Goal: Task Accomplishment & Management: Manage account settings

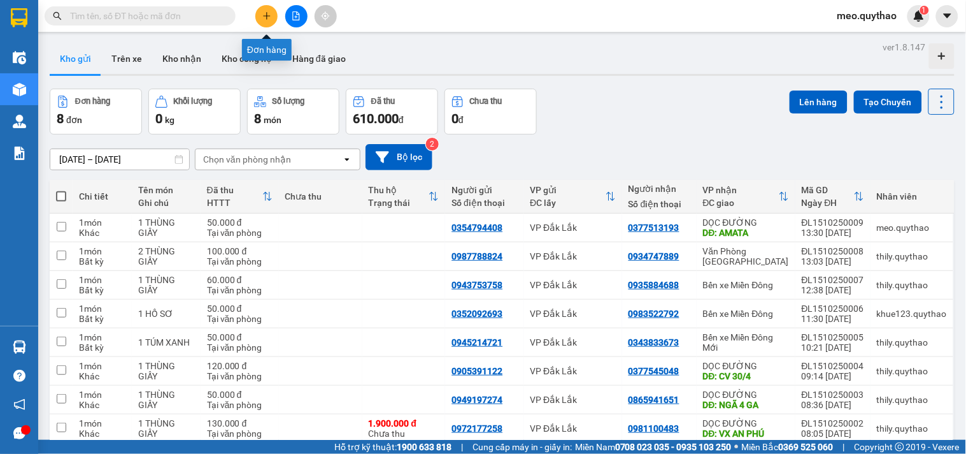
click at [269, 8] on button at bounding box center [266, 16] width 22 height 22
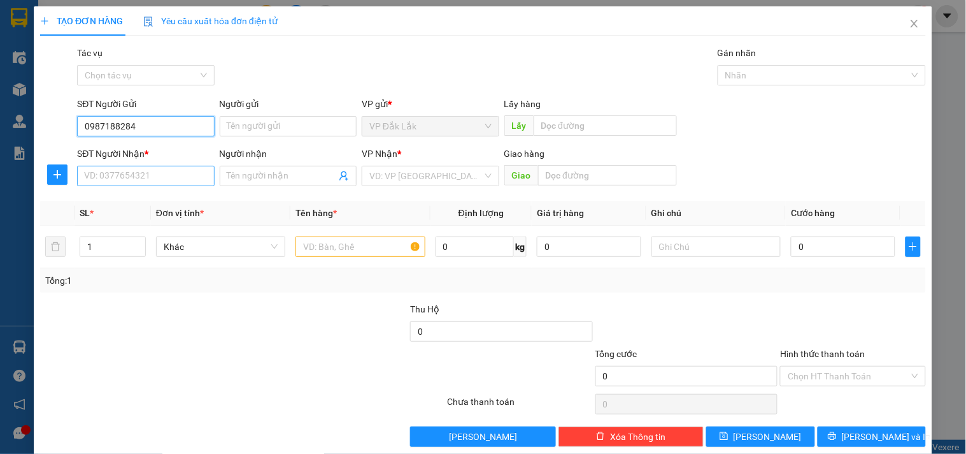
type input "0987188284"
click at [176, 177] on input "SĐT Người Nhận *" at bounding box center [145, 176] width 137 height 20
click at [101, 126] on input "0987188284" at bounding box center [145, 126] width 137 height 20
type input "0866557352"
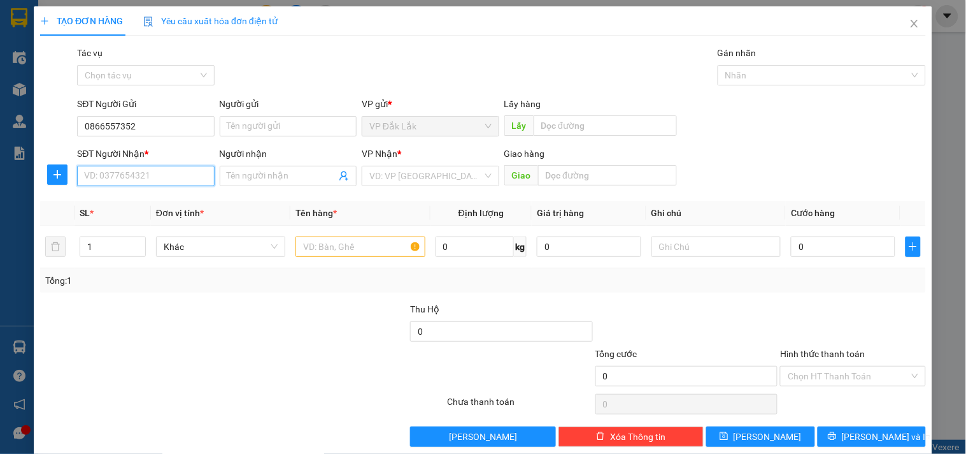
paste input "0987188284"
click at [139, 195] on div "0987188284" at bounding box center [144, 201] width 120 height 14
click at [447, 173] on span "Bến xe Miền Đông Mới" at bounding box center [430, 175] width 122 height 19
type input "0987188284"
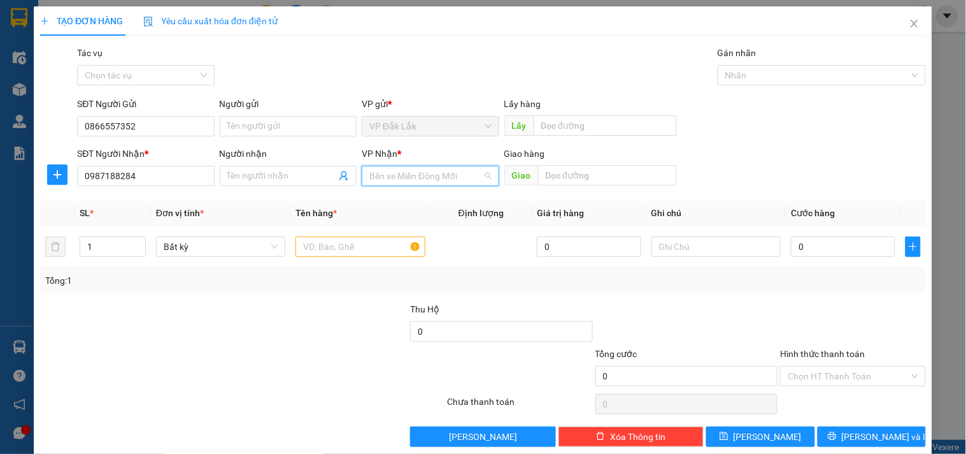
scroll to position [41, 0]
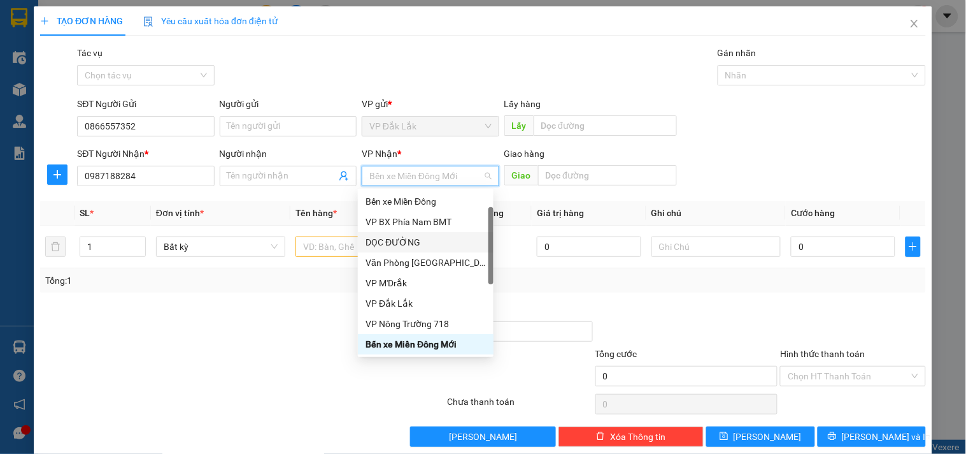
click at [427, 238] on div "DỌC ĐƯỜNG" at bounding box center [426, 242] width 120 height 14
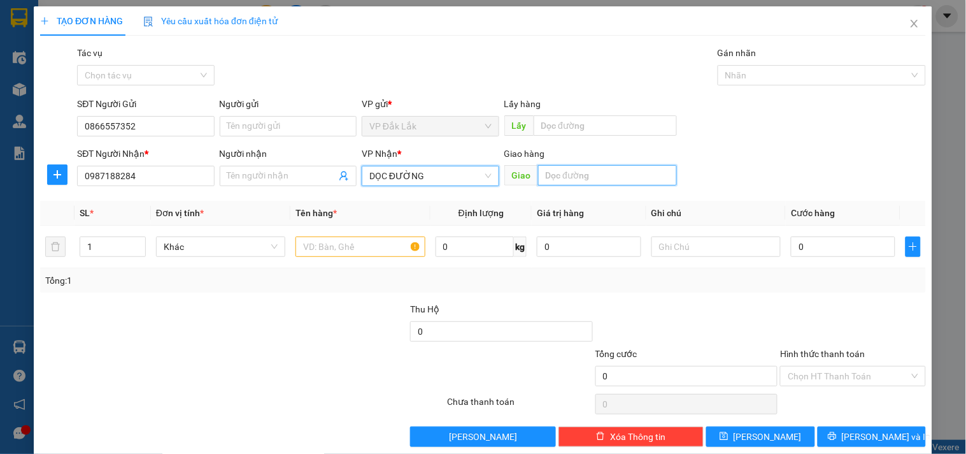
click at [596, 171] on input "text" at bounding box center [607, 175] width 139 height 20
type input "NGÃ 4 THỦ ĐỨC"
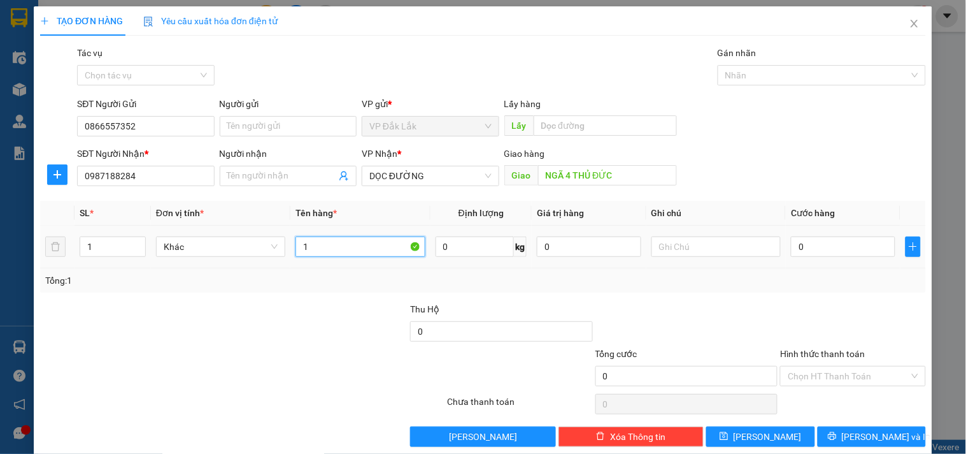
click at [340, 249] on input "1" at bounding box center [360, 246] width 129 height 20
type input "1 THÙNG GIẤY"
click at [815, 226] on td "0" at bounding box center [843, 247] width 115 height 43
click at [831, 247] on input "0" at bounding box center [843, 246] width 104 height 20
type input "5"
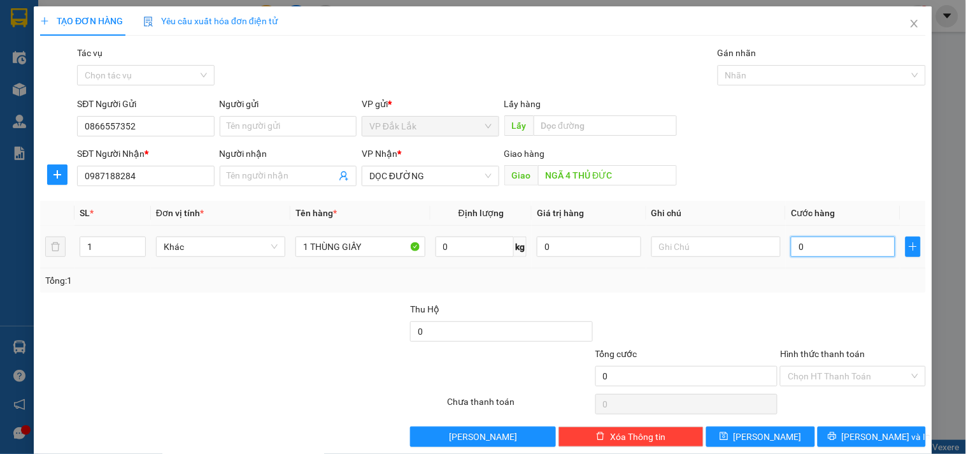
type input "5"
type input "50"
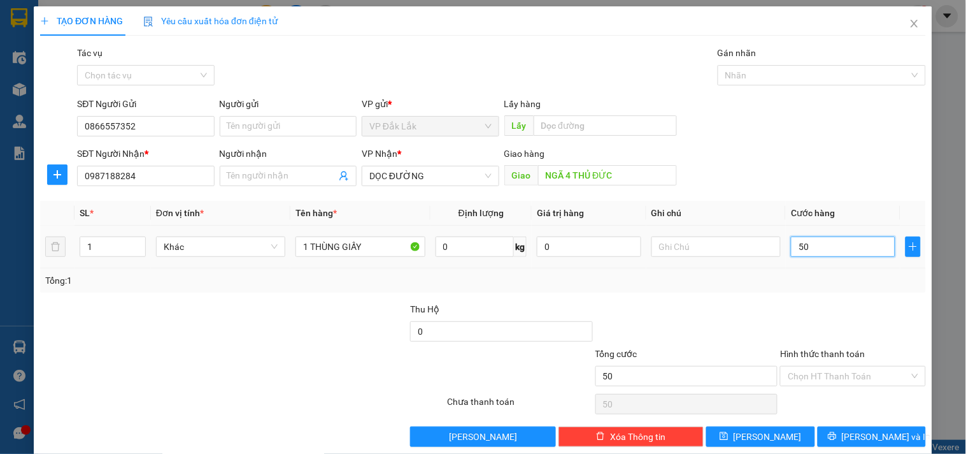
type input "500"
type input "5.000"
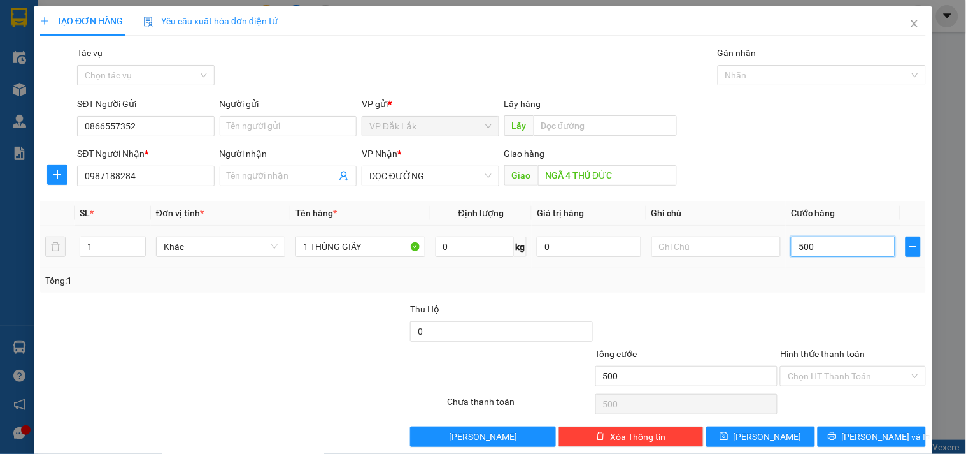
type input "5.000"
type input "50.000"
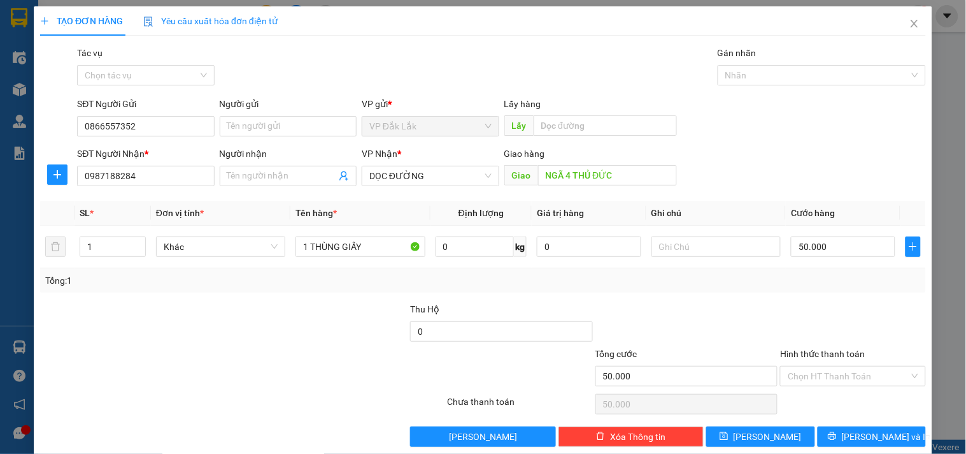
click at [870, 387] on div "Hình thức thanh toán Chọn HT Thanh Toán" at bounding box center [852, 369] width 145 height 45
click at [863, 377] on input "Hình thức thanh toán" at bounding box center [848, 375] width 121 height 19
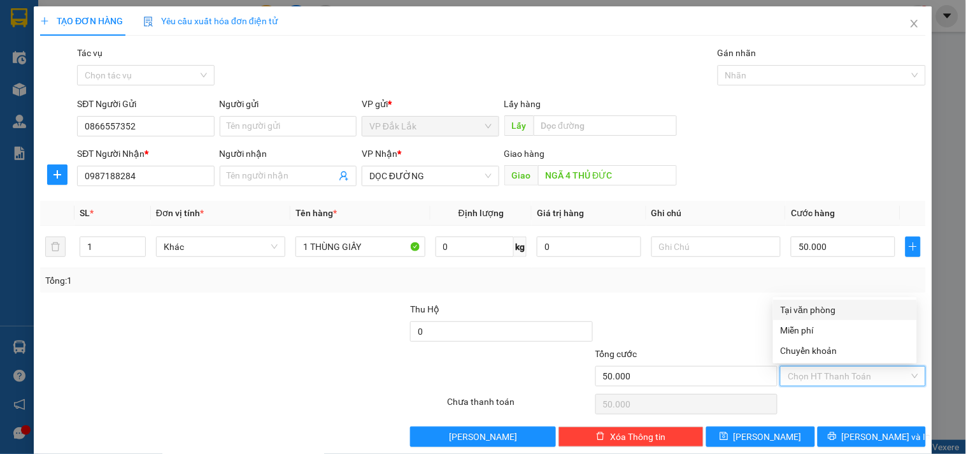
click at [842, 311] on div "Tại văn phòng" at bounding box center [845, 310] width 129 height 14
type input "0"
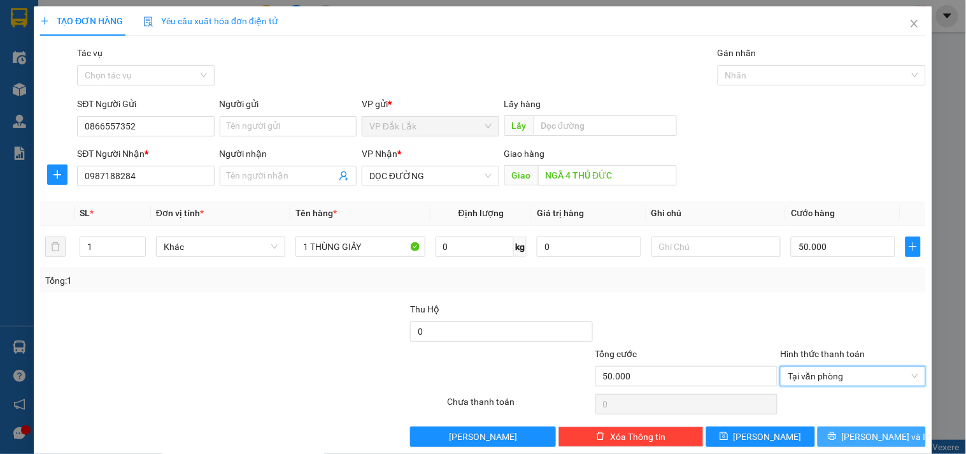
click at [870, 431] on span "Lưu và In" at bounding box center [886, 436] width 89 height 14
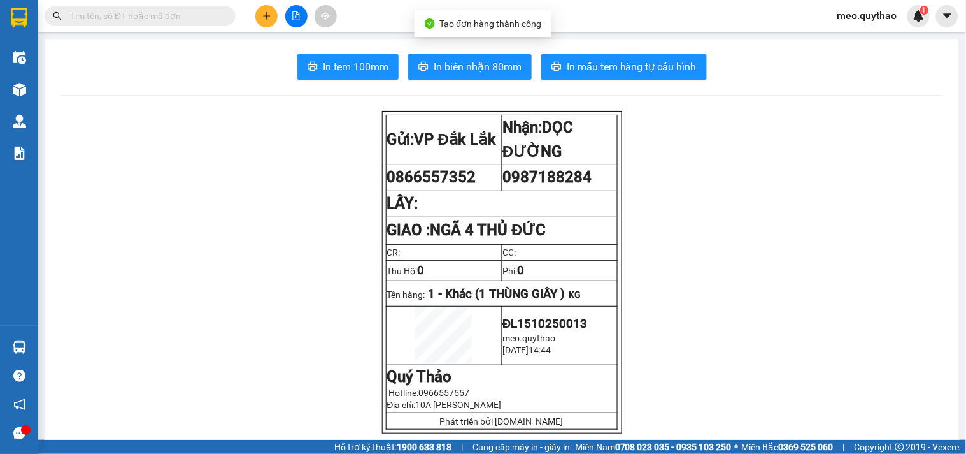
click at [351, 73] on span "In tem 100mm" at bounding box center [356, 67] width 66 height 16
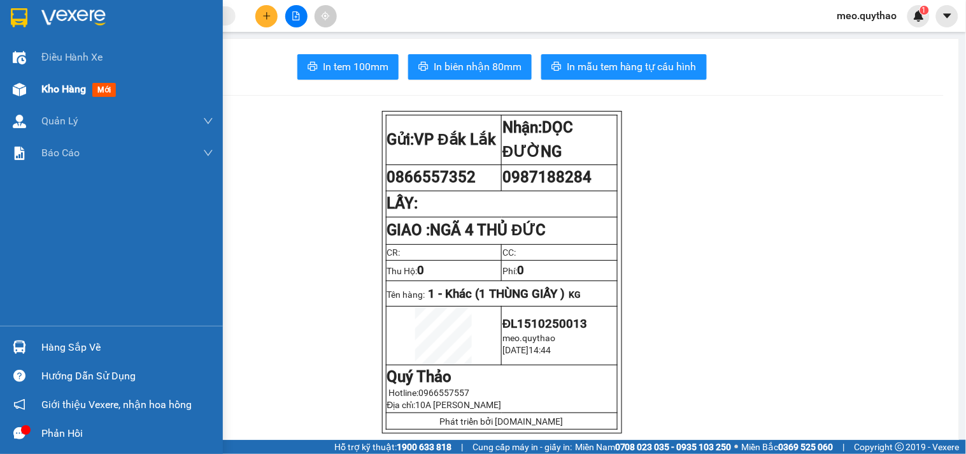
click at [93, 90] on span "mới" at bounding box center [104, 90] width 24 height 14
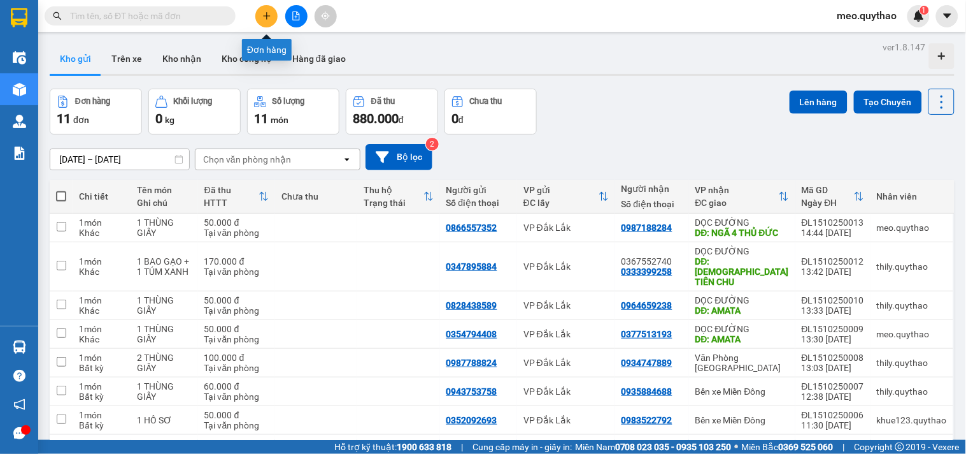
click at [268, 7] on button at bounding box center [266, 16] width 22 height 22
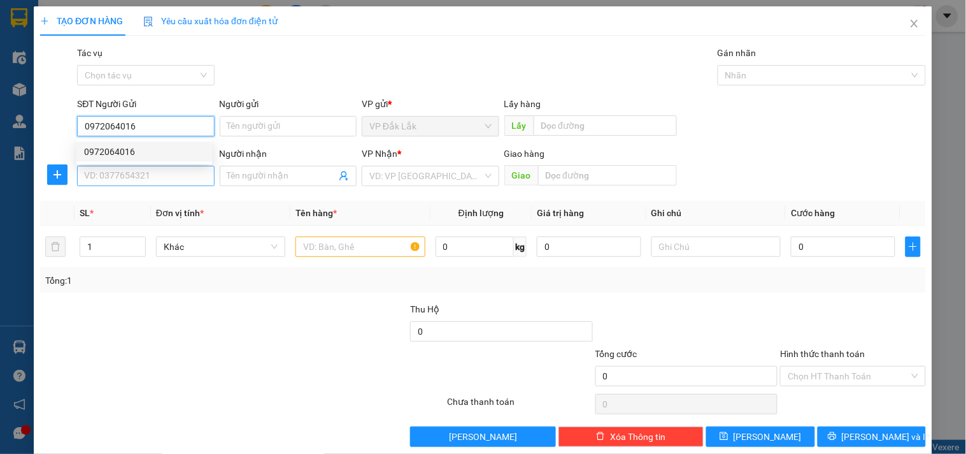
type input "0972064016"
click at [177, 174] on input "SĐT Người Nhận *" at bounding box center [145, 176] width 137 height 20
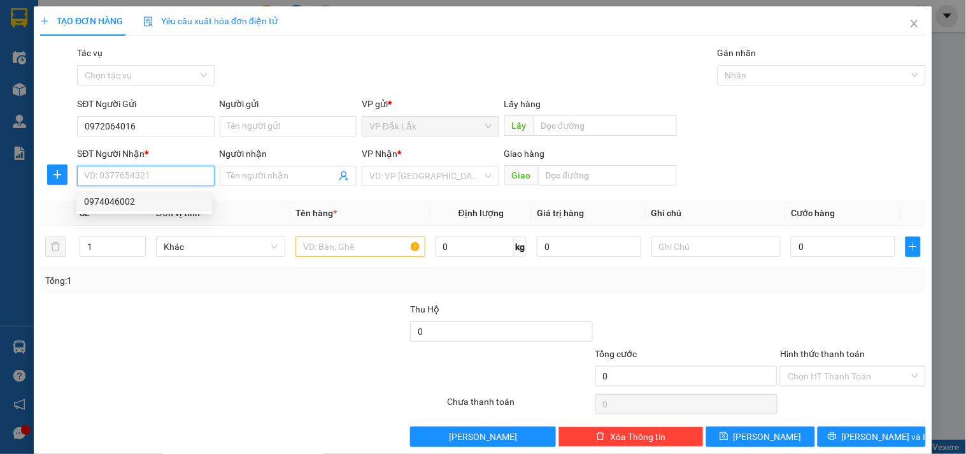
click at [139, 200] on div "0974046002" at bounding box center [144, 201] width 120 height 14
type input "0974046002"
type input "BẾN CAM"
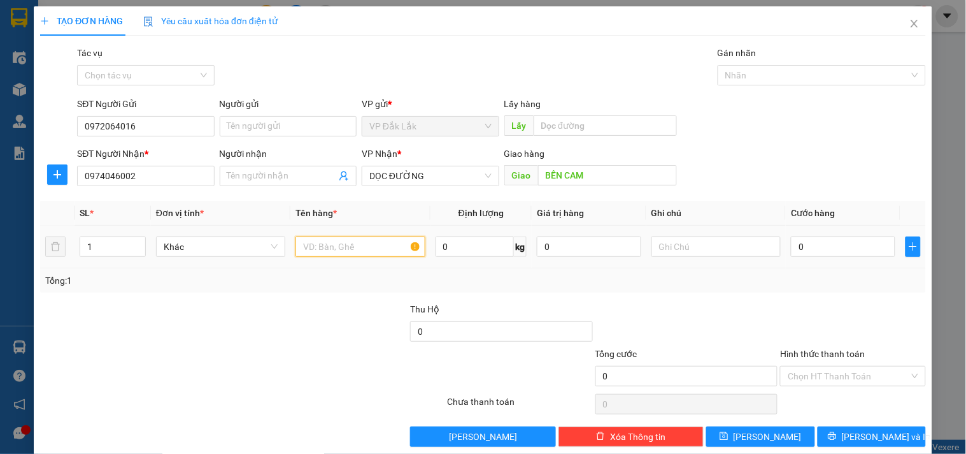
click at [338, 245] on input "text" at bounding box center [360, 246] width 129 height 20
type input "1 XE SỐ"
click at [805, 234] on div "0" at bounding box center [843, 246] width 104 height 25
click at [826, 252] on input "0" at bounding box center [843, 246] width 104 height 20
type input "3"
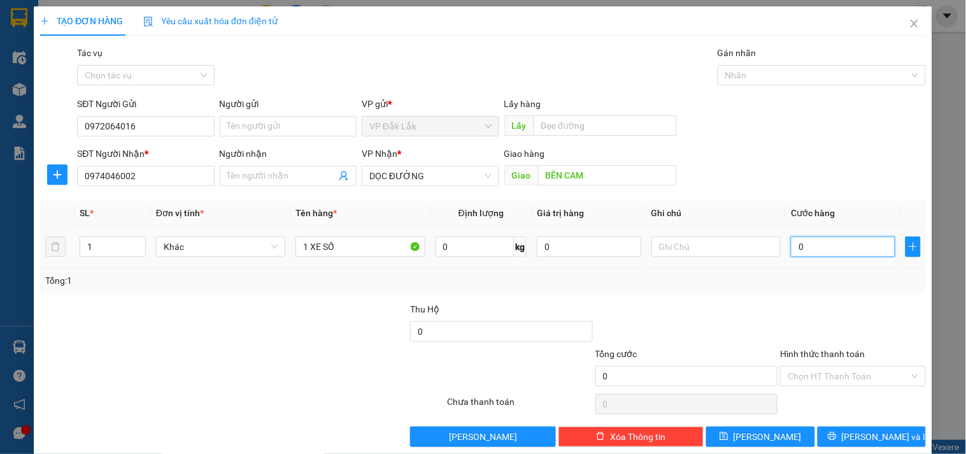
type input "3"
type input "35"
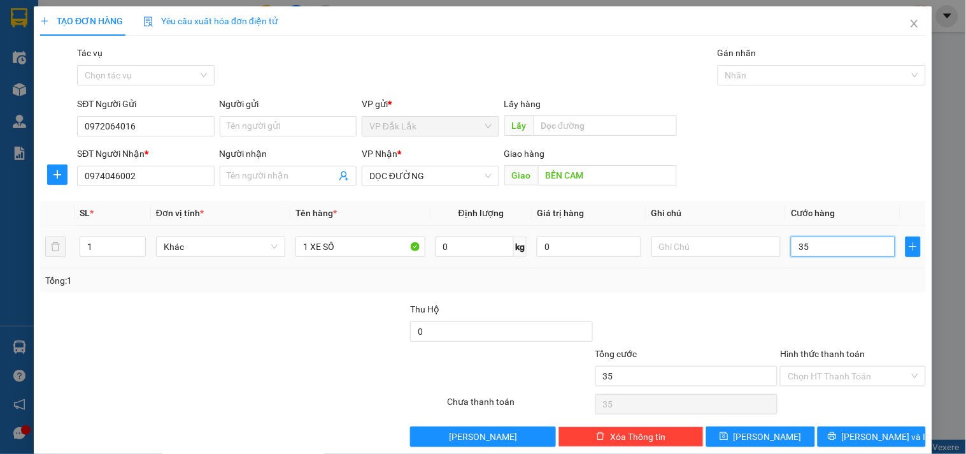
type input "350"
type input "3.500"
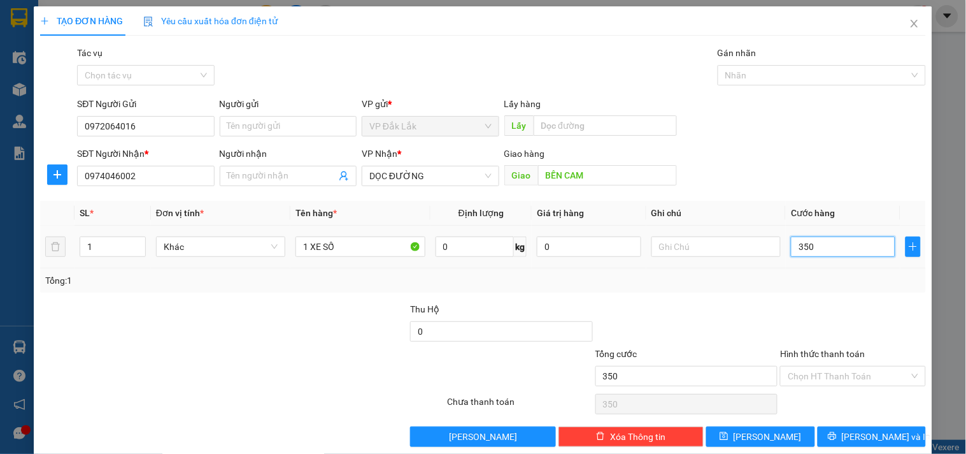
type input "3.500"
type input "35.000"
type input "350.000"
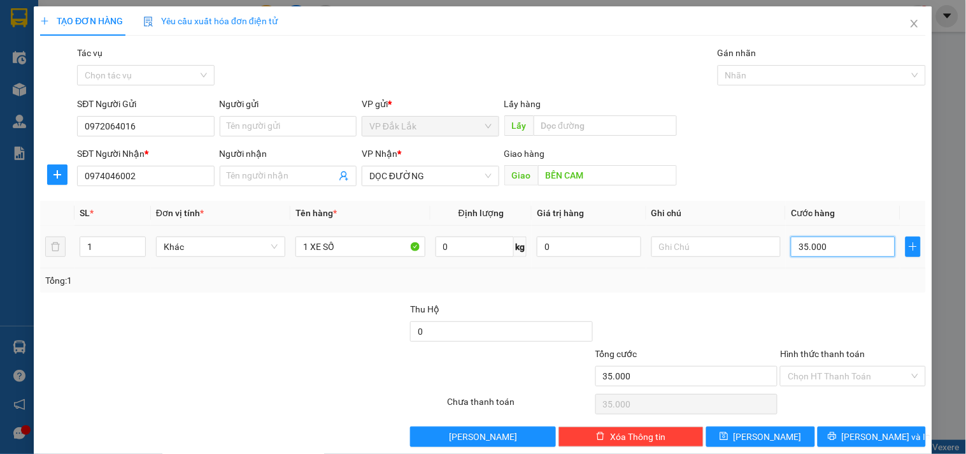
type input "350.000"
click at [876, 380] on input "Hình thức thanh toán" at bounding box center [848, 375] width 121 height 19
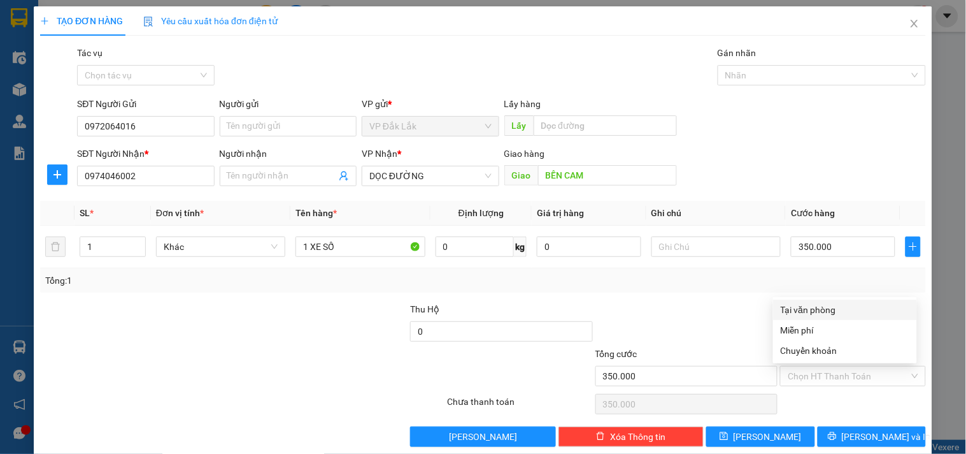
click at [844, 289] on div "Tổng: 1" at bounding box center [483, 280] width 886 height 24
click at [836, 374] on input "Hình thức thanh toán" at bounding box center [848, 375] width 121 height 19
click at [835, 306] on div "Tại văn phòng" at bounding box center [845, 310] width 129 height 14
type input "0"
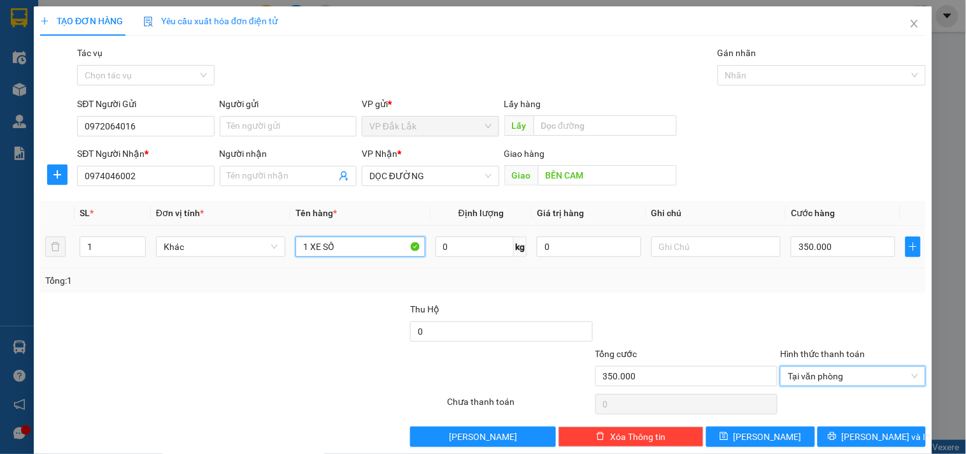
click at [361, 245] on input "1 XE SỐ" at bounding box center [360, 246] width 129 height 20
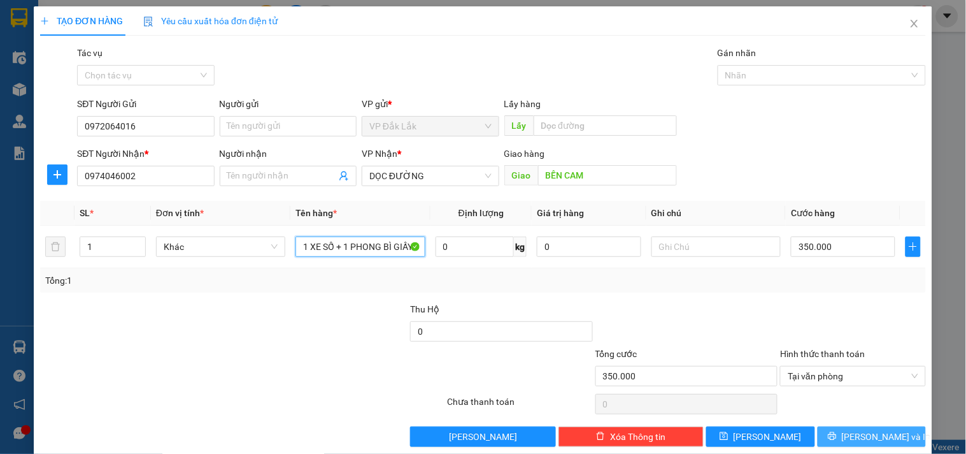
type input "1 XE SỐ + 1 PHONG BÌ GIẤY TỜ"
click at [864, 429] on span "Lưu và In" at bounding box center [886, 436] width 89 height 14
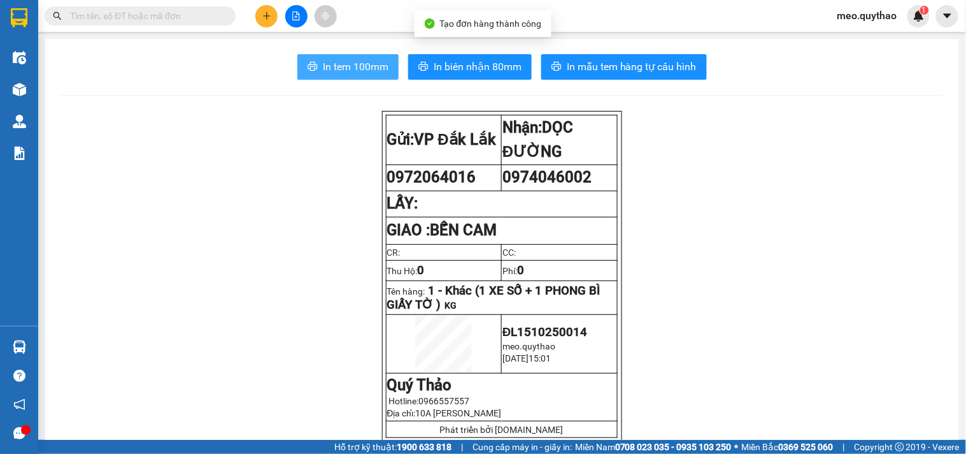
click at [343, 65] on span "In tem 100mm" at bounding box center [356, 67] width 66 height 16
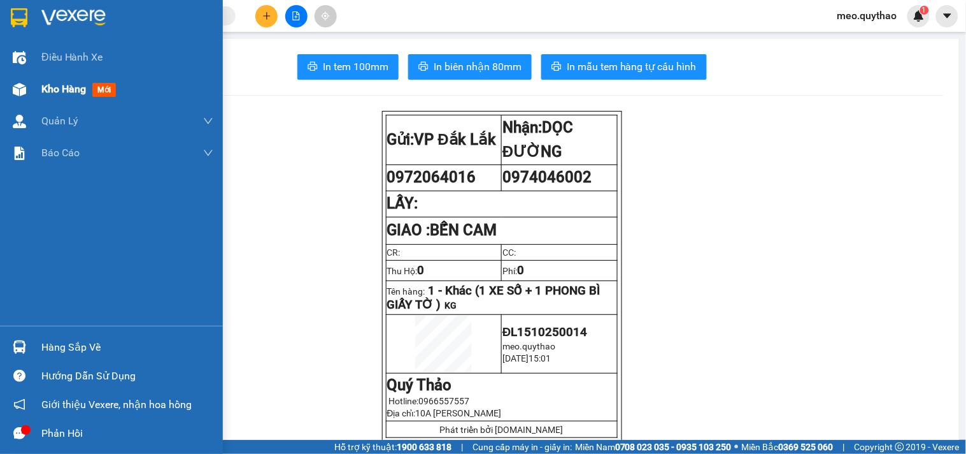
click at [83, 84] on span "Kho hàng" at bounding box center [63, 89] width 45 height 12
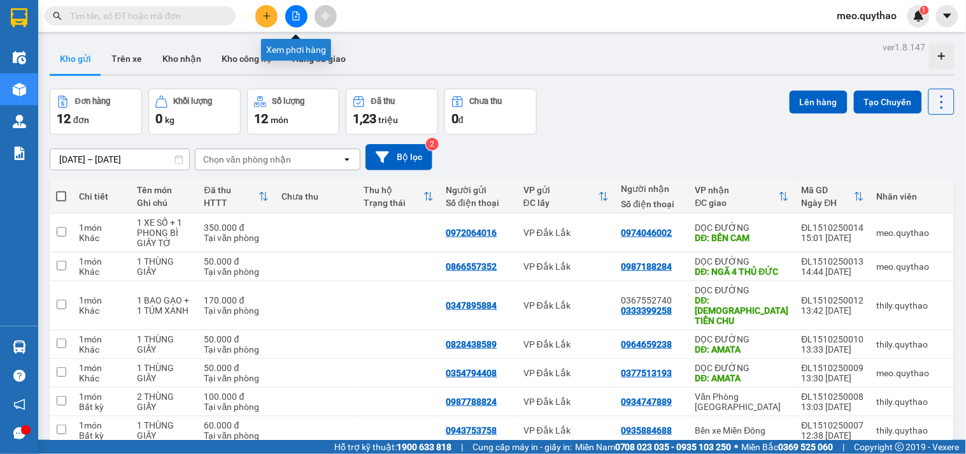
click at [299, 11] on icon "file-add" at bounding box center [296, 15] width 9 height 9
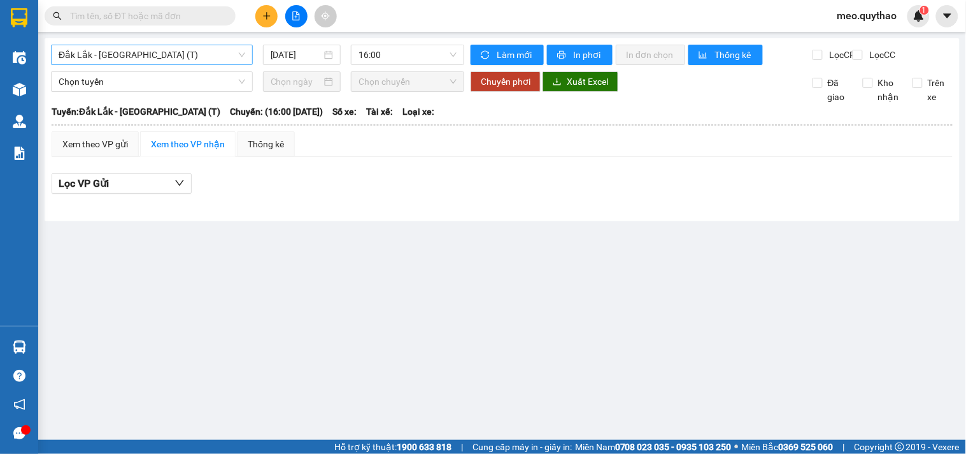
click at [183, 47] on span "Đắk Lắk - Sài Gòn (T)" at bounding box center [152, 54] width 187 height 19
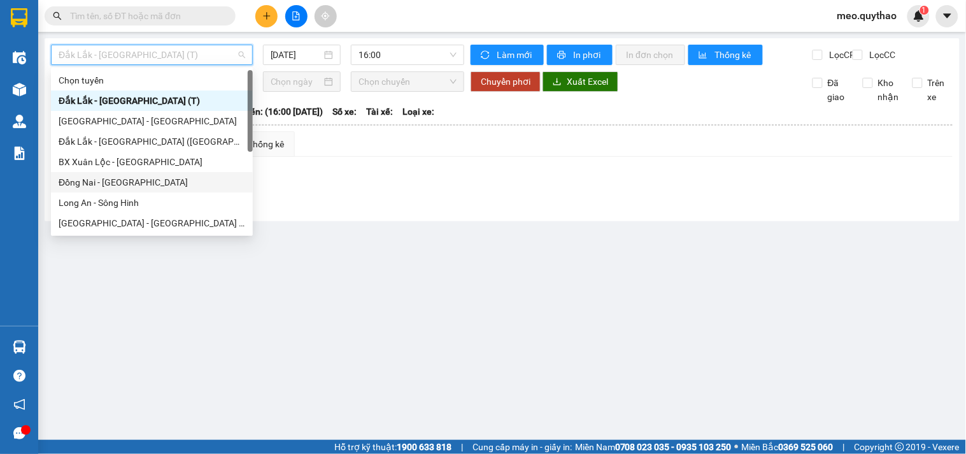
scroll to position [71, 0]
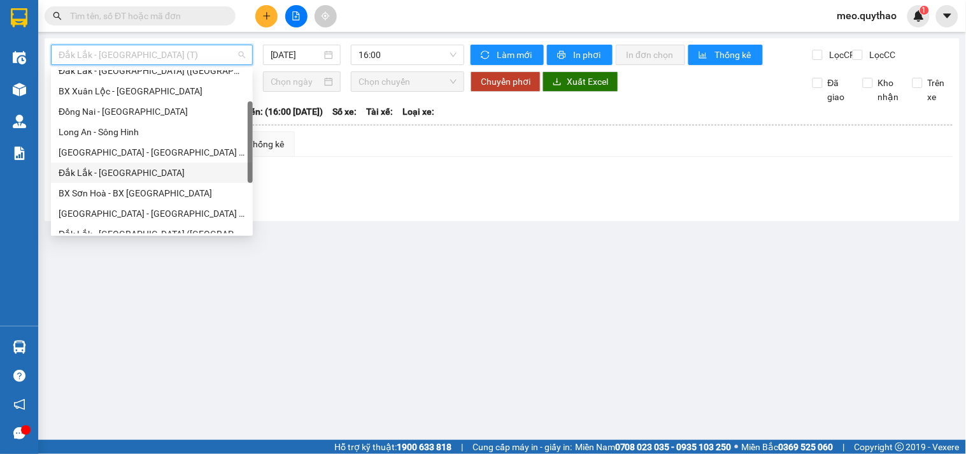
click at [135, 167] on div "Đắk Lắk - [GEOGRAPHIC_DATA]" at bounding box center [152, 173] width 187 height 14
type input "[DATE]"
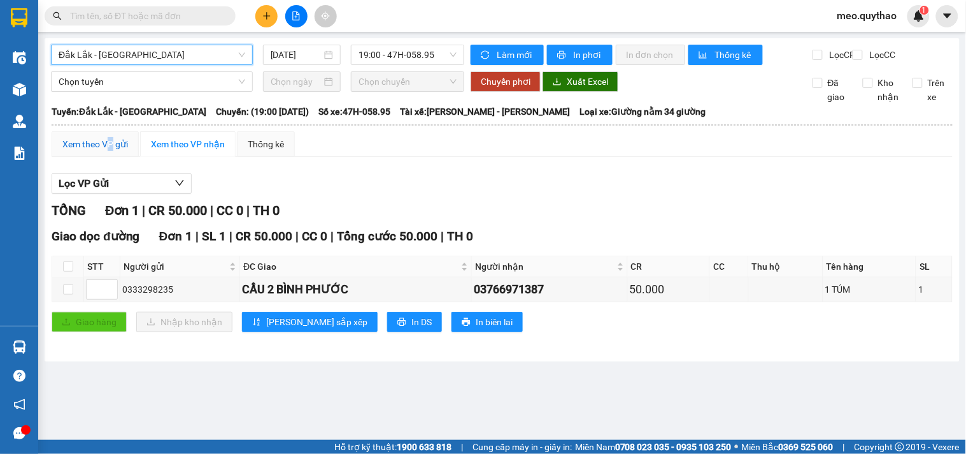
click at [115, 147] on div "Xem theo VP gửi" at bounding box center [95, 143] width 87 height 25
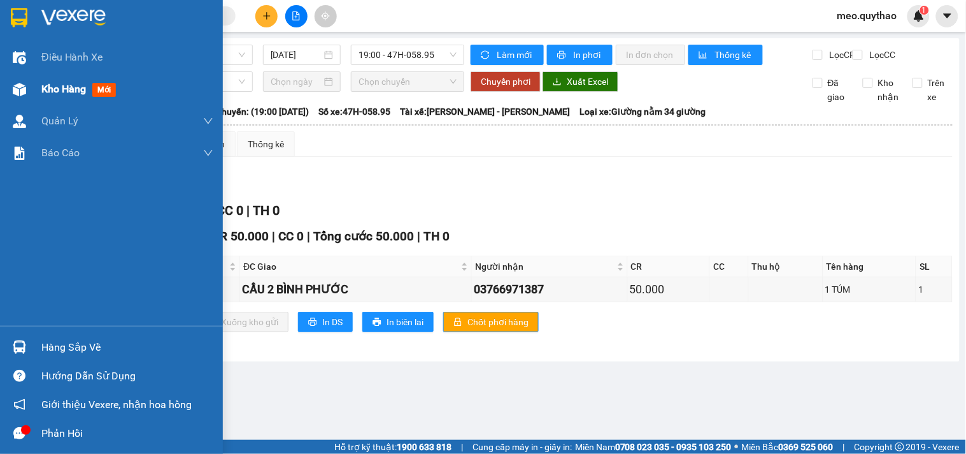
click at [34, 90] on div "Kho hàng mới" at bounding box center [111, 89] width 223 height 32
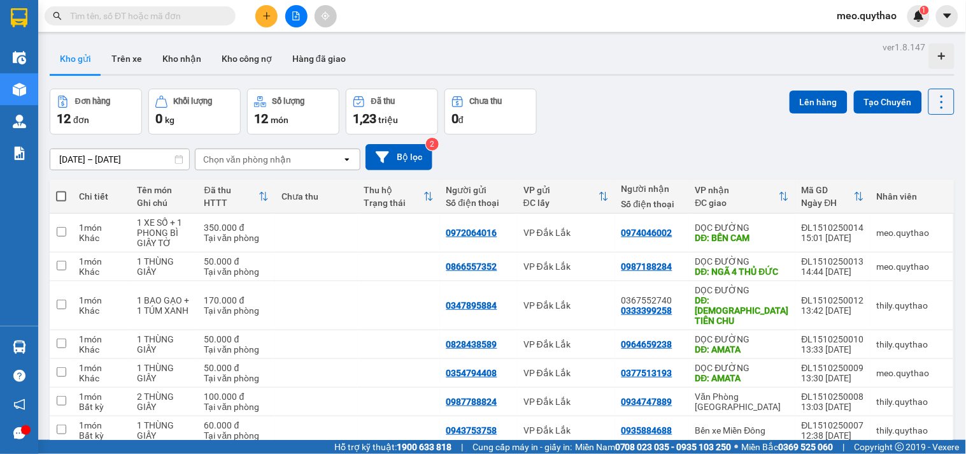
click at [268, 17] on icon "plus" at bounding box center [266, 15] width 9 height 9
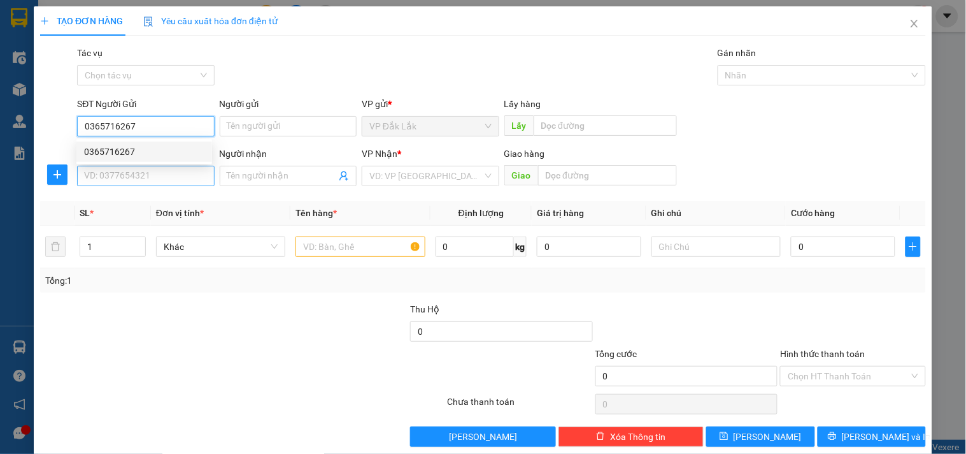
type input "0365716267"
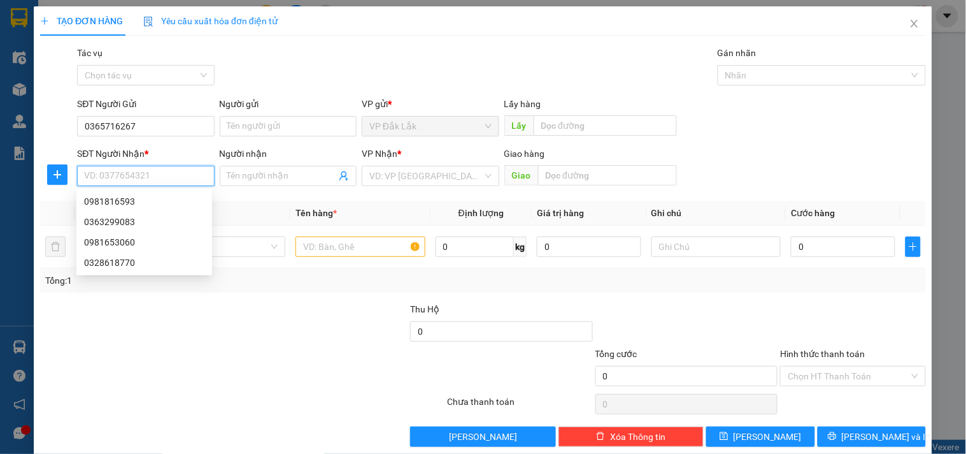
click at [153, 183] on input "SĐT Người Nhận *" at bounding box center [145, 176] width 137 height 20
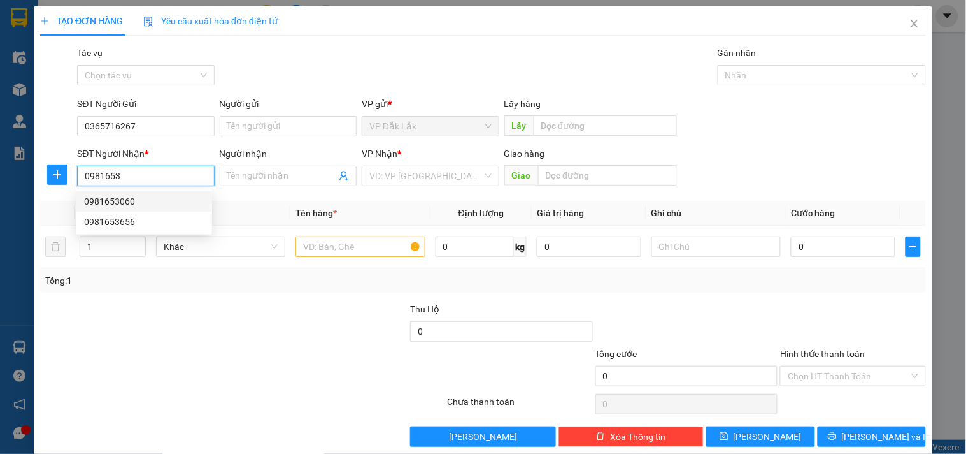
click at [141, 191] on div "0981653060" at bounding box center [144, 201] width 136 height 20
type input "0981653060"
type input "N4 BỒN NƯỚC"
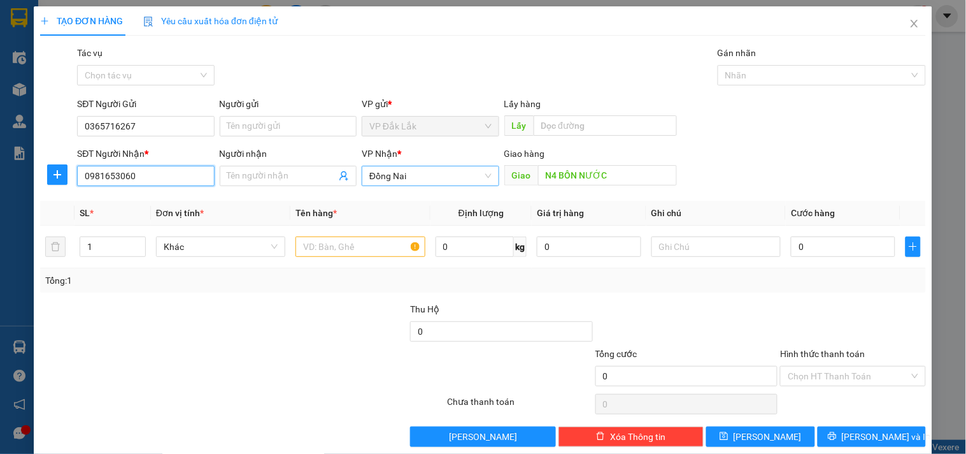
click at [412, 172] on span "Đồng Nai" at bounding box center [430, 175] width 122 height 19
type input "0981653060"
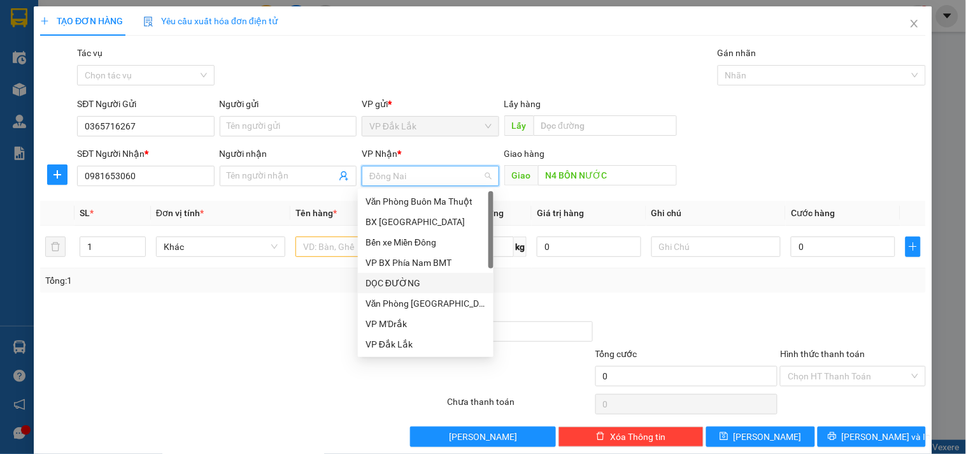
click at [423, 283] on div "DỌC ĐƯỜNG" at bounding box center [426, 283] width 120 height 14
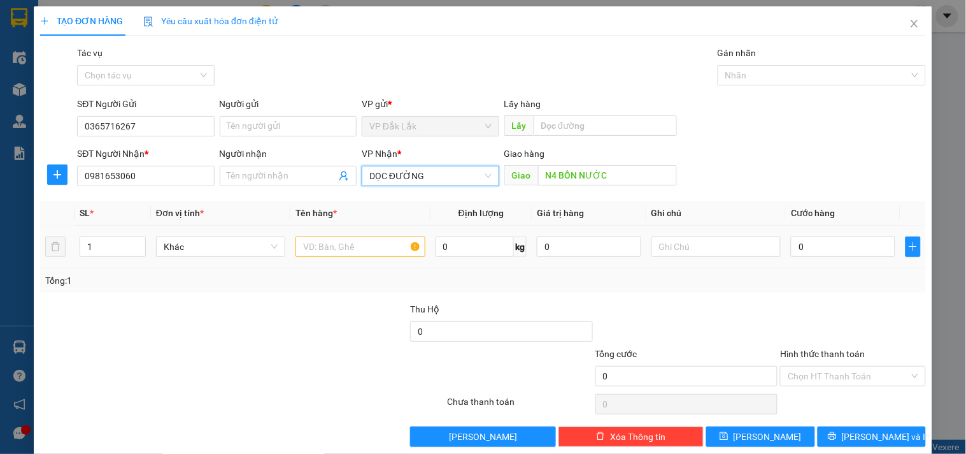
click at [338, 227] on td at bounding box center [360, 247] width 140 height 43
click at [353, 254] on input "text" at bounding box center [360, 246] width 129 height 20
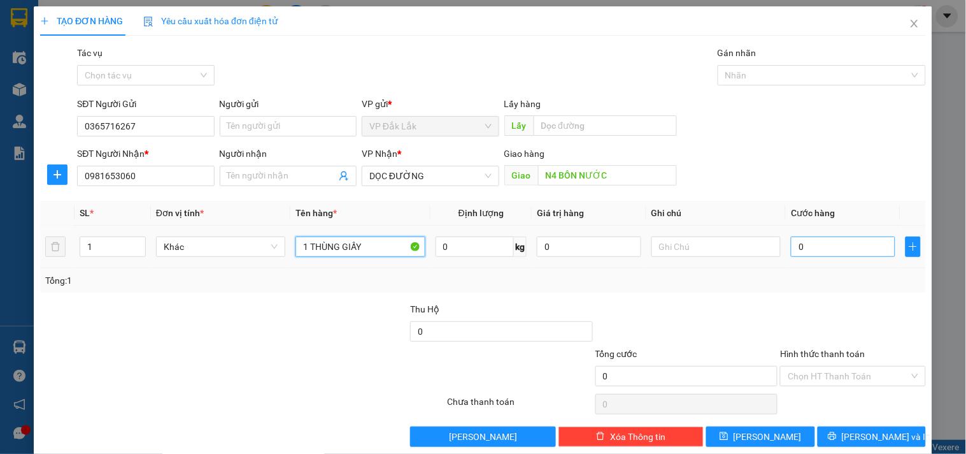
type input "1 THÙNG GIẤY"
click at [793, 242] on input "0" at bounding box center [843, 246] width 104 height 20
type input "6"
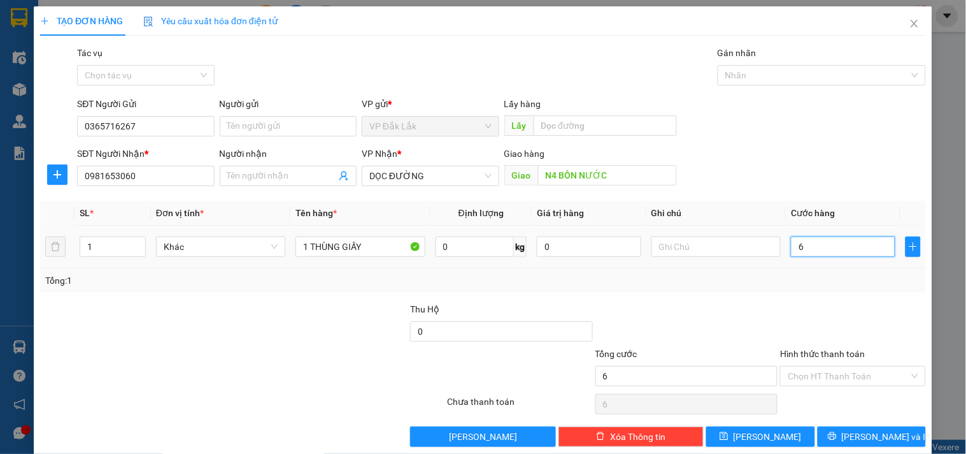
type input "60"
type input "600"
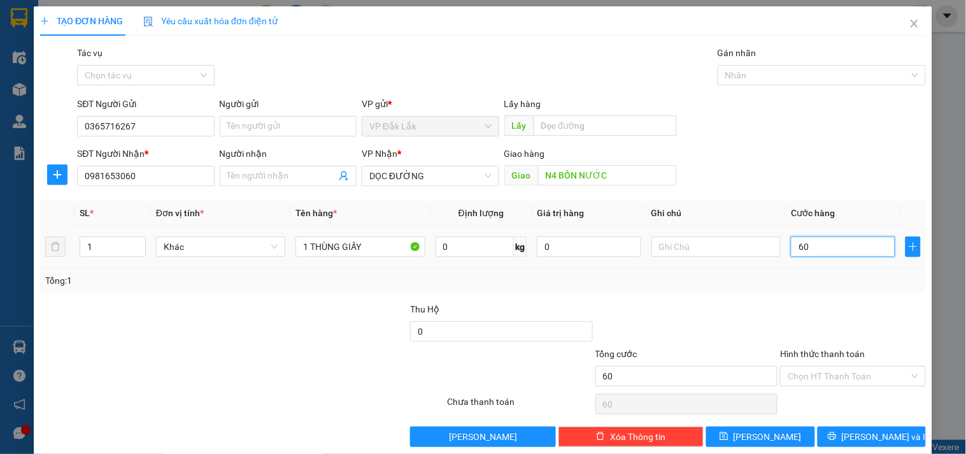
type input "600"
type input "6.000"
type input "60.000"
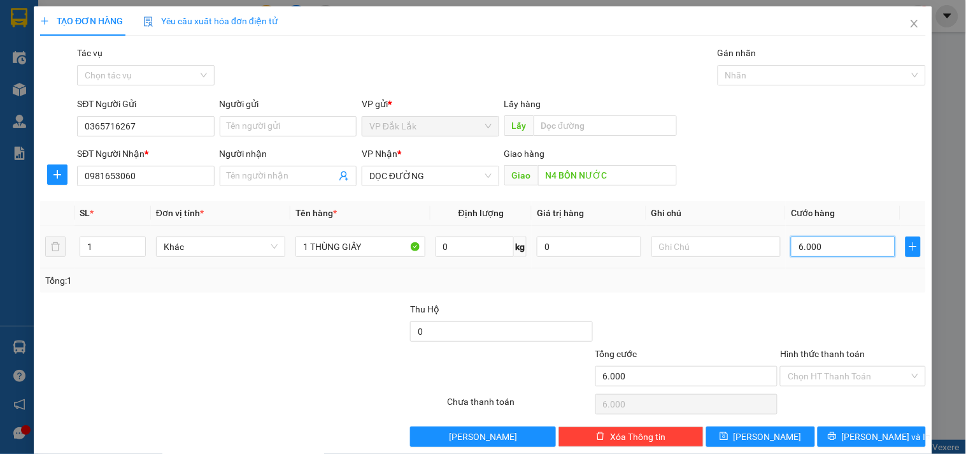
type input "60.000"
click at [891, 373] on input "Hình thức thanh toán" at bounding box center [848, 375] width 121 height 19
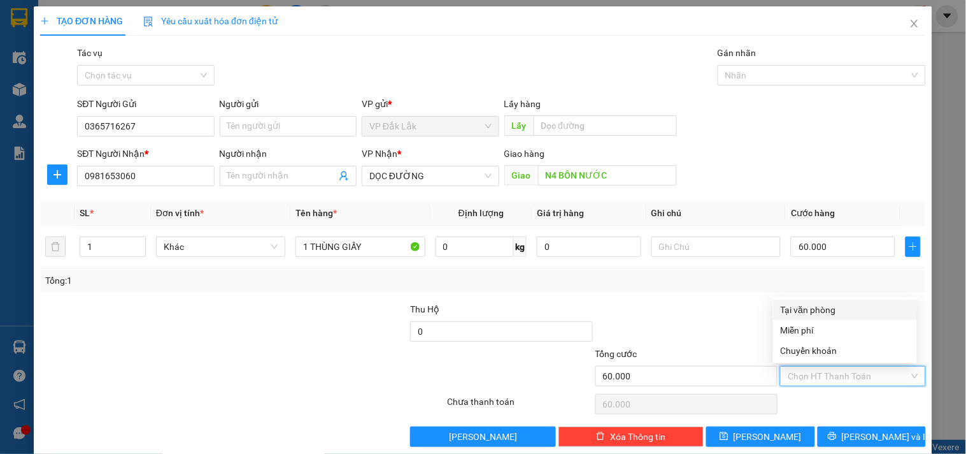
click at [835, 310] on div "Tại văn phòng" at bounding box center [845, 310] width 129 height 14
type input "0"
click at [881, 424] on div "Transit Pickup Surcharge Ids Transit Deliver Surcharge Ids Transit Deliver Surc…" at bounding box center [483, 246] width 886 height 401
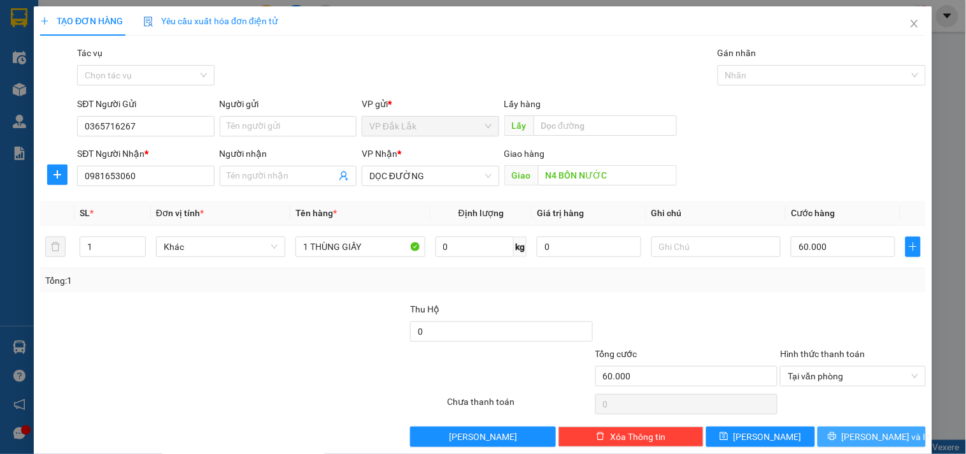
click at [849, 445] on button "Lưu và In" at bounding box center [872, 436] width 108 height 20
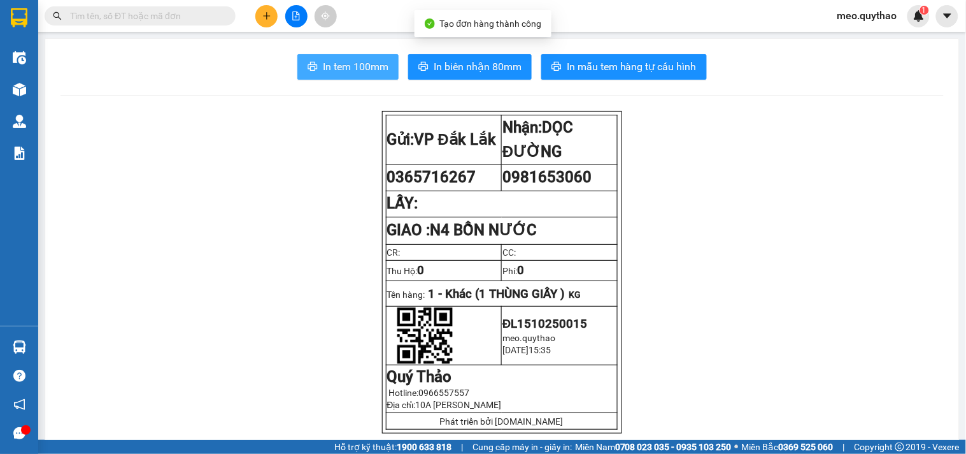
click at [345, 76] on button "In tem 100mm" at bounding box center [347, 66] width 101 height 25
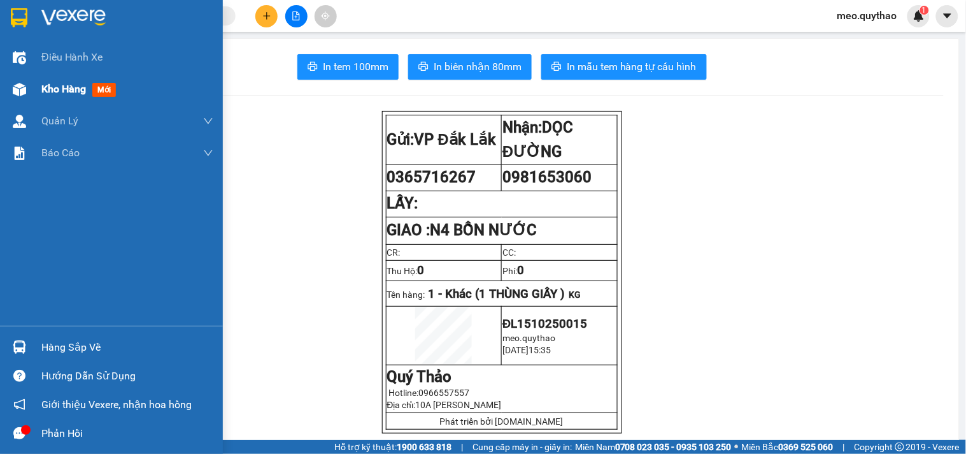
click at [87, 74] on div "Kho hàng mới" at bounding box center [127, 89] width 172 height 32
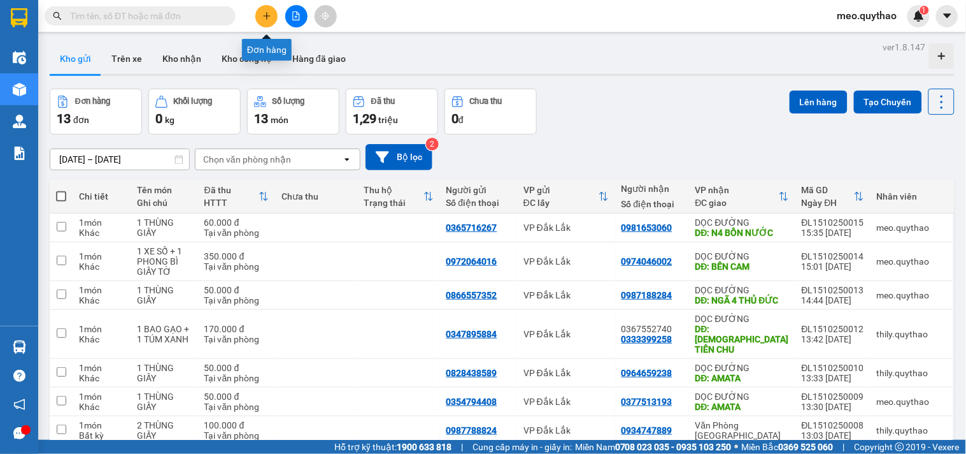
click at [266, 20] on icon "plus" at bounding box center [266, 15] width 9 height 9
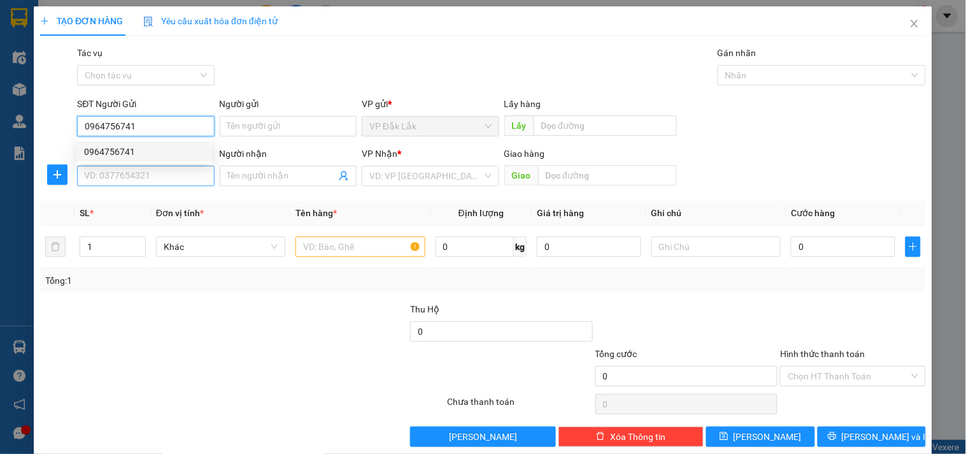
type input "0964756741"
click at [171, 181] on input "SĐT Người Nhận *" at bounding box center [145, 176] width 137 height 20
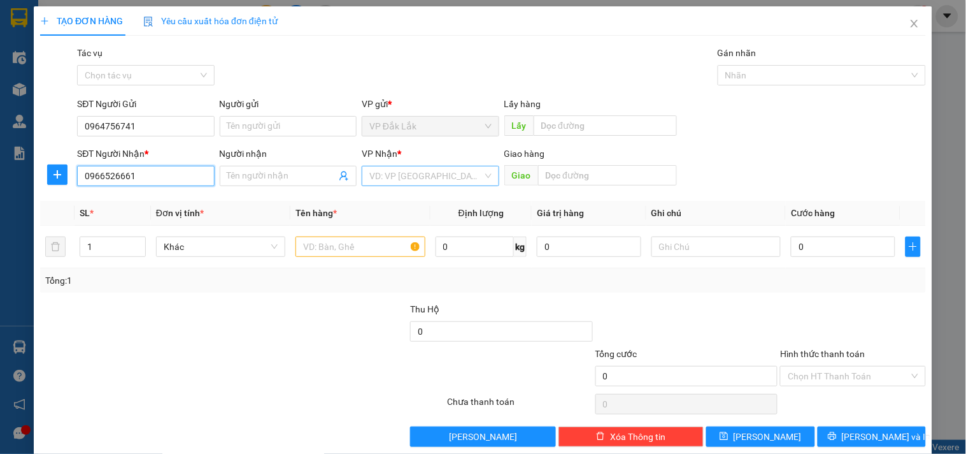
type input "0966526661"
click at [441, 170] on input "search" at bounding box center [425, 175] width 113 height 19
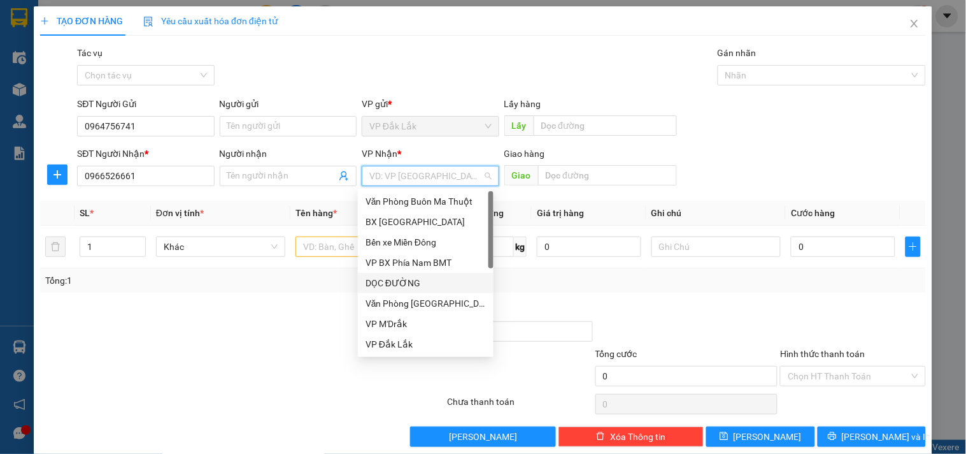
click at [437, 287] on div "DỌC ĐƯỜNG" at bounding box center [426, 283] width 120 height 14
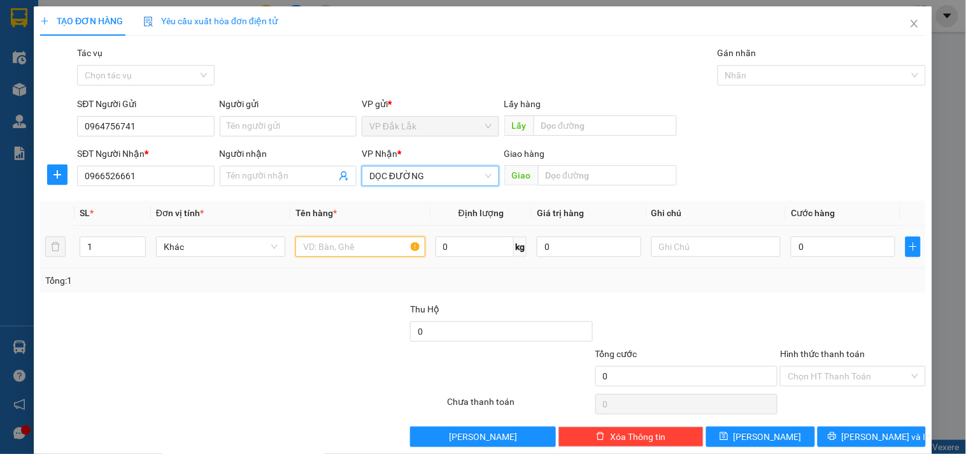
click at [379, 243] on input "text" at bounding box center [360, 246] width 129 height 20
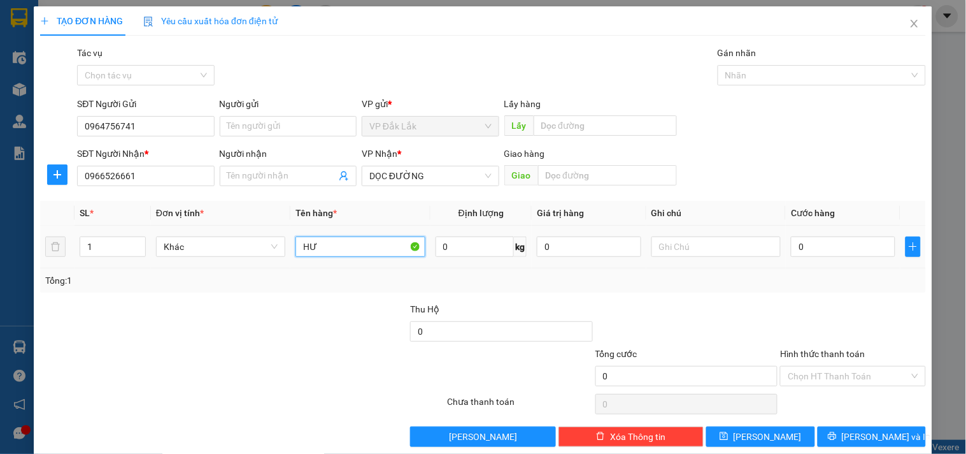
type input "H"
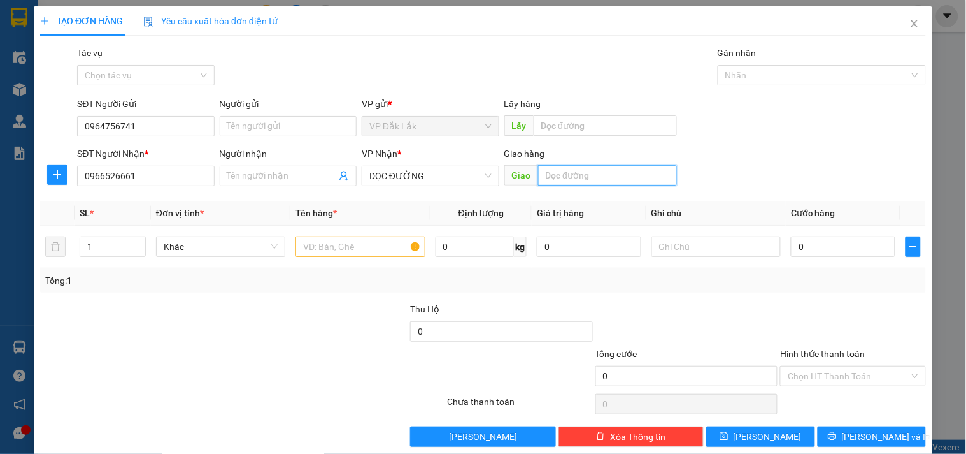
click at [613, 169] on input "text" at bounding box center [607, 175] width 139 height 20
type input "V"
type input "CV HƯƠNG LỘ 2"
click at [326, 255] on input "text" at bounding box center [360, 246] width 129 height 20
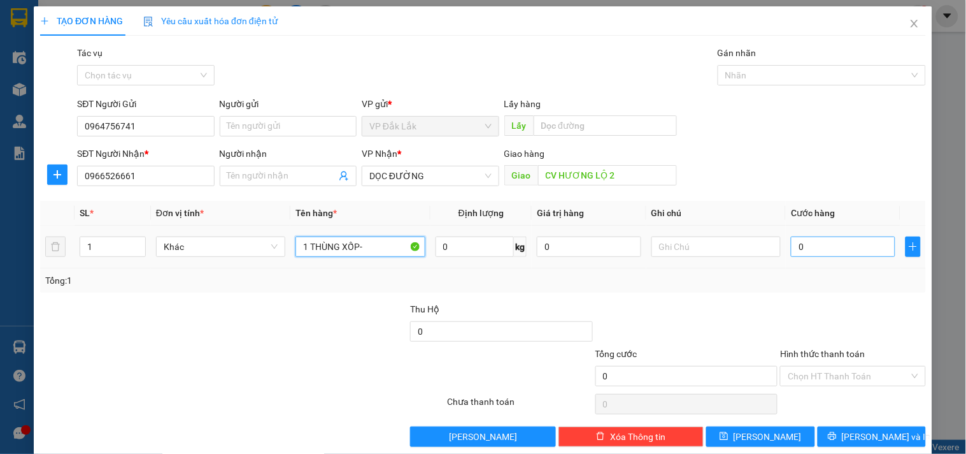
type input "1 THÙNG XỐP-"
click at [819, 238] on input "0" at bounding box center [843, 246] width 104 height 20
type input "5"
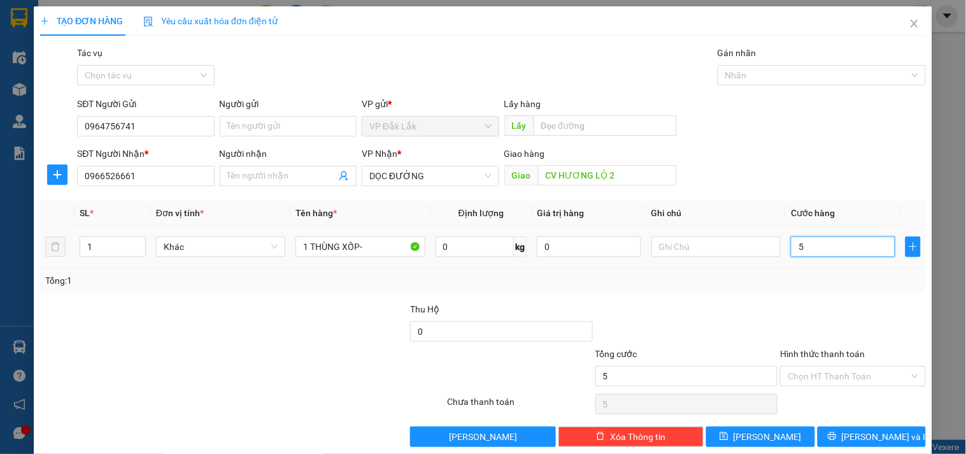
type input "50"
type input "500"
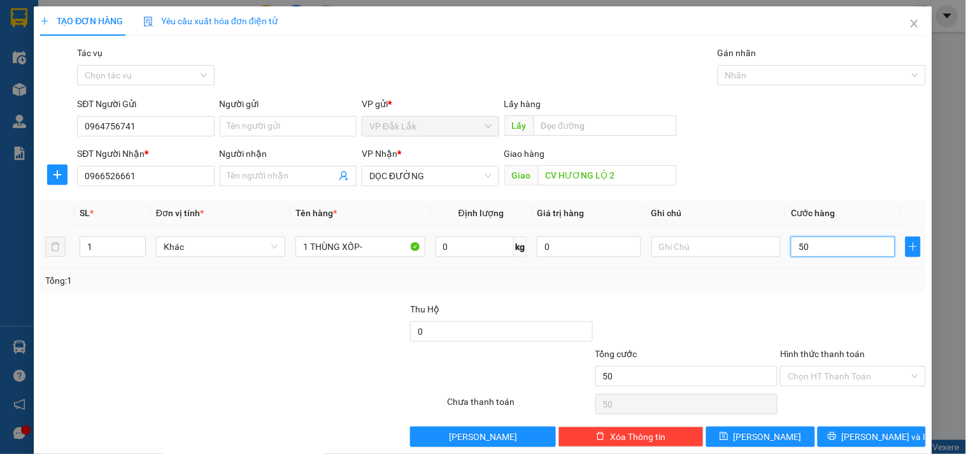
type input "500"
type input "5.000"
type input "50.000"
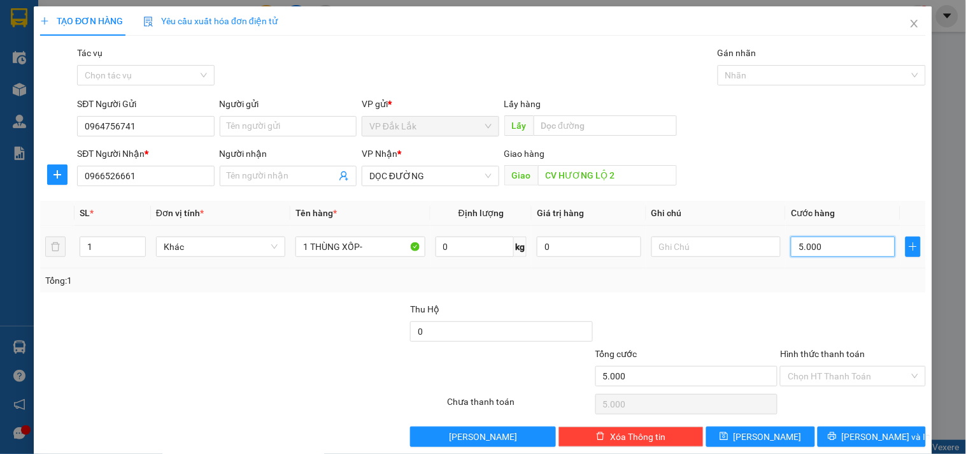
type input "50.000"
click at [903, 364] on div "Hình thức thanh toán" at bounding box center [852, 356] width 145 height 19
click at [874, 369] on input "Hình thức thanh toán" at bounding box center [848, 375] width 121 height 19
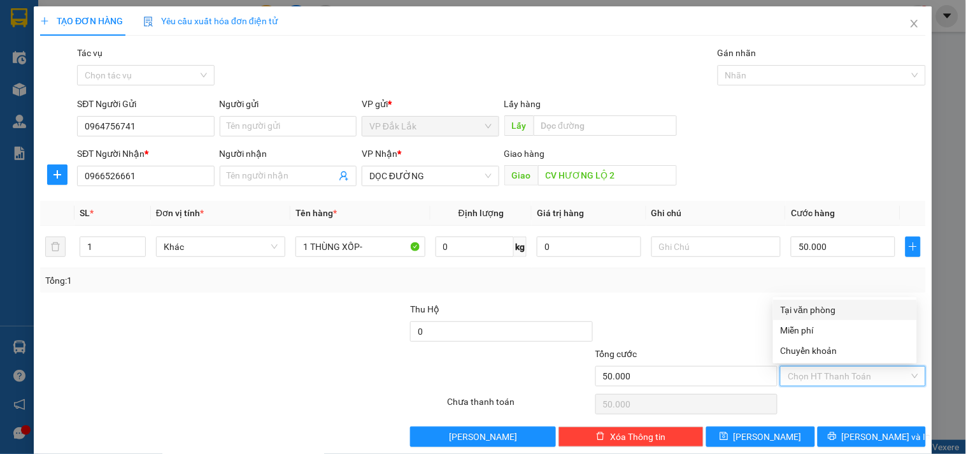
click at [846, 306] on div "Tại văn phòng" at bounding box center [845, 310] width 129 height 14
type input "0"
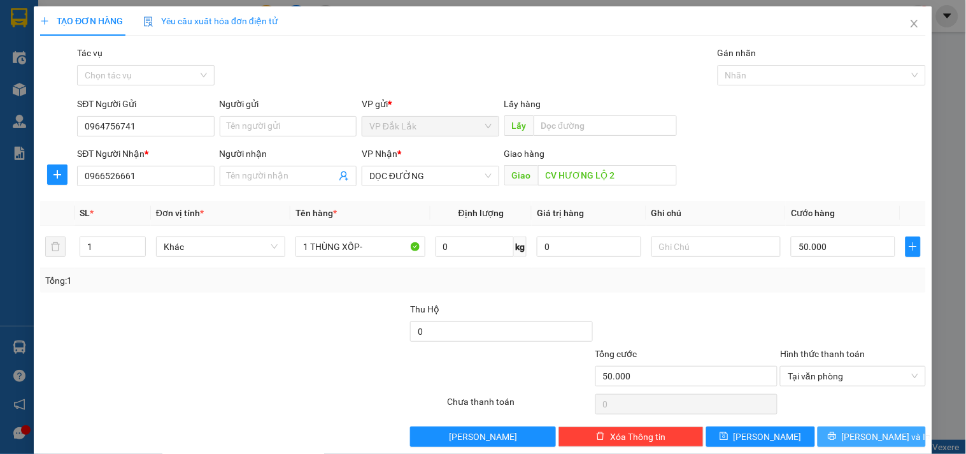
click at [858, 435] on span "Lưu và In" at bounding box center [886, 436] width 89 height 14
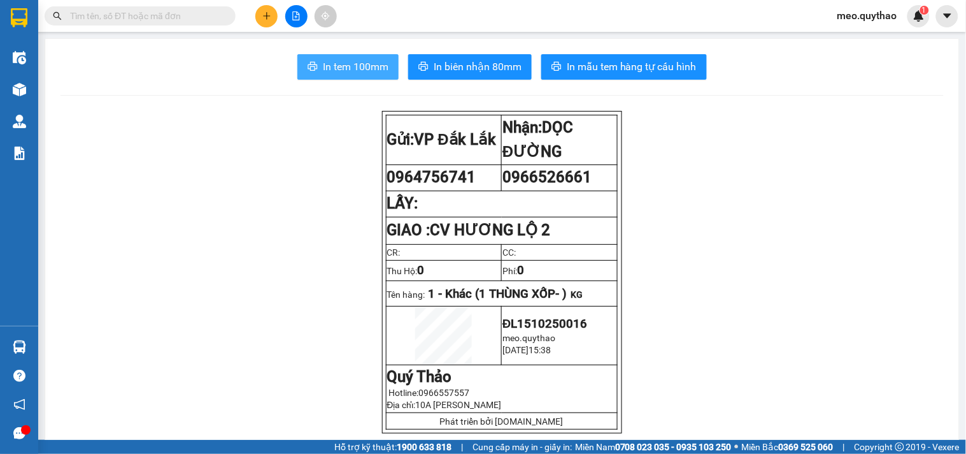
click at [357, 59] on span "In tem 100mm" at bounding box center [356, 67] width 66 height 16
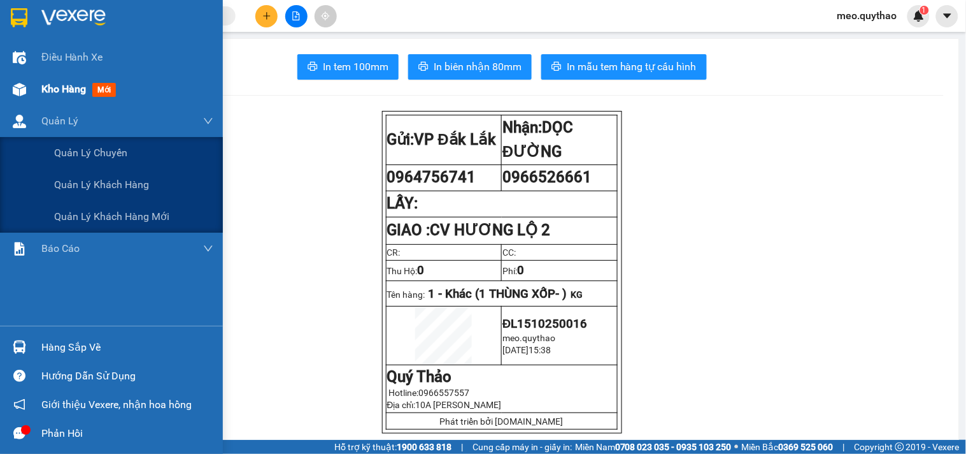
click at [122, 103] on div "Kho hàng mới" at bounding box center [127, 89] width 172 height 32
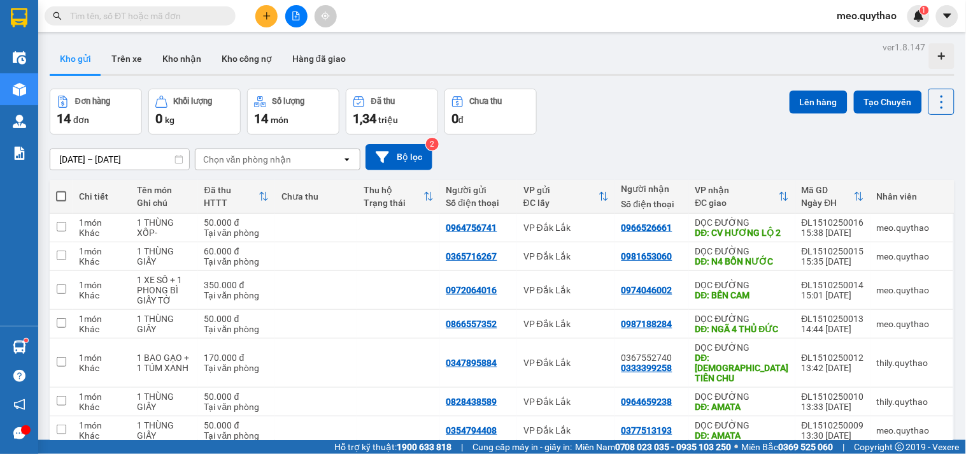
click at [264, 15] on icon "plus" at bounding box center [266, 15] width 9 height 9
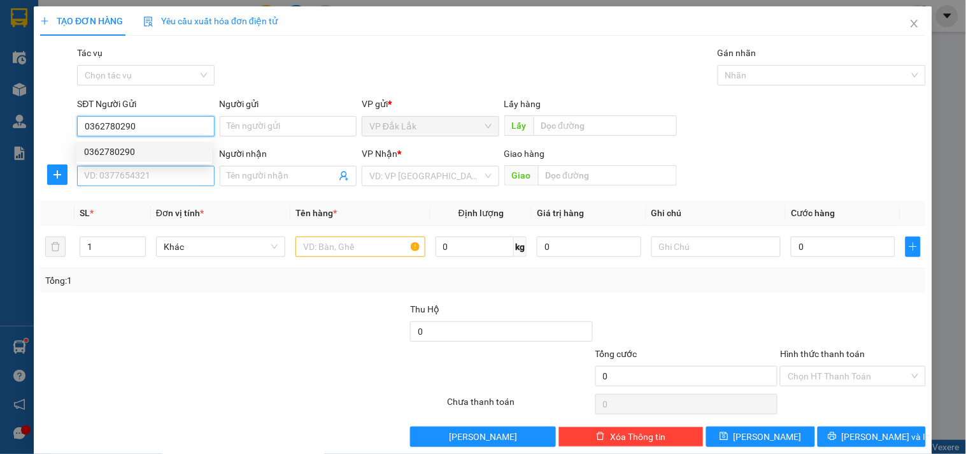
type input "0362780290"
click at [156, 179] on input "SĐT Người Nhận *" at bounding box center [145, 176] width 137 height 20
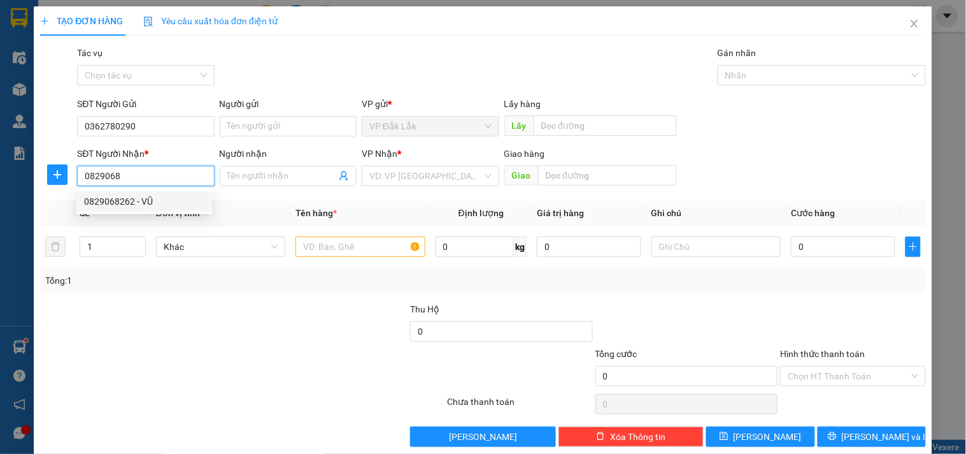
click at [127, 198] on div "0829068262 - VŨ" at bounding box center [144, 201] width 120 height 14
type input "0829068262"
type input "VŨ"
type input "ĐỒNG XOÀI"
type input "0829068262"
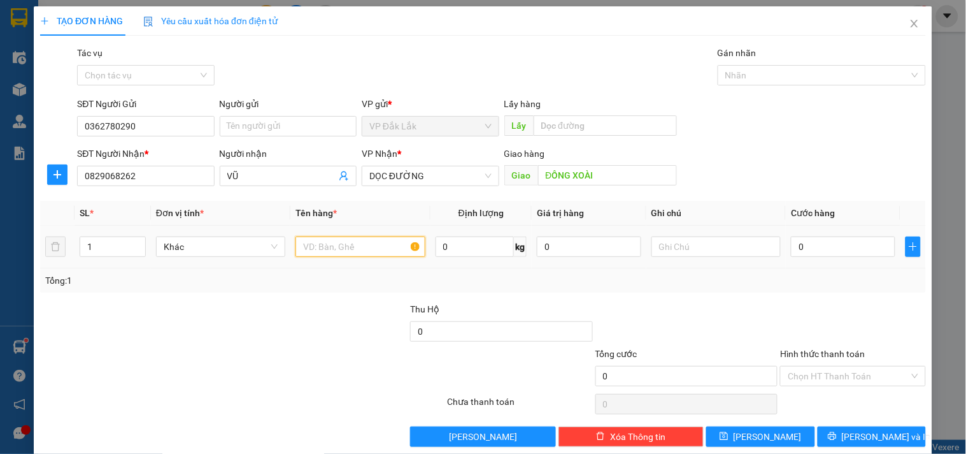
click at [379, 248] on input "text" at bounding box center [360, 246] width 129 height 20
type input "1 THÙNG GIẤY"
click at [817, 255] on input "0" at bounding box center [843, 246] width 104 height 20
type input "5"
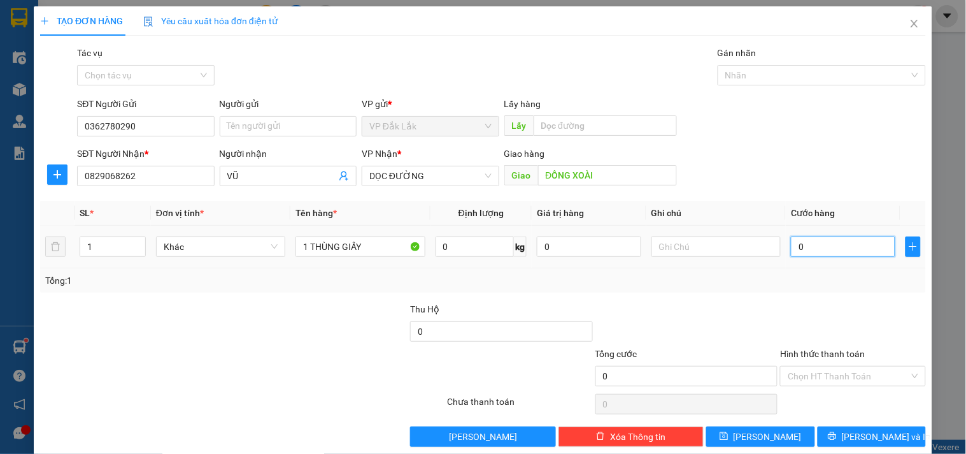
type input "5"
type input "50"
type input "500"
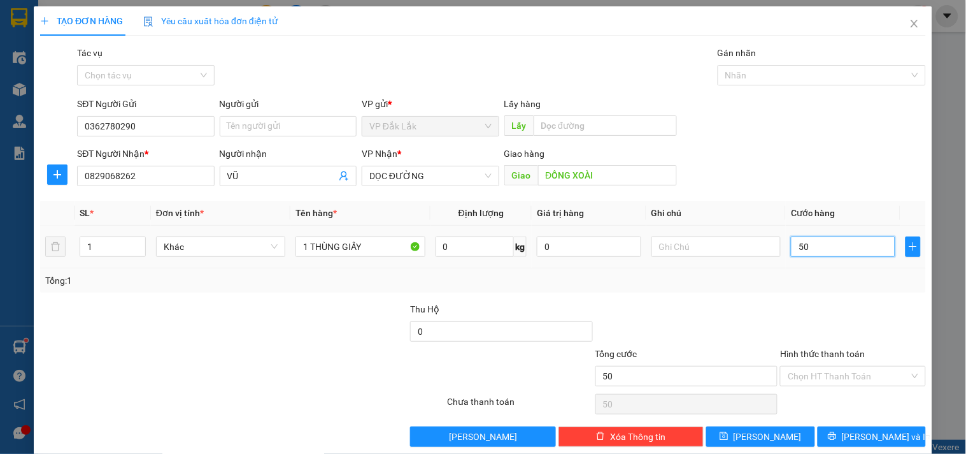
type input "500"
type input "5.000"
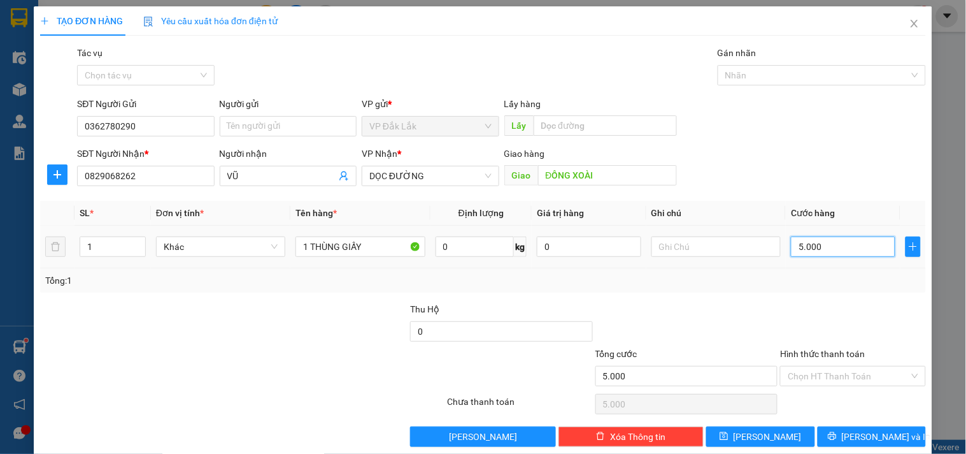
type input "50.000"
click at [876, 368] on input "Hình thức thanh toán" at bounding box center [848, 375] width 121 height 19
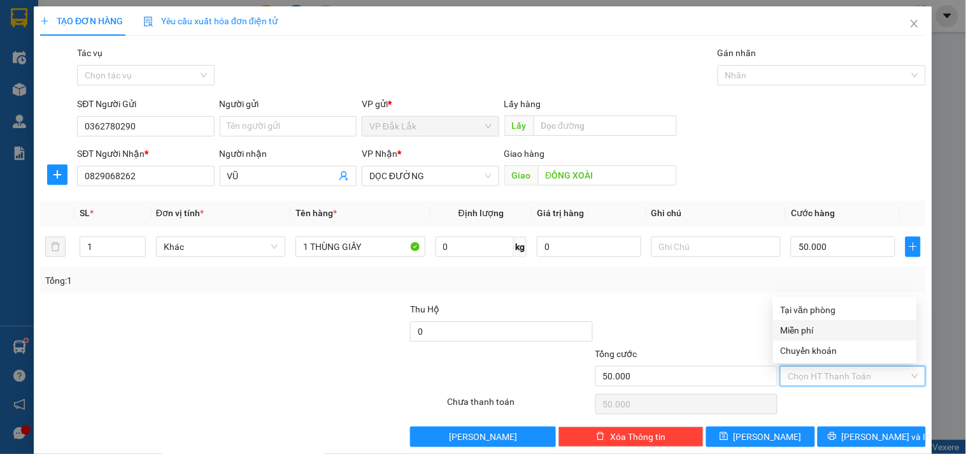
click at [831, 327] on div "Miễn phí" at bounding box center [845, 330] width 129 height 14
type input "0"
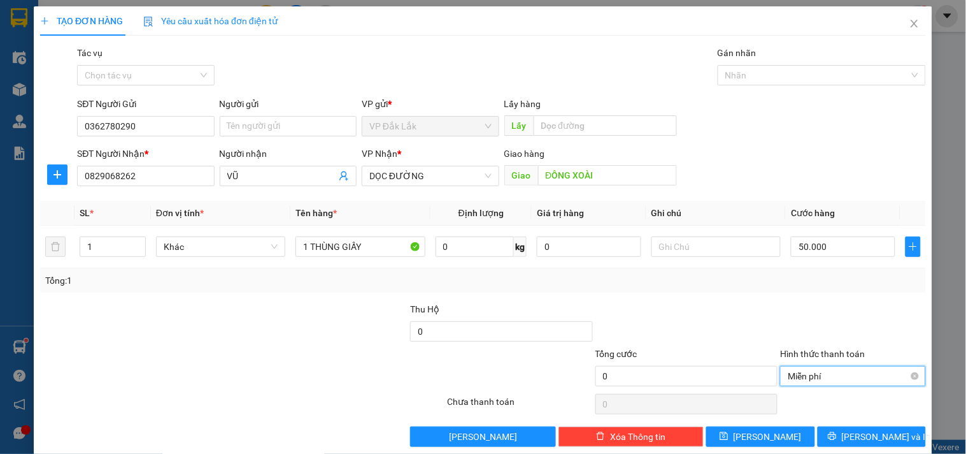
click at [849, 376] on span "Miễn phí" at bounding box center [853, 375] width 130 height 19
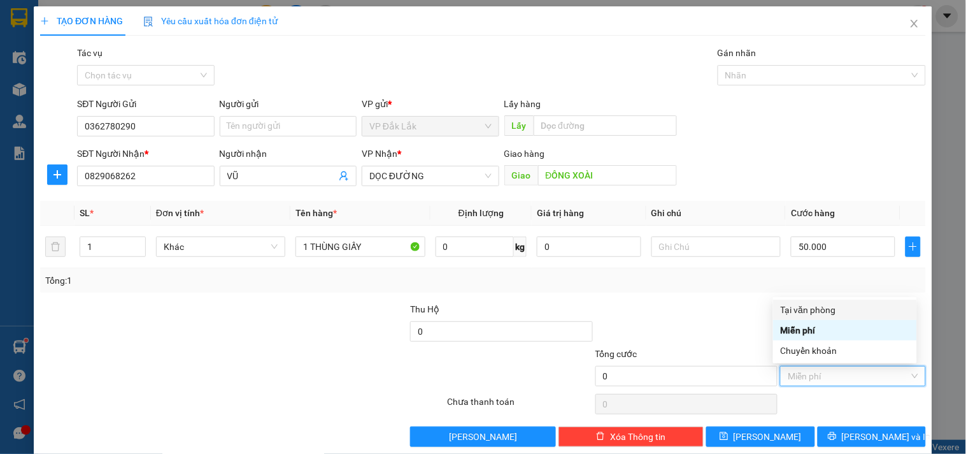
click at [842, 307] on div "Tại văn phòng" at bounding box center [845, 310] width 129 height 14
type input "50.000"
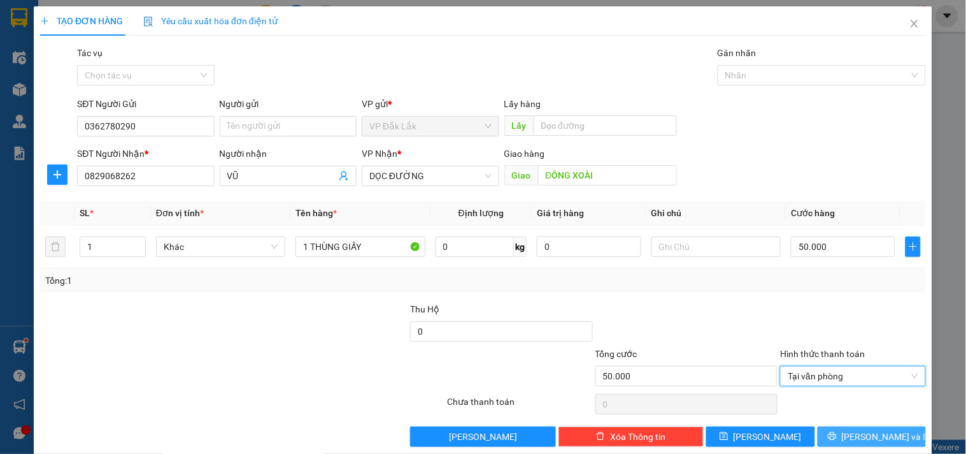
click at [868, 442] on span "Lưu và In" at bounding box center [886, 436] width 89 height 14
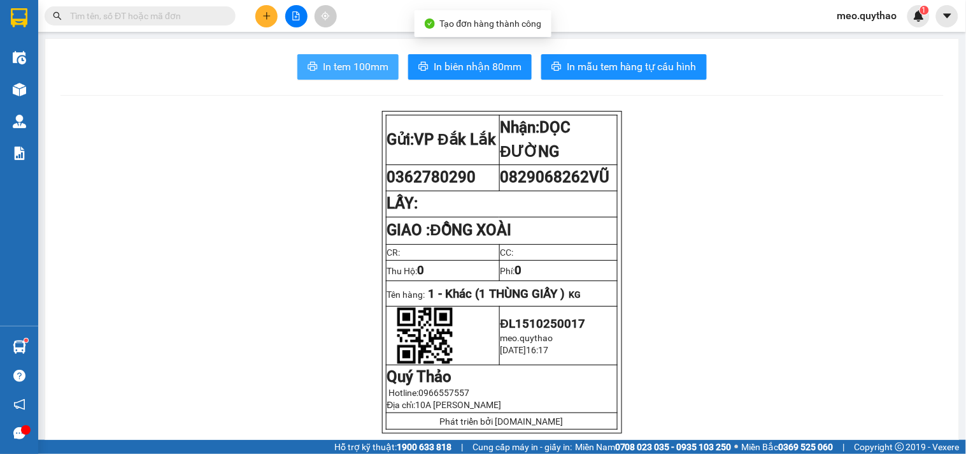
click at [346, 68] on span "In tem 100mm" at bounding box center [356, 67] width 66 height 16
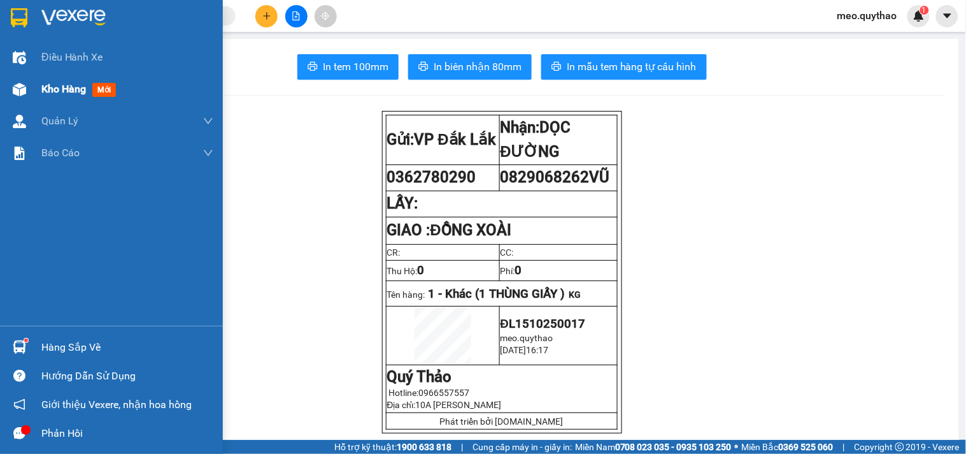
click at [90, 79] on div "Kho hàng mới" at bounding box center [127, 89] width 172 height 32
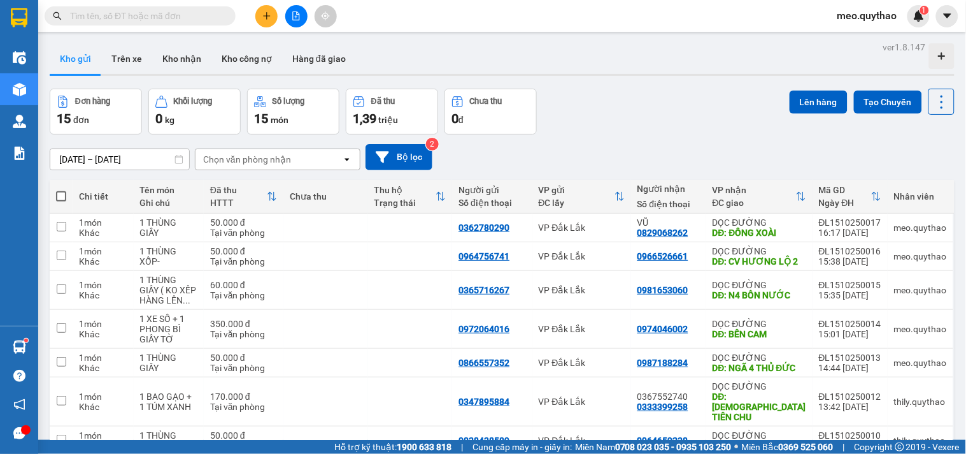
click at [259, 14] on button at bounding box center [266, 16] width 22 height 22
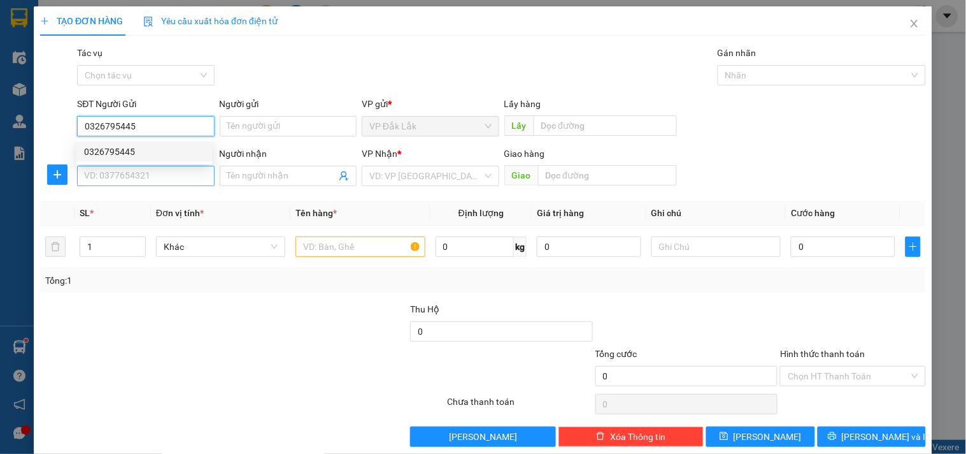
type input "0326795445"
click at [154, 175] on input "SĐT Người Nhận *" at bounding box center [145, 176] width 137 height 20
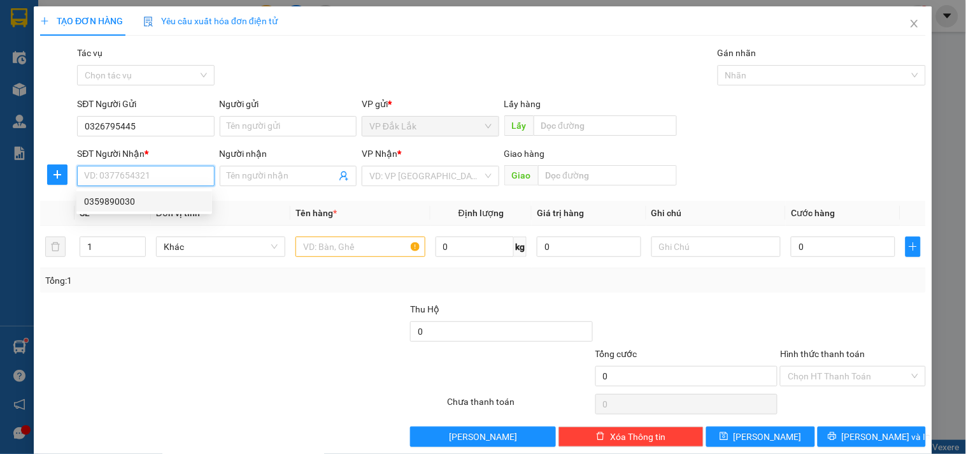
click at [135, 204] on div "0359890030" at bounding box center [144, 201] width 120 height 14
type input "0359890030"
type input "SUỐI SÂU [GEOGRAPHIC_DATA]"
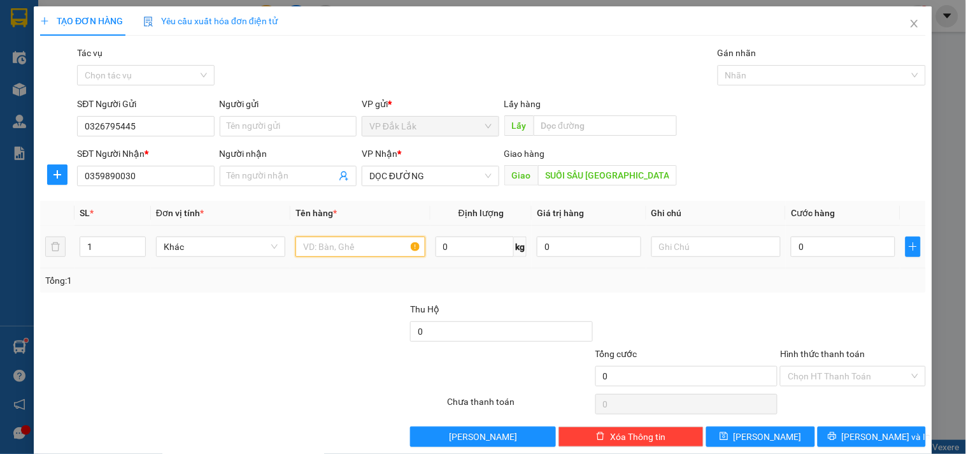
click at [323, 255] on input "text" at bounding box center [360, 246] width 129 height 20
type input "1 THÙNG GIẤY"
type input "56"
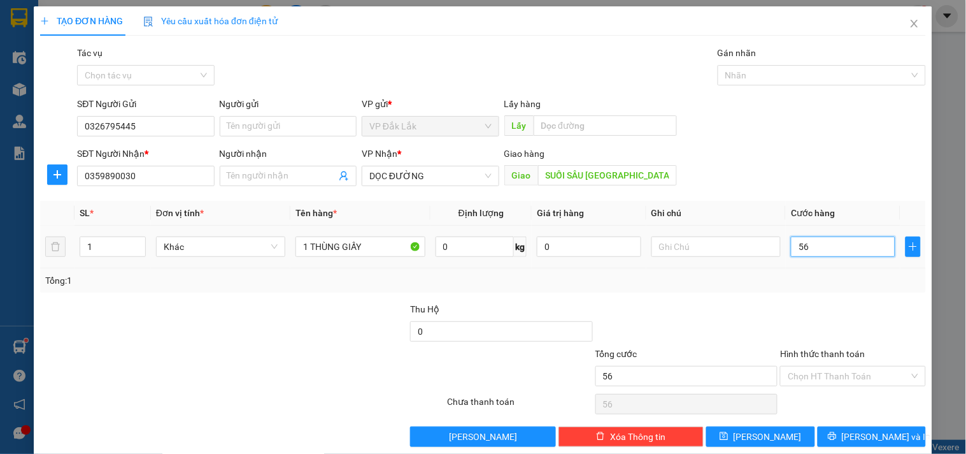
type input "560"
type input "5.600"
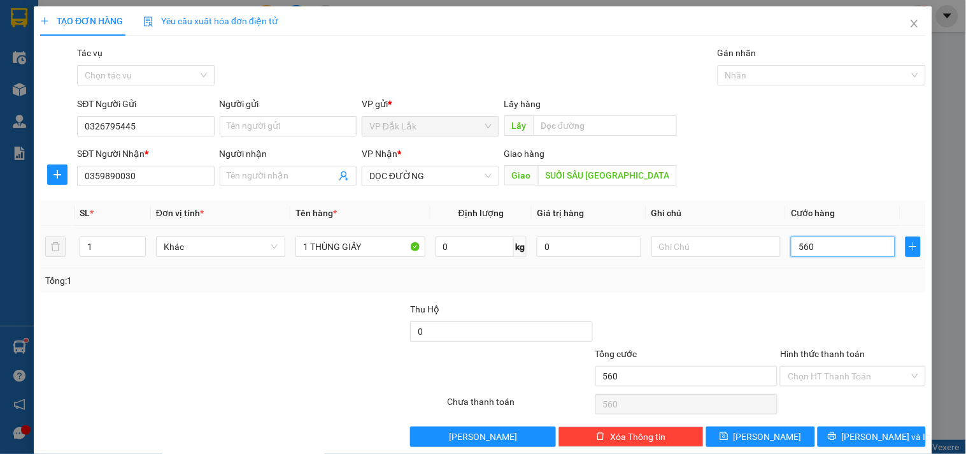
type input "5.600"
type input "56.000"
type input "560.000"
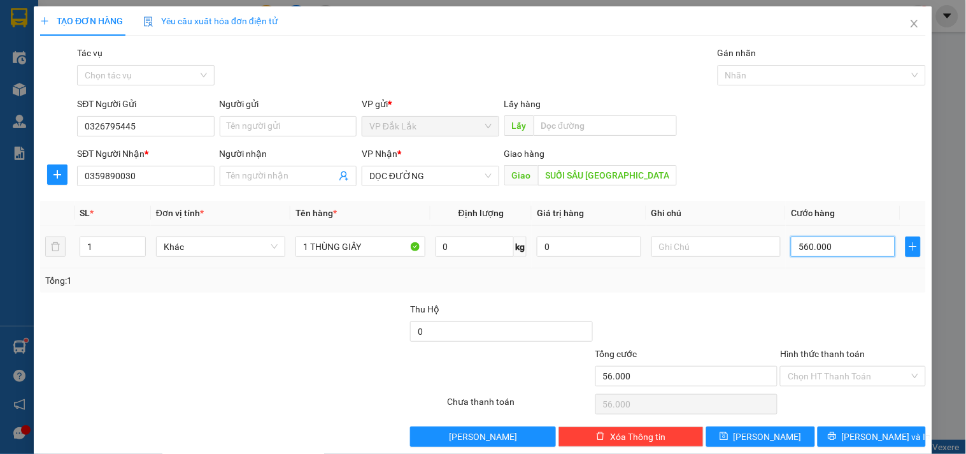
type input "560.000"
type input "56.000"
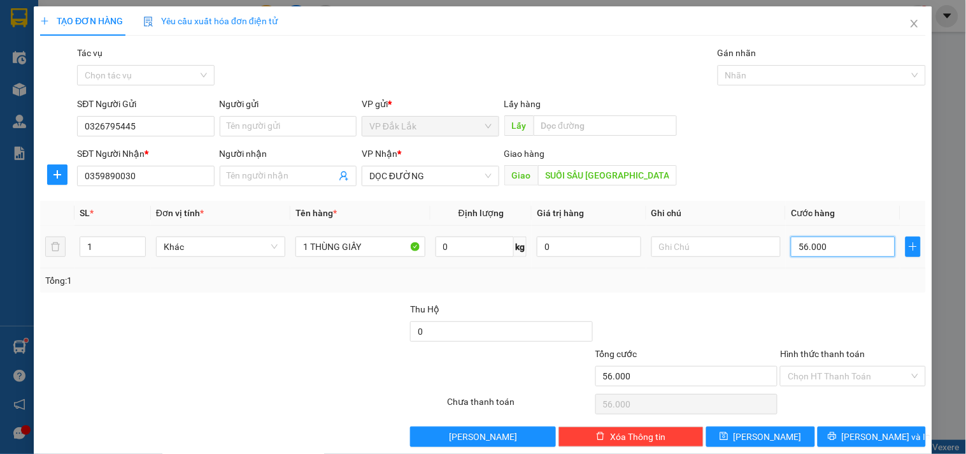
type input "5.600"
type input "560"
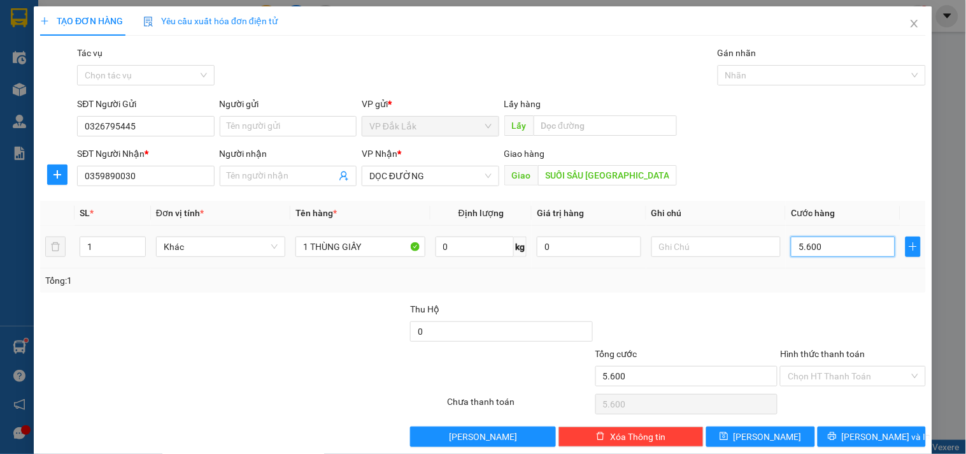
type input "560"
type input "56"
type input "5"
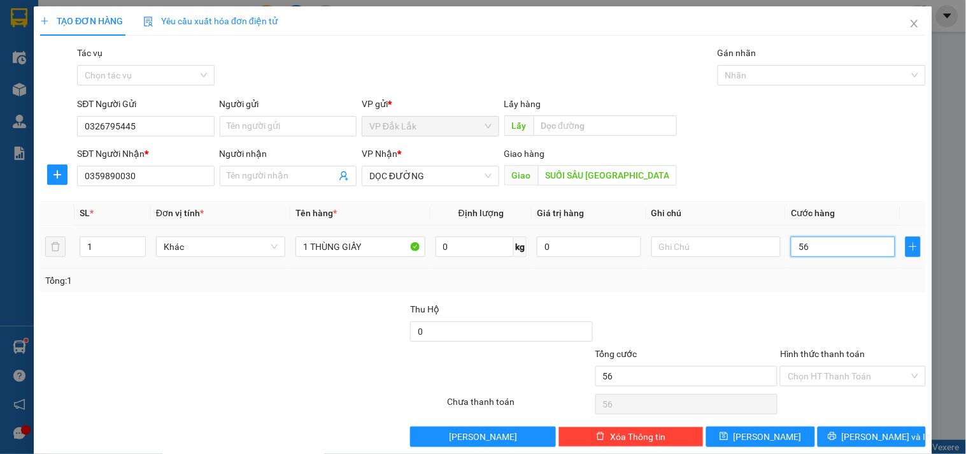
type input "5"
type input "50"
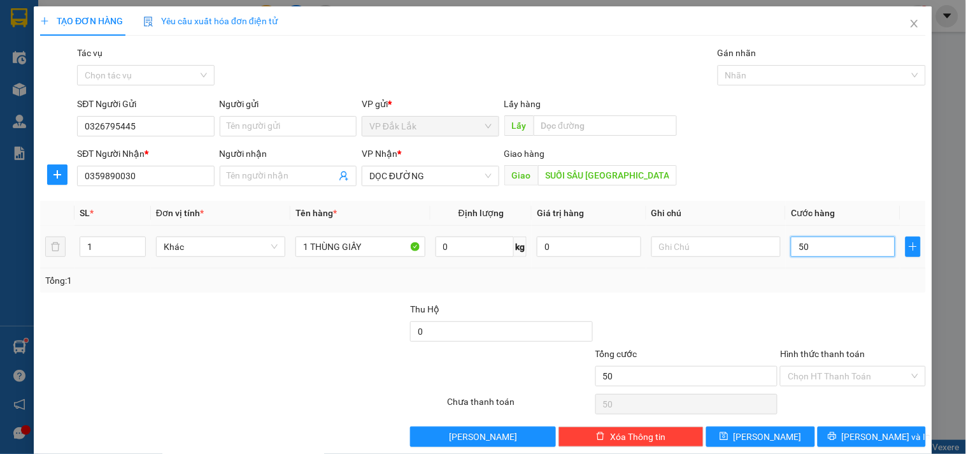
type input "500"
type input "5.000"
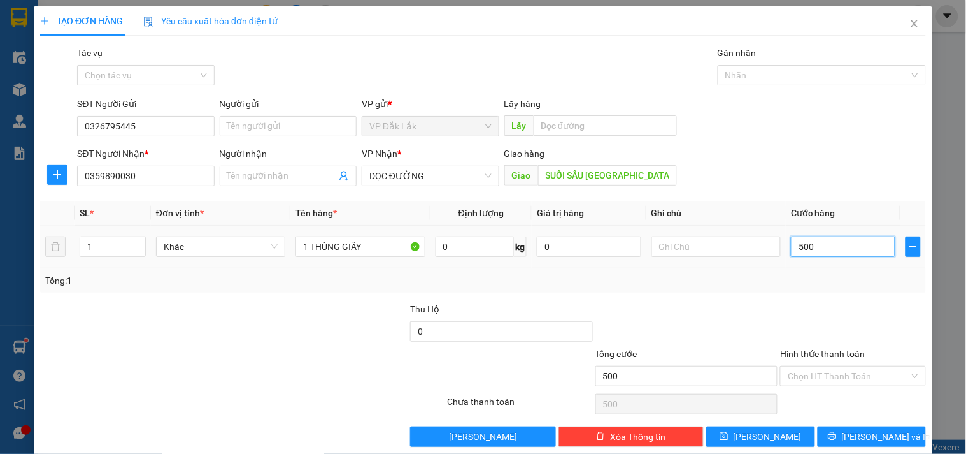
type input "5.000"
type input "50.000"
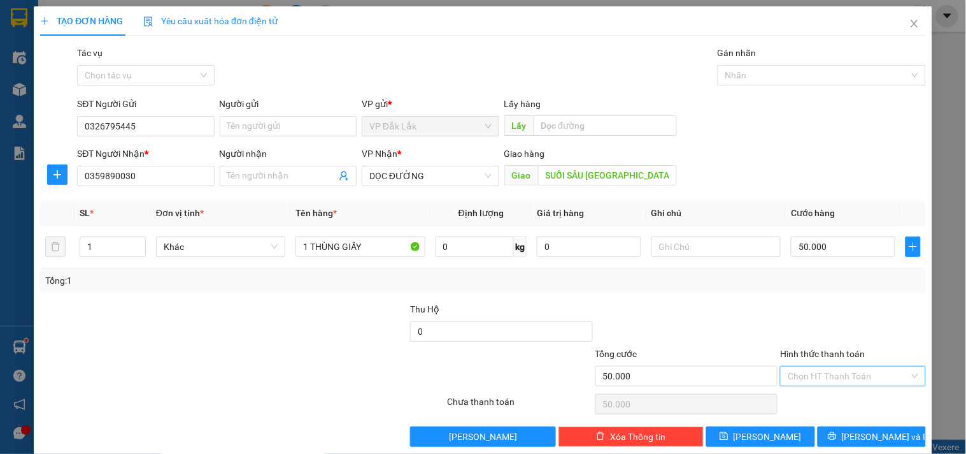
click at [855, 367] on input "Hình thức thanh toán" at bounding box center [848, 375] width 121 height 19
drag, startPoint x: 825, startPoint y: 312, endPoint x: 870, endPoint y: 419, distance: 115.9
click at [826, 311] on div "Tại văn phòng" at bounding box center [845, 310] width 129 height 14
type input "0"
drag, startPoint x: 868, startPoint y: 421, endPoint x: 880, endPoint y: 438, distance: 20.5
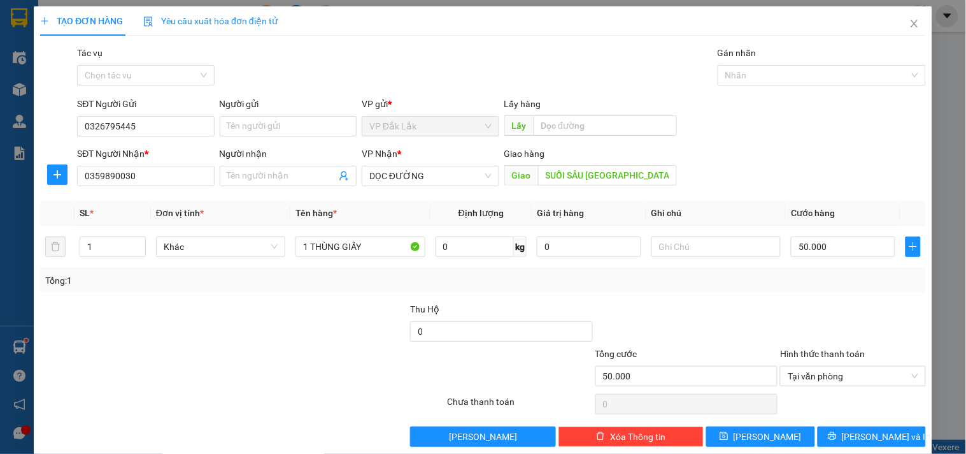
click at [870, 422] on div "Transit Pickup Surcharge Ids Transit Deliver Surcharge Ids Transit Deliver Surc…" at bounding box center [483, 246] width 886 height 401
click at [880, 438] on span "Lưu và In" at bounding box center [886, 436] width 89 height 14
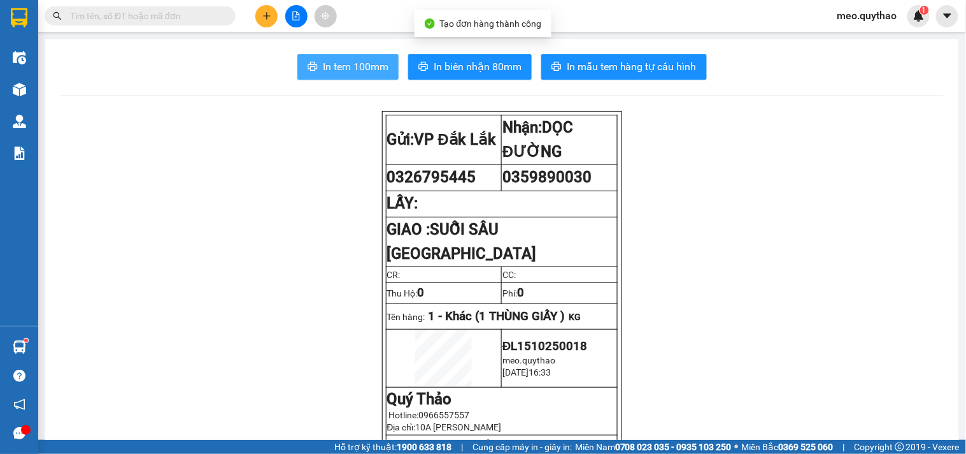
click at [343, 66] on span "In tem 100mm" at bounding box center [356, 67] width 66 height 16
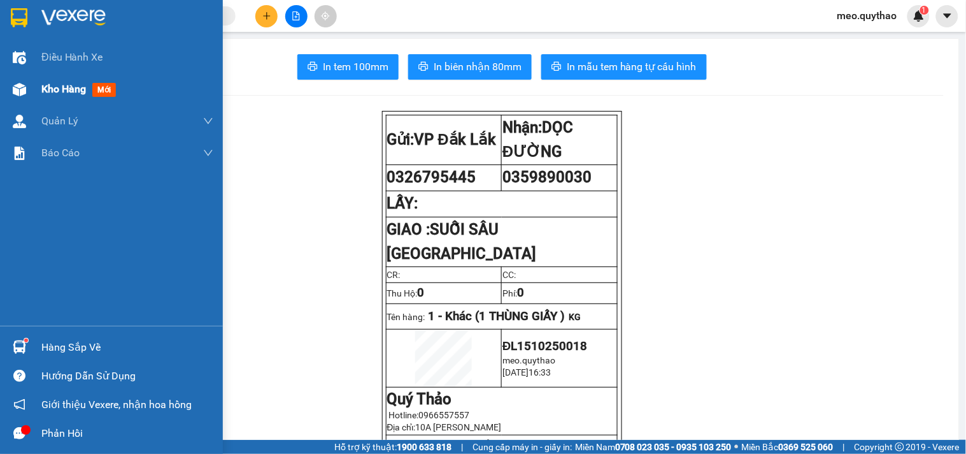
click at [60, 81] on div "Kho hàng mới" at bounding box center [81, 89] width 80 height 16
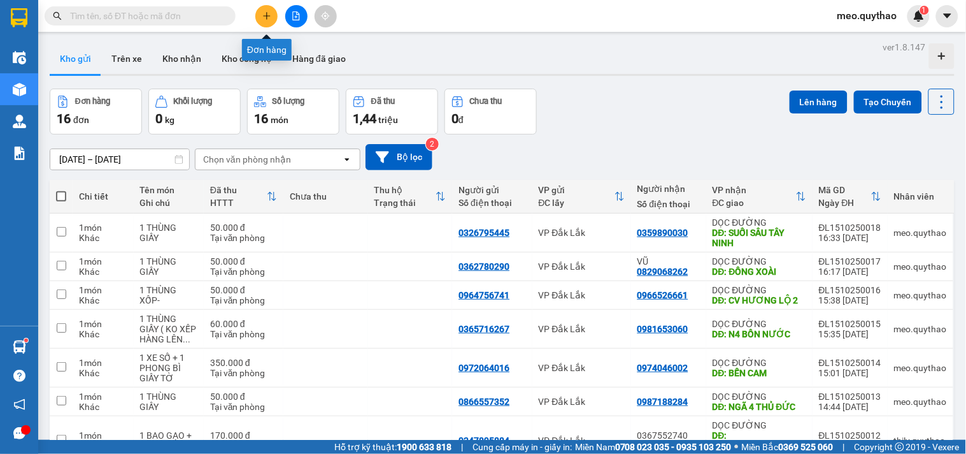
click at [272, 11] on button at bounding box center [266, 16] width 22 height 22
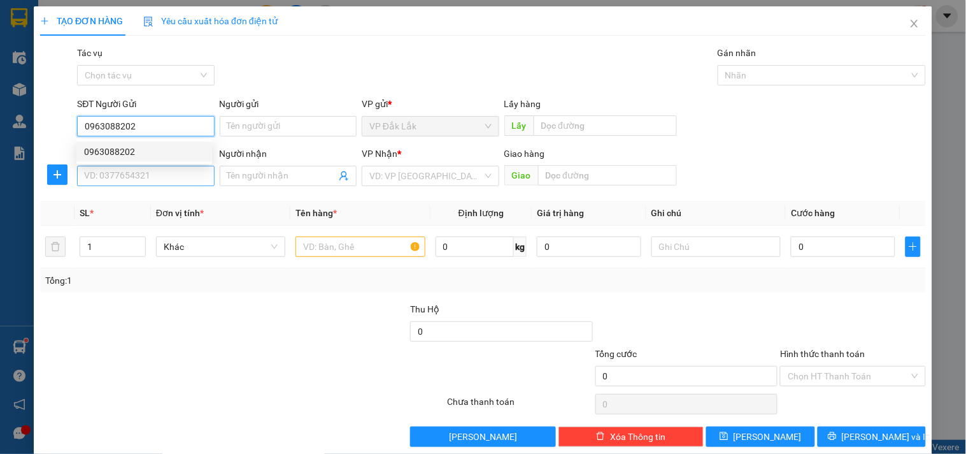
type input "0963088202"
click at [137, 180] on input "SĐT Người Nhận *" at bounding box center [145, 176] width 137 height 20
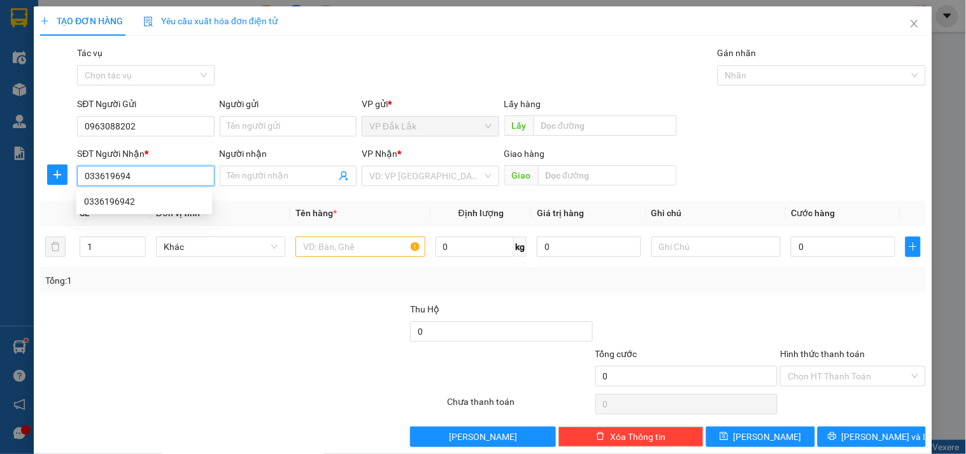
type input "0336196942"
click at [158, 199] on div "0336196942" at bounding box center [144, 201] width 120 height 14
type input "BÀU ĐỒN TN"
type input "0336196942"
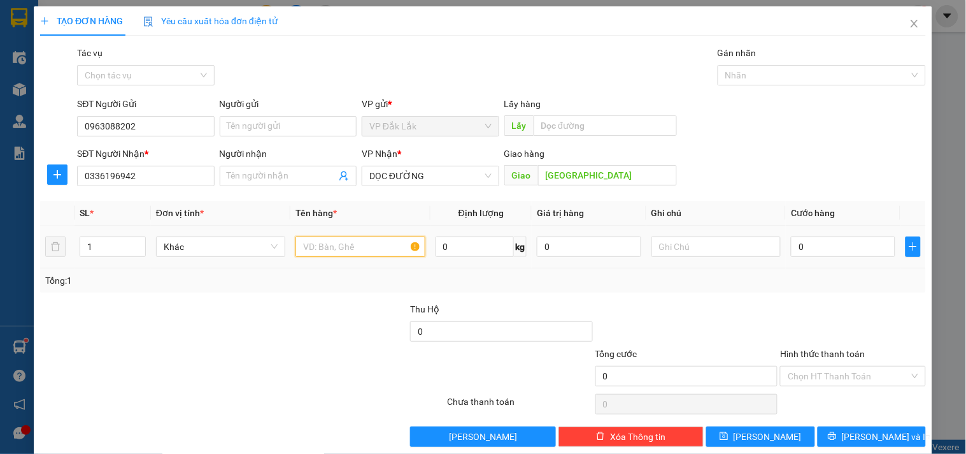
click at [353, 250] on input "text" at bounding box center [360, 246] width 129 height 20
click at [620, 172] on input "BÀU ĐỒN TN" at bounding box center [607, 175] width 139 height 20
click at [587, 175] on input "BÀU ĐỒN TÂY NINH" at bounding box center [607, 175] width 139 height 20
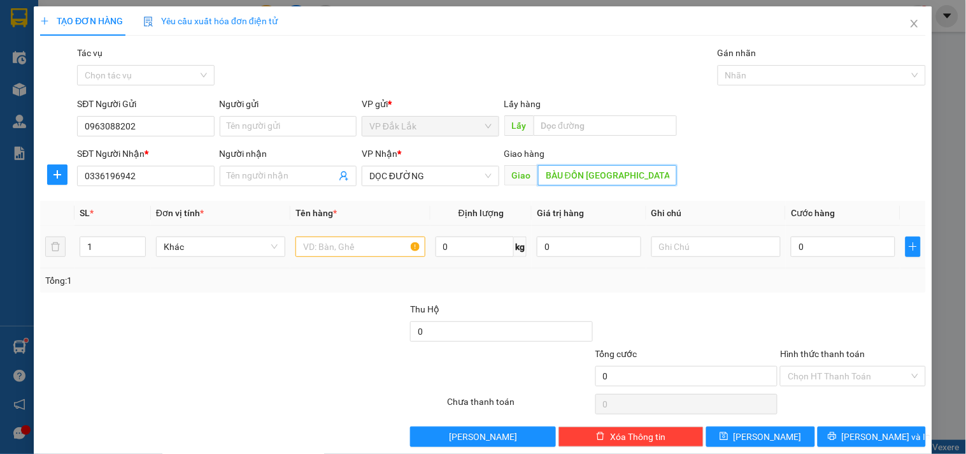
type input "BÀU ĐỒN [GEOGRAPHIC_DATA]"
click at [367, 248] on input "text" at bounding box center [360, 246] width 129 height 20
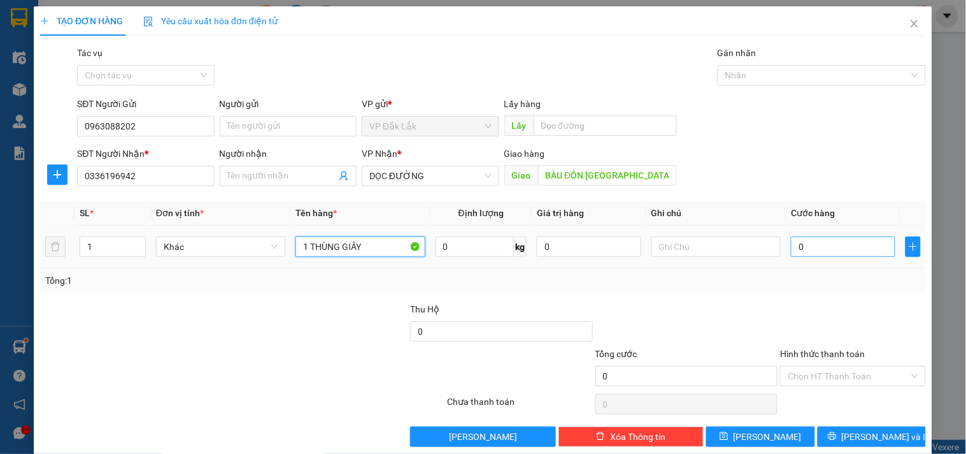
type input "1 THÙNG GIẤY"
click at [815, 252] on input "0" at bounding box center [843, 246] width 104 height 20
type input "5"
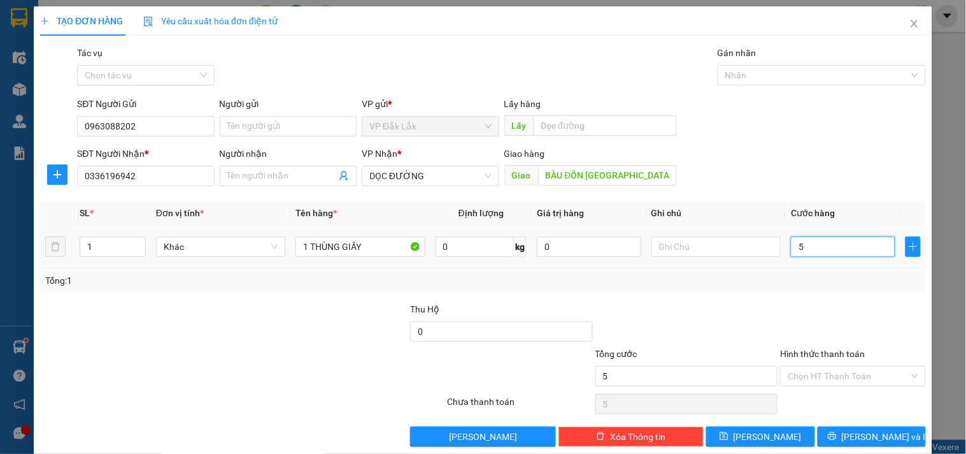
type input "50"
type input "500"
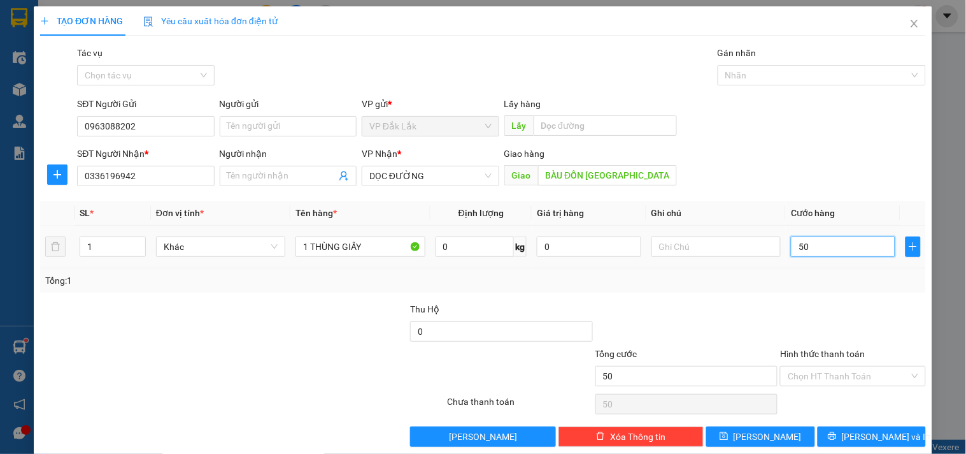
type input "500"
type input "5.000"
type input "50.000"
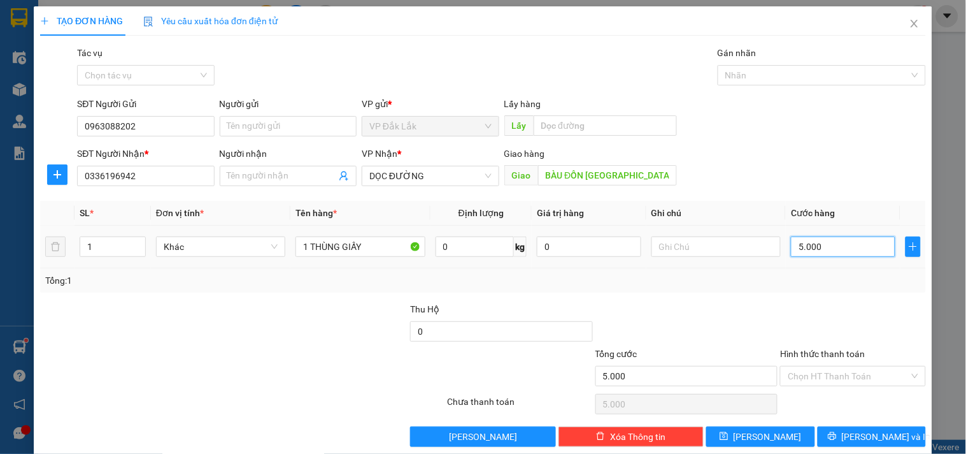
type input "50.000"
click at [841, 374] on input "Hình thức thanh toán" at bounding box center [848, 375] width 121 height 19
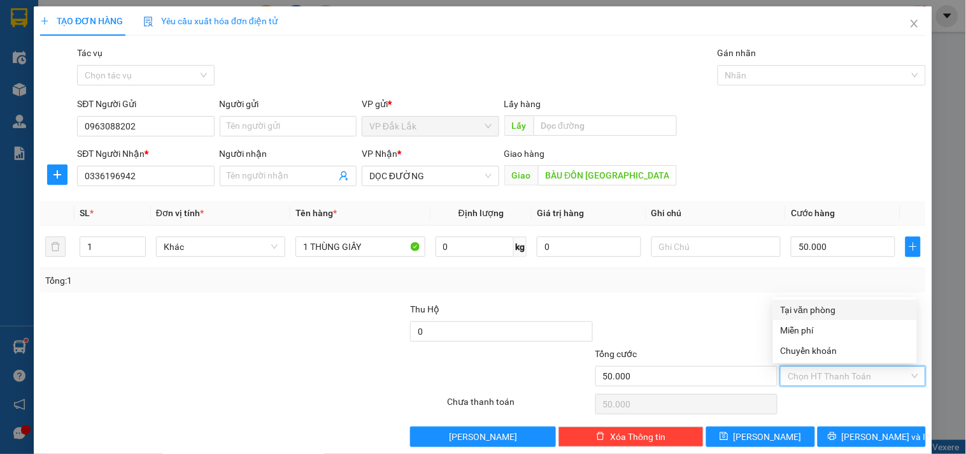
click at [817, 312] on div "Tại văn phòng" at bounding box center [845, 310] width 129 height 14
type input "0"
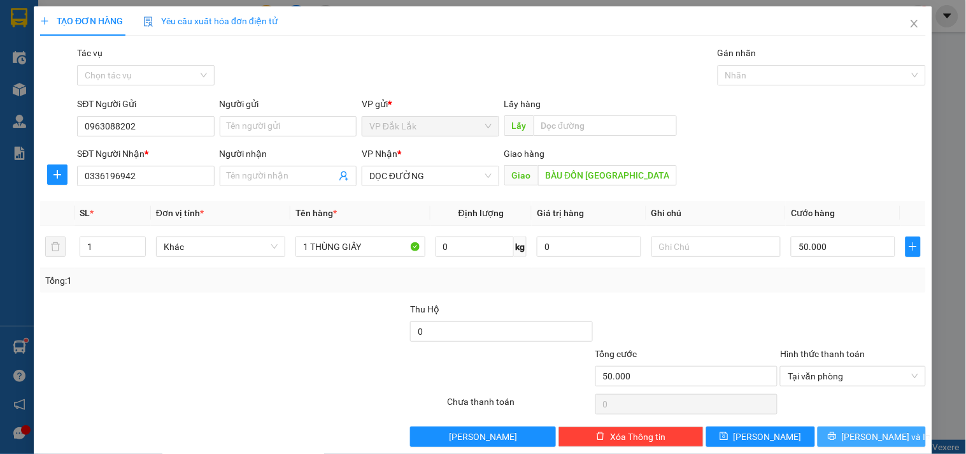
click at [850, 432] on button "Lưu và In" at bounding box center [872, 436] width 108 height 20
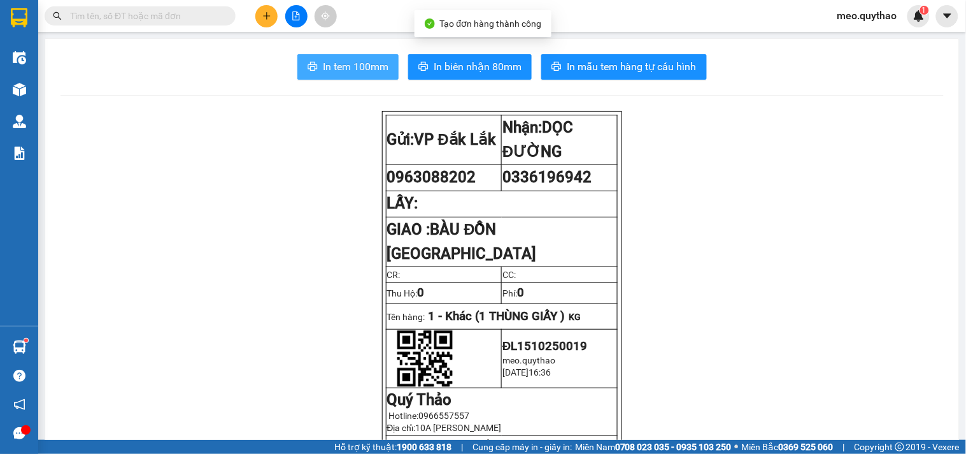
click at [329, 69] on span "In tem 100mm" at bounding box center [356, 67] width 66 height 16
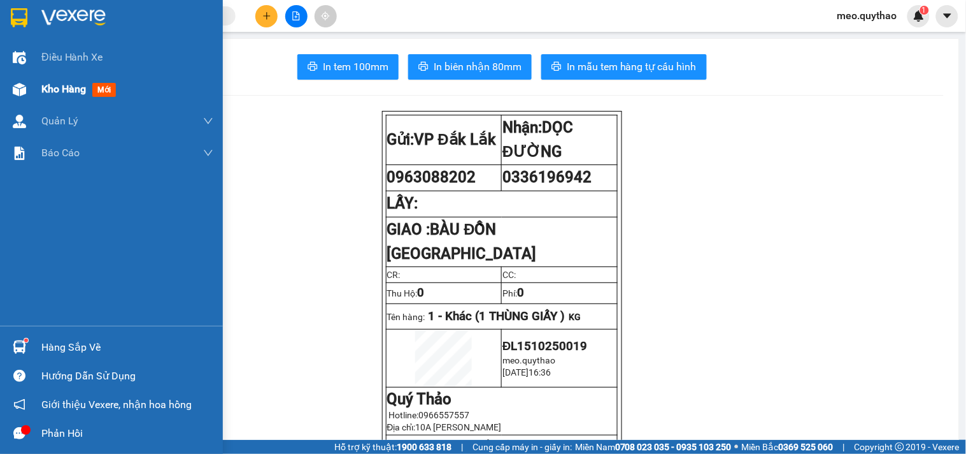
click at [66, 88] on span "Kho hàng" at bounding box center [63, 89] width 45 height 12
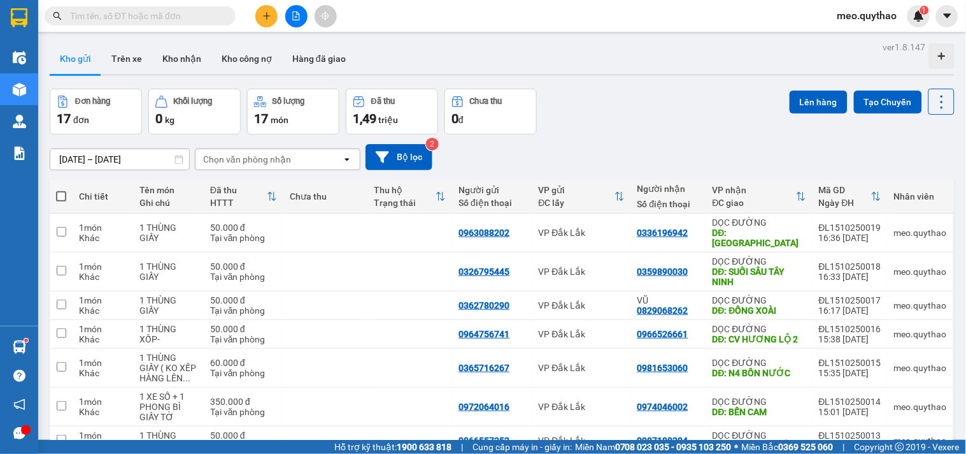
click at [268, 27] on div at bounding box center [296, 16] width 96 height 22
click at [268, 20] on button at bounding box center [266, 16] width 22 height 22
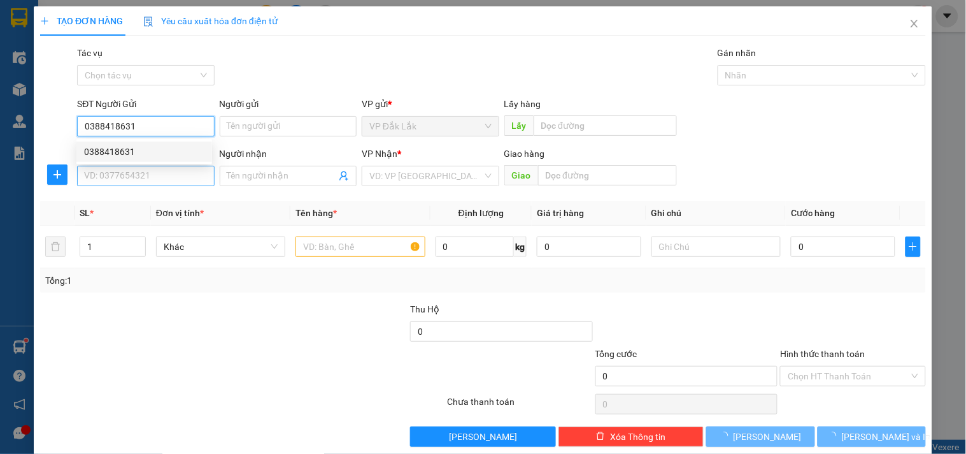
type input "0388418631"
click at [153, 179] on input "SĐT Người Nhận *" at bounding box center [145, 176] width 137 height 20
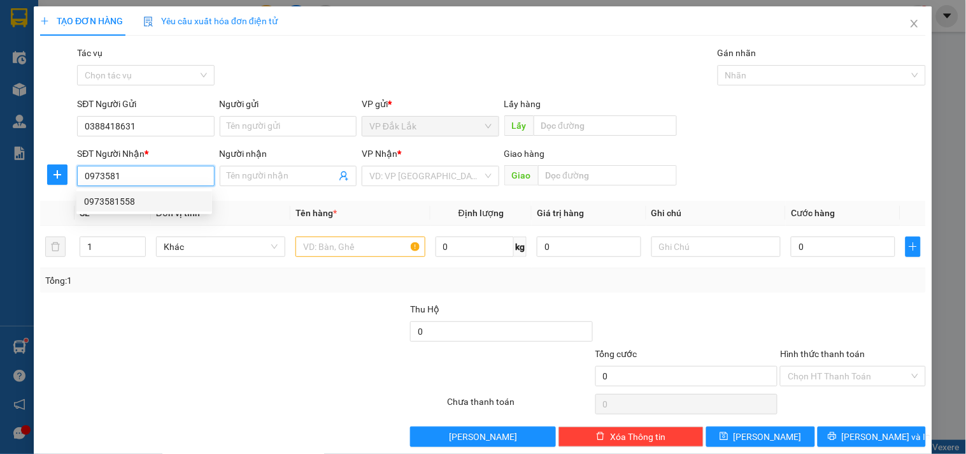
click at [129, 195] on div "0973581558" at bounding box center [144, 201] width 120 height 14
type input "0973581558"
type input "CX ASD"
type input "0973581558"
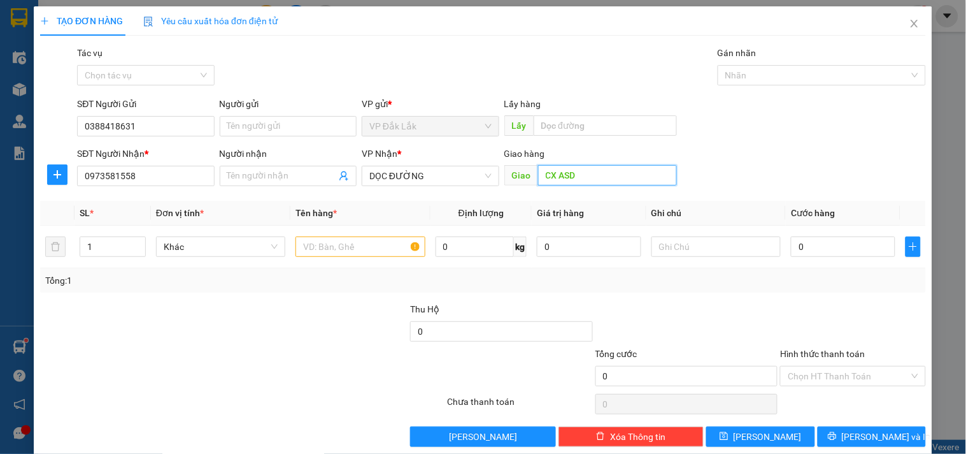
click at [589, 173] on input "CX ASD" at bounding box center [607, 175] width 139 height 20
type input "CX ASD BẾN CÁT"
type input "2"
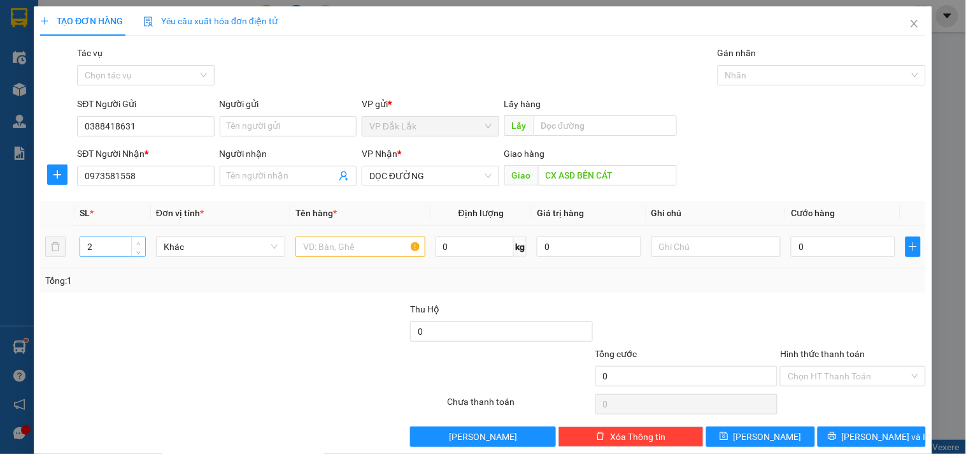
click at [135, 245] on span "up" at bounding box center [139, 244] width 8 height 8
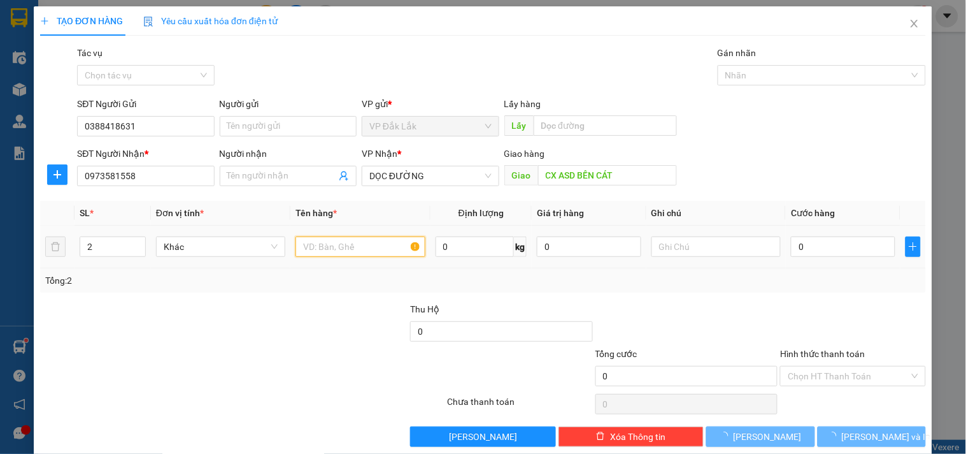
click at [341, 240] on input "text" at bounding box center [360, 246] width 129 height 20
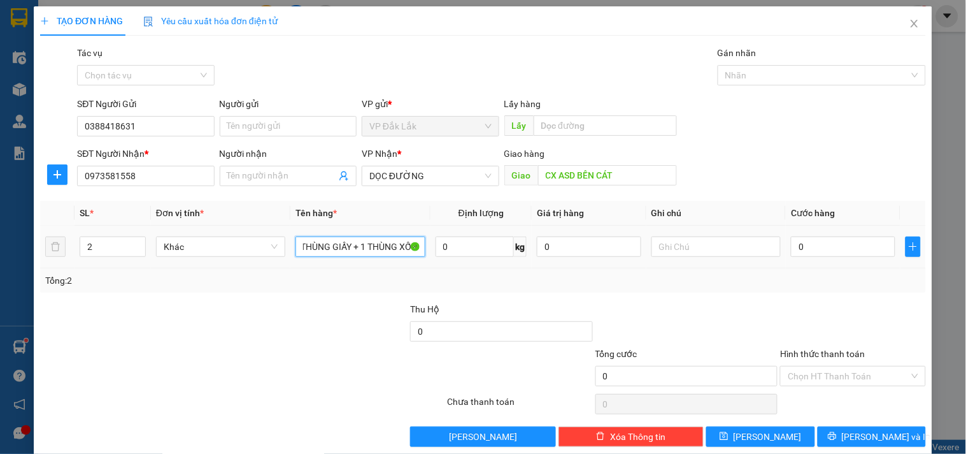
scroll to position [0, 16]
type input "1 THÙNG GIẤY + 1 THÙNG XỐP"
click at [843, 240] on input "0" at bounding box center [843, 246] width 104 height 20
type input "1"
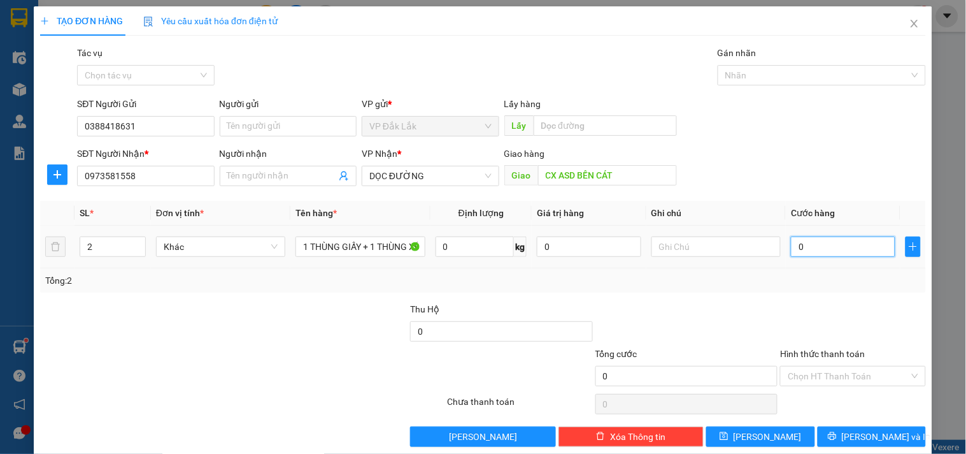
type input "1"
type input "10"
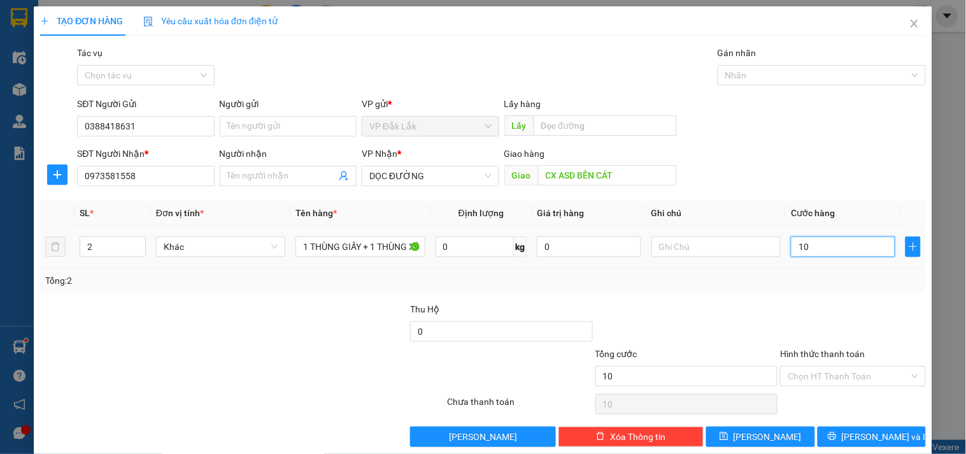
type input "100"
type input "1.000"
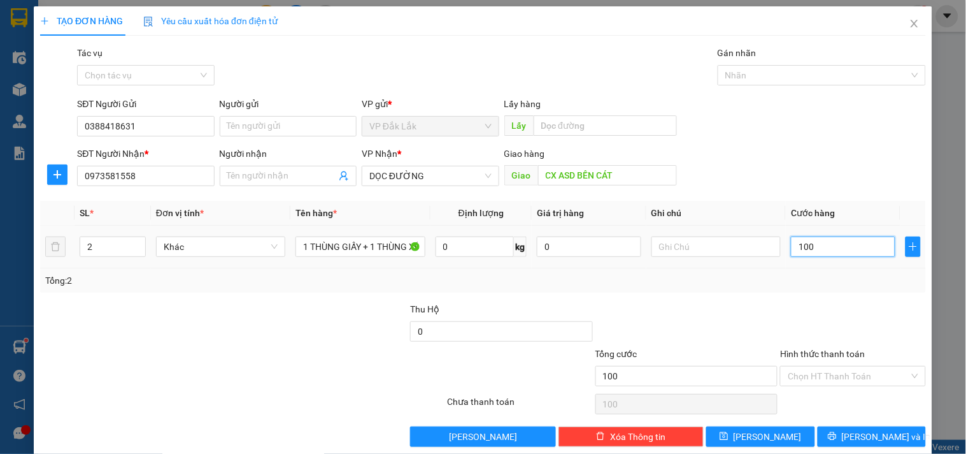
type input "1.000"
type input "10.000"
type input "100.000"
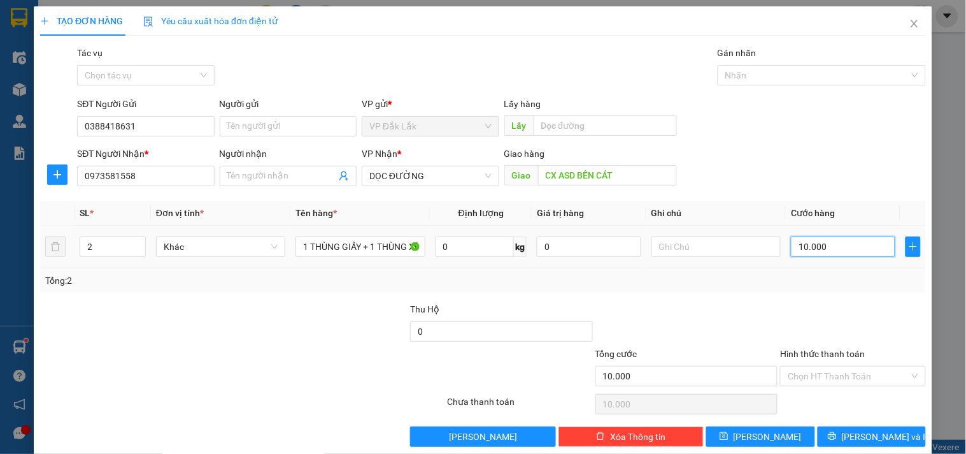
type input "100.000"
click at [877, 383] on input "Hình thức thanh toán" at bounding box center [848, 375] width 121 height 19
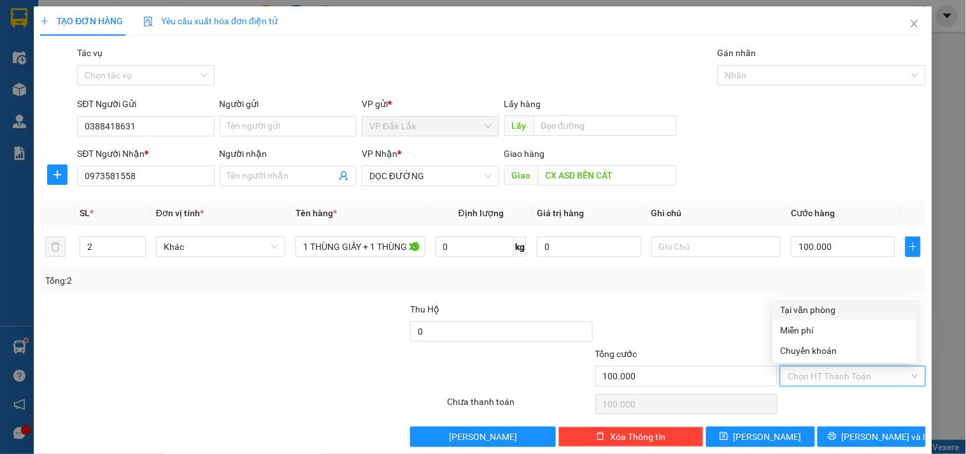
click at [841, 303] on div "Tại văn phòng" at bounding box center [845, 310] width 129 height 14
type input "0"
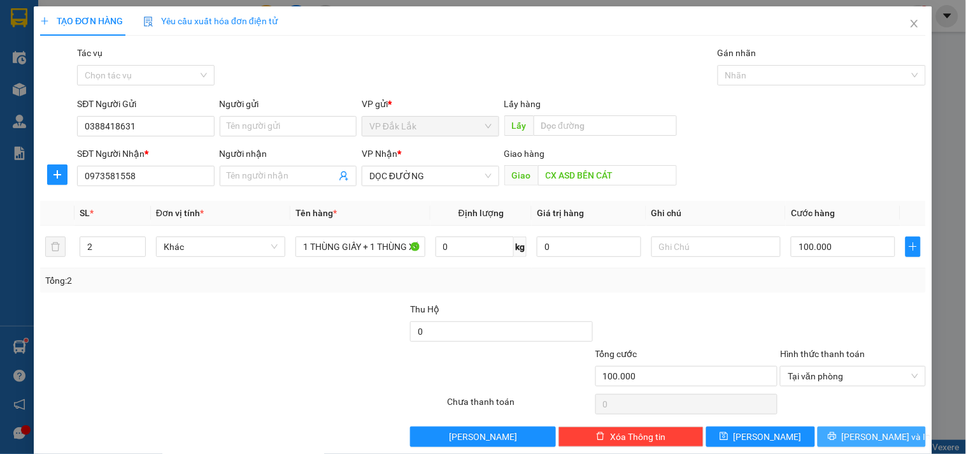
click at [861, 436] on span "Lưu và In" at bounding box center [886, 436] width 89 height 14
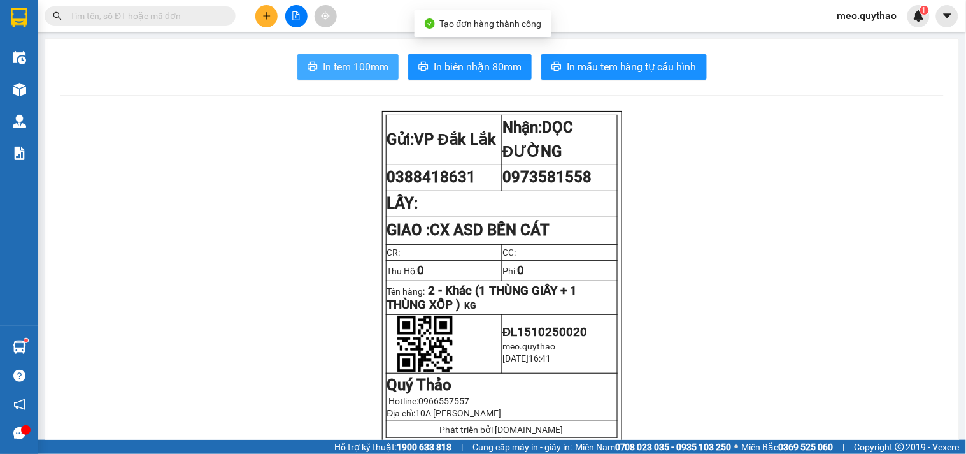
click at [373, 69] on span "In tem 100mm" at bounding box center [356, 67] width 66 height 16
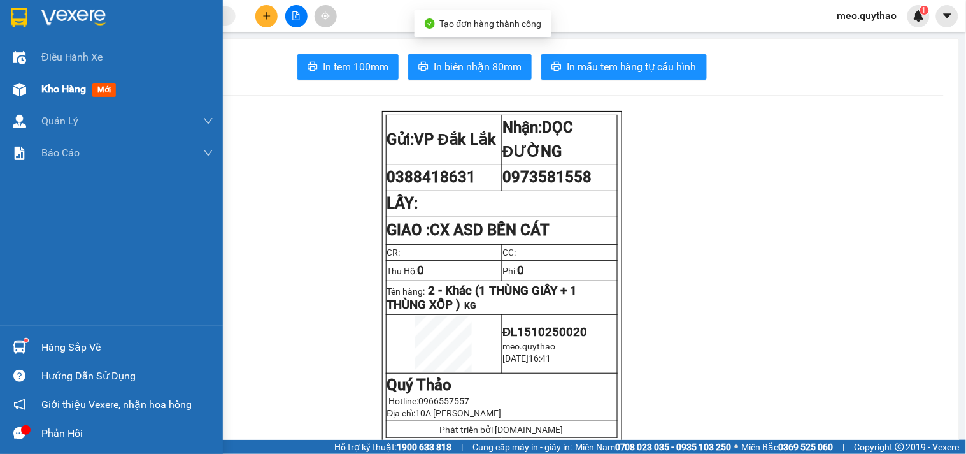
click at [81, 95] on span "Kho hàng" at bounding box center [63, 89] width 45 height 12
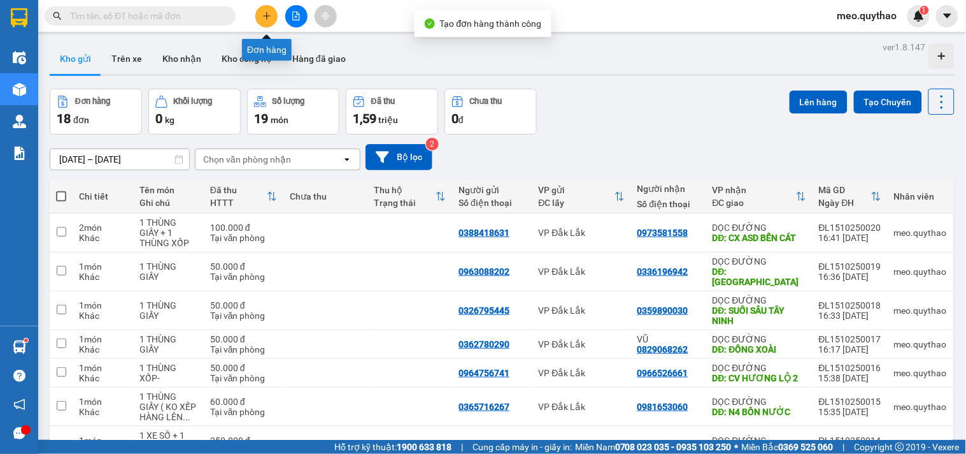
click at [265, 13] on icon "plus" at bounding box center [266, 15] width 9 height 9
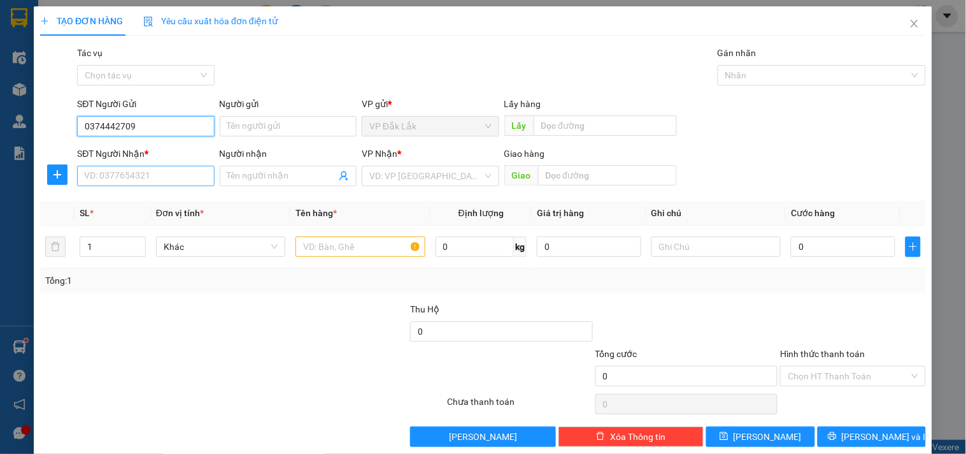
type input "0374442709"
click at [140, 175] on input "SĐT Người Nhận *" at bounding box center [145, 176] width 137 height 20
type input "0386479600"
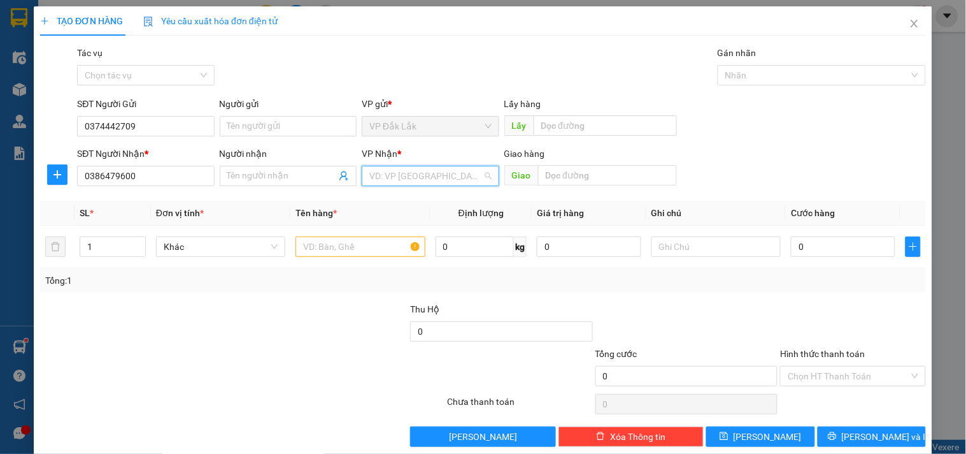
click at [442, 182] on input "search" at bounding box center [425, 175] width 113 height 19
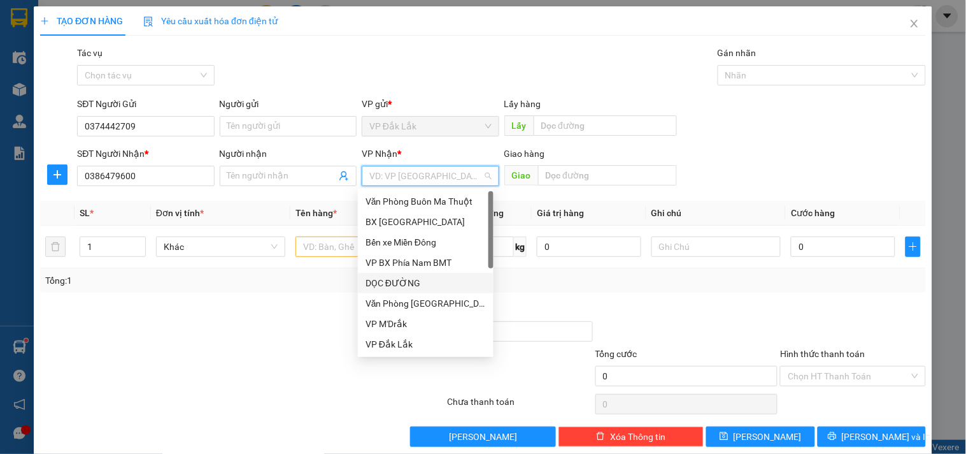
click at [412, 287] on div "DỌC ĐƯỜNG" at bounding box center [426, 283] width 120 height 14
click at [440, 283] on div "DỌC ĐƯỜNG" at bounding box center [426, 283] width 120 height 14
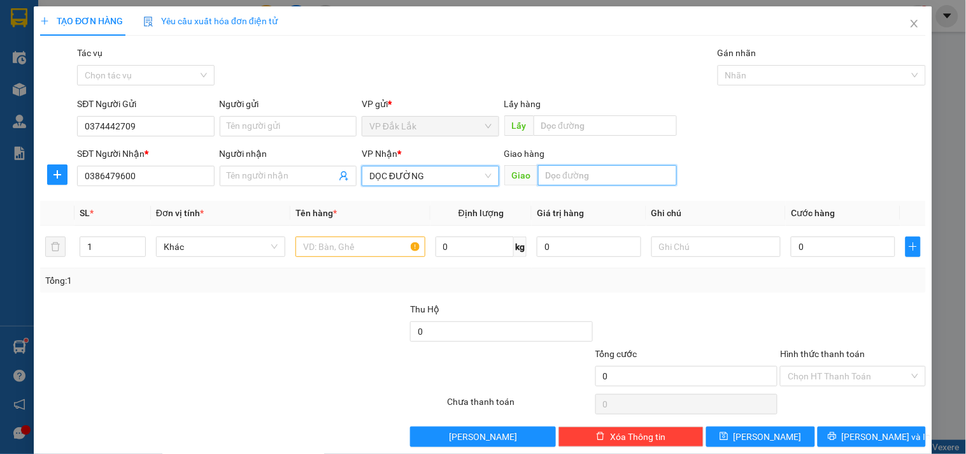
click at [578, 171] on input "text" at bounding box center [607, 175] width 139 height 20
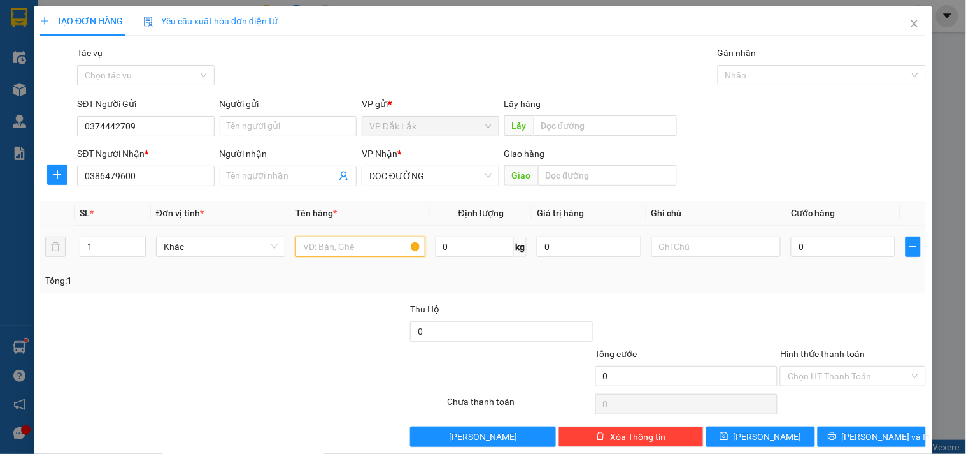
click at [333, 247] on input "text" at bounding box center [360, 246] width 129 height 20
click at [567, 175] on input "text" at bounding box center [607, 175] width 139 height 20
click at [355, 245] on input "text" at bounding box center [360, 246] width 129 height 20
type input "1 THÙNG GIẤY"
click at [805, 242] on input "0" at bounding box center [843, 246] width 104 height 20
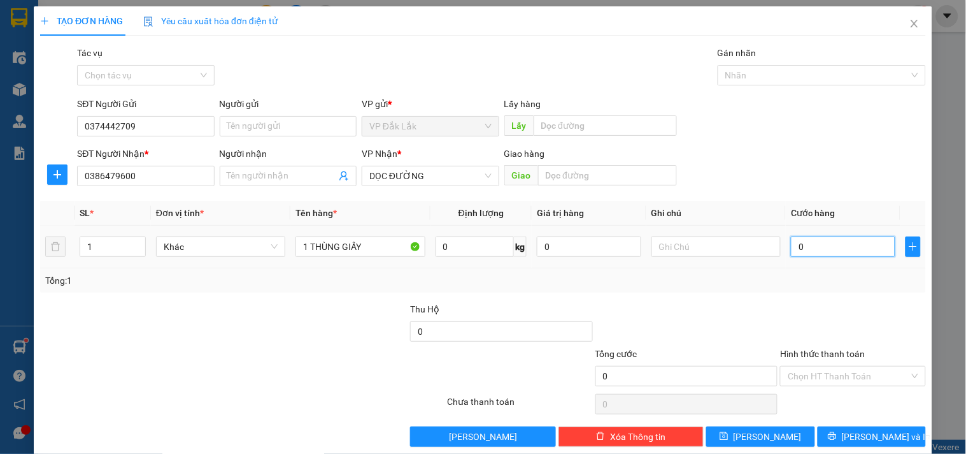
type input "5"
type input "50"
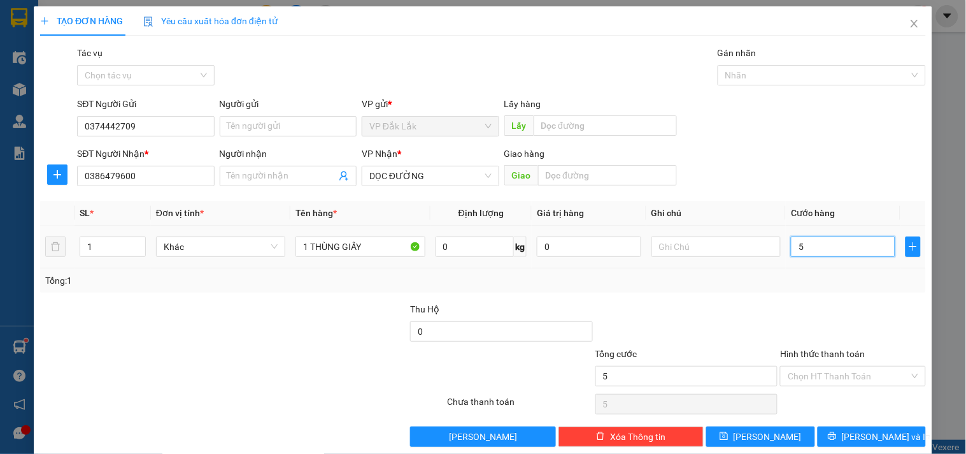
type input "50"
type input "500"
type input "5.000"
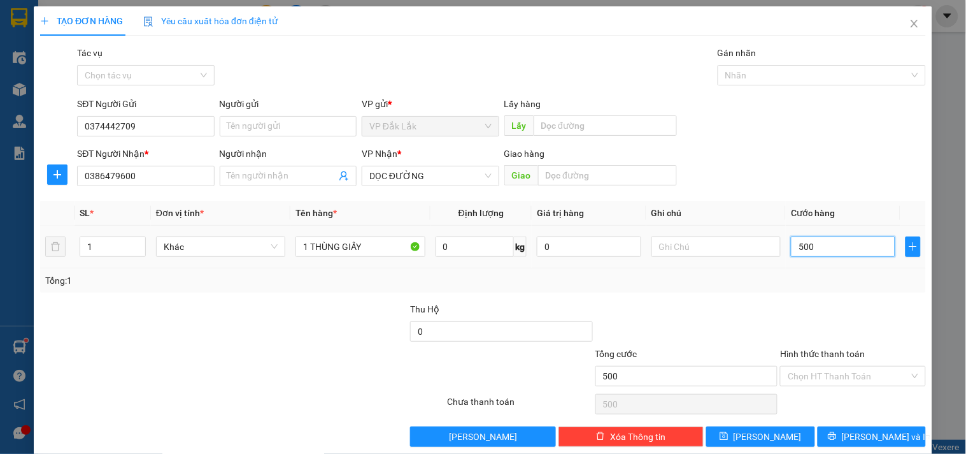
type input "5.000"
type input "50.000"
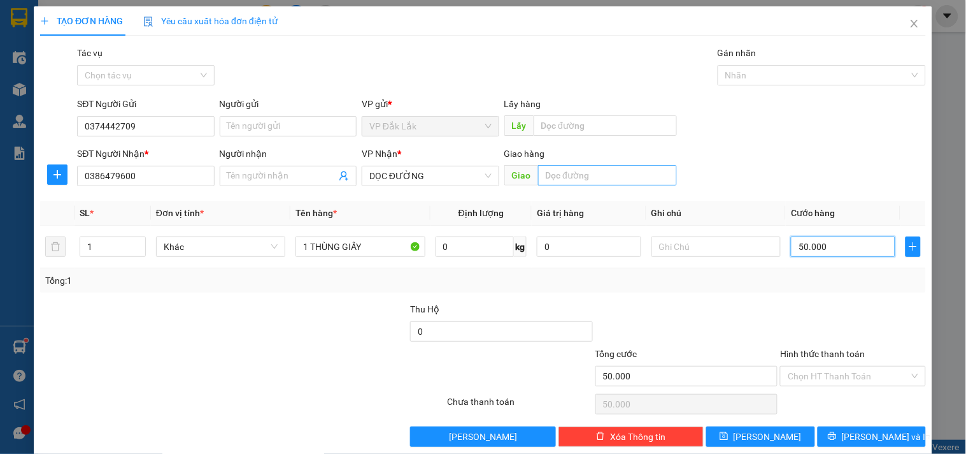
type input "50.000"
click at [621, 177] on input "text" at bounding box center [607, 175] width 139 height 20
type input "BX [GEOGRAPHIC_DATA]"
click at [854, 379] on input "Hình thức thanh toán" at bounding box center [848, 375] width 121 height 19
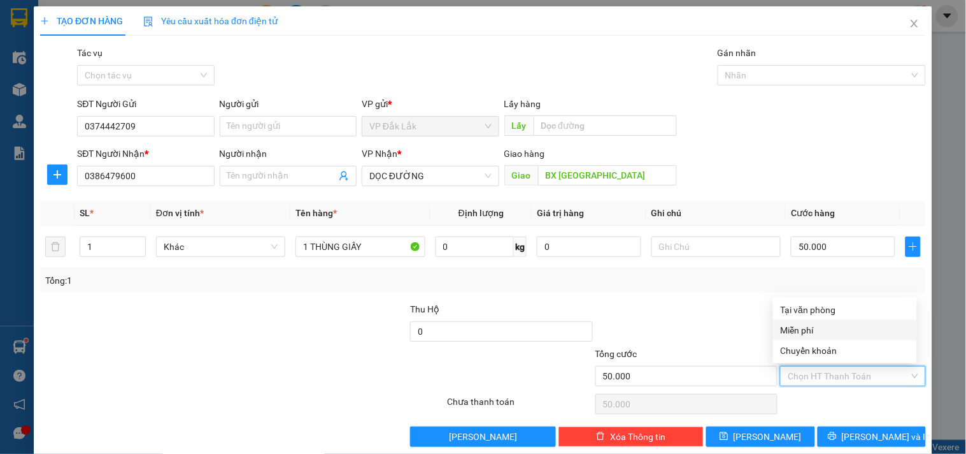
click at [843, 314] on div "Tại văn phòng" at bounding box center [845, 310] width 129 height 14
type input "0"
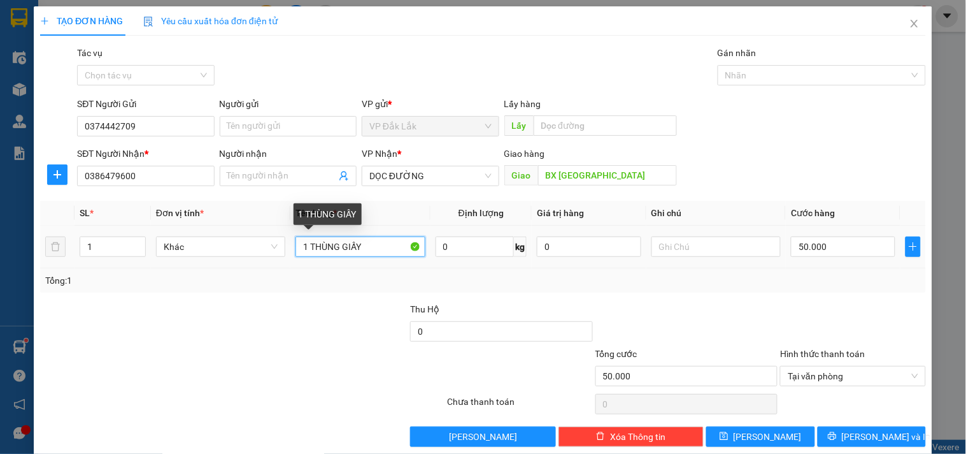
drag, startPoint x: 366, startPoint y: 243, endPoint x: 402, endPoint y: 222, distance: 42.3
click at [372, 240] on input "1 THÙNG GIẤY" at bounding box center [360, 246] width 129 height 20
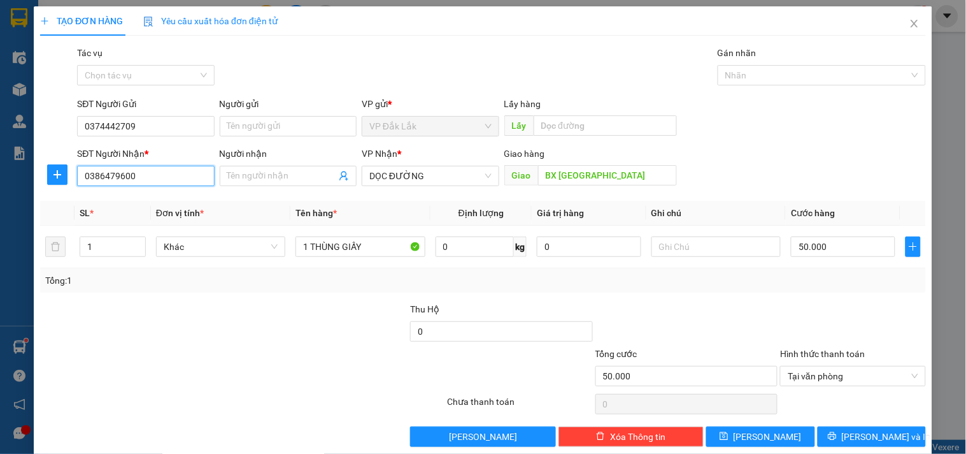
click at [166, 182] on input "0386479600" at bounding box center [145, 176] width 137 height 20
click at [798, 306] on div at bounding box center [853, 324] width 148 height 45
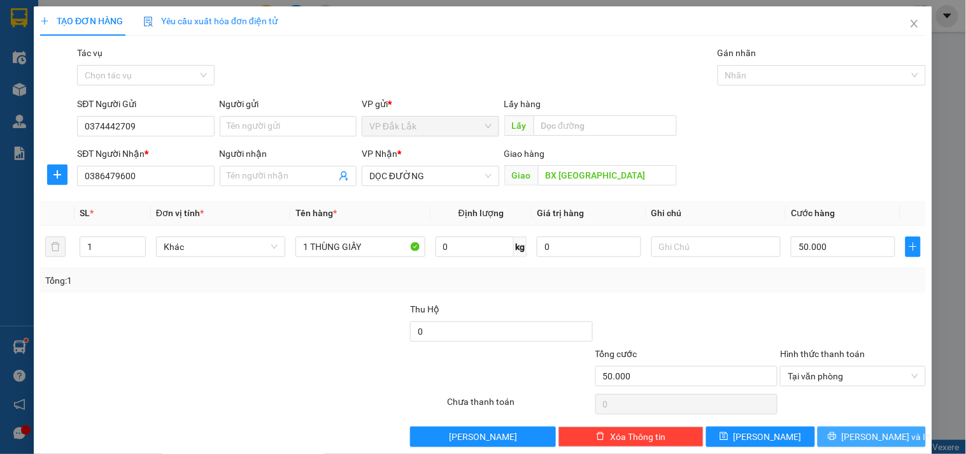
click at [856, 436] on span "Lưu và In" at bounding box center [886, 436] width 89 height 14
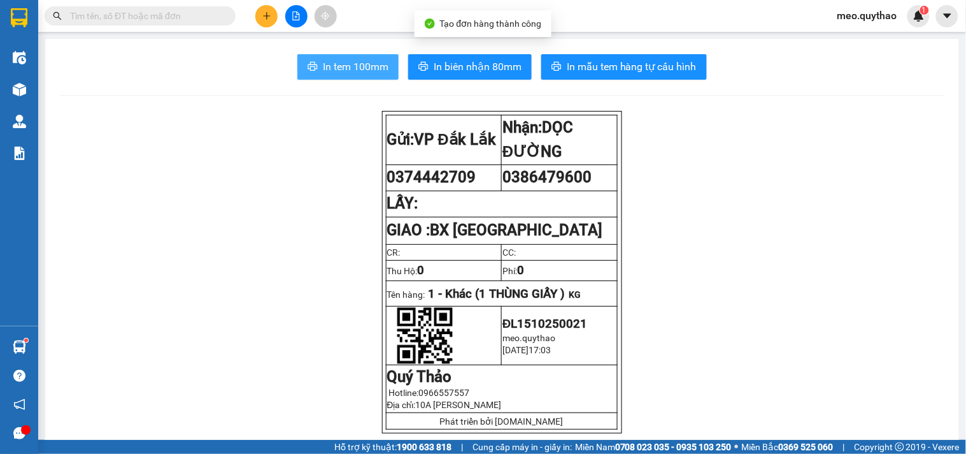
click at [349, 68] on span "In tem 100mm" at bounding box center [356, 67] width 66 height 16
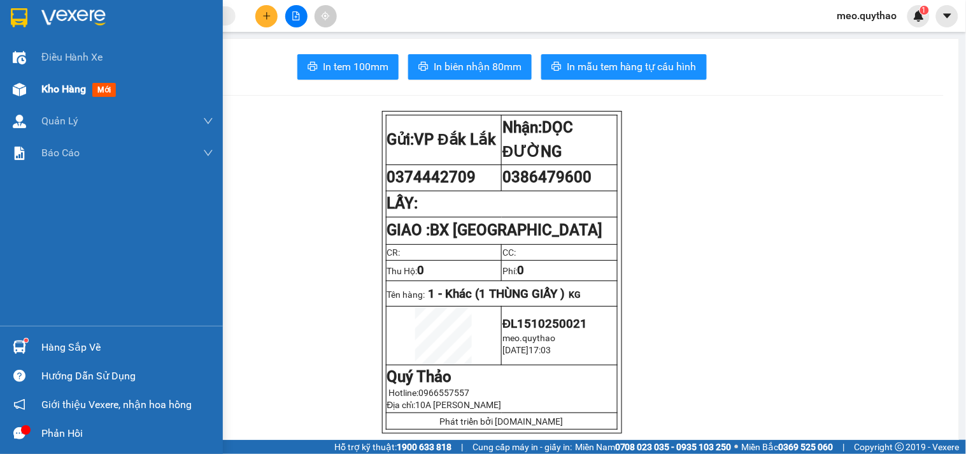
click at [41, 83] on span "Kho hàng" at bounding box center [63, 89] width 45 height 12
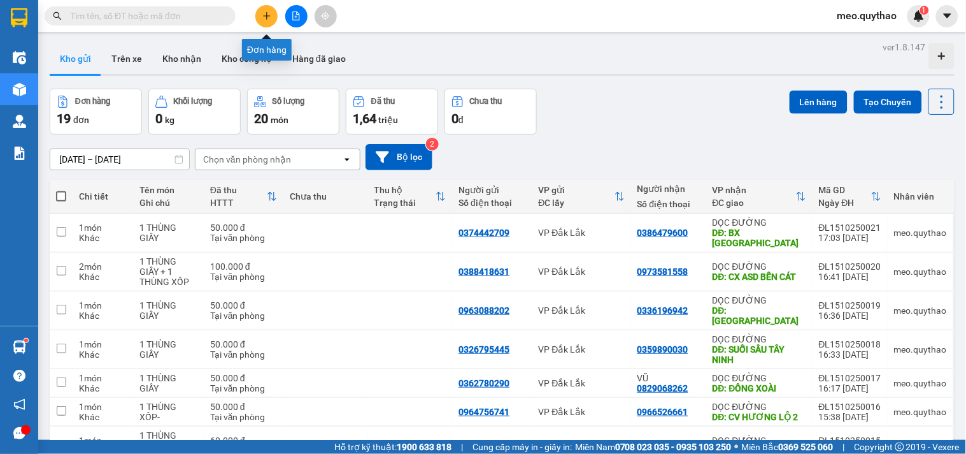
click at [269, 21] on button at bounding box center [266, 16] width 22 height 22
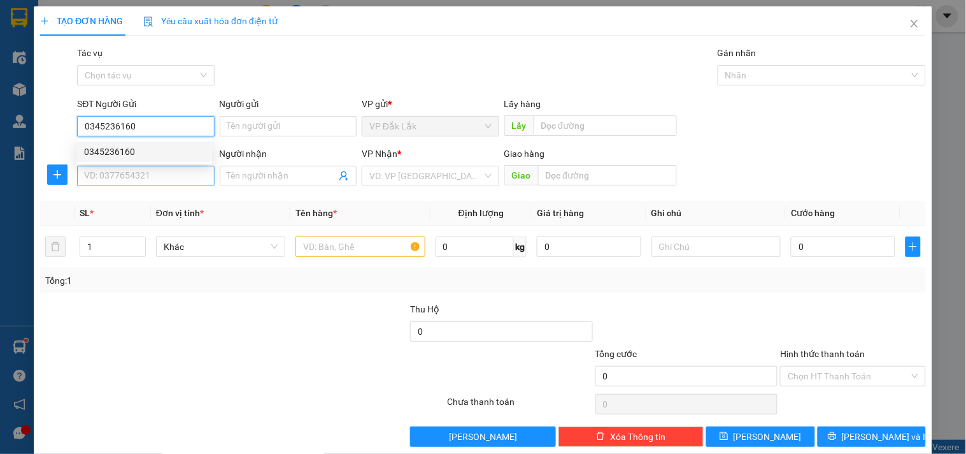
type input "0345236160"
click at [159, 176] on input "SĐT Người Nhận *" at bounding box center [145, 176] width 137 height 20
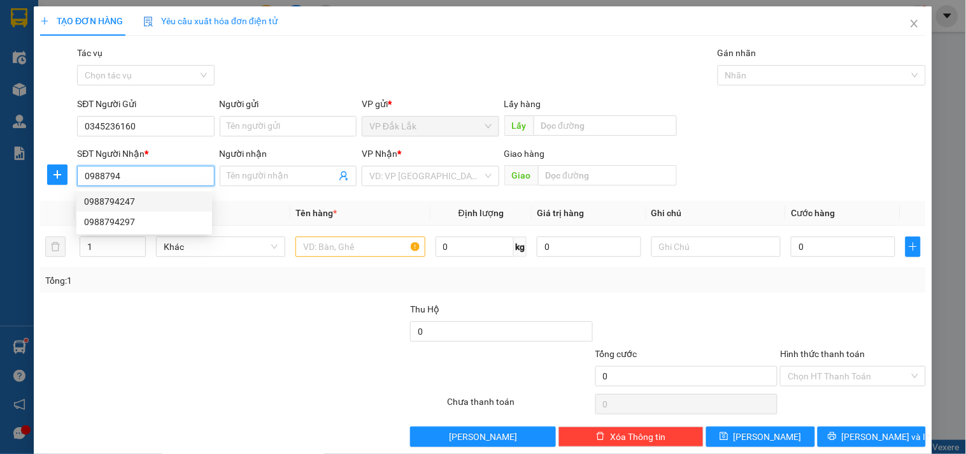
click at [142, 197] on div "0988794247" at bounding box center [144, 201] width 120 height 14
type input "0988794247"
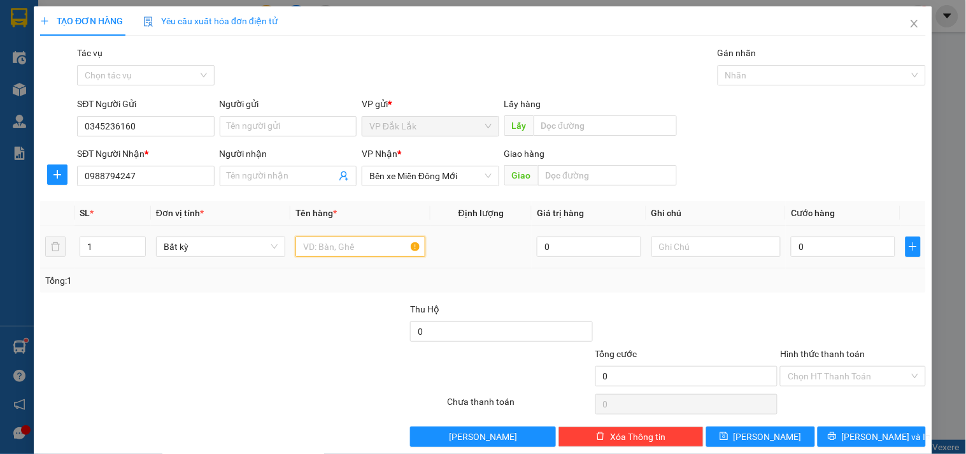
click at [359, 250] on input "text" at bounding box center [360, 246] width 129 height 20
type input "T"
click at [429, 182] on span "Bến xe Miền Đông Mới" at bounding box center [430, 175] width 122 height 19
type input "1 THÙNG GIẤY"
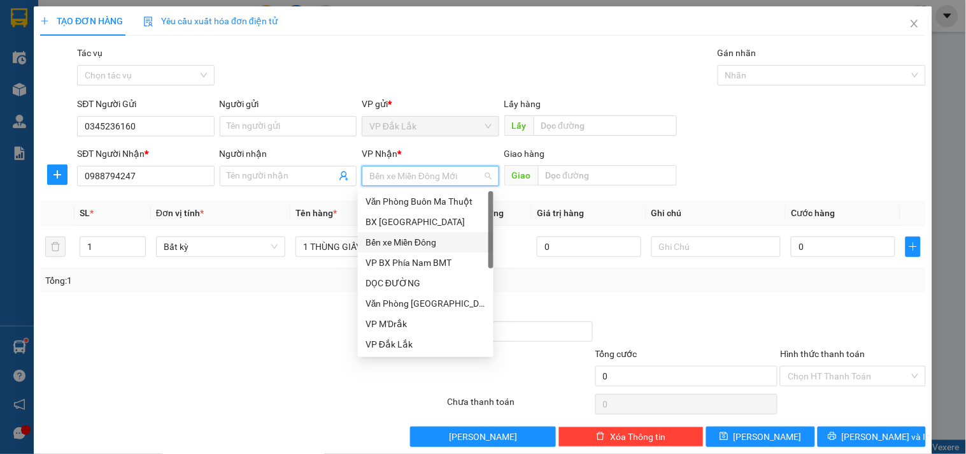
click at [412, 247] on div "Bến xe Miền Đông" at bounding box center [426, 242] width 120 height 14
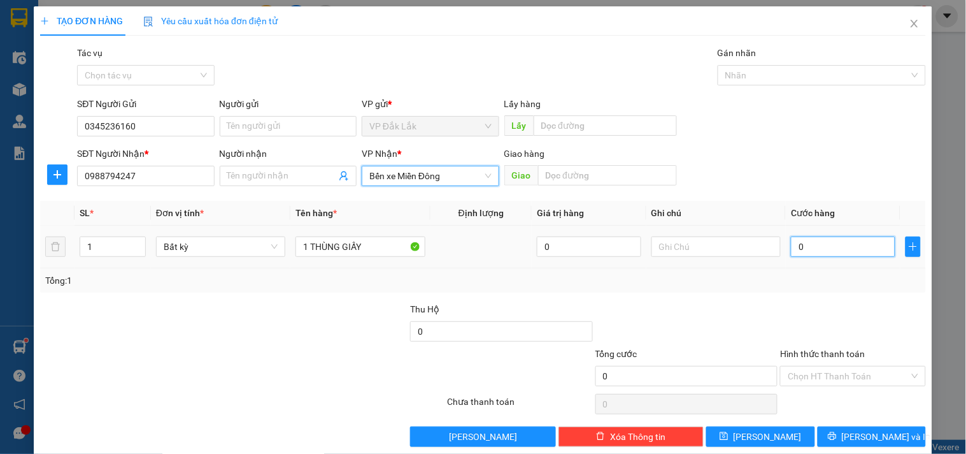
click at [821, 250] on input "0" at bounding box center [843, 246] width 104 height 20
type input "1"
type input "10"
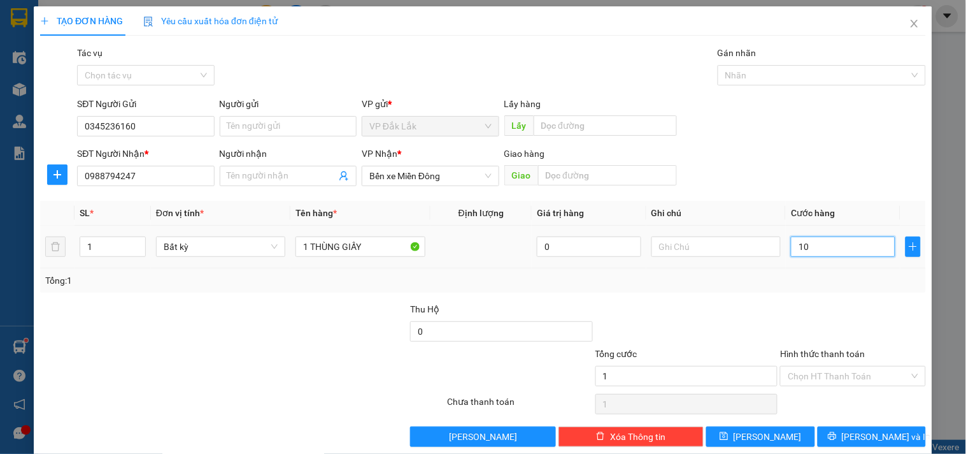
type input "10"
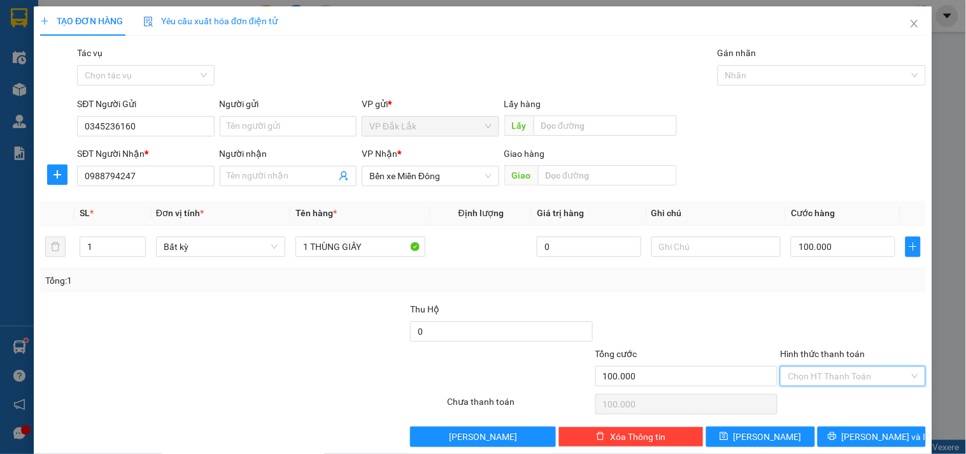
click at [833, 371] on input "Hình thức thanh toán" at bounding box center [848, 375] width 121 height 19
click at [822, 301] on div "Tại văn phòng" at bounding box center [845, 309] width 144 height 20
click at [878, 438] on span "Lưu và In" at bounding box center [886, 436] width 89 height 14
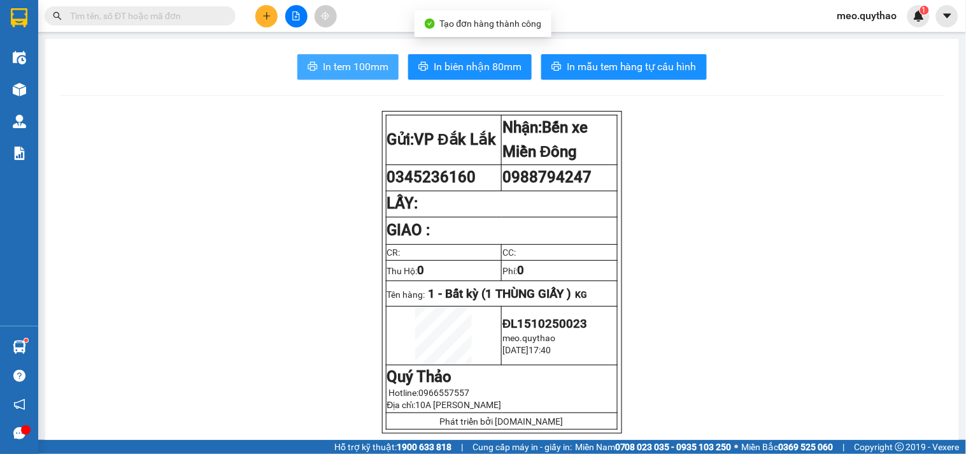
click at [371, 73] on span "In tem 100mm" at bounding box center [356, 67] width 66 height 16
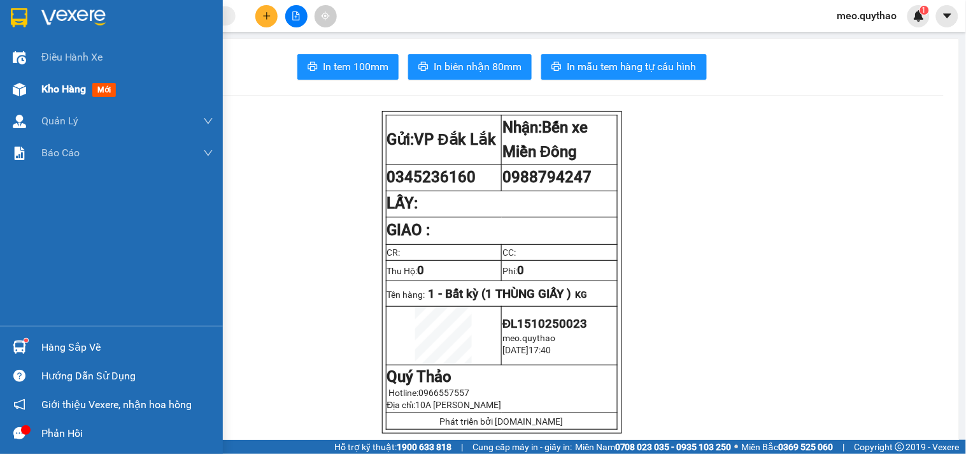
click at [47, 98] on div "Kho hàng mới" at bounding box center [127, 89] width 172 height 32
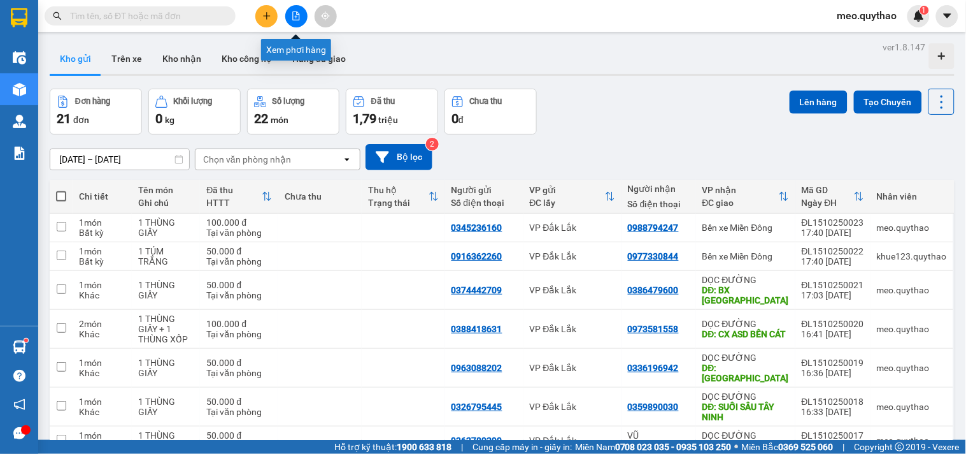
click at [294, 15] on icon "file-add" at bounding box center [296, 15] width 9 height 9
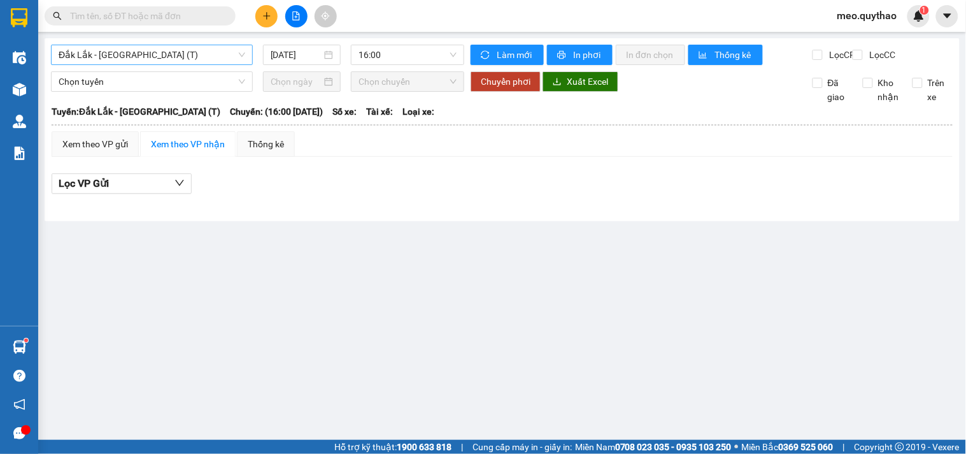
click at [158, 52] on span "Đắk Lắk - Sài Gòn (T)" at bounding box center [152, 54] width 187 height 19
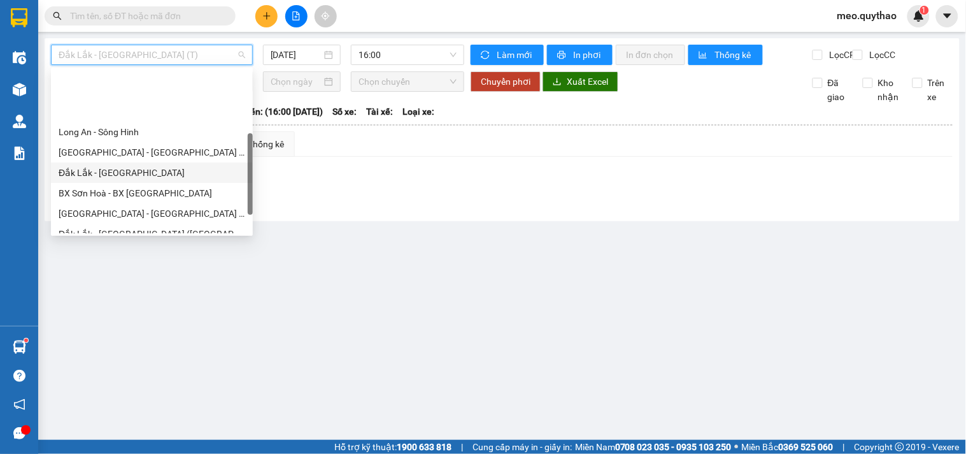
scroll to position [183, 0]
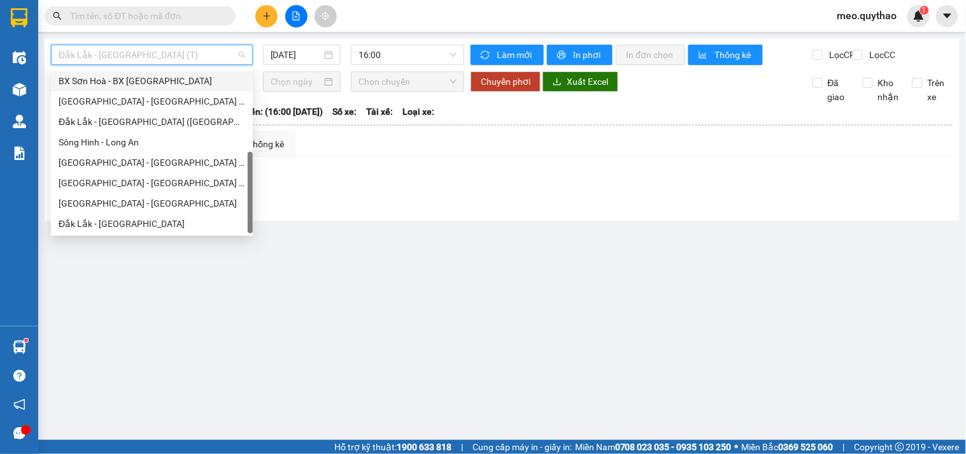
drag, startPoint x: 162, startPoint y: 80, endPoint x: 213, endPoint y: 66, distance: 52.9
click at [173, 74] on div "BX Sơn Hoà - BX [GEOGRAPHIC_DATA]" at bounding box center [152, 81] width 187 height 14
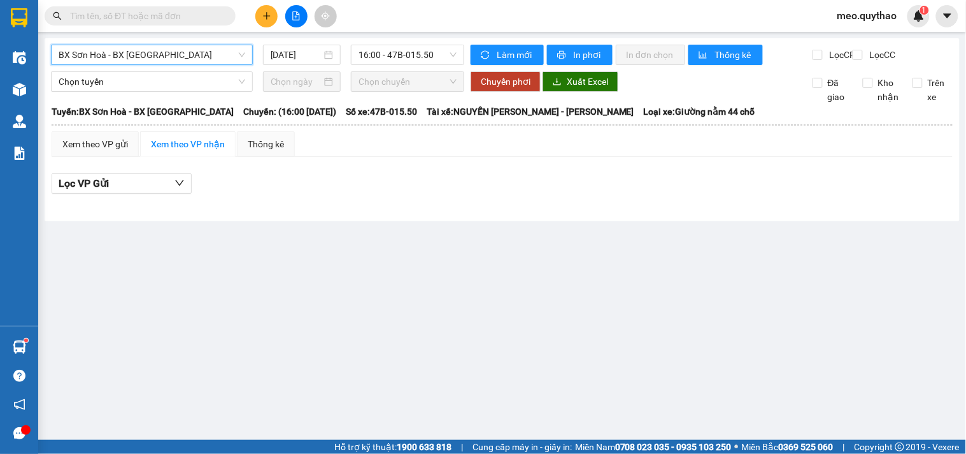
click at [161, 52] on span "BX Sơn Hoà - BX [GEOGRAPHIC_DATA]" at bounding box center [152, 54] width 187 height 19
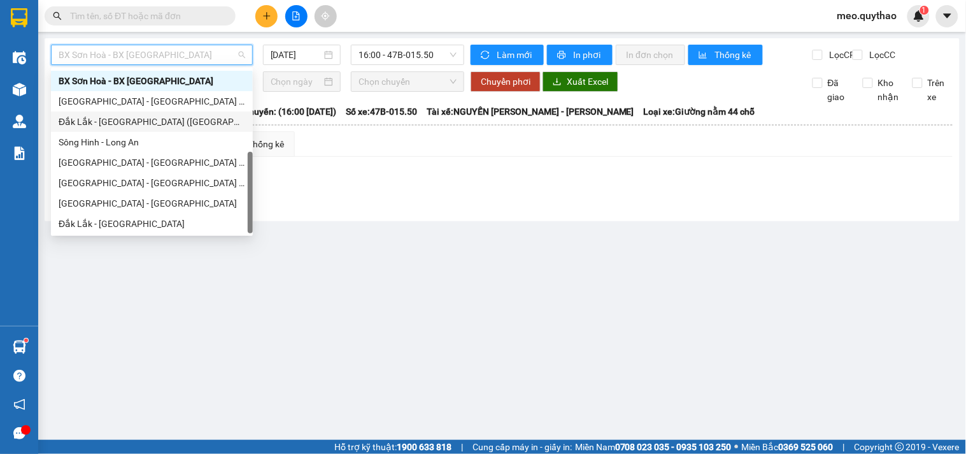
click at [178, 121] on div "Đắk Lắk - [GEOGRAPHIC_DATA] ([GEOGRAPHIC_DATA] mới)" at bounding box center [152, 122] width 187 height 14
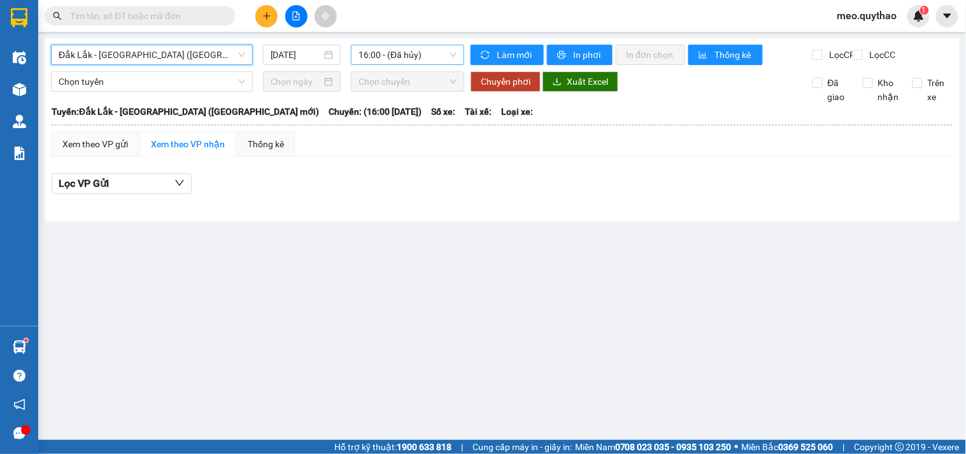
click at [427, 52] on span "16:00 - (Đã hủy)" at bounding box center [408, 54] width 98 height 19
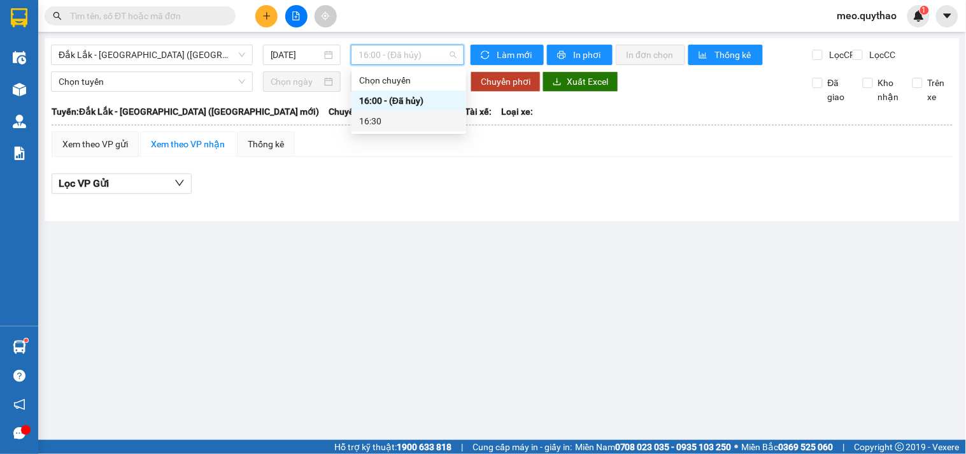
click at [412, 123] on div "16:30" at bounding box center [408, 121] width 99 height 14
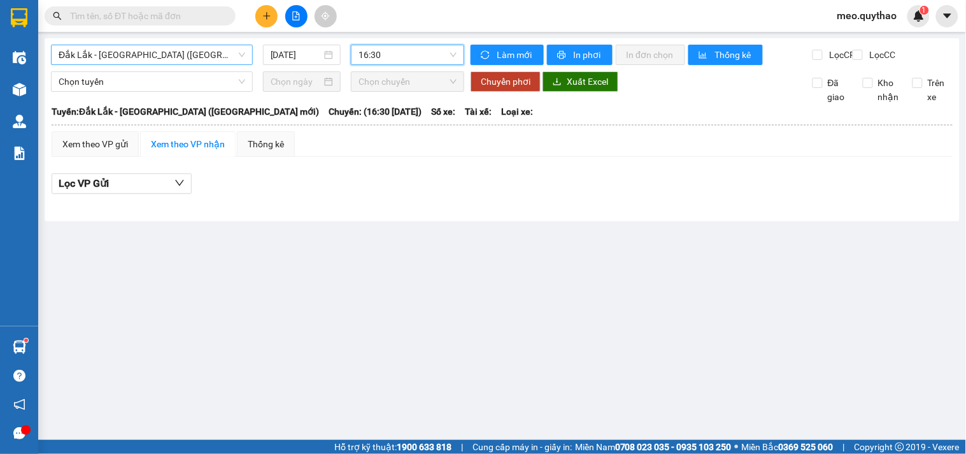
click at [141, 55] on span "Đắk Lắk - [GEOGRAPHIC_DATA] ([GEOGRAPHIC_DATA] mới)" at bounding box center [152, 54] width 187 height 19
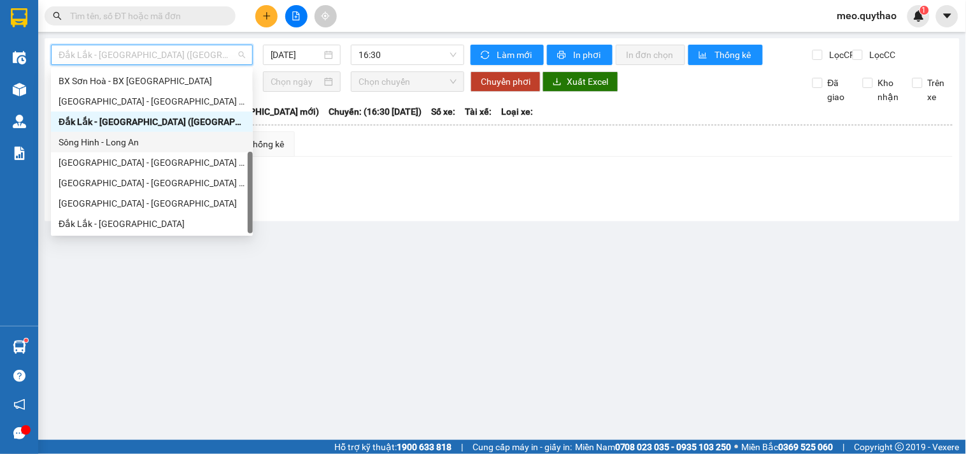
click at [143, 150] on div "Sông Hinh - Long An" at bounding box center [152, 142] width 202 height 20
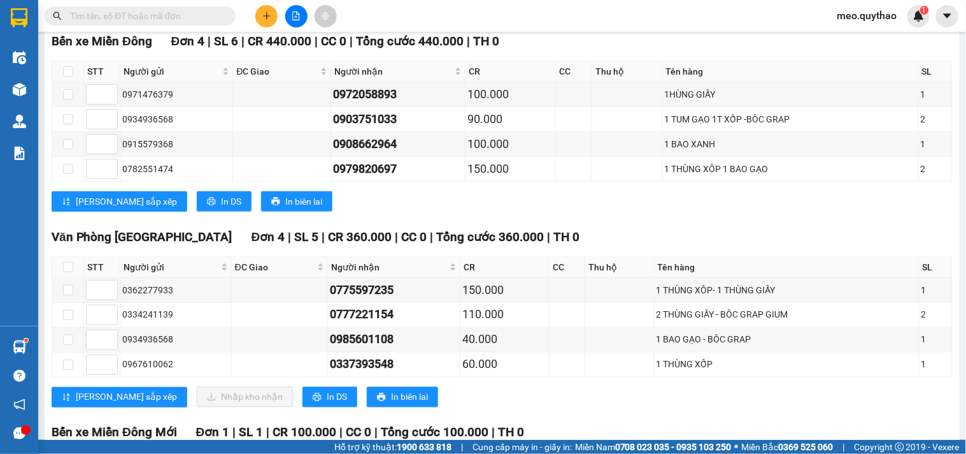
scroll to position [99, 0]
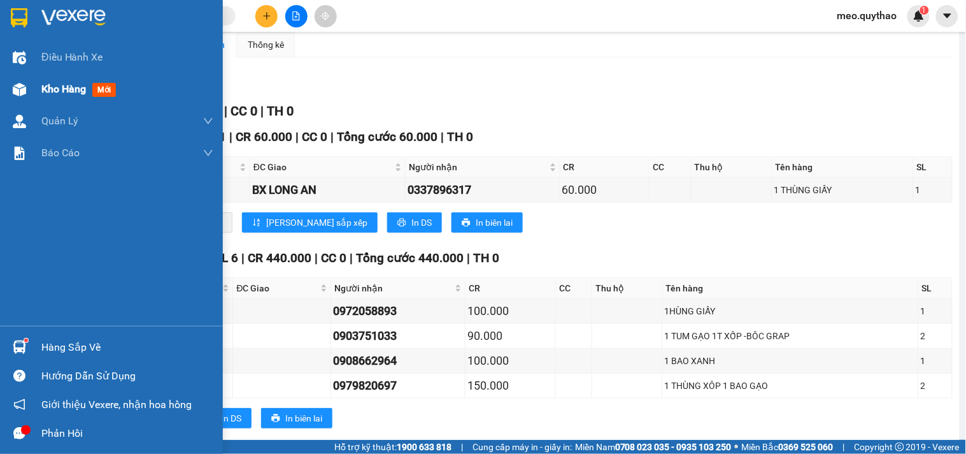
click at [54, 92] on span "Kho hàng" at bounding box center [63, 89] width 45 height 12
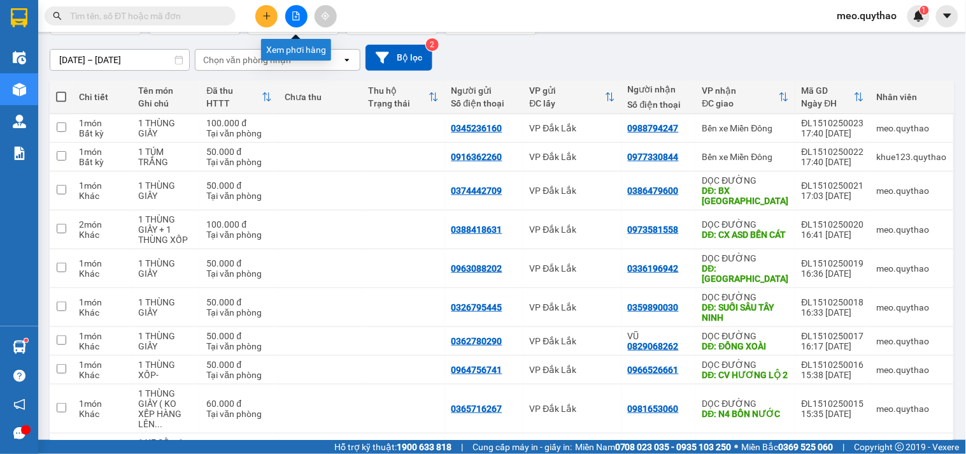
click at [295, 13] on icon "file-add" at bounding box center [296, 15] width 9 height 9
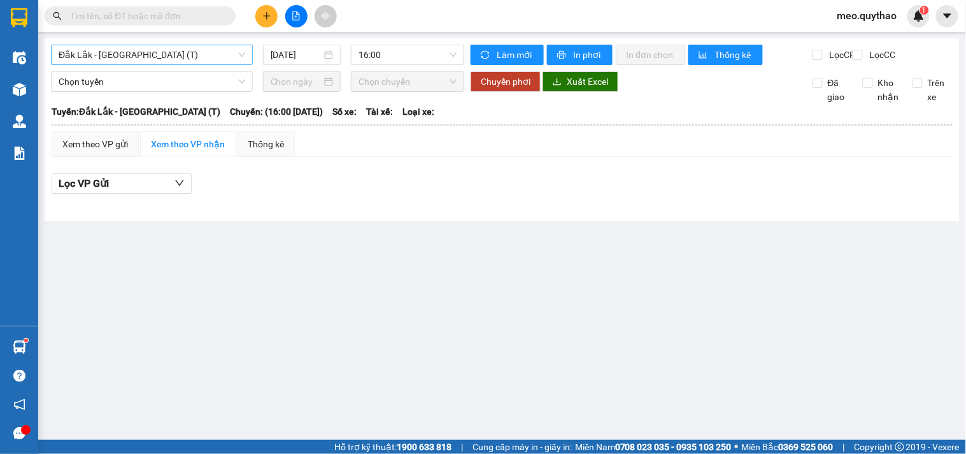
click at [163, 56] on span "Đắk Lắk - Sài Gòn (T)" at bounding box center [152, 54] width 187 height 19
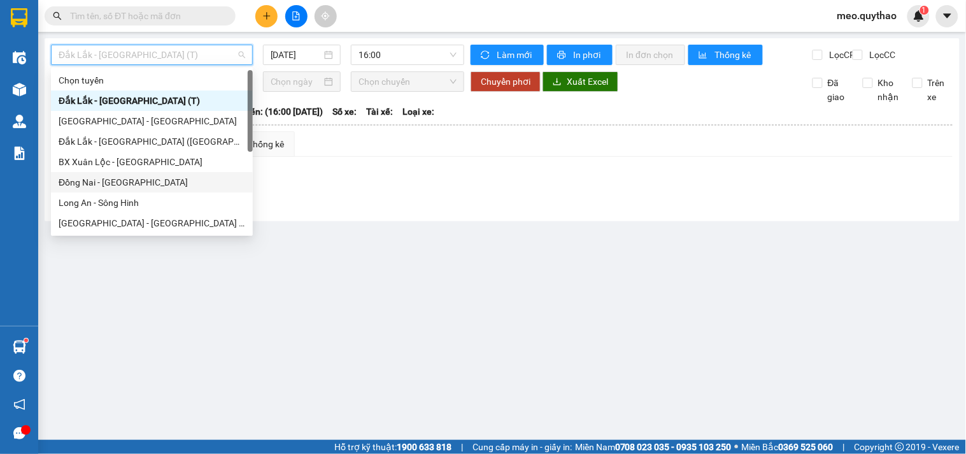
scroll to position [183, 0]
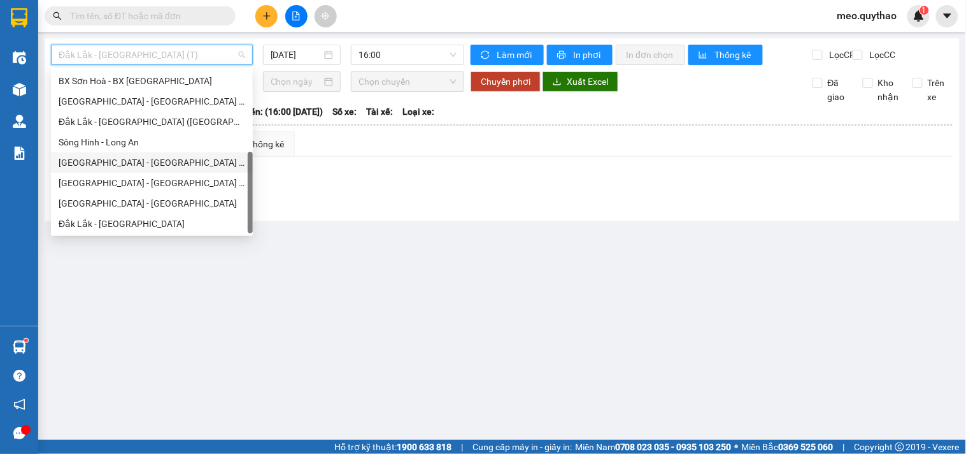
click at [151, 169] on div "[GEOGRAPHIC_DATA] - [GEOGRAPHIC_DATA] ([GEOGRAPHIC_DATA])" at bounding box center [152, 162] width 202 height 20
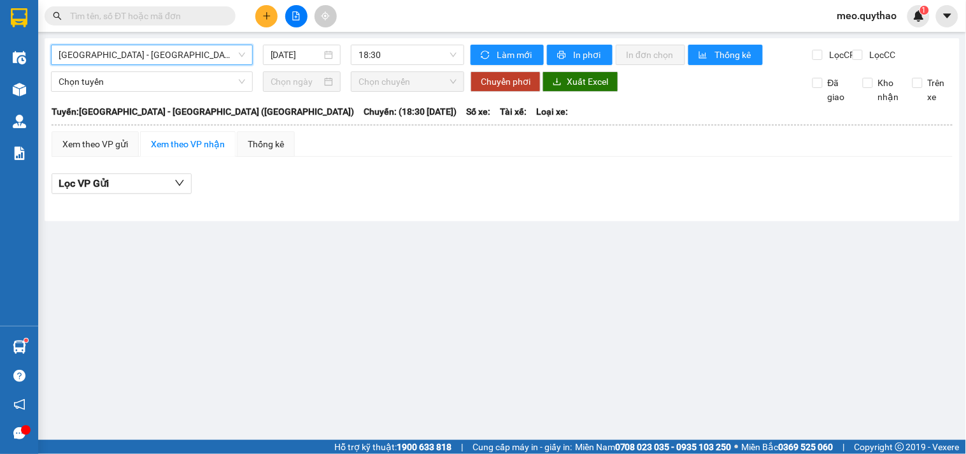
click at [178, 58] on span "[GEOGRAPHIC_DATA] - [GEOGRAPHIC_DATA] ([GEOGRAPHIC_DATA])" at bounding box center [152, 54] width 187 height 19
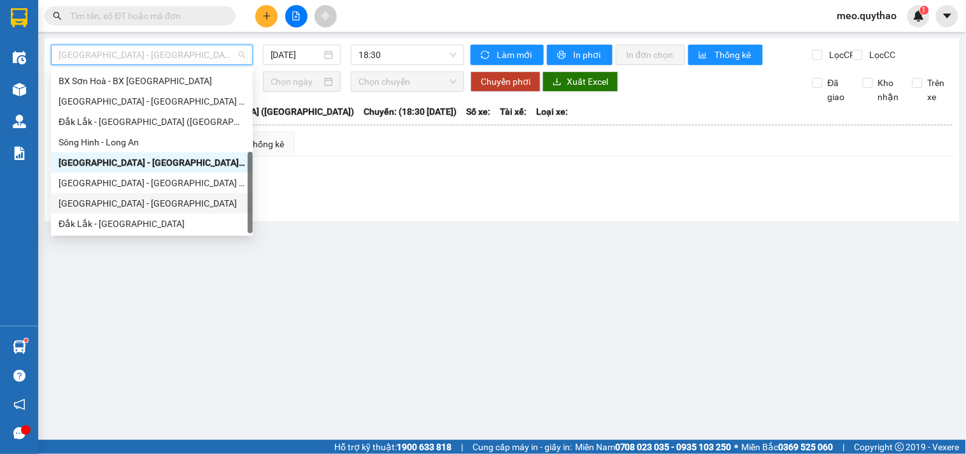
click at [155, 196] on div "[GEOGRAPHIC_DATA] - [GEOGRAPHIC_DATA]" at bounding box center [152, 203] width 187 height 14
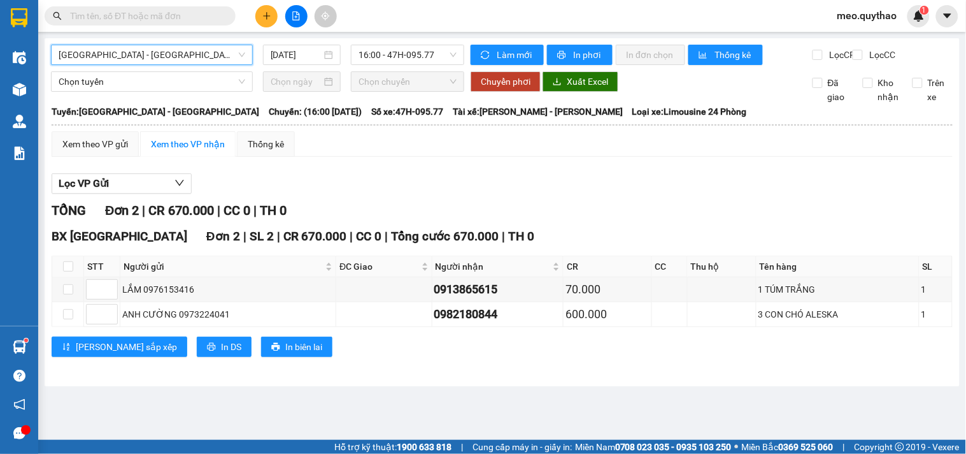
click at [231, 61] on span "[GEOGRAPHIC_DATA] - [GEOGRAPHIC_DATA]" at bounding box center [152, 54] width 187 height 19
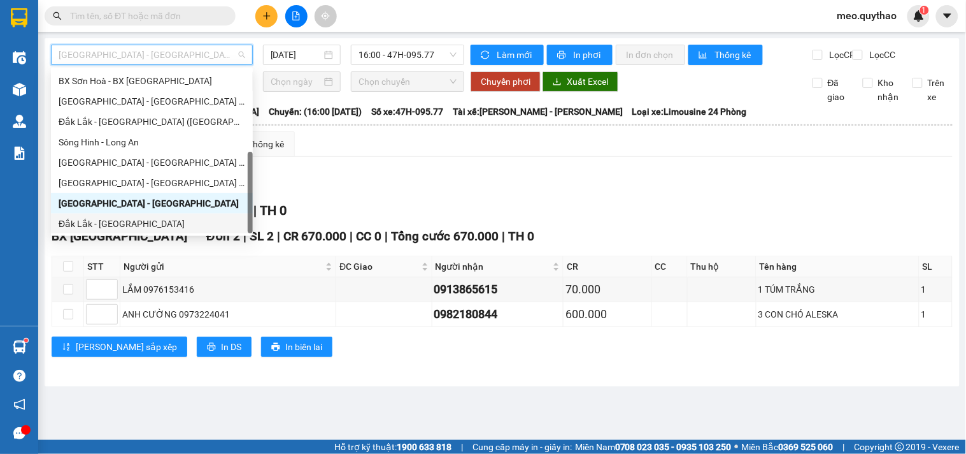
click at [140, 227] on div "Đắk Lắk - [GEOGRAPHIC_DATA]" at bounding box center [152, 224] width 187 height 14
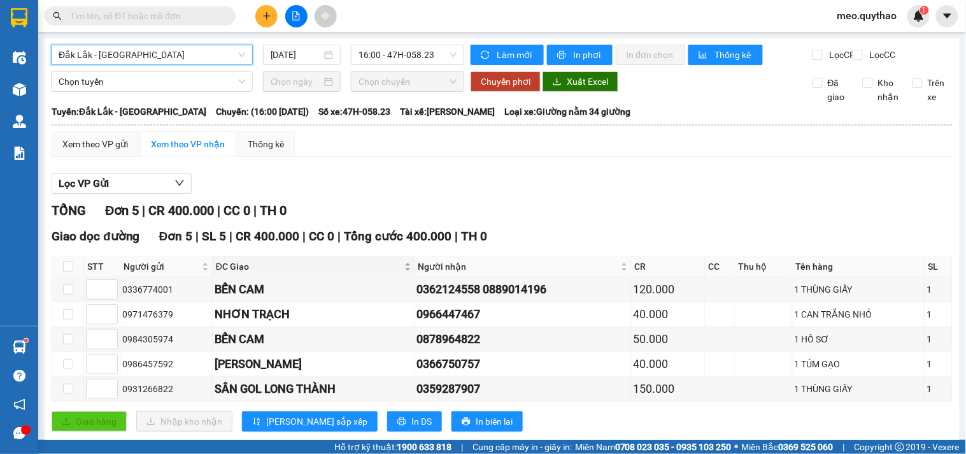
scroll to position [39, 0]
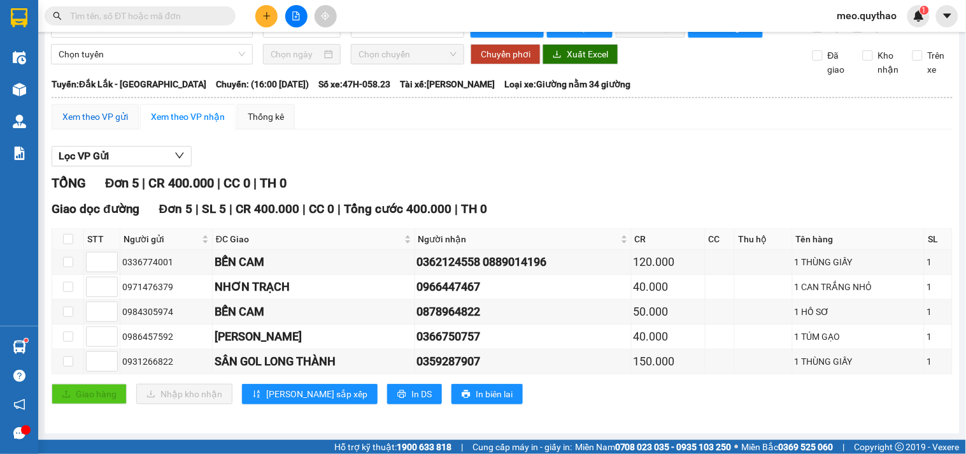
click at [103, 118] on div "Xem theo VP gửi" at bounding box center [95, 117] width 66 height 14
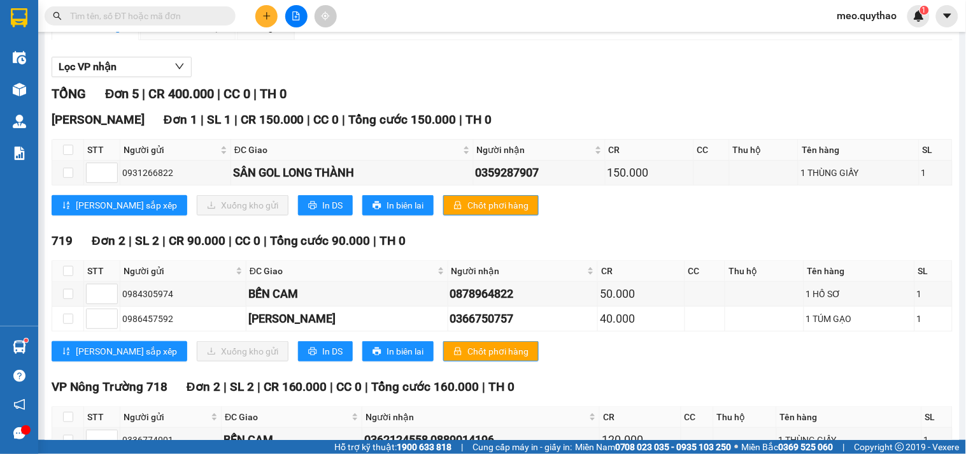
scroll to position [141, 0]
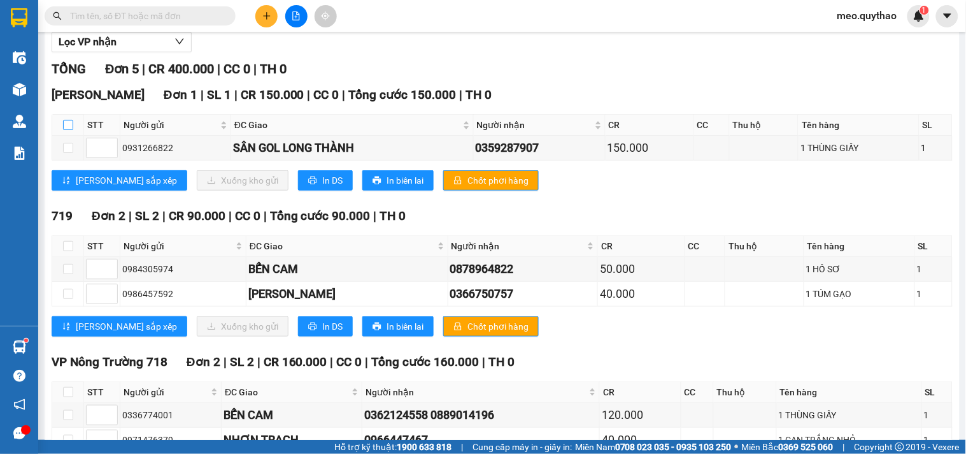
click at [69, 130] on input "checkbox" at bounding box center [68, 125] width 10 height 10
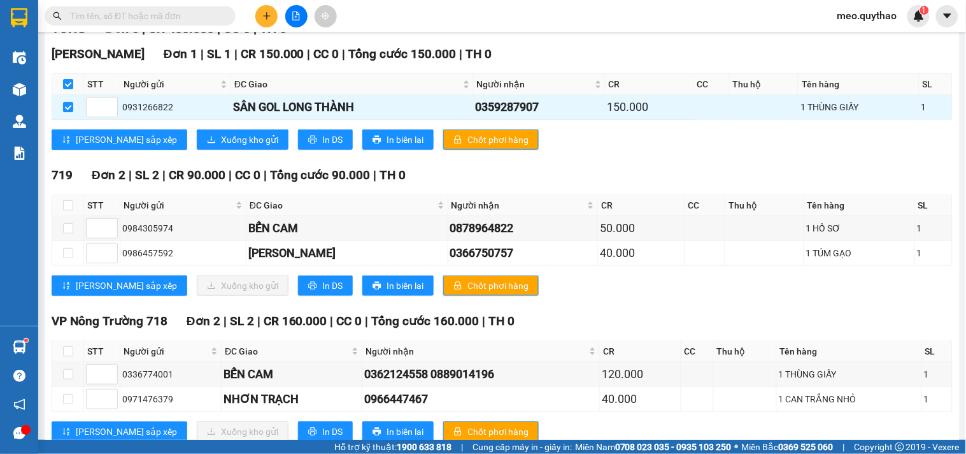
scroll to position [212, 0]
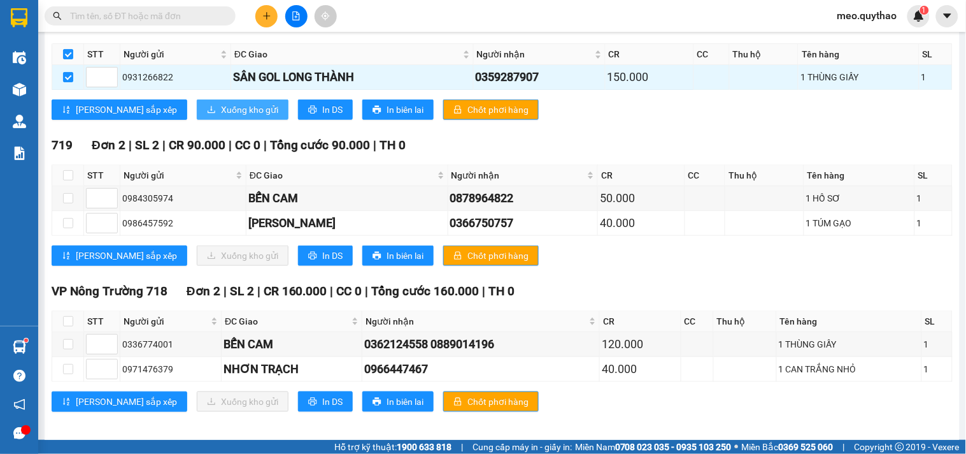
click at [221, 117] on span "Xuống kho gửi" at bounding box center [249, 110] width 57 height 14
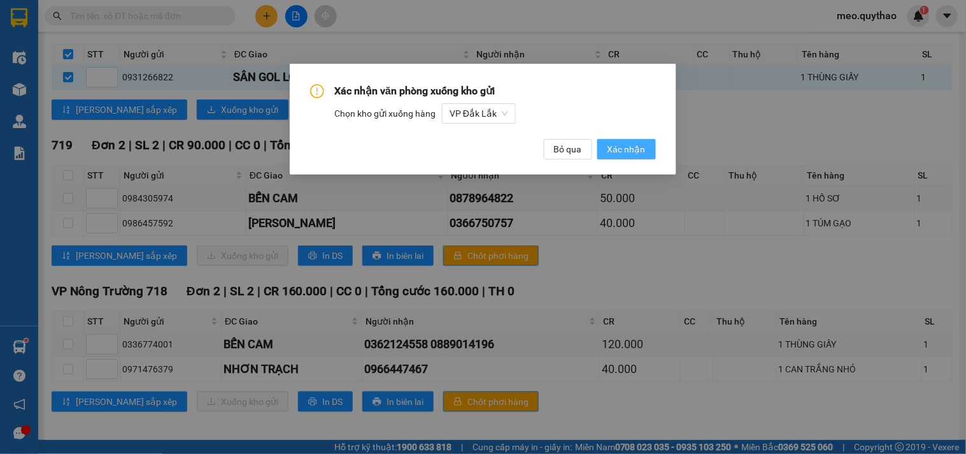
click at [621, 157] on button "Xác nhận" at bounding box center [627, 149] width 59 height 20
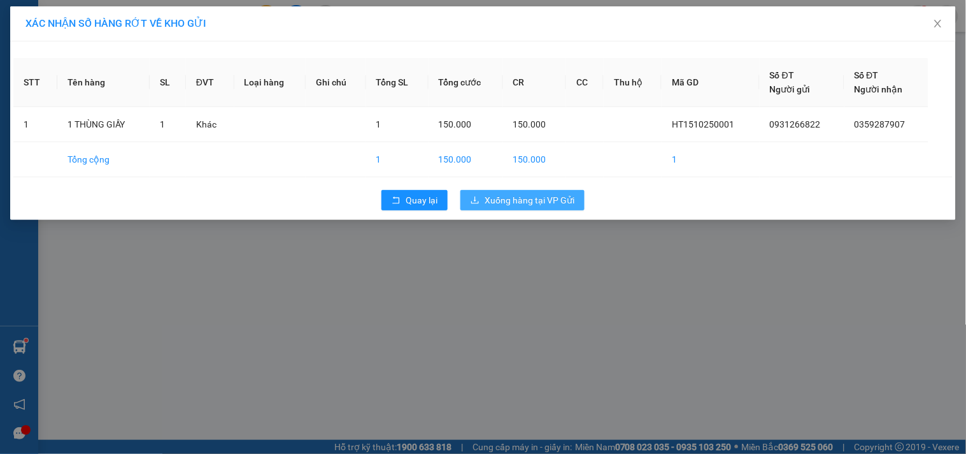
click at [521, 204] on span "Xuống hàng tại VP Gửi" at bounding box center [530, 200] width 90 height 14
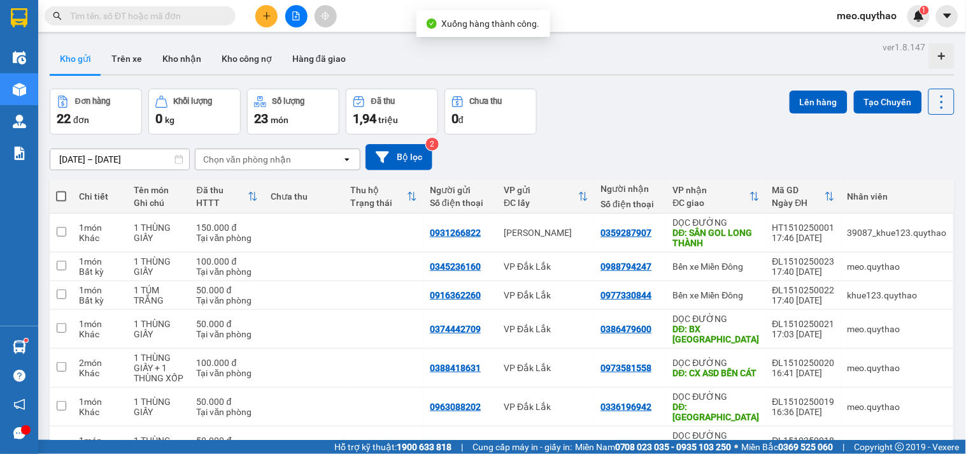
click at [295, 13] on icon "file-add" at bounding box center [296, 15] width 9 height 9
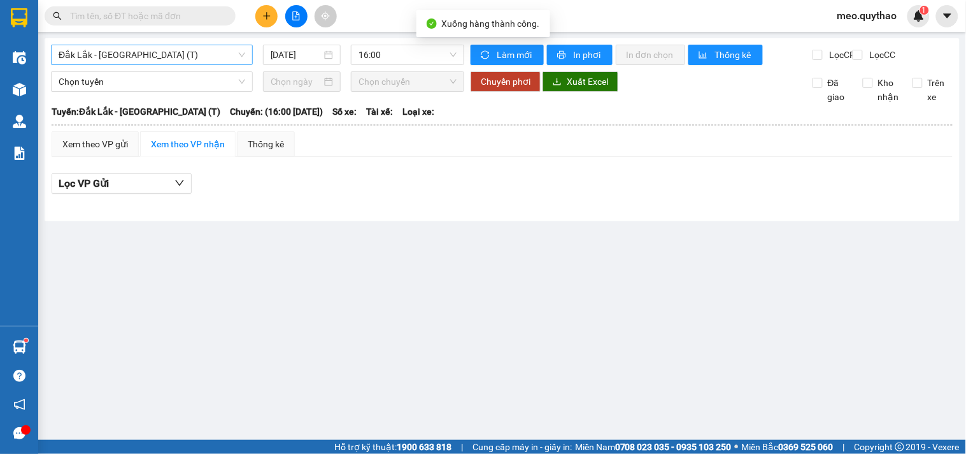
click at [171, 52] on span "Đắk Lắk - Sài Gòn (T)" at bounding box center [152, 54] width 187 height 19
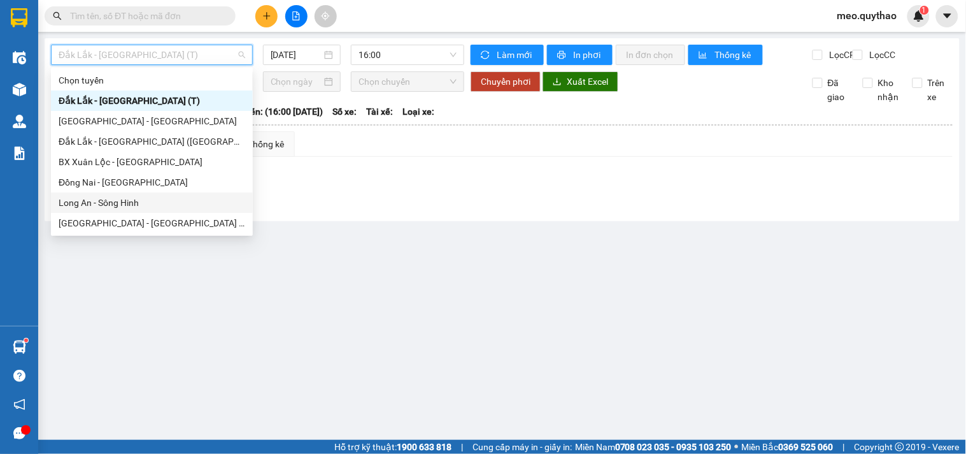
scroll to position [183, 0]
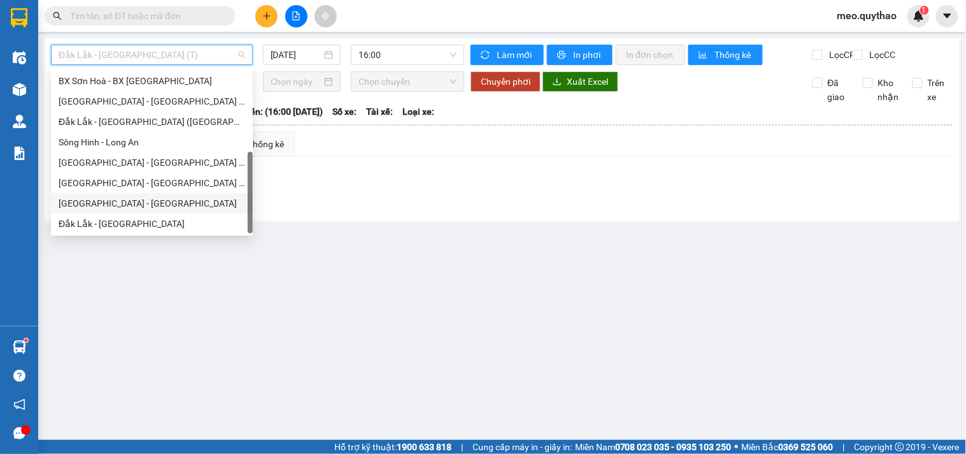
click at [135, 202] on div "[GEOGRAPHIC_DATA] - [GEOGRAPHIC_DATA]" at bounding box center [152, 203] width 187 height 14
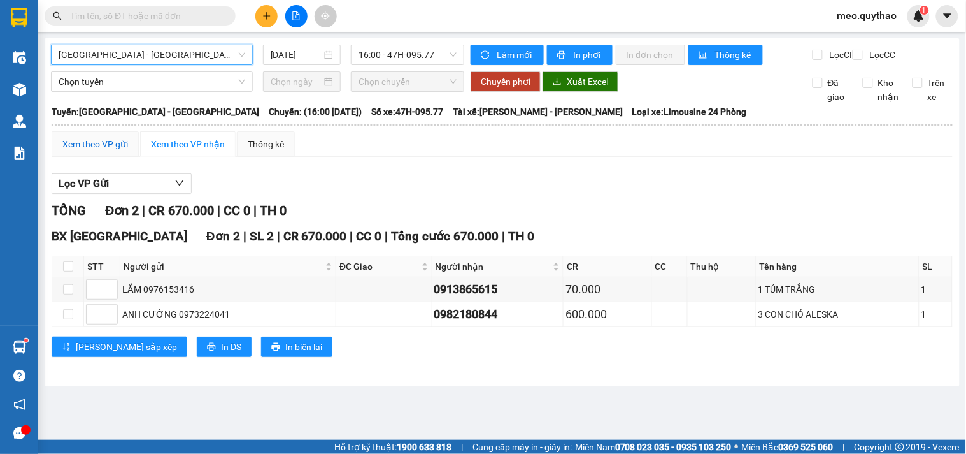
click at [112, 150] on div "Xem theo VP gửi" at bounding box center [95, 144] width 66 height 14
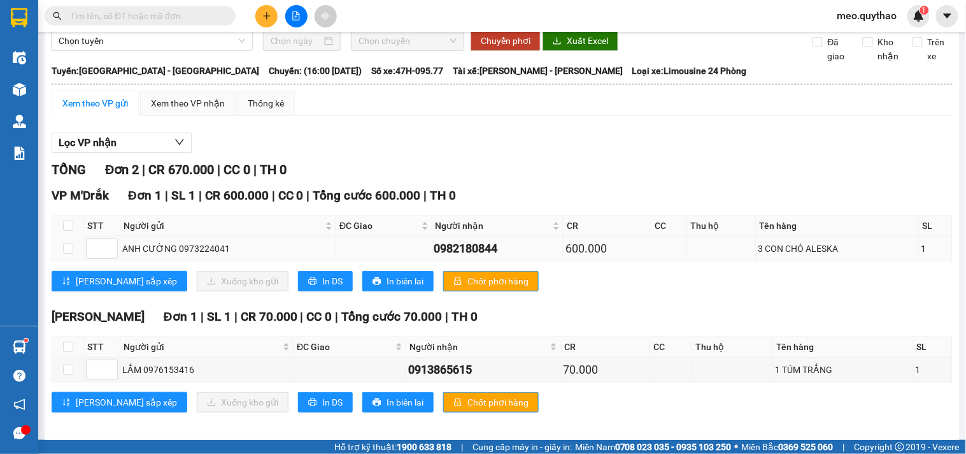
scroll to position [61, 0]
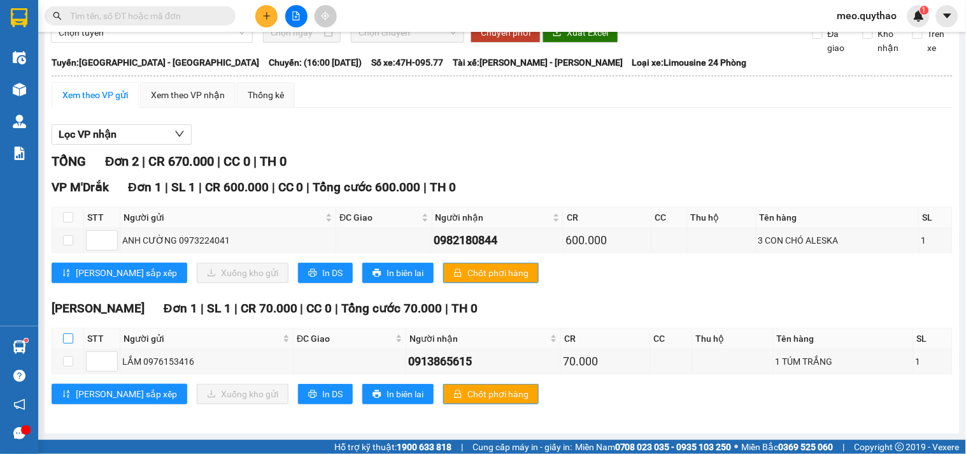
click at [68, 336] on input "checkbox" at bounding box center [68, 338] width 10 height 10
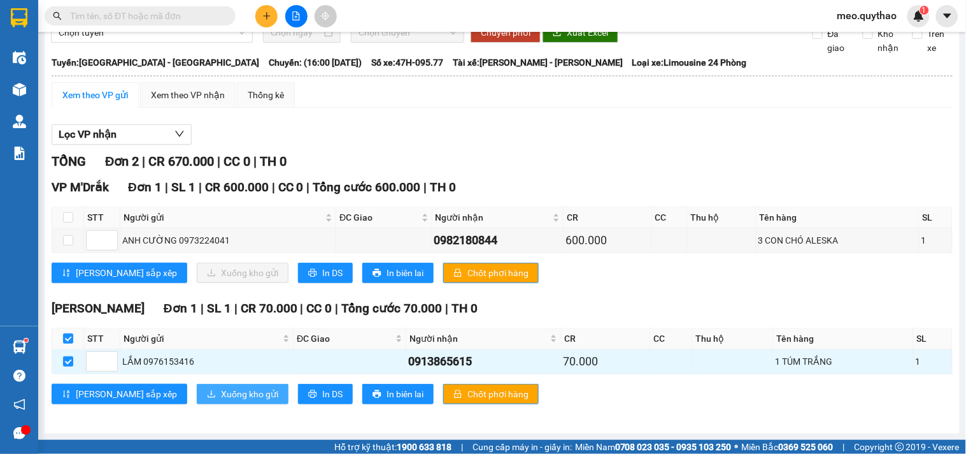
click at [221, 392] on span "Xuống kho gửi" at bounding box center [249, 394] width 57 height 14
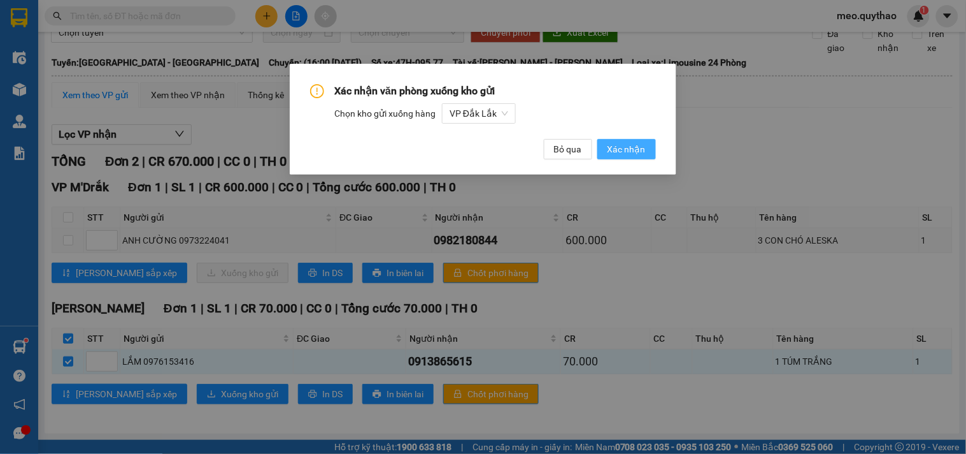
click at [634, 140] on button "Xác nhận" at bounding box center [627, 149] width 59 height 20
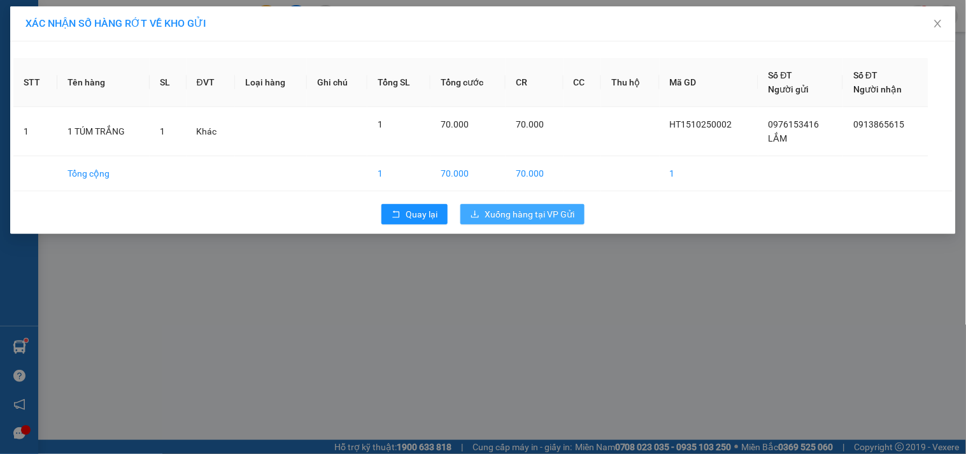
click at [508, 213] on span "Xuống hàng tại VP Gửi" at bounding box center [530, 214] width 90 height 14
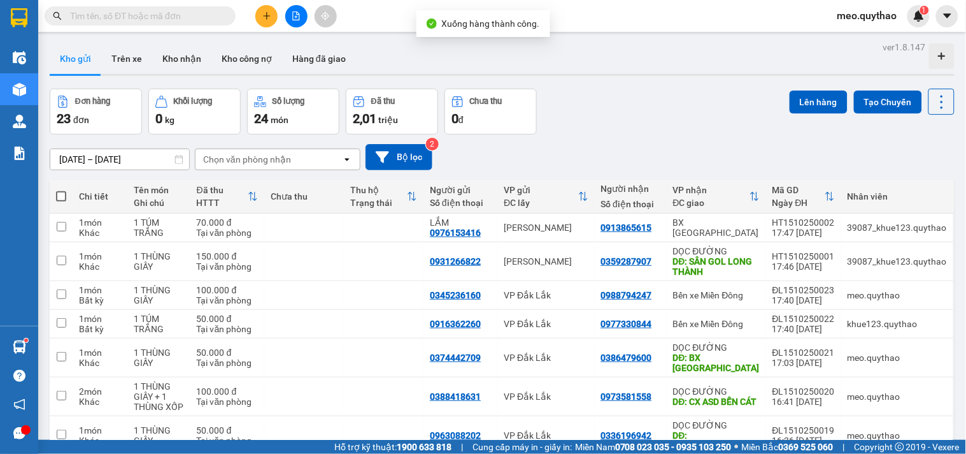
click at [292, 19] on icon "file-add" at bounding box center [296, 15] width 9 height 9
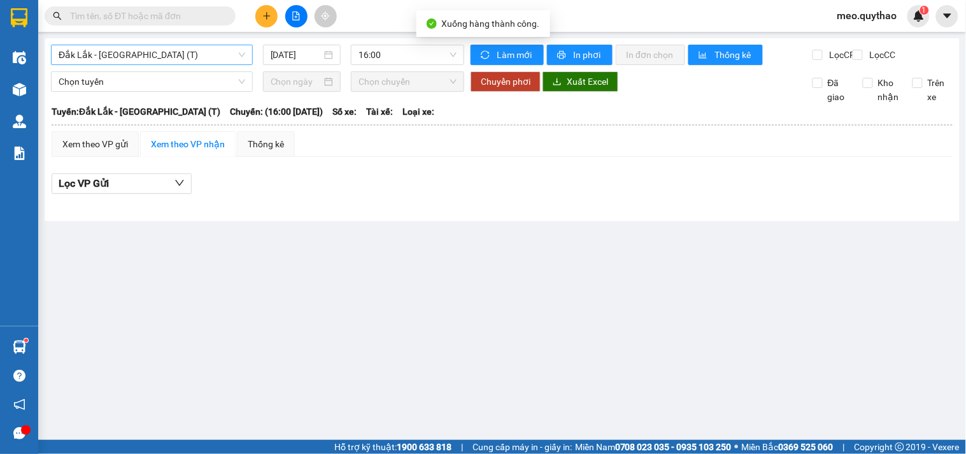
click at [145, 50] on span "Đắk Lắk - Sài Gòn (T)" at bounding box center [152, 54] width 187 height 19
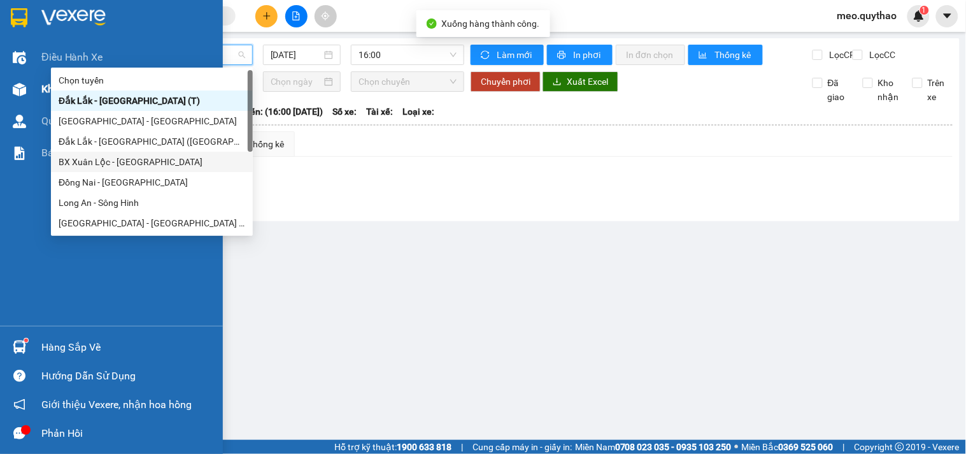
click at [22, 92] on img at bounding box center [19, 89] width 13 height 13
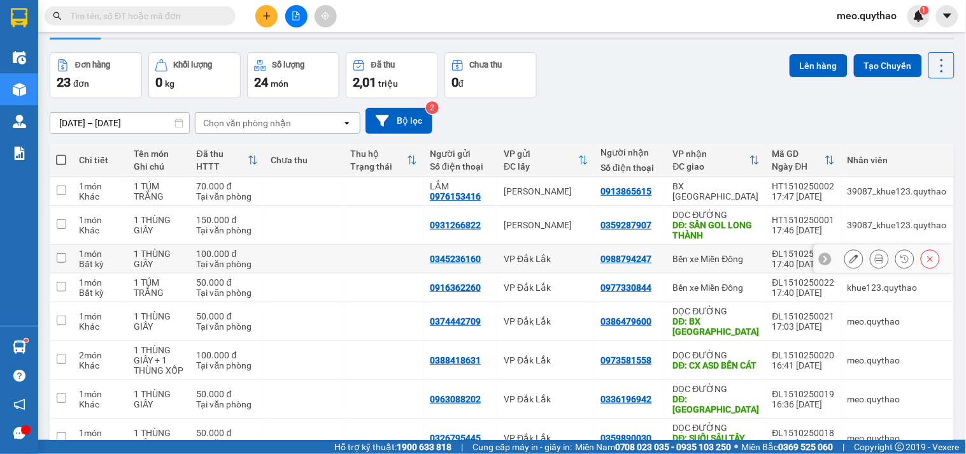
scroll to position [71, 0]
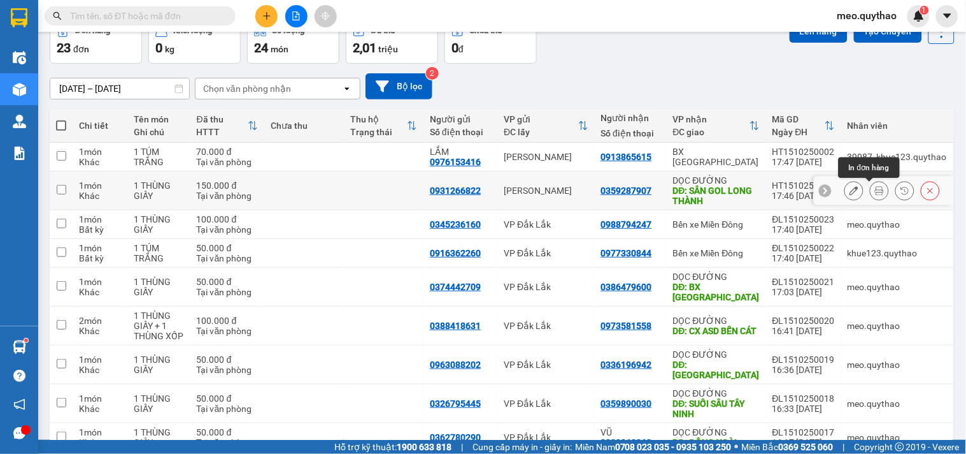
click at [875, 192] on icon at bounding box center [879, 190] width 9 height 9
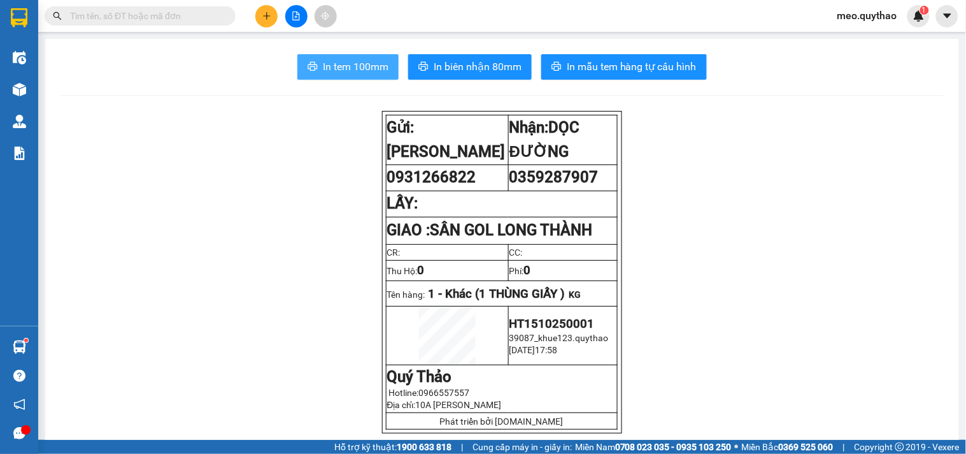
click at [365, 58] on button "In tem 100mm" at bounding box center [347, 66] width 101 height 25
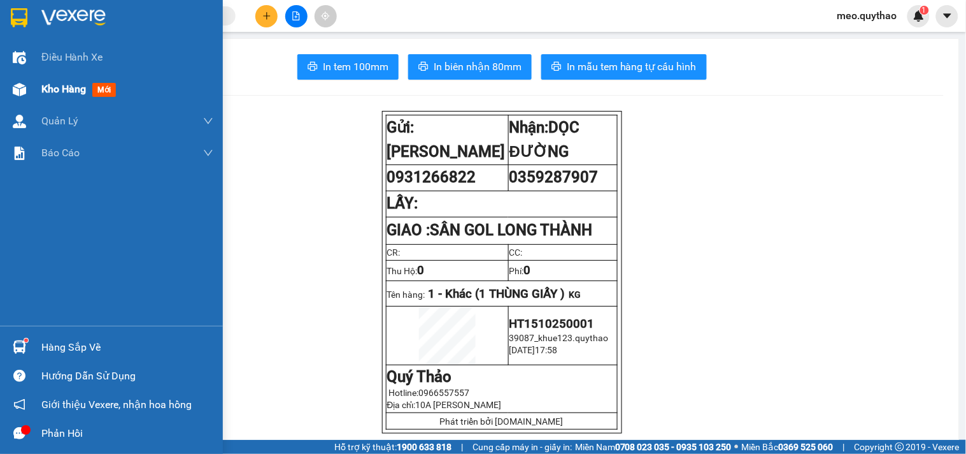
click at [67, 91] on span "Kho hàng" at bounding box center [63, 89] width 45 height 12
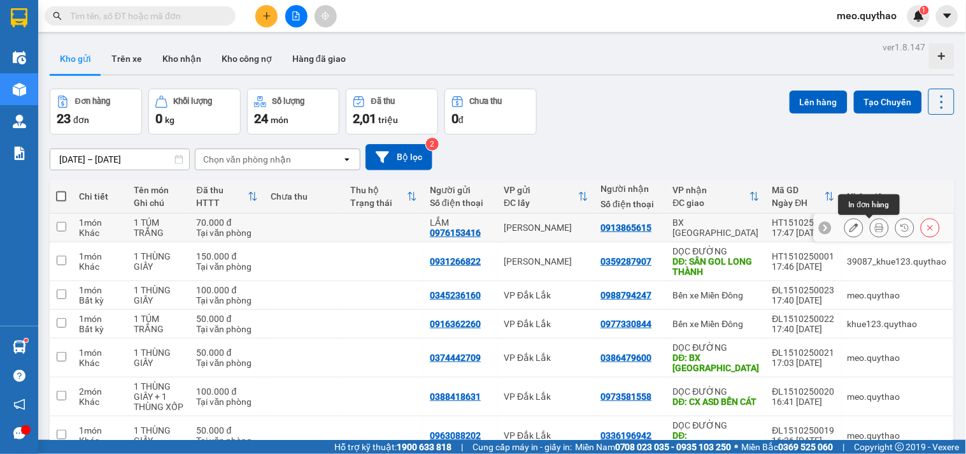
click at [875, 226] on icon at bounding box center [879, 227] width 9 height 9
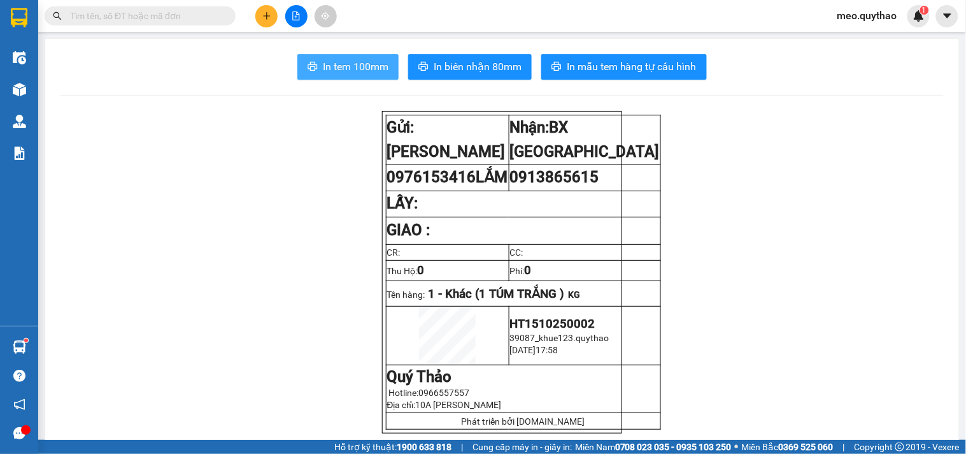
click at [345, 65] on span "In tem 100mm" at bounding box center [356, 67] width 66 height 16
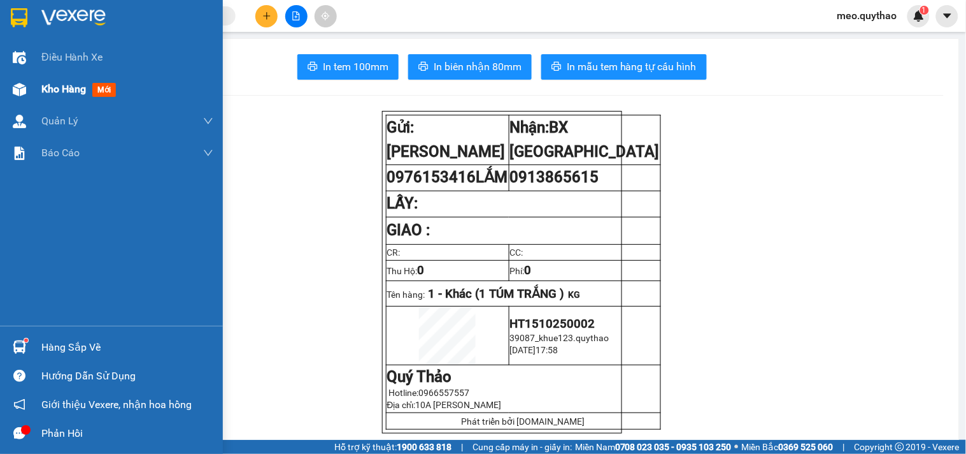
click at [37, 92] on div "Kho hàng mới" at bounding box center [111, 89] width 223 height 32
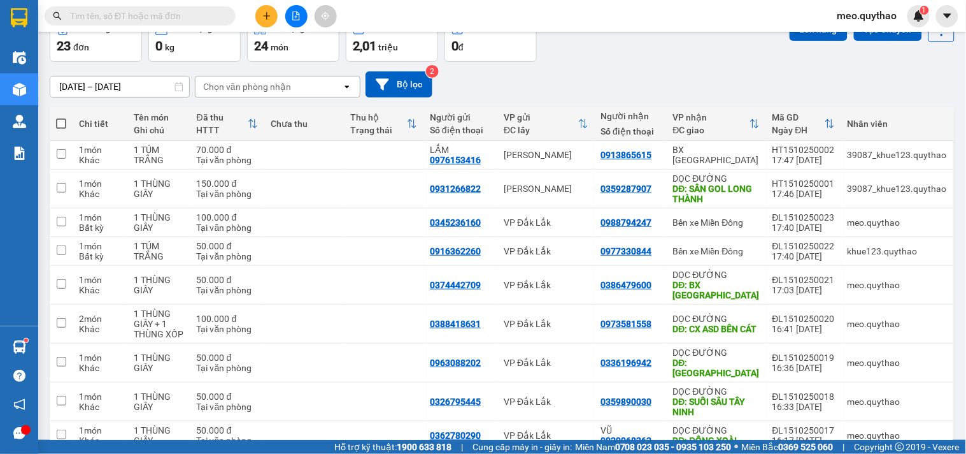
scroll to position [141, 0]
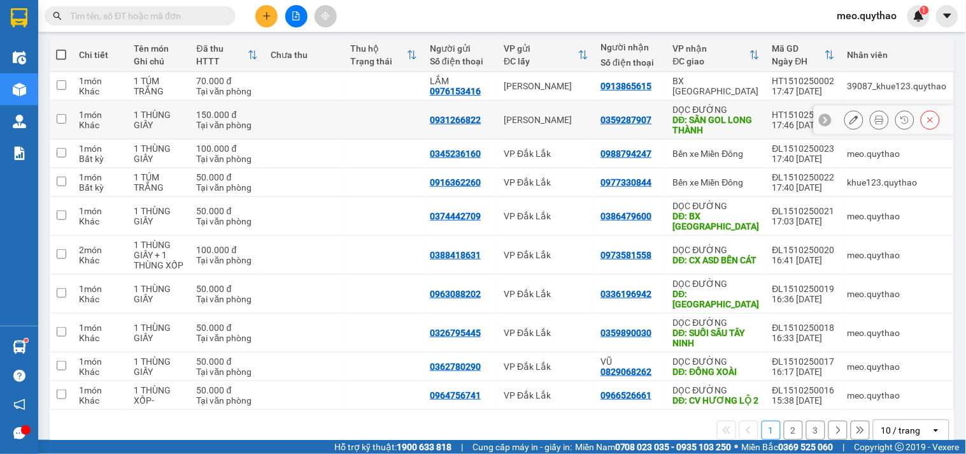
click at [742, 118] on div "DĐ: SÂN GOL LONG THÀNH" at bounding box center [716, 125] width 87 height 20
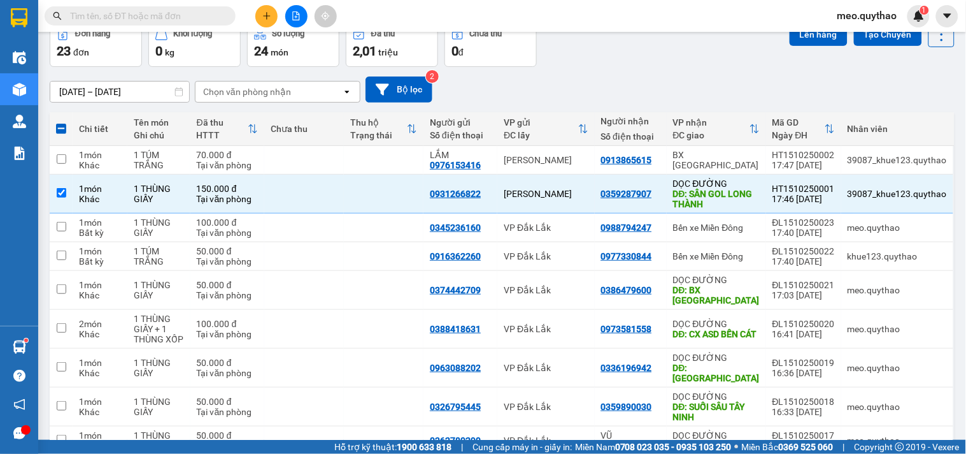
scroll to position [0, 0]
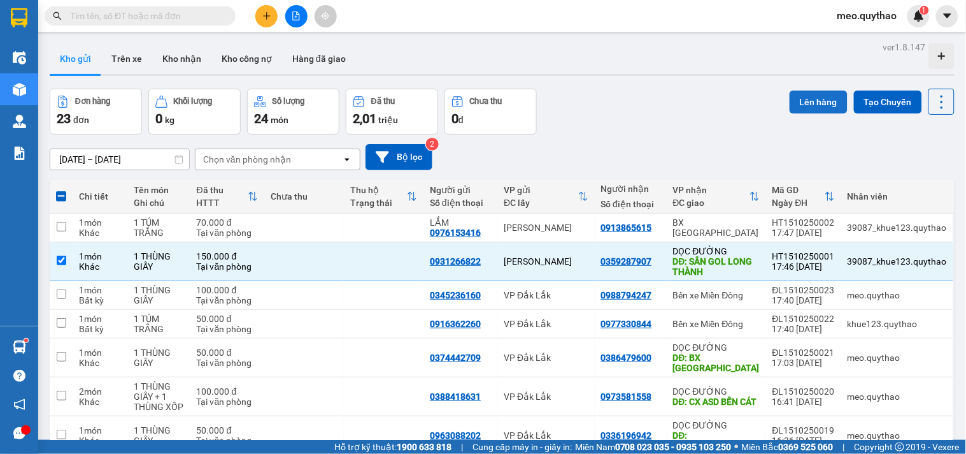
click at [819, 90] on button "Lên hàng" at bounding box center [819, 101] width 58 height 23
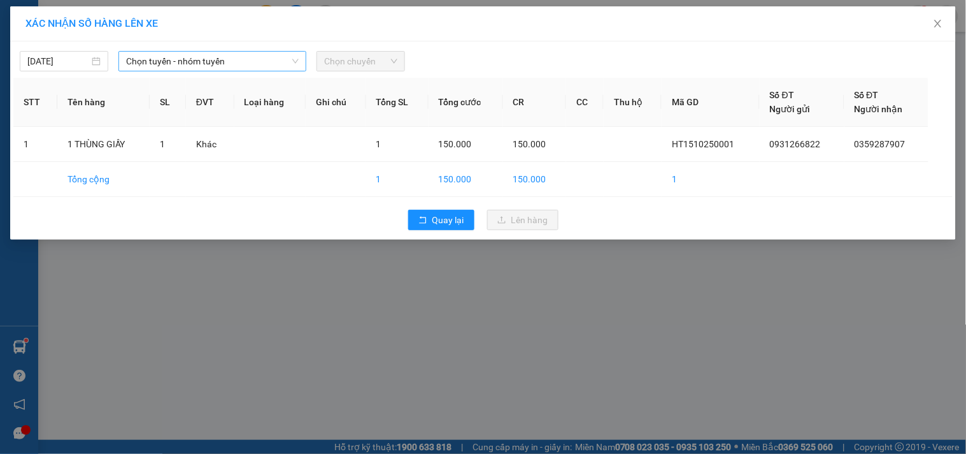
click at [230, 55] on span "Chọn tuyến - nhóm tuyến" at bounding box center [212, 61] width 173 height 19
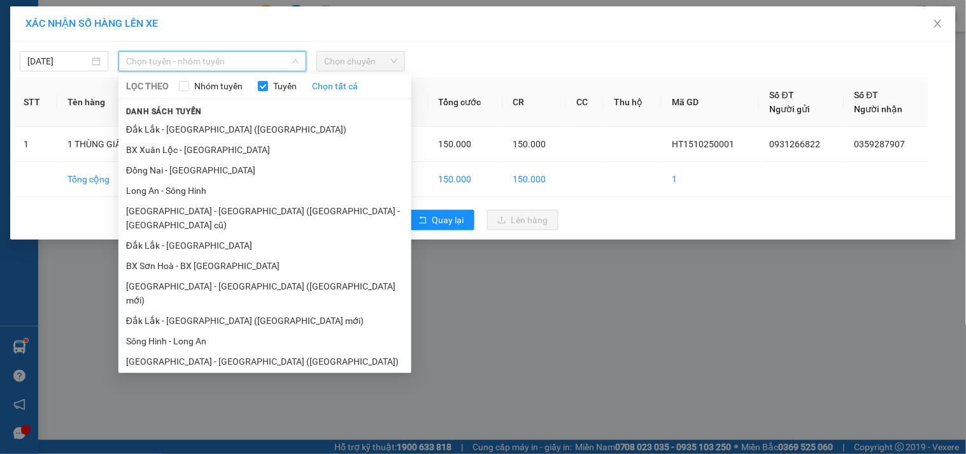
scroll to position [76, 0]
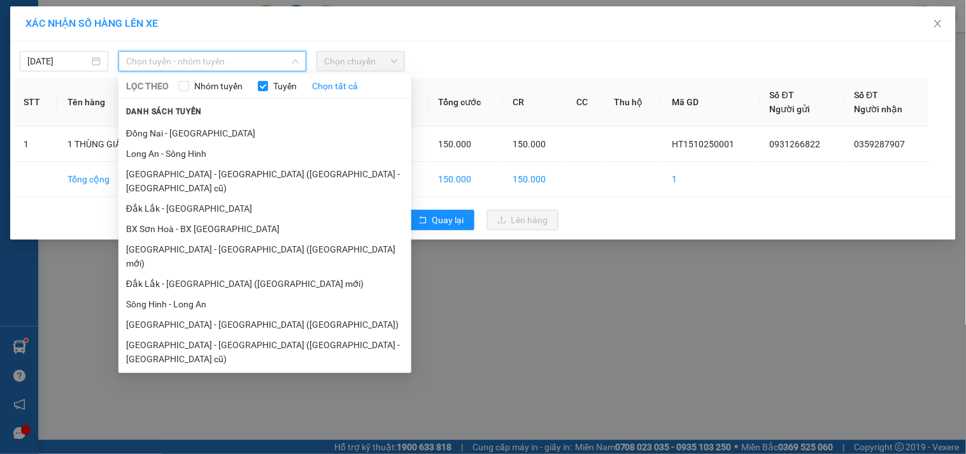
click at [193, 389] on li "Đắk Lắk - [GEOGRAPHIC_DATA]" at bounding box center [264, 399] width 293 height 20
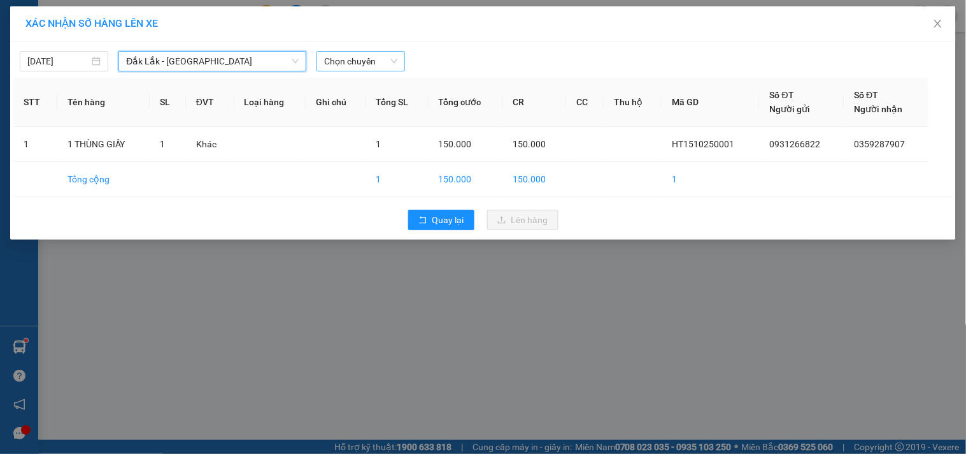
click at [366, 60] on span "Chọn chuyến" at bounding box center [360, 61] width 73 height 19
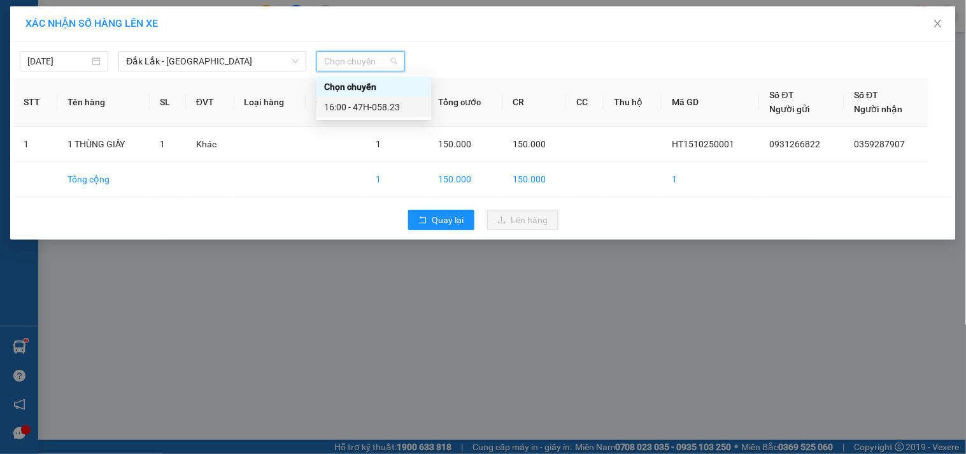
click at [403, 112] on div "16:00 - 47H-058.23" at bounding box center [373, 107] width 99 height 14
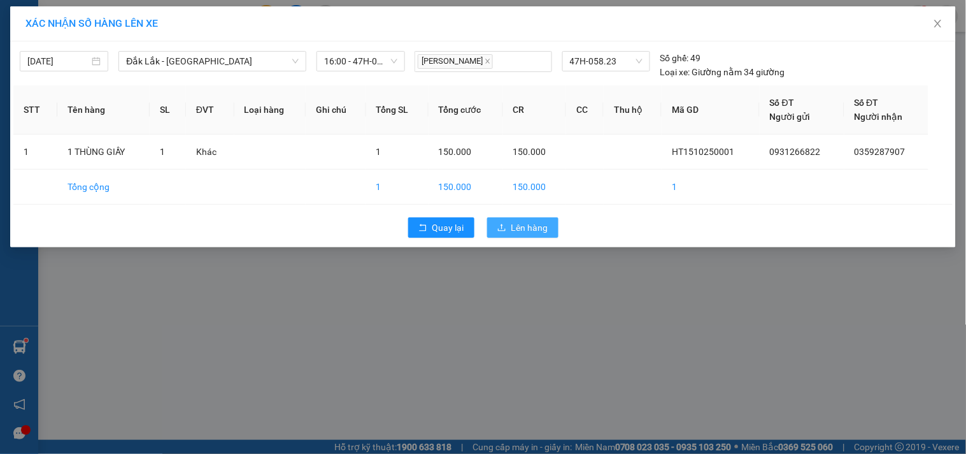
click at [513, 232] on span "Lên hàng" at bounding box center [530, 227] width 37 height 14
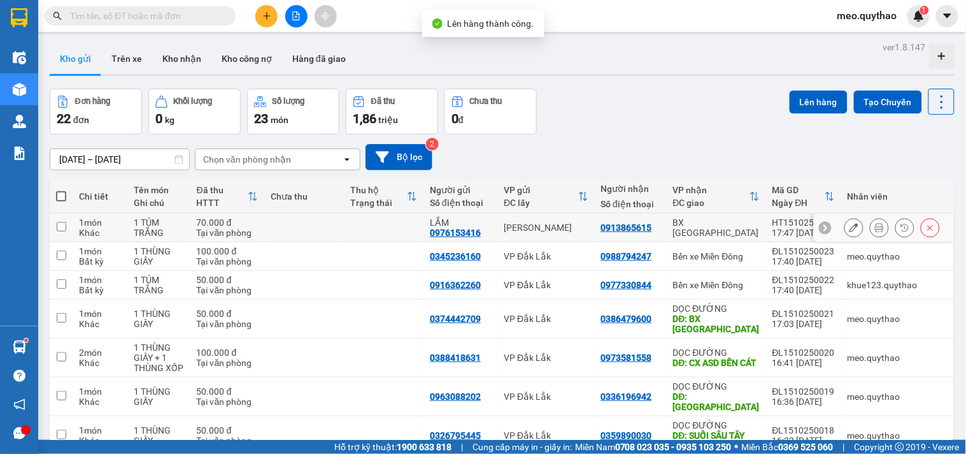
click at [717, 224] on div "BX Tây Ninh" at bounding box center [716, 227] width 87 height 20
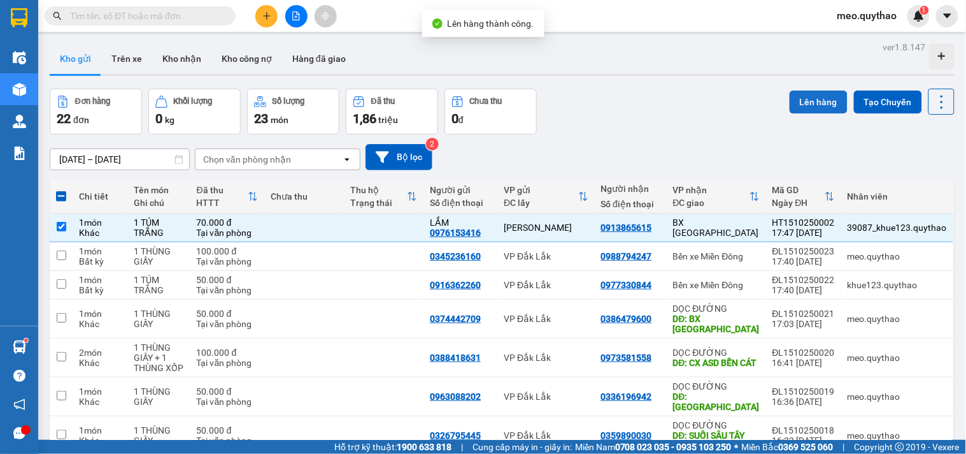
click at [806, 103] on button "Lên hàng" at bounding box center [819, 101] width 58 height 23
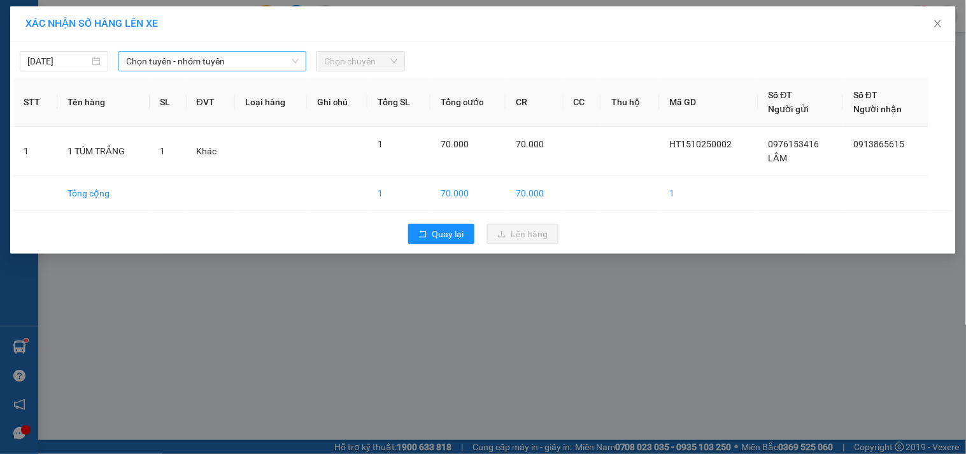
click at [201, 67] on span "Chọn tuyến - nhóm tuyến" at bounding box center [212, 61] width 173 height 19
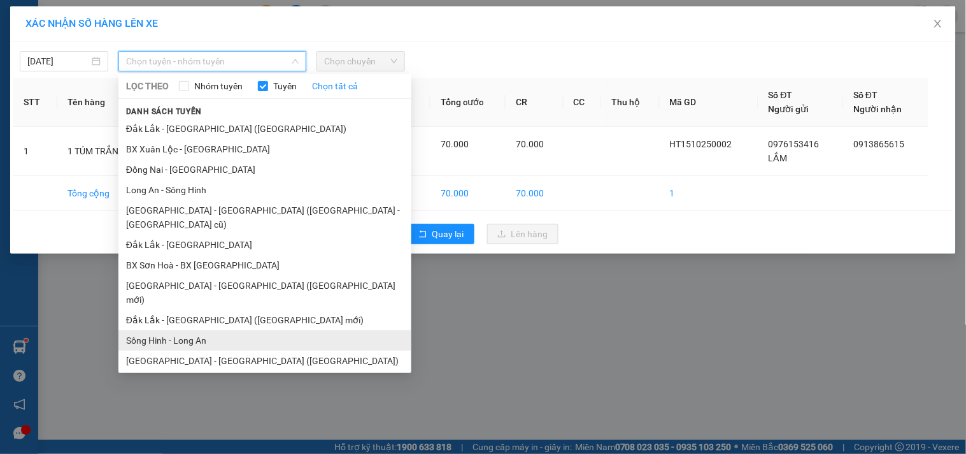
scroll to position [76, 0]
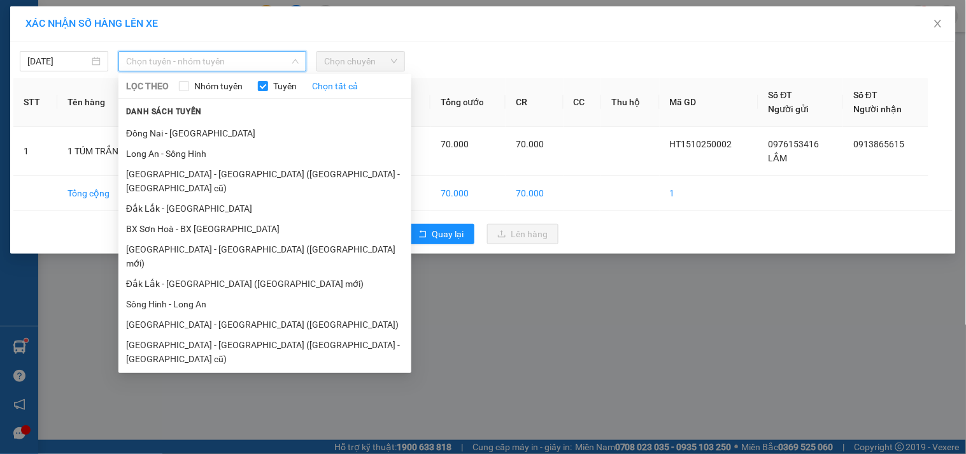
click at [202, 369] on li "[GEOGRAPHIC_DATA] - [GEOGRAPHIC_DATA]" at bounding box center [264, 379] width 293 height 20
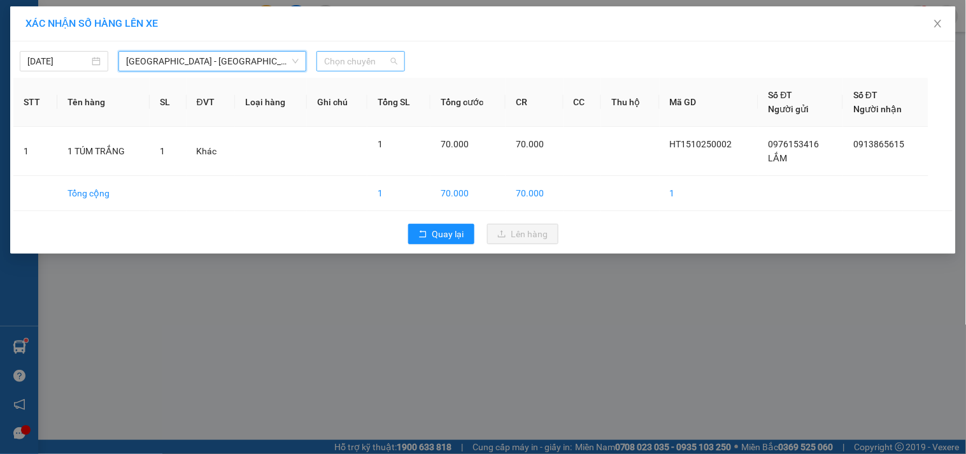
click at [355, 61] on span "Chọn chuyến" at bounding box center [360, 61] width 73 height 19
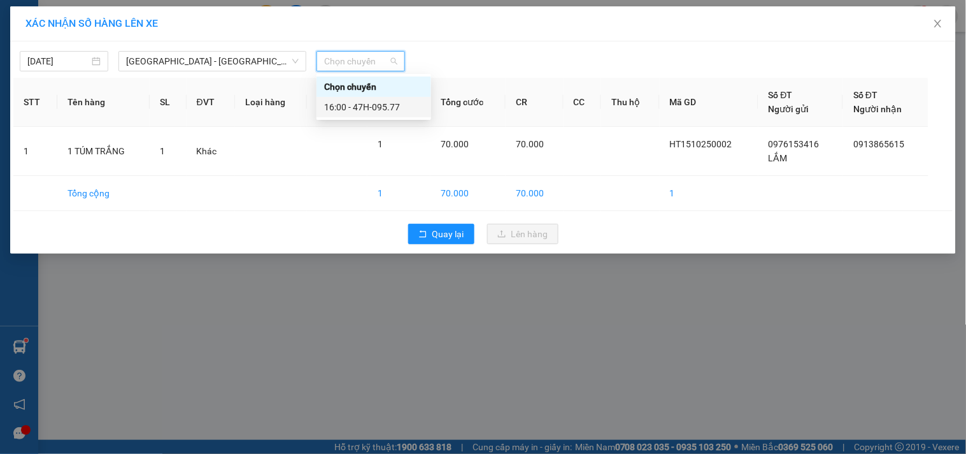
drag, startPoint x: 361, startPoint y: 108, endPoint x: 368, endPoint y: 108, distance: 7.0
click at [364, 106] on div "16:00 - 47H-095.77" at bounding box center [373, 107] width 99 height 14
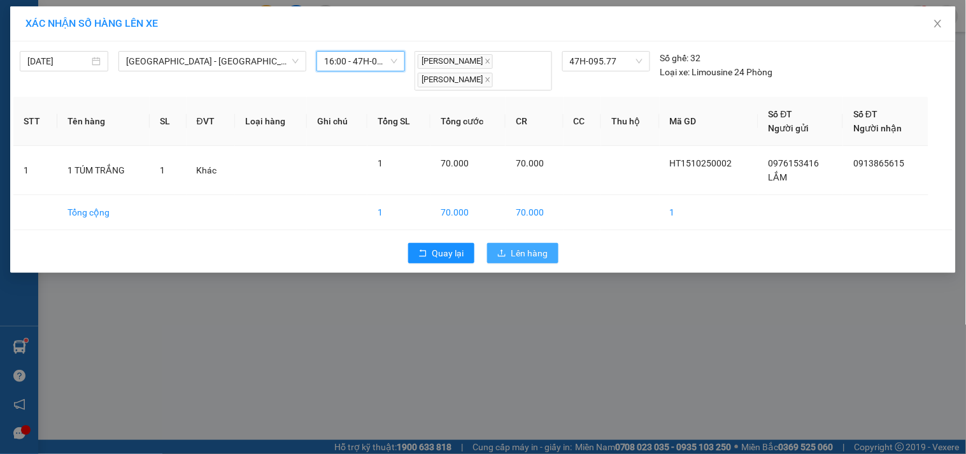
click at [512, 262] on button "Lên hàng" at bounding box center [522, 253] width 71 height 20
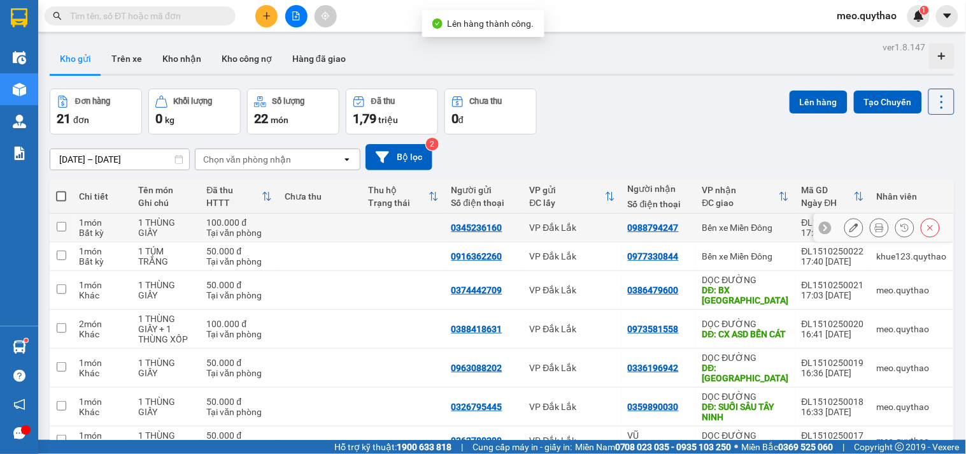
scroll to position [175, 0]
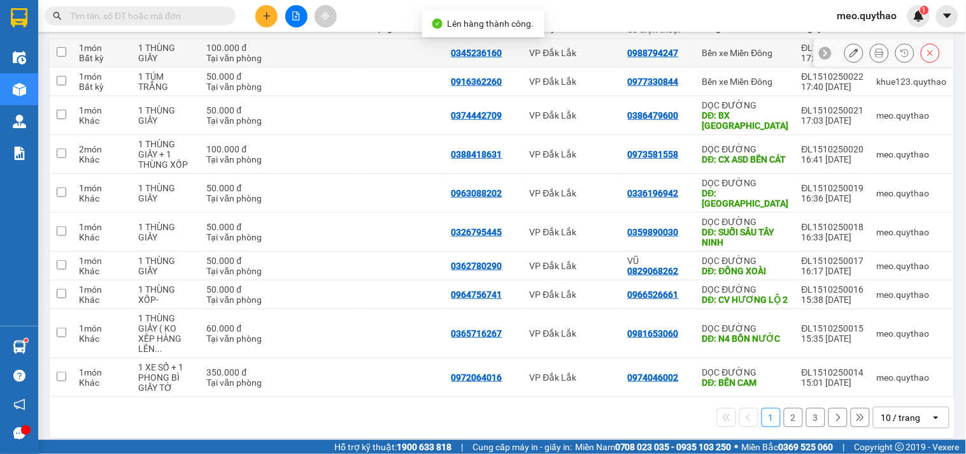
click at [755, 54] on div "Bến xe Miền Đông" at bounding box center [746, 53] width 87 height 10
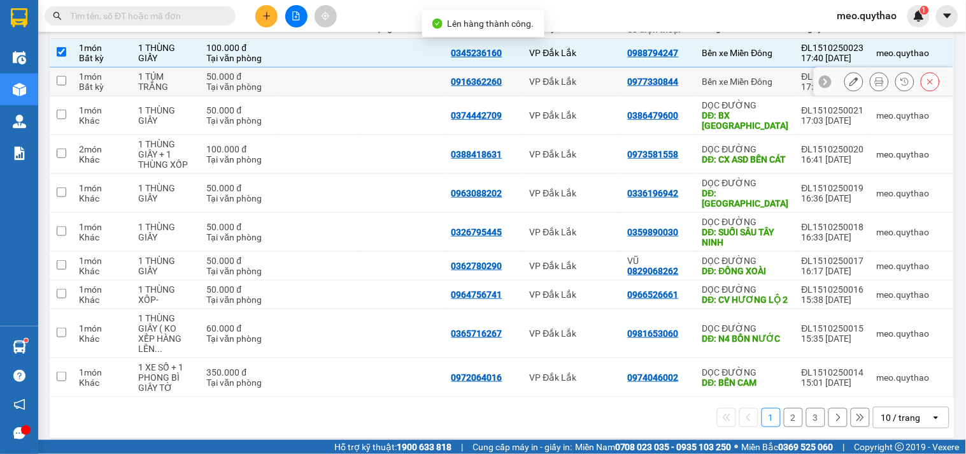
click at [762, 92] on td "Bến xe Miền Đông" at bounding box center [745, 82] width 99 height 29
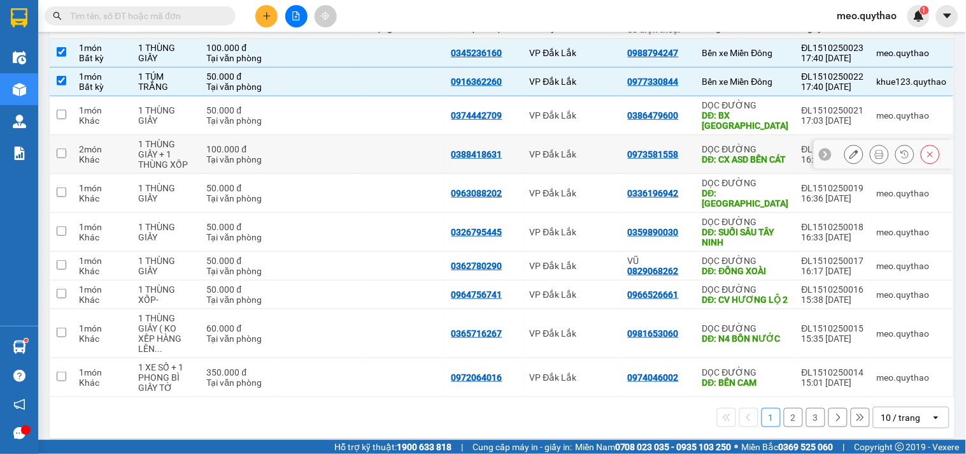
click at [773, 144] on div "DỌC ĐƯỜNG" at bounding box center [746, 149] width 87 height 10
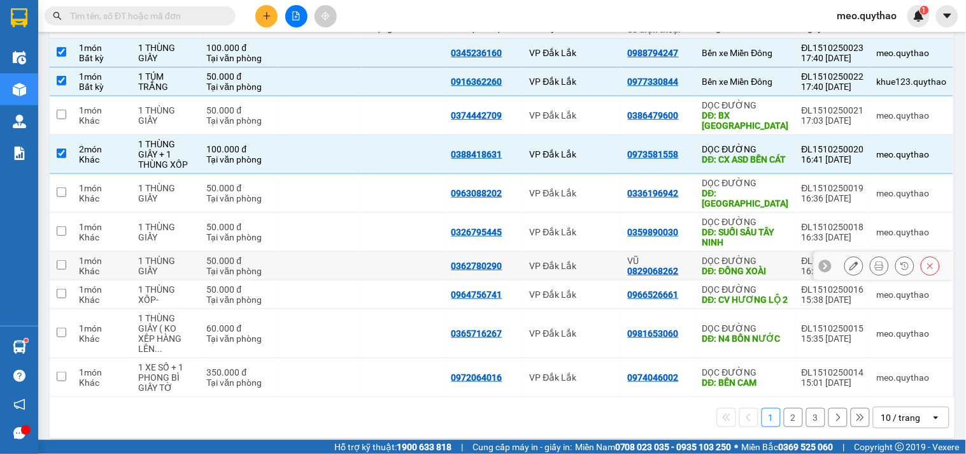
click at [758, 266] on div "DĐ: ĐỒNG XOÀI" at bounding box center [746, 271] width 87 height 10
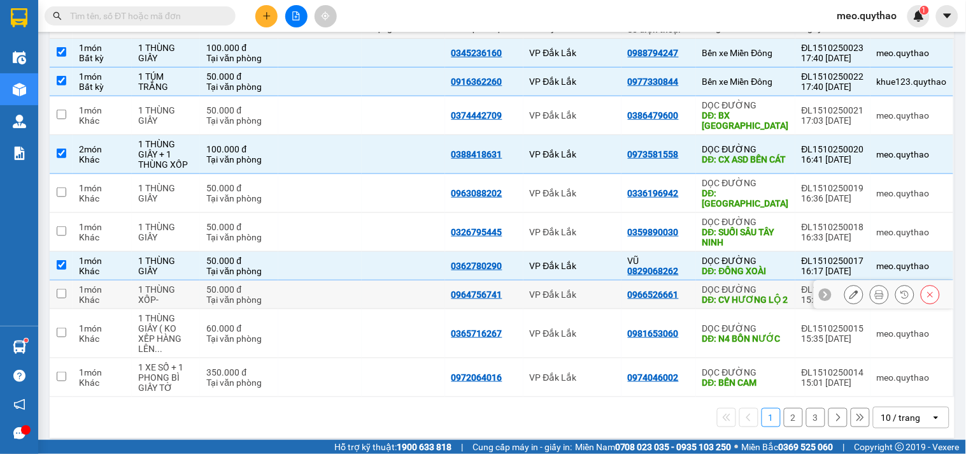
click at [752, 294] on div "DĐ: CV HƯƠNG LỘ 2" at bounding box center [746, 299] width 87 height 10
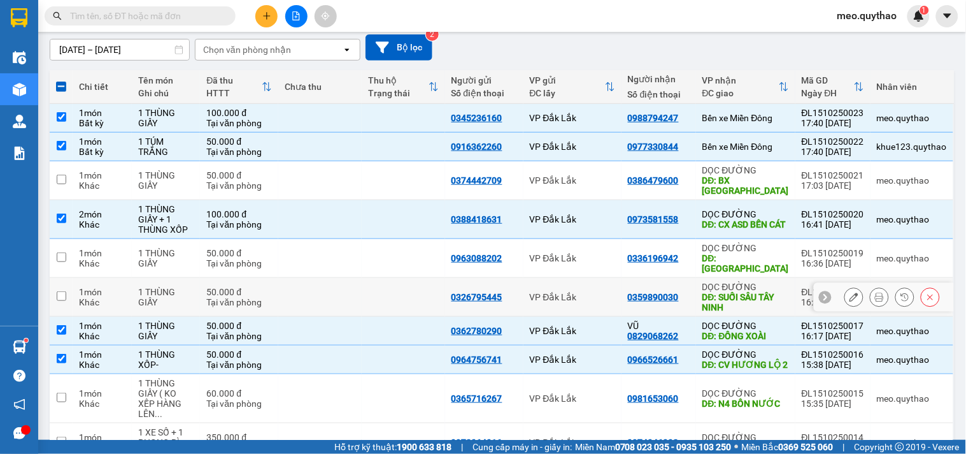
scroll to position [33, 0]
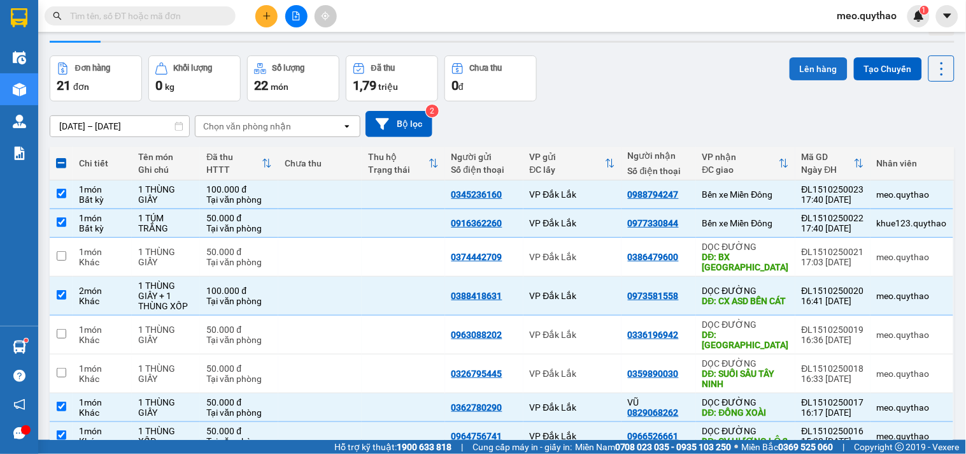
click at [798, 68] on button "Lên hàng" at bounding box center [819, 68] width 58 height 23
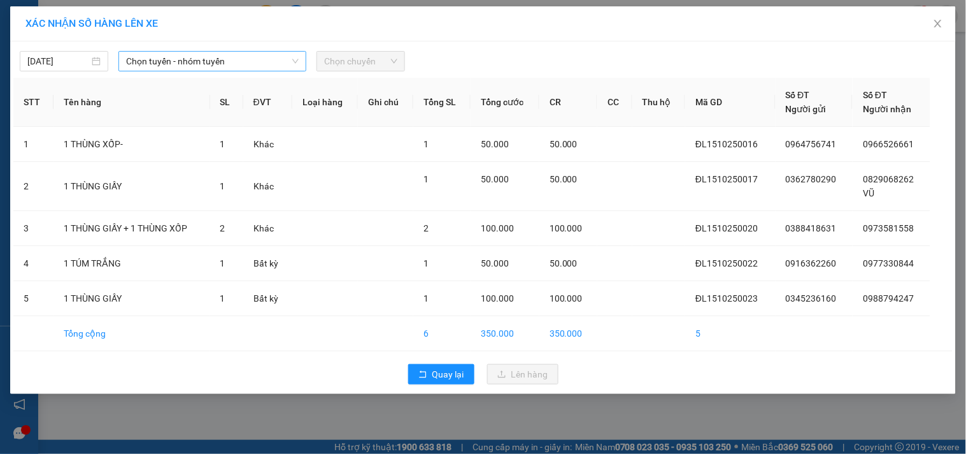
click at [285, 56] on span "Chọn tuyến - nhóm tuyến" at bounding box center [212, 61] width 173 height 19
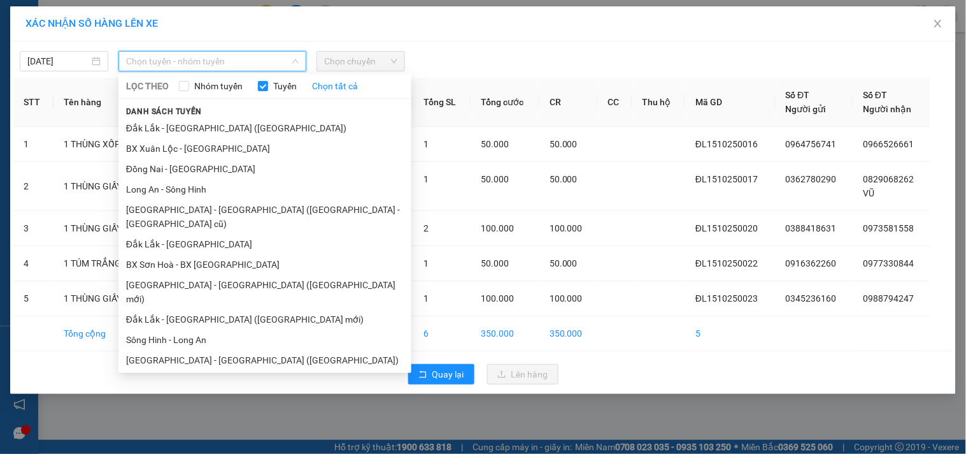
scroll to position [76, 0]
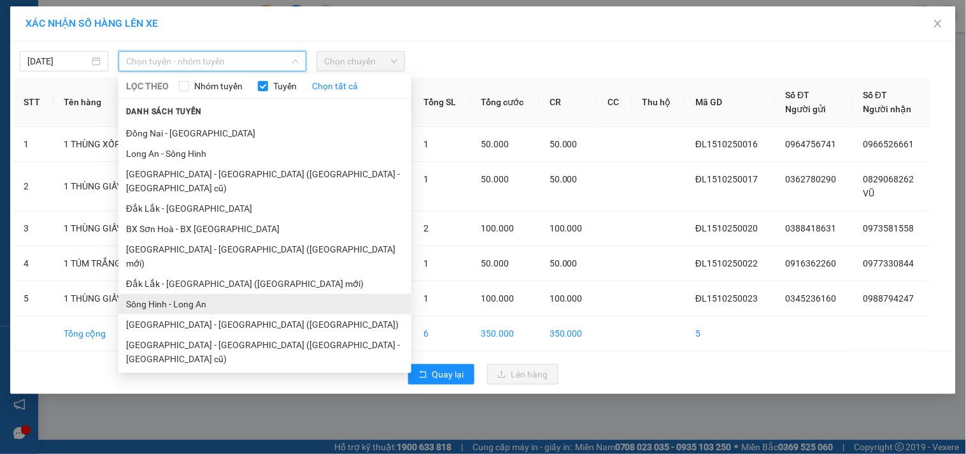
click at [192, 294] on li "Sông Hinh - Long An" at bounding box center [264, 304] width 293 height 20
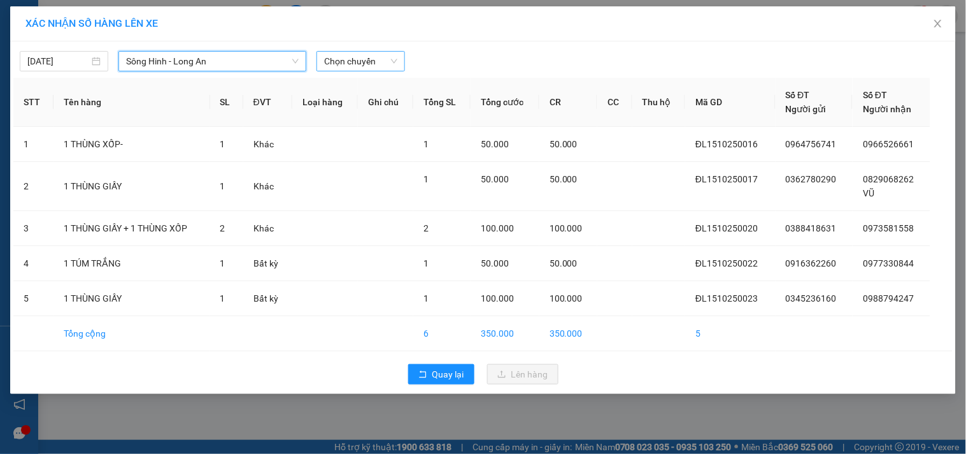
click at [370, 64] on span "Chọn chuyến" at bounding box center [360, 61] width 73 height 19
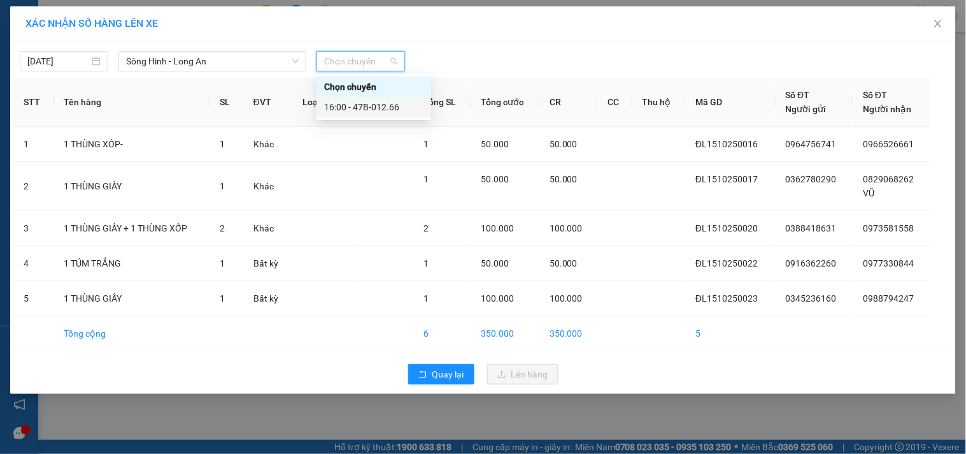
click at [377, 101] on div "16:00 - 47B-012.66" at bounding box center [373, 107] width 99 height 14
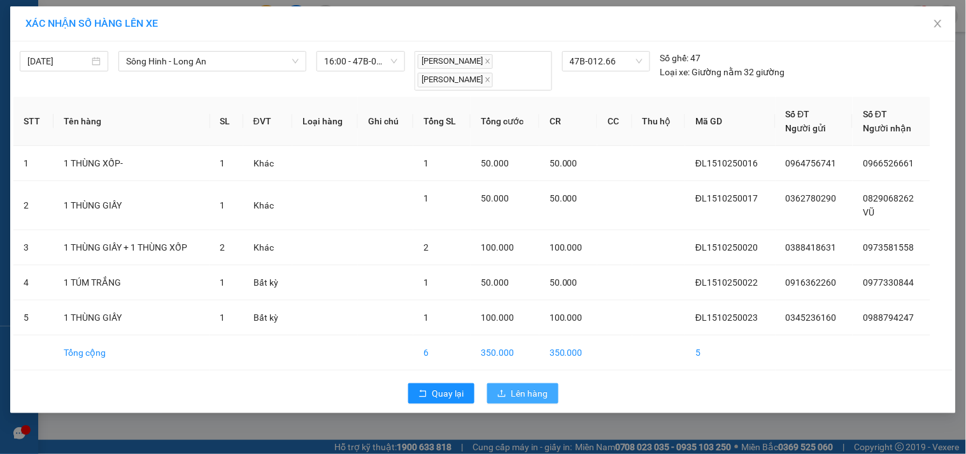
click at [520, 392] on span "Lên hàng" at bounding box center [530, 393] width 37 height 14
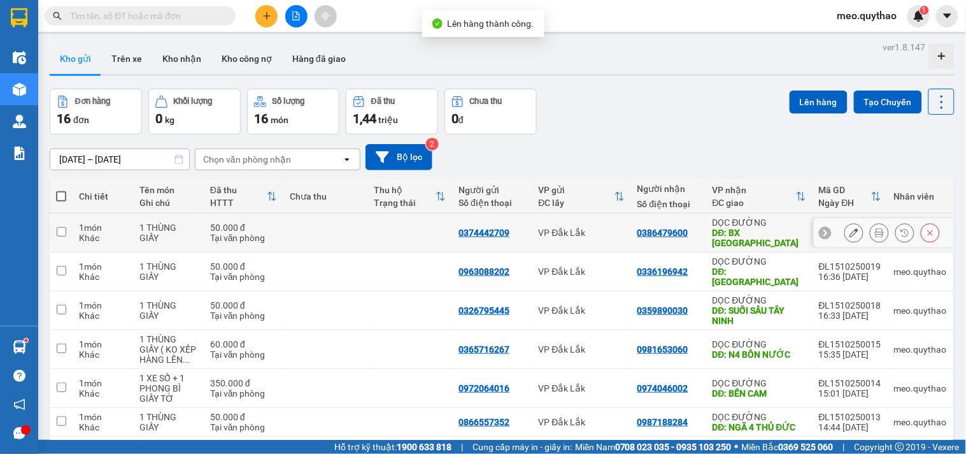
click at [767, 234] on div "DĐ: BX TÂY NINH" at bounding box center [760, 237] width 94 height 20
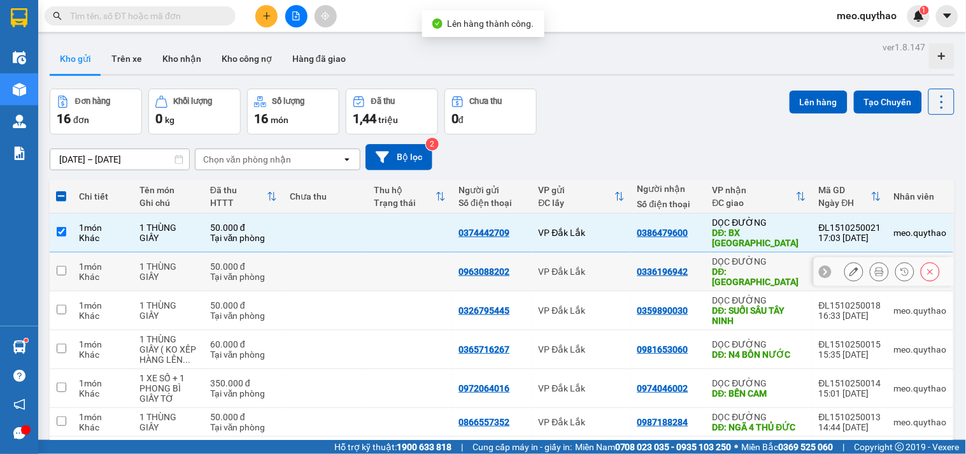
drag, startPoint x: 767, startPoint y: 268, endPoint x: 769, endPoint y: 276, distance: 8.5
click at [767, 266] on div "DĐ: BÀU ĐỒN TÂY NINH" at bounding box center [760, 276] width 94 height 20
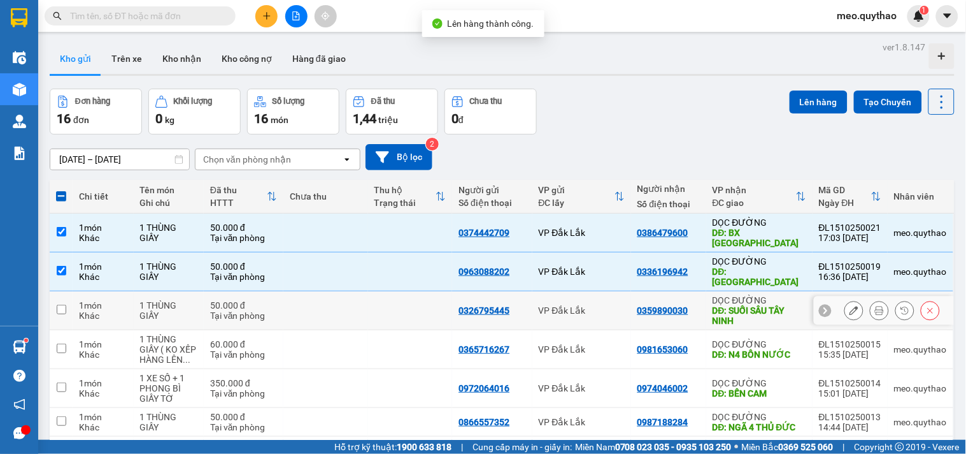
click at [766, 305] on div "DĐ: SUỐI SÂU TÂY NINH" at bounding box center [760, 315] width 94 height 20
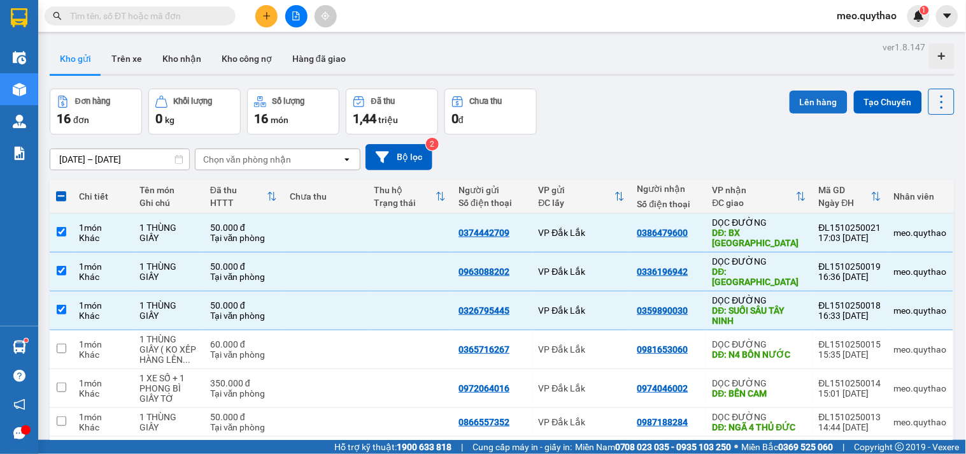
click at [801, 92] on button "Lên hàng" at bounding box center [819, 101] width 58 height 23
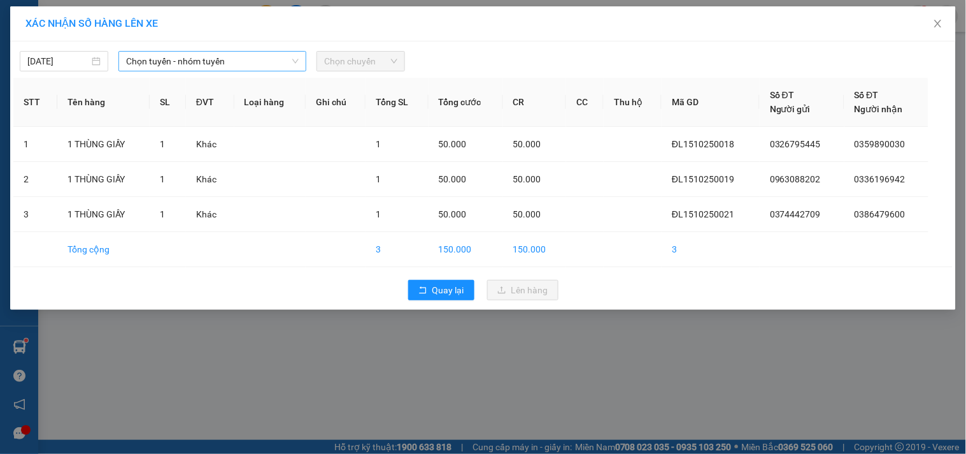
click at [239, 66] on span "Chọn tuyến - nhóm tuyến" at bounding box center [212, 61] width 173 height 19
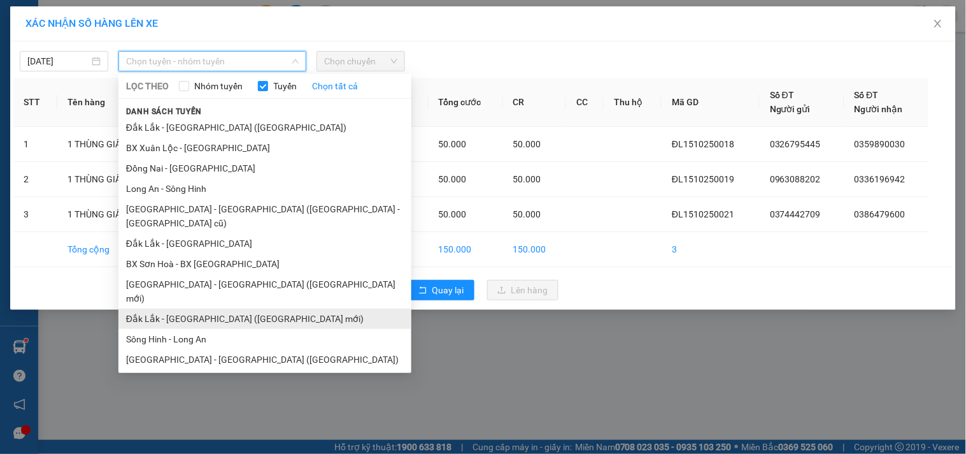
scroll to position [76, 0]
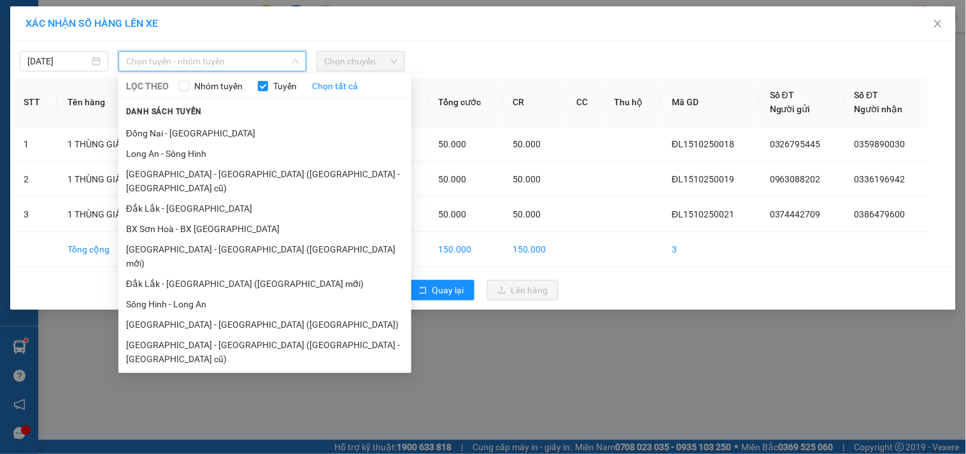
click at [210, 369] on li "[GEOGRAPHIC_DATA] - [GEOGRAPHIC_DATA]" at bounding box center [264, 379] width 293 height 20
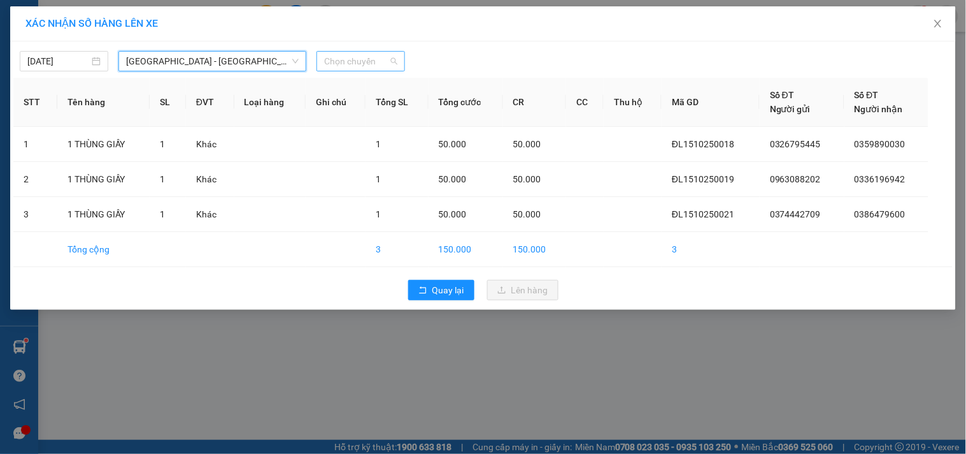
click at [334, 55] on span "Chọn chuyến" at bounding box center [360, 61] width 73 height 19
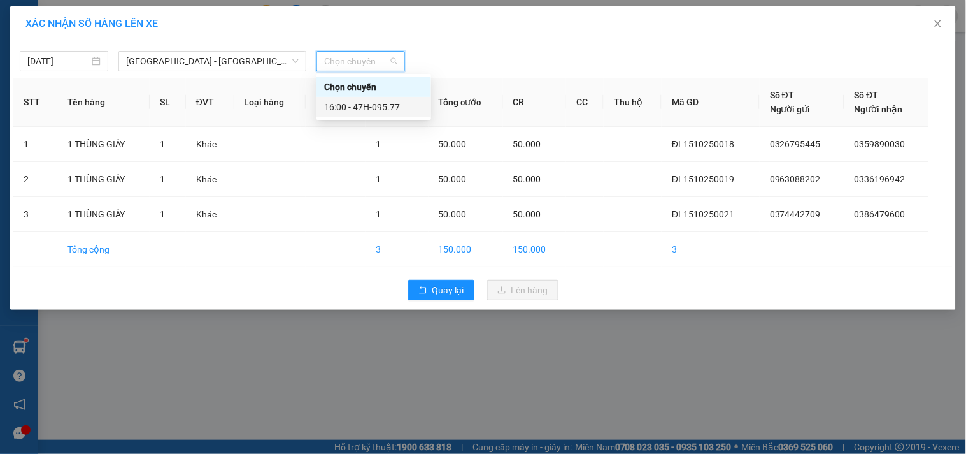
click at [354, 110] on div "16:00 - 47H-095.77" at bounding box center [373, 107] width 99 height 14
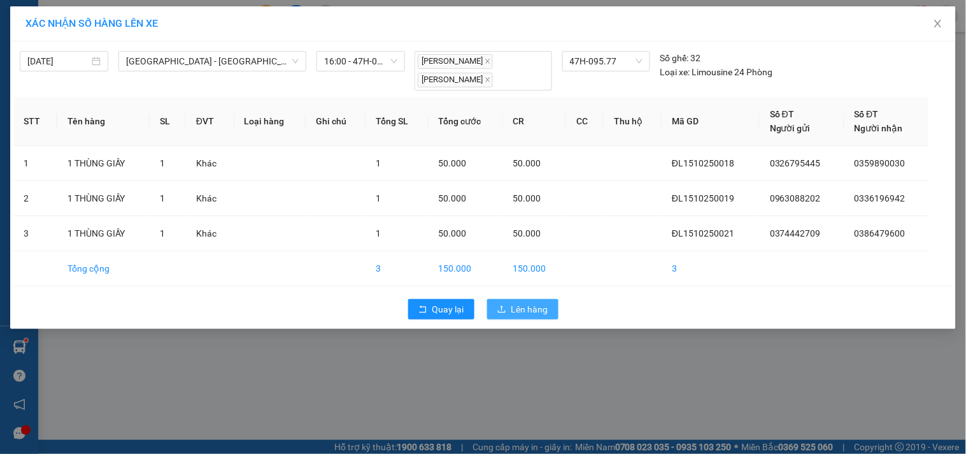
click at [510, 317] on button "Lên hàng" at bounding box center [522, 309] width 71 height 20
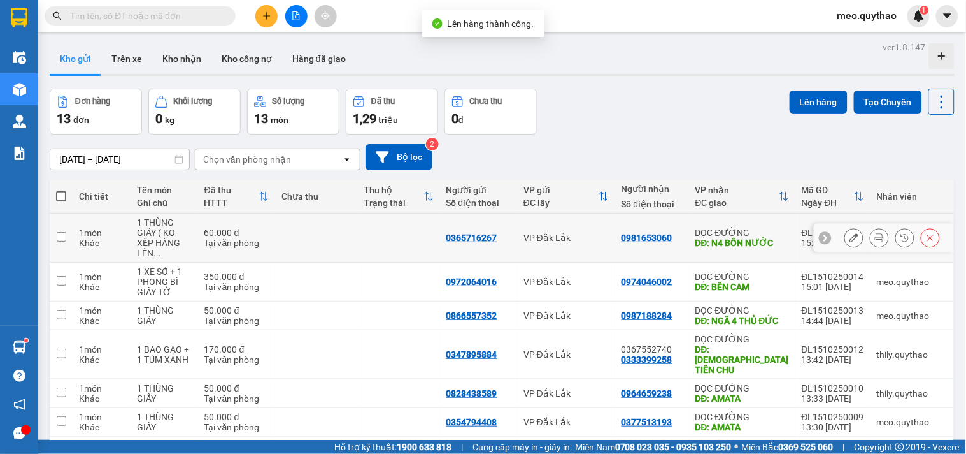
click at [759, 231] on div "DỌC ĐƯỜNG" at bounding box center [743, 232] width 94 height 10
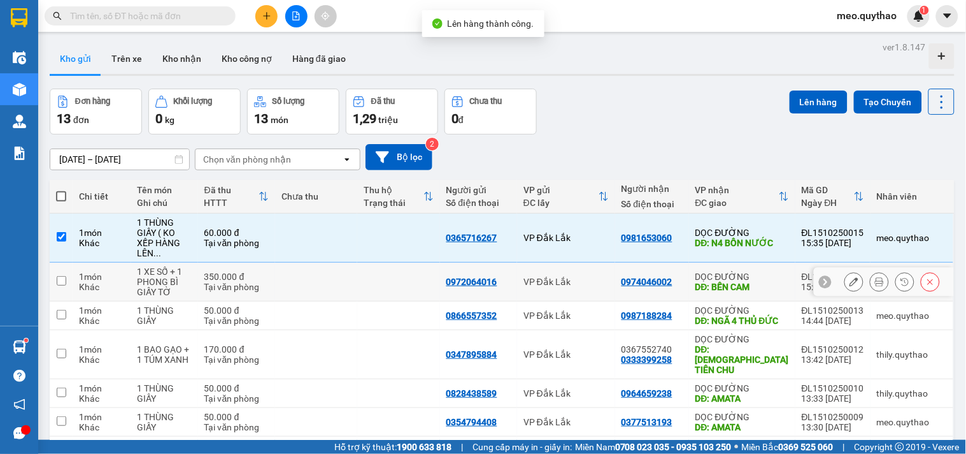
click at [756, 282] on div "DĐ: BẾN CAM" at bounding box center [743, 287] width 94 height 10
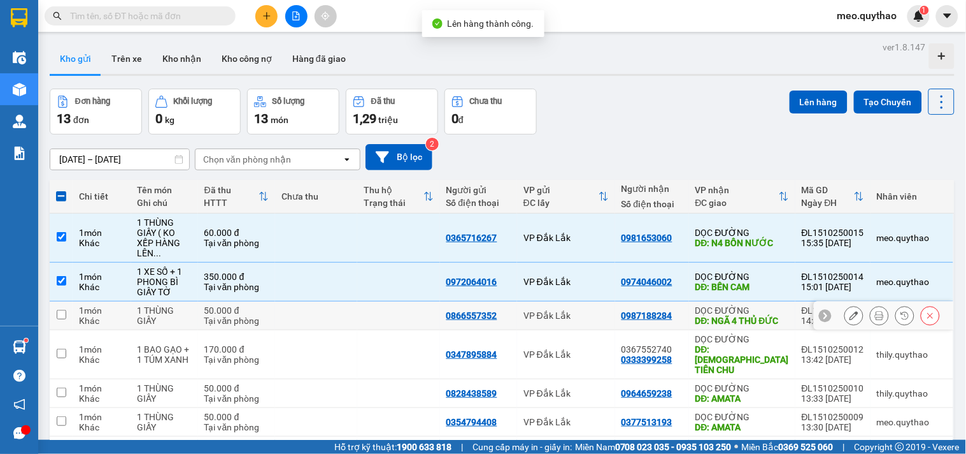
click at [759, 315] on div "DĐ: NGÃ 4 THỦ ĐỨC" at bounding box center [743, 320] width 94 height 10
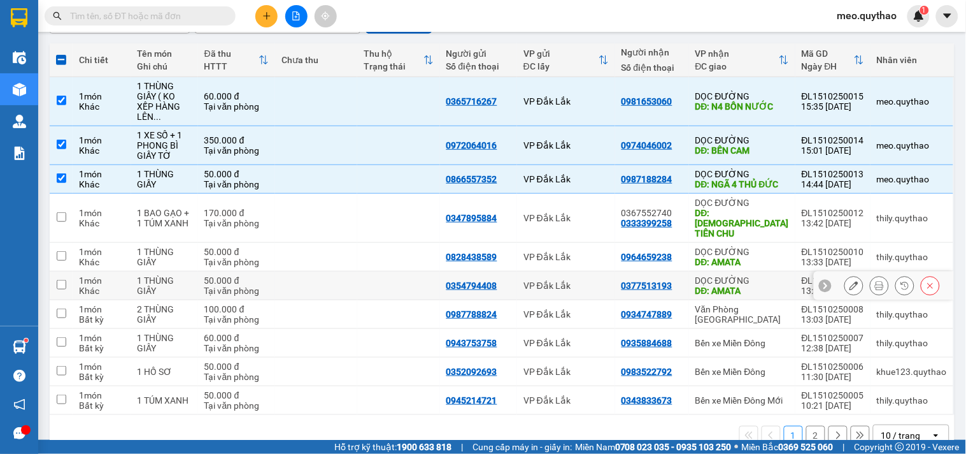
scroll to position [155, 0]
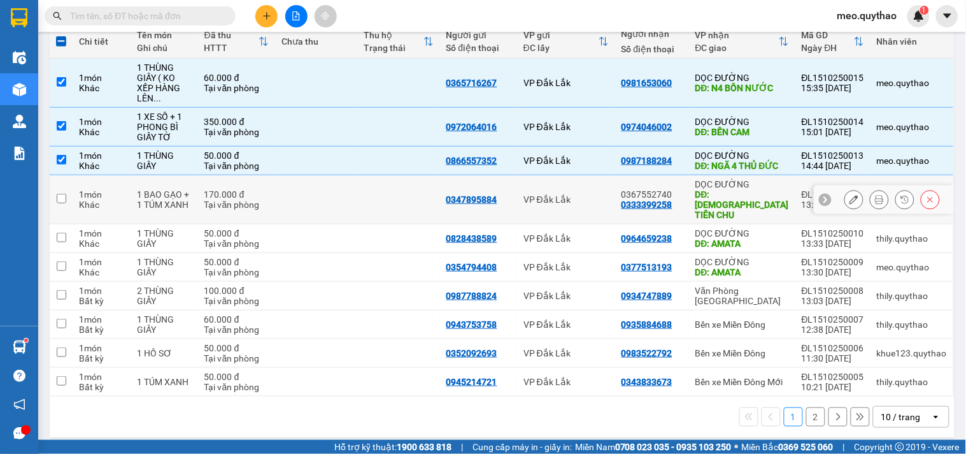
click at [758, 196] on div "DĐ: GIÁO XỨ TIÊN CHU" at bounding box center [743, 204] width 94 height 31
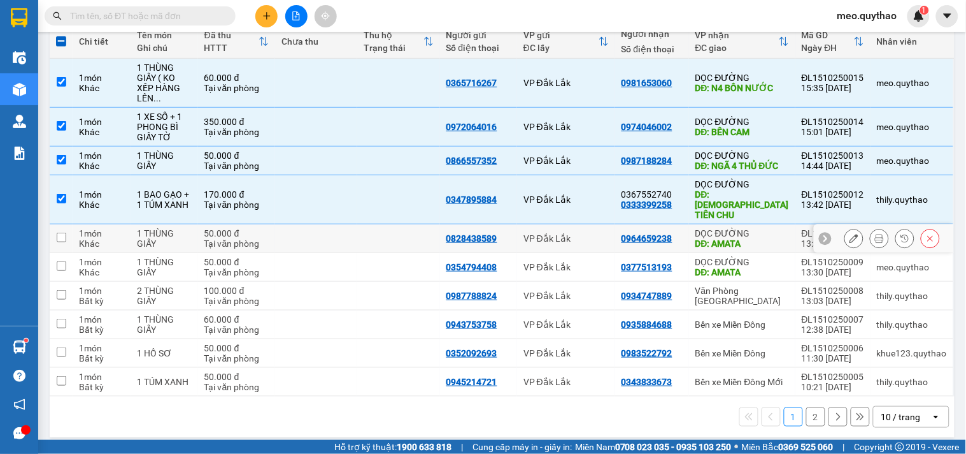
click at [762, 228] on div "DỌC ĐƯỜNG" at bounding box center [743, 233] width 94 height 10
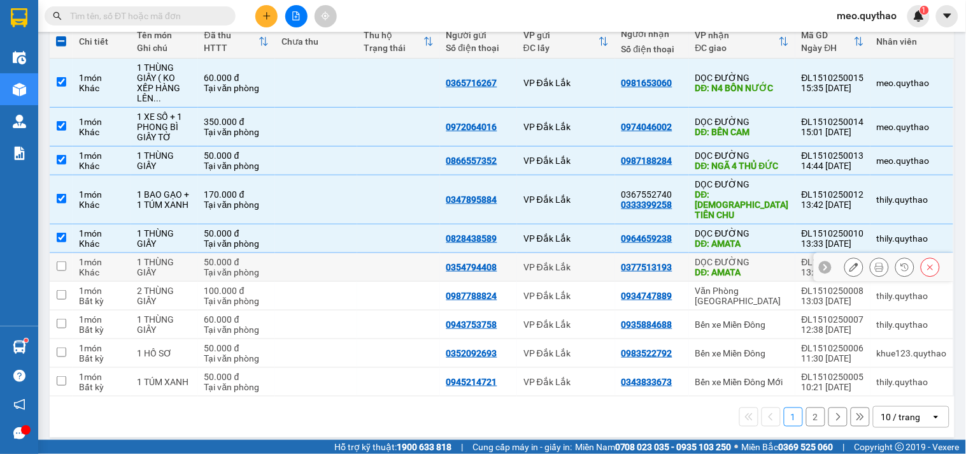
click at [759, 257] on div "DỌC ĐƯỜNG" at bounding box center [743, 262] width 94 height 10
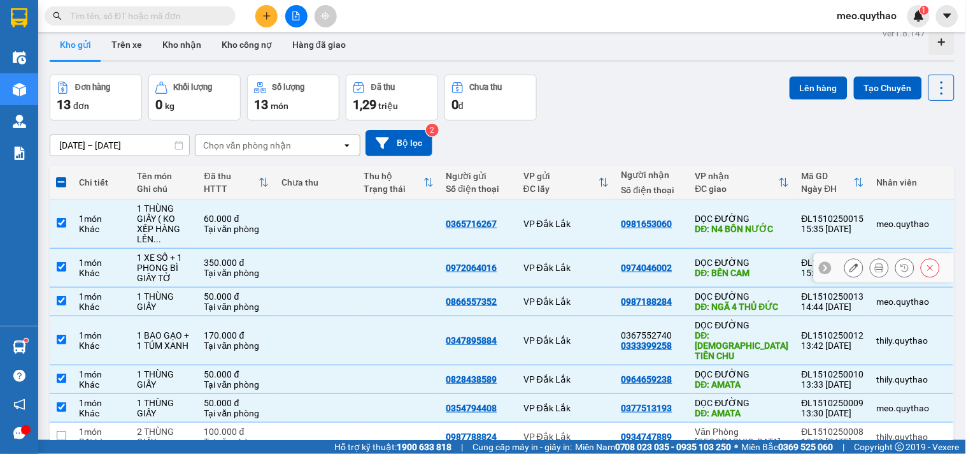
scroll to position [0, 0]
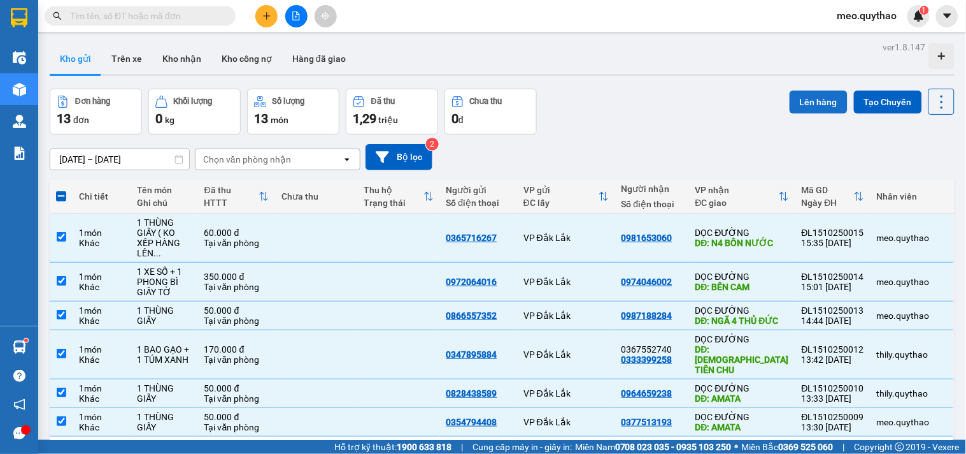
click at [804, 110] on button "Lên hàng" at bounding box center [819, 101] width 58 height 23
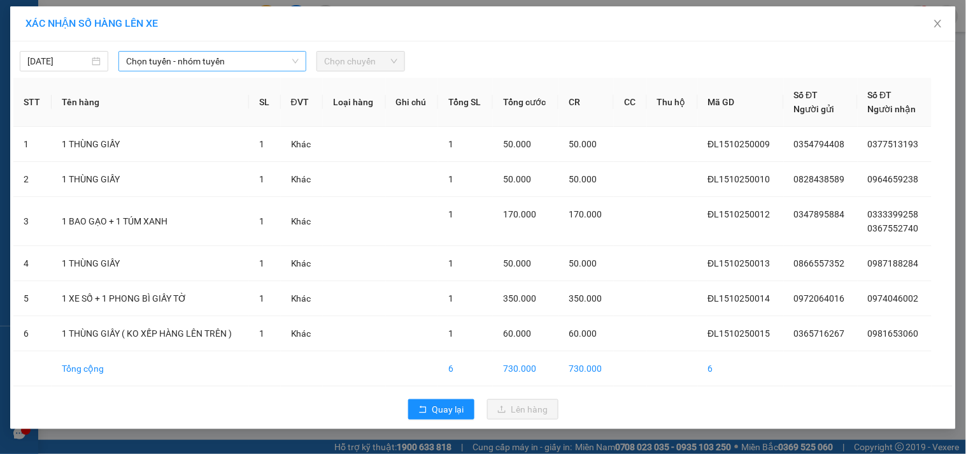
click at [236, 55] on span "Chọn tuyến - nhóm tuyến" at bounding box center [212, 61] width 173 height 19
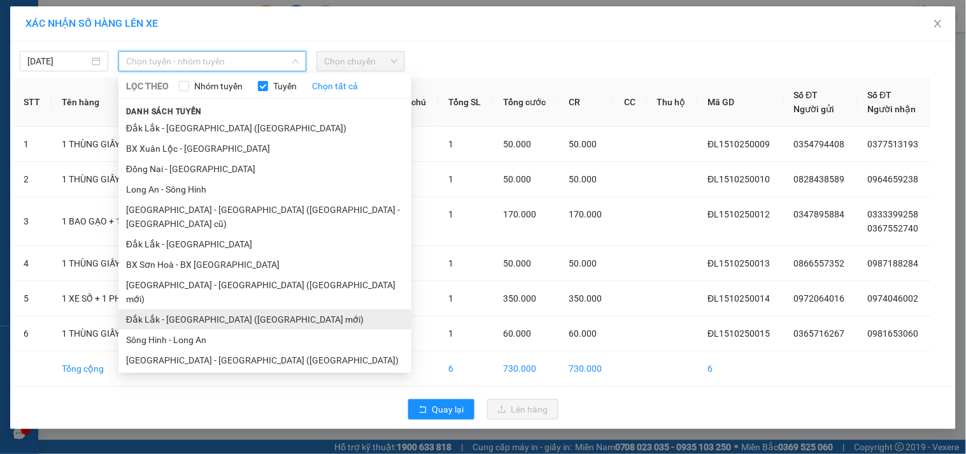
scroll to position [76, 0]
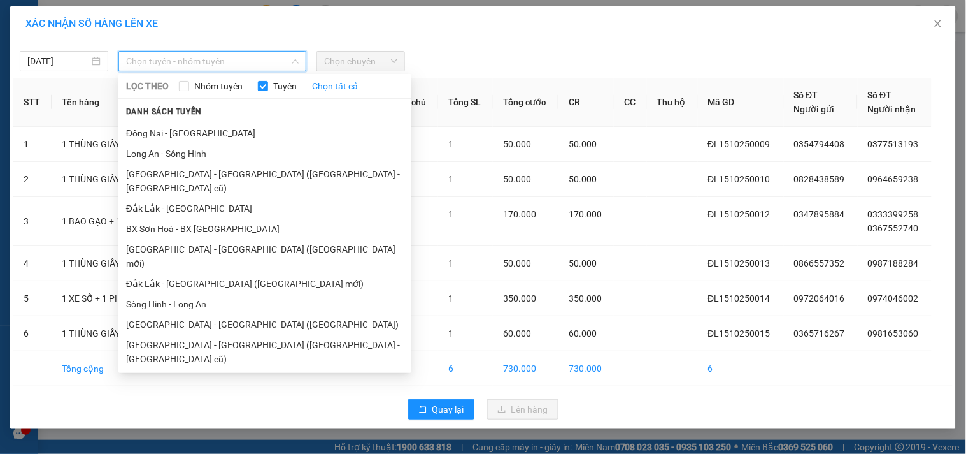
click at [213, 389] on li "Đắk Lắk - [GEOGRAPHIC_DATA]" at bounding box center [264, 399] width 293 height 20
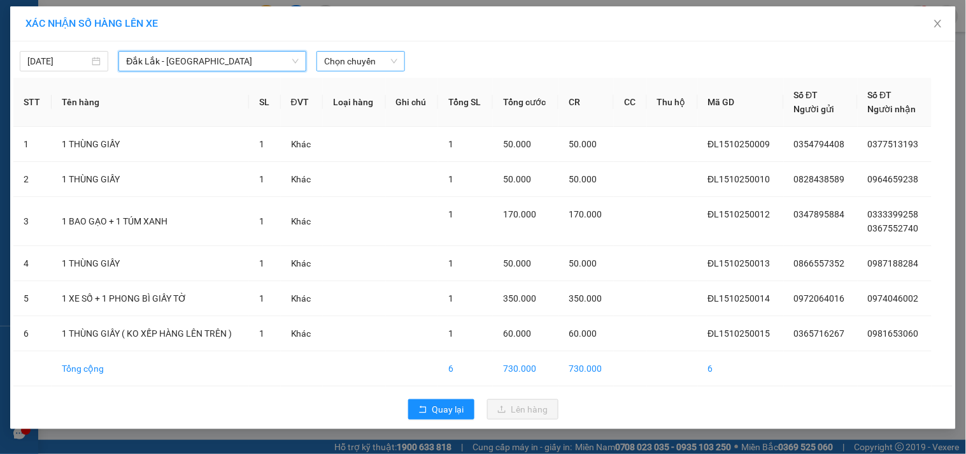
click at [376, 65] on span "Chọn chuyến" at bounding box center [360, 61] width 73 height 19
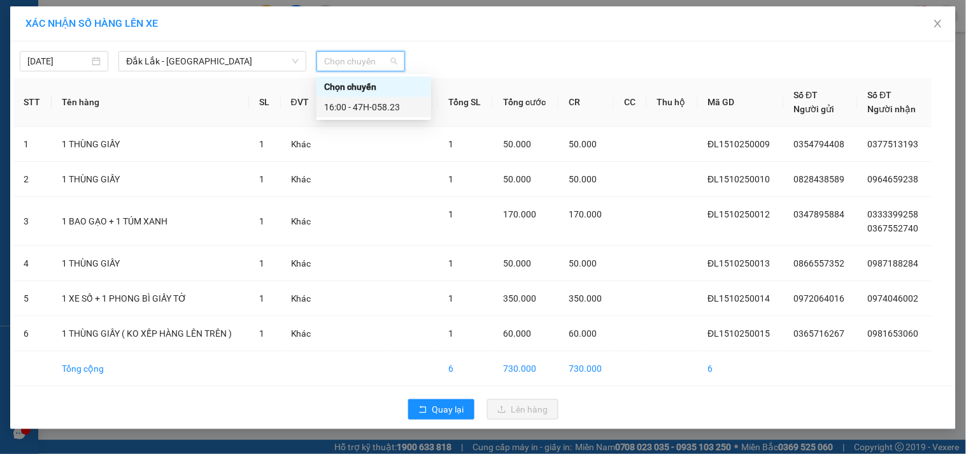
click at [393, 106] on div "16:00 - 47H-058.23" at bounding box center [373, 107] width 99 height 14
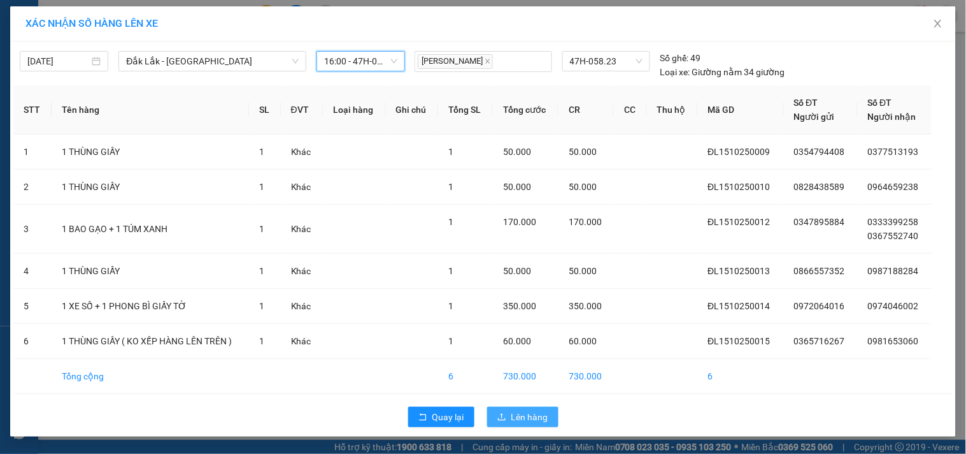
click at [538, 419] on span "Lên hàng" at bounding box center [530, 417] width 37 height 14
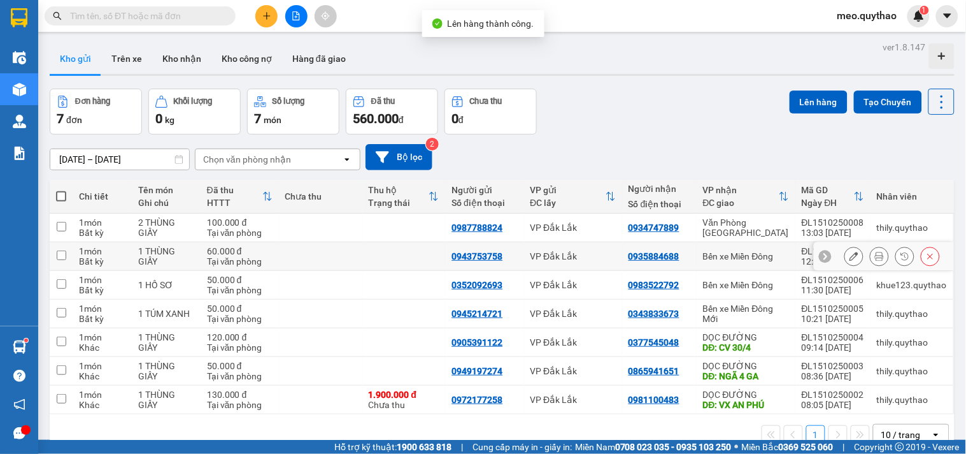
click at [705, 230] on div "Văn Phòng Tân Phú" at bounding box center [746, 227] width 86 height 20
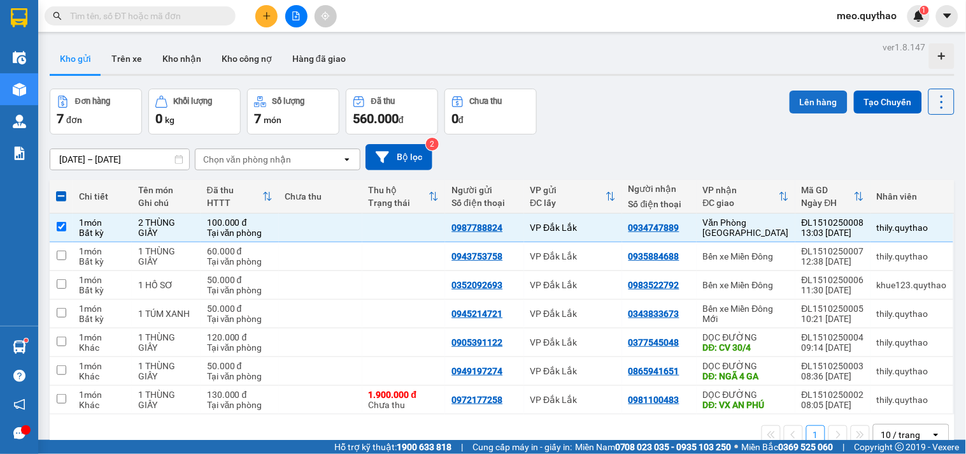
click at [798, 97] on button "Lên hàng" at bounding box center [819, 101] width 58 height 23
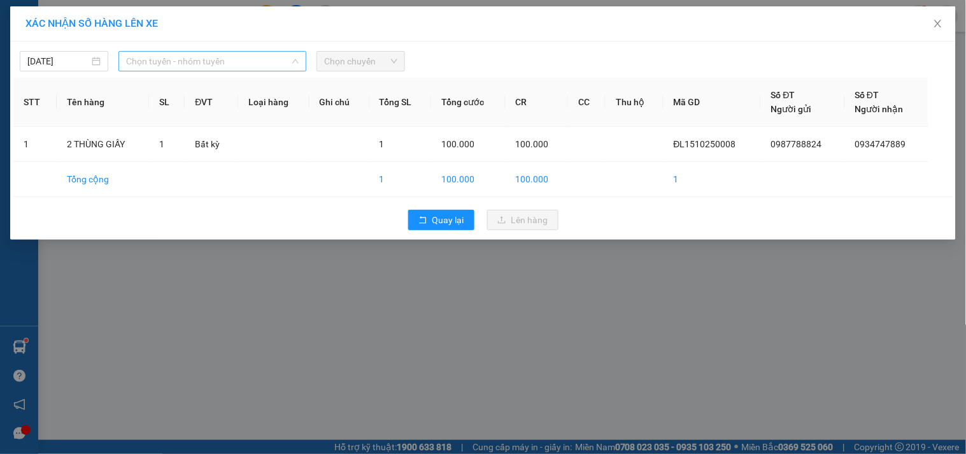
click at [263, 60] on span "Chọn tuyến - nhóm tuyến" at bounding box center [212, 61] width 173 height 19
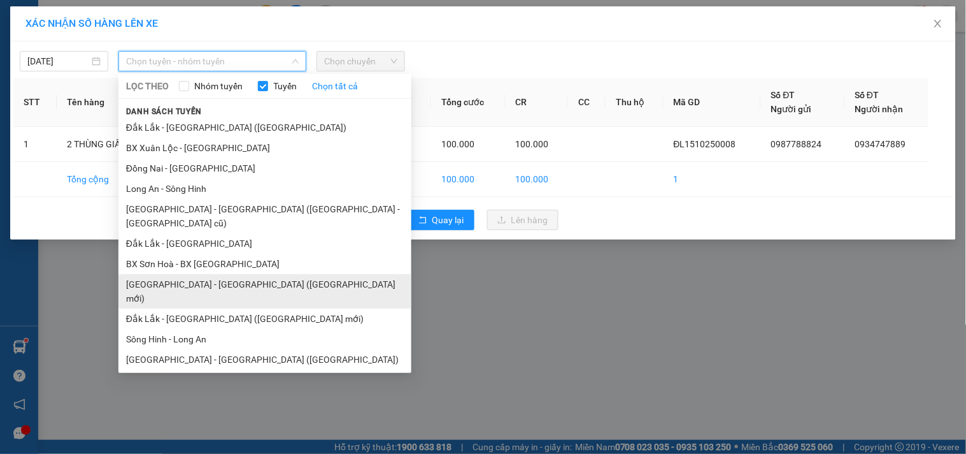
scroll to position [76, 0]
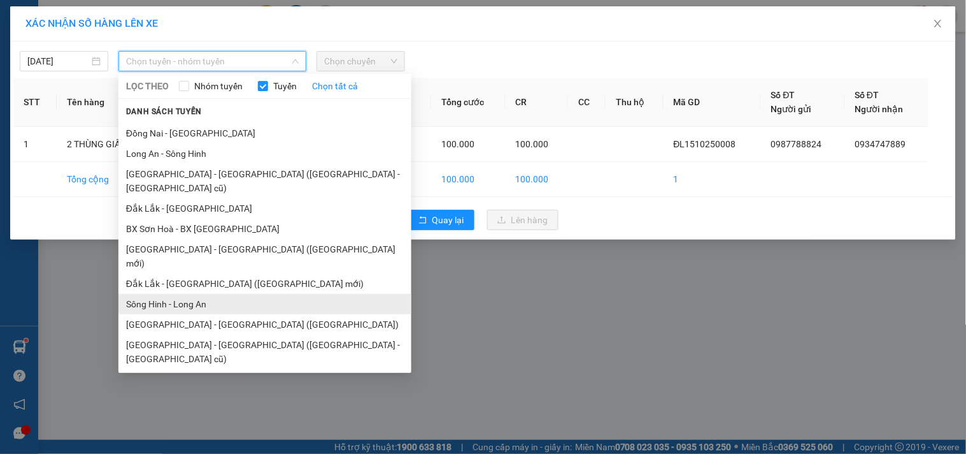
click at [201, 294] on li "Sông Hinh - Long An" at bounding box center [264, 304] width 293 height 20
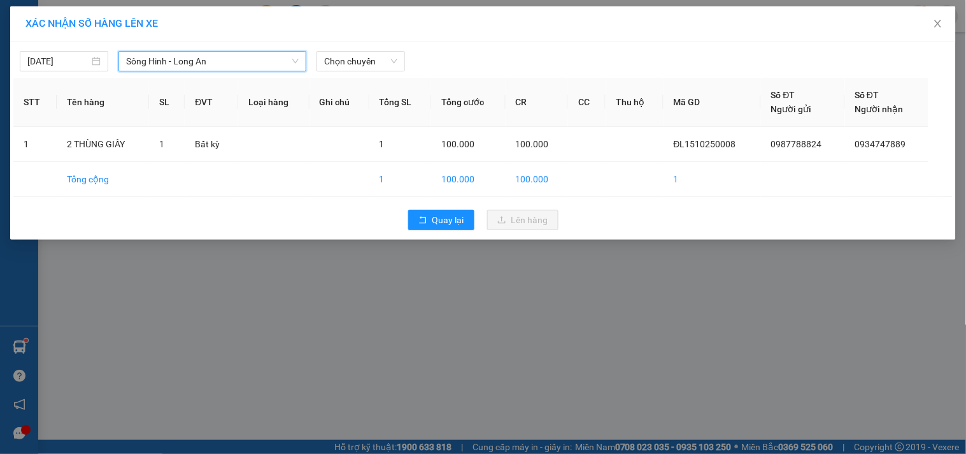
click at [359, 49] on div "15/10/2025 Sông Hinh - Long An Sông Hinh - Long An LỌC THEO Nhóm tuyến Tuyến Ch…" at bounding box center [483, 58] width 940 height 27
click at [371, 68] on span "Chọn chuyến" at bounding box center [360, 61] width 73 height 19
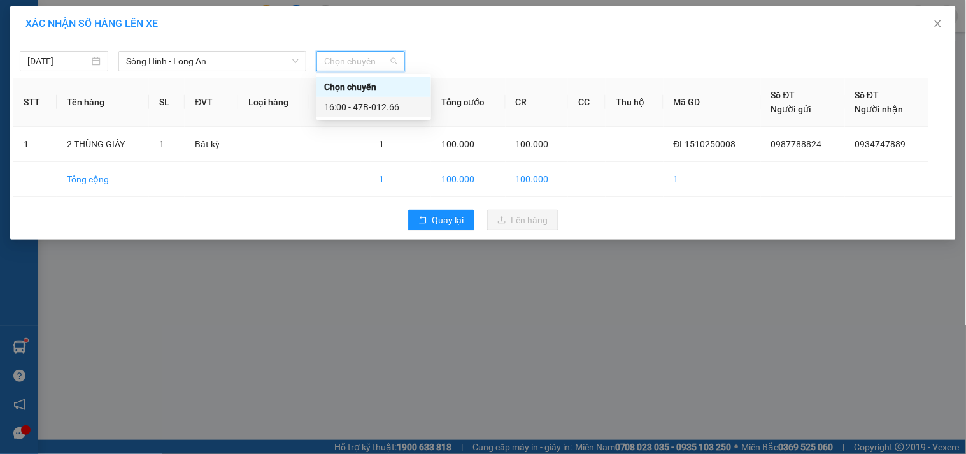
click at [377, 103] on div "16:00 - 47B-012.66" at bounding box center [373, 107] width 99 height 14
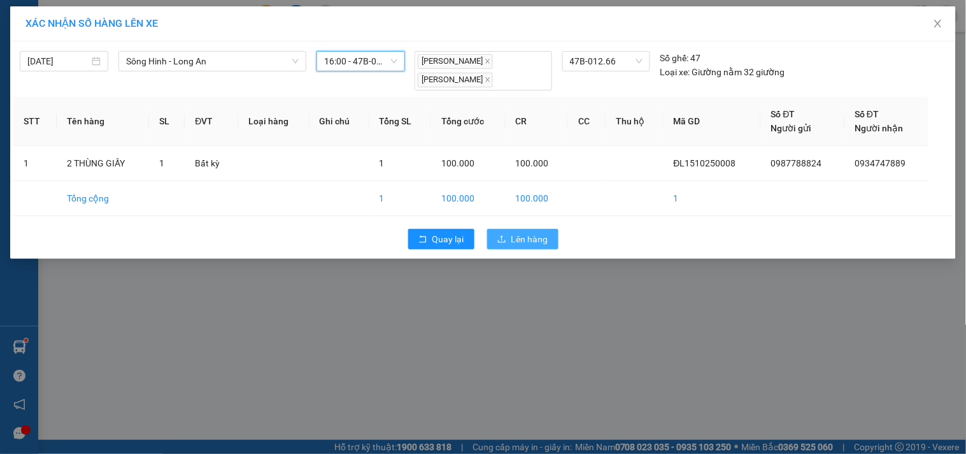
click at [502, 242] on icon "upload" at bounding box center [502, 238] width 9 height 9
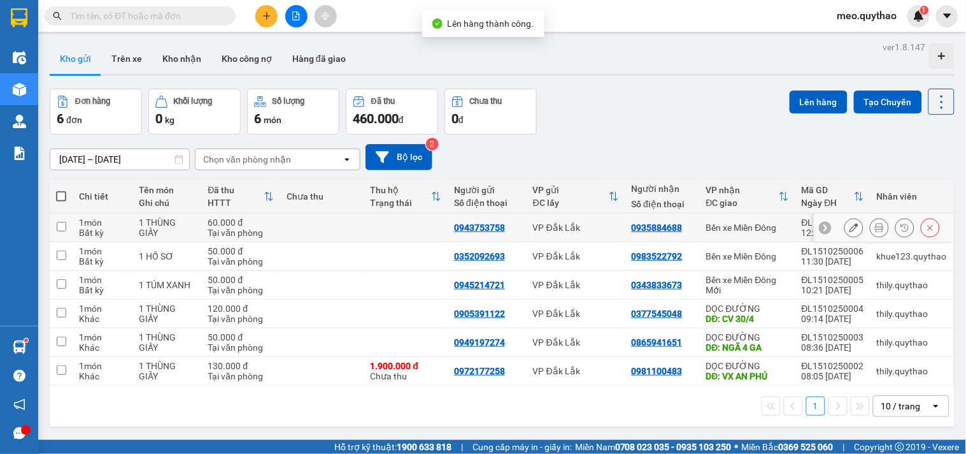
click at [768, 232] on div "Bến xe Miền Đông" at bounding box center [747, 227] width 83 height 10
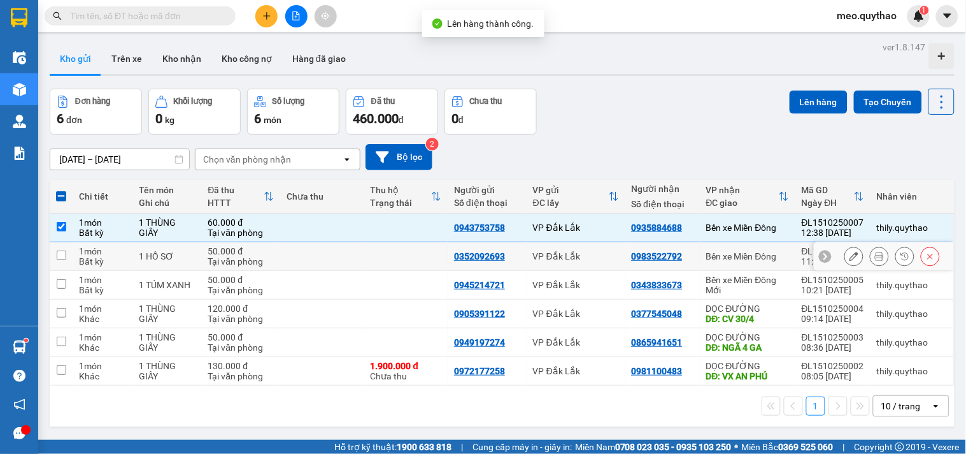
click at [771, 259] on div "Bến xe Miền Đông" at bounding box center [747, 256] width 83 height 10
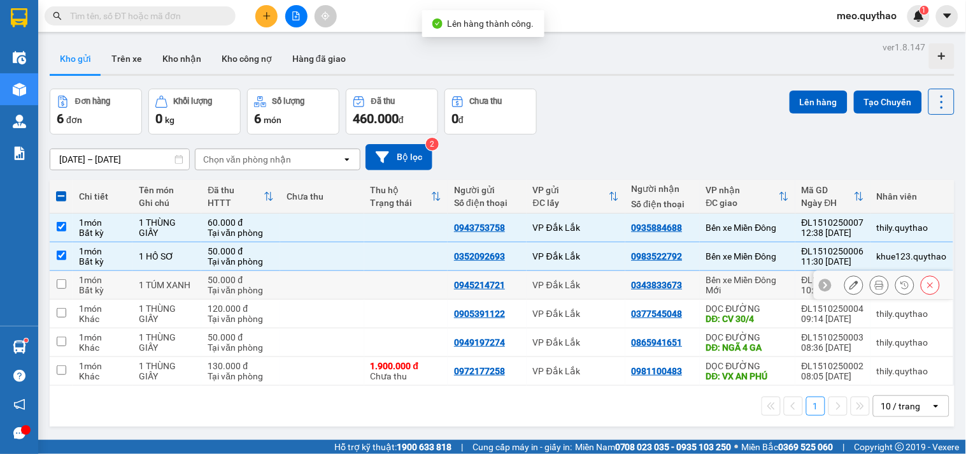
click at [767, 290] on div "Bến xe Miền Đông Mới" at bounding box center [747, 285] width 83 height 20
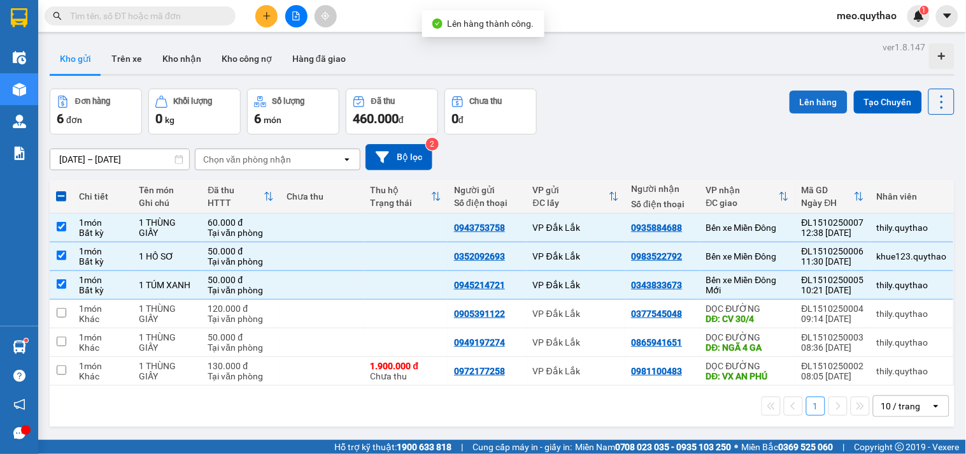
click at [821, 108] on button "Lên hàng" at bounding box center [819, 101] width 58 height 23
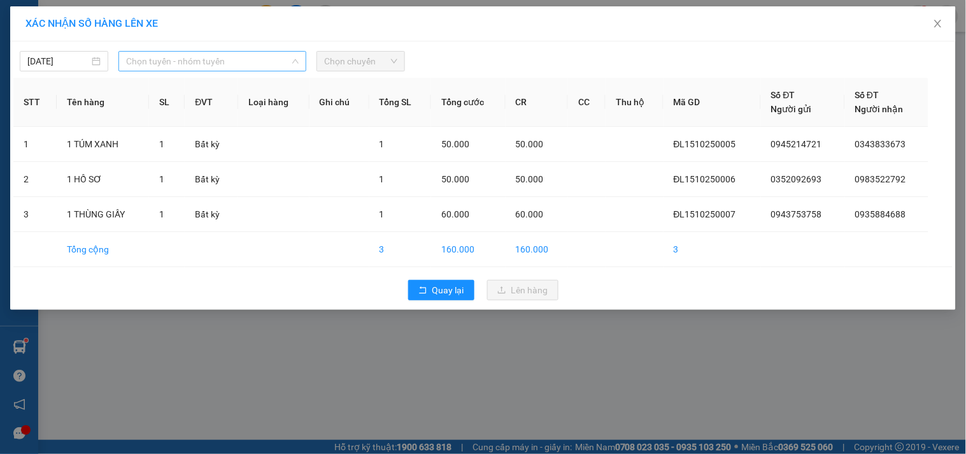
drag, startPoint x: 269, startPoint y: 64, endPoint x: 271, endPoint y: 79, distance: 14.8
click at [269, 65] on span "Chọn tuyến - nhóm tuyến" at bounding box center [212, 61] width 173 height 19
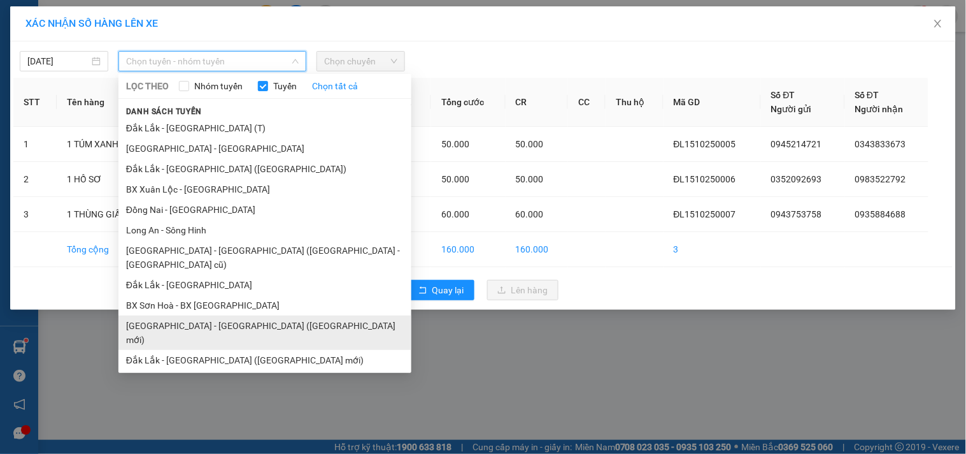
scroll to position [76, 0]
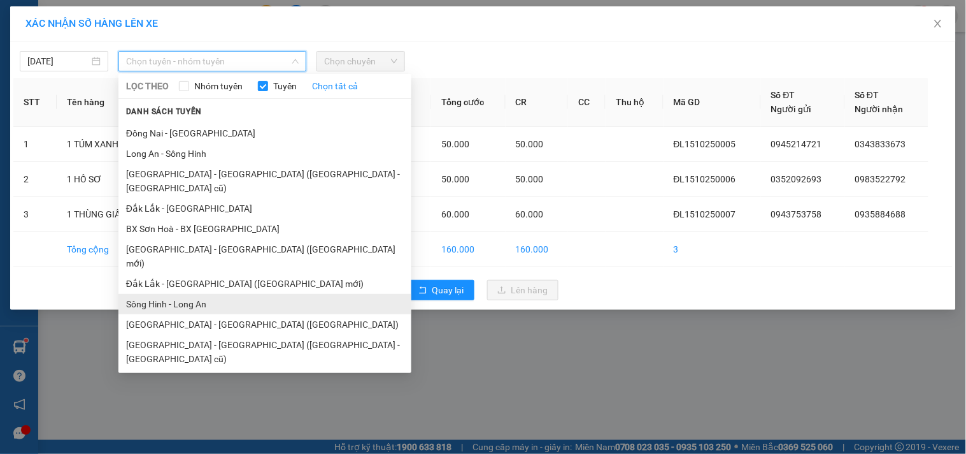
click at [210, 294] on li "Sông Hinh - Long An" at bounding box center [264, 304] width 293 height 20
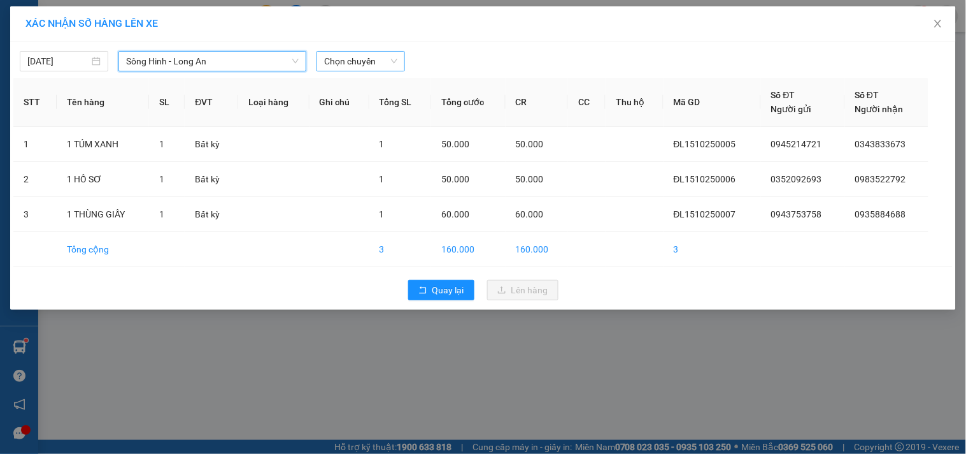
click at [360, 59] on span "Chọn chuyến" at bounding box center [360, 61] width 73 height 19
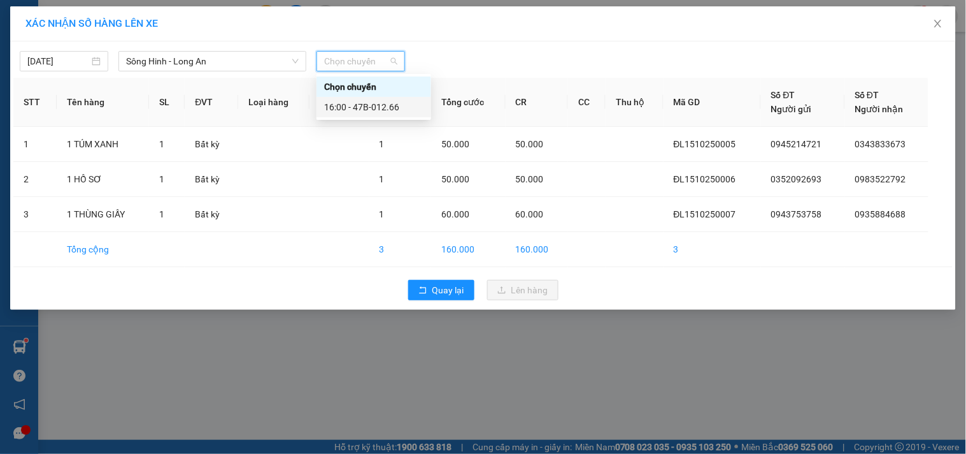
click at [373, 103] on div "16:00 - 47B-012.66" at bounding box center [373, 107] width 99 height 14
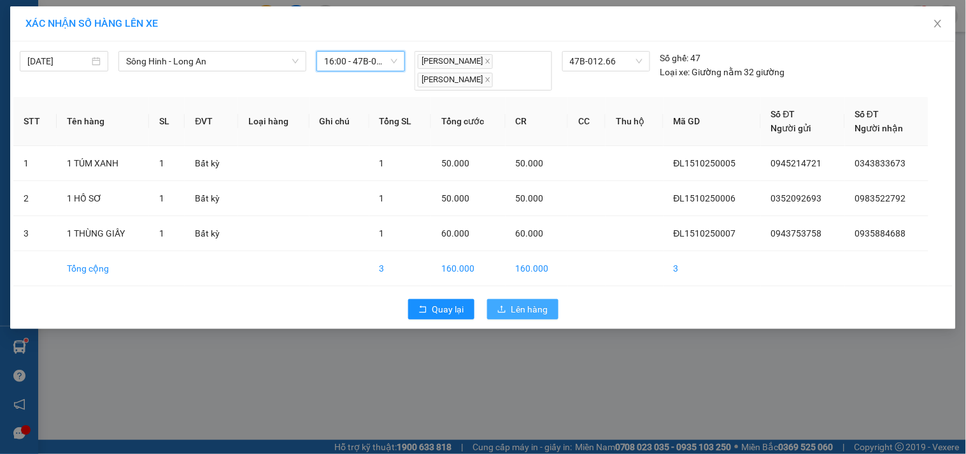
click at [520, 315] on span "Lên hàng" at bounding box center [530, 309] width 37 height 14
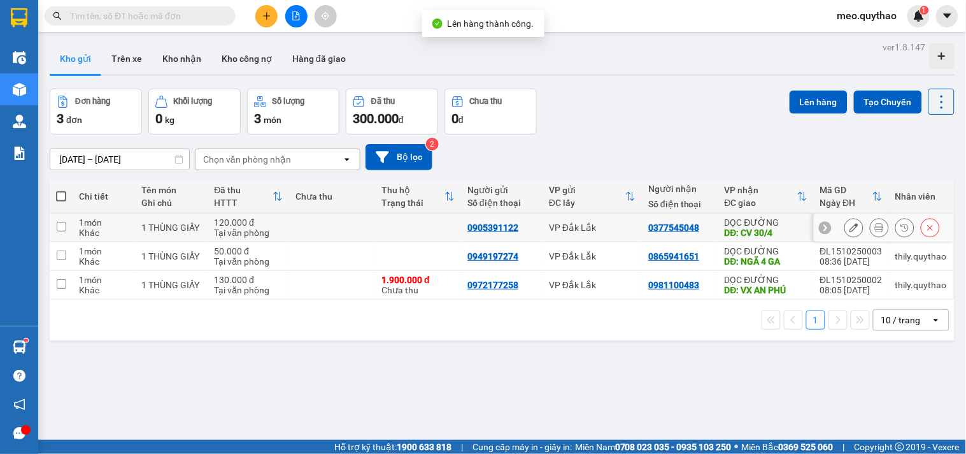
click at [760, 229] on div "DĐ: CV 30/4" at bounding box center [766, 232] width 83 height 10
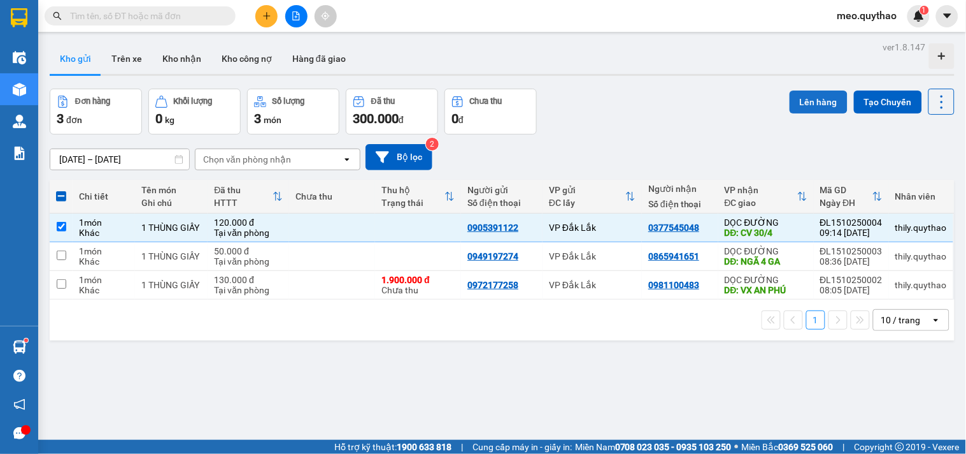
click at [794, 96] on button "Lên hàng" at bounding box center [819, 101] width 58 height 23
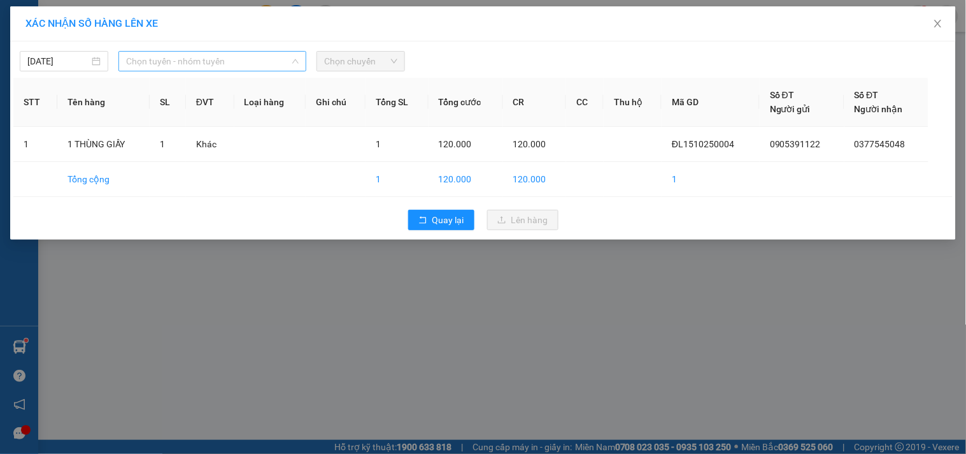
click at [211, 64] on span "Chọn tuyến - nhóm tuyến" at bounding box center [212, 61] width 173 height 19
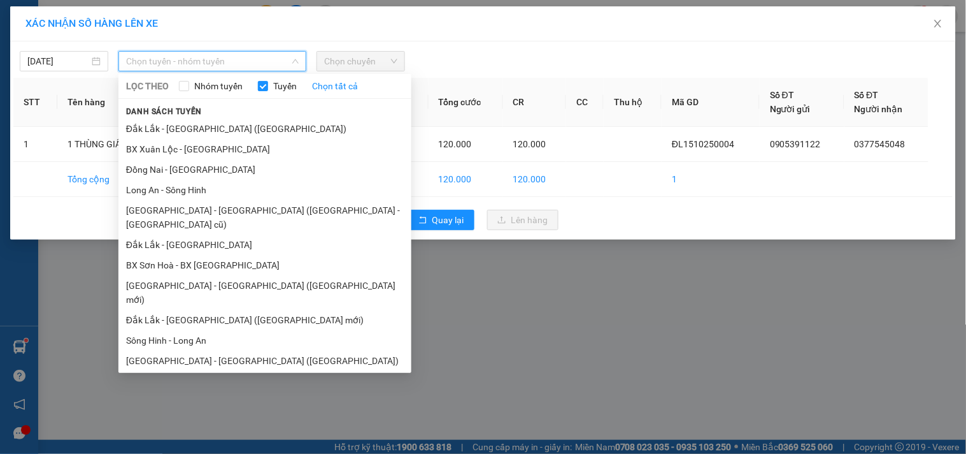
scroll to position [76, 0]
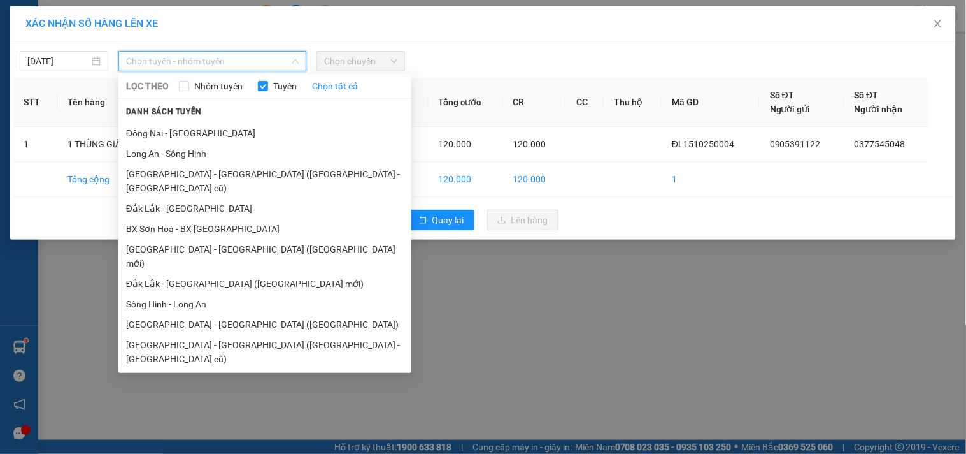
click at [192, 389] on li "Đắk Lắk - [GEOGRAPHIC_DATA]" at bounding box center [264, 399] width 293 height 20
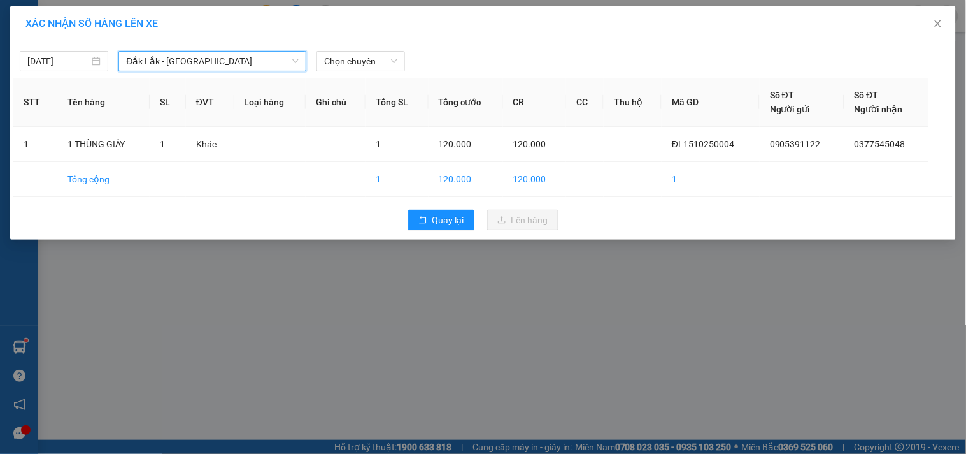
click at [361, 77] on div "15/10/2025 Đắk Lắk - Đồng Nai Đắk Lắk - Đồng Nai LỌC THEO Nhóm tuyến Tuyến Chọn…" at bounding box center [483, 140] width 946 height 198
click at [371, 59] on span "Chọn chuyến" at bounding box center [360, 61] width 73 height 19
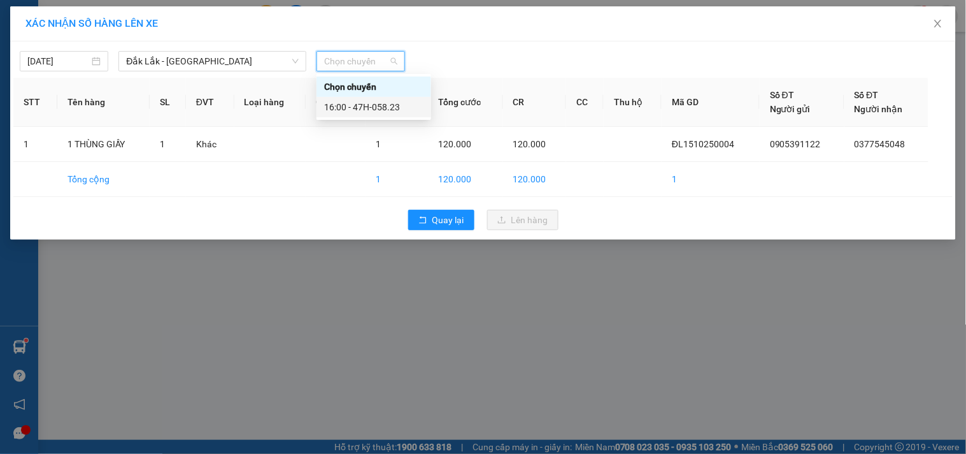
click at [389, 110] on div "16:00 - 47H-058.23" at bounding box center [373, 107] width 99 height 14
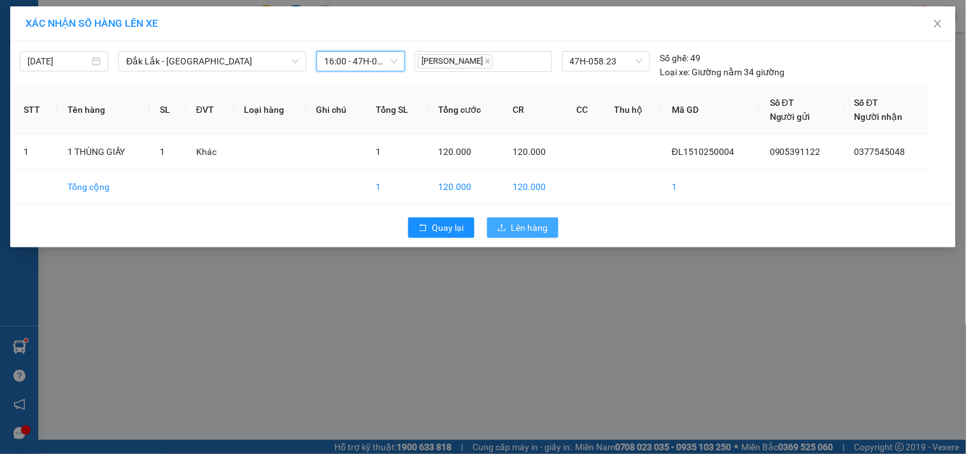
click at [515, 234] on button "Lên hàng" at bounding box center [522, 227] width 71 height 20
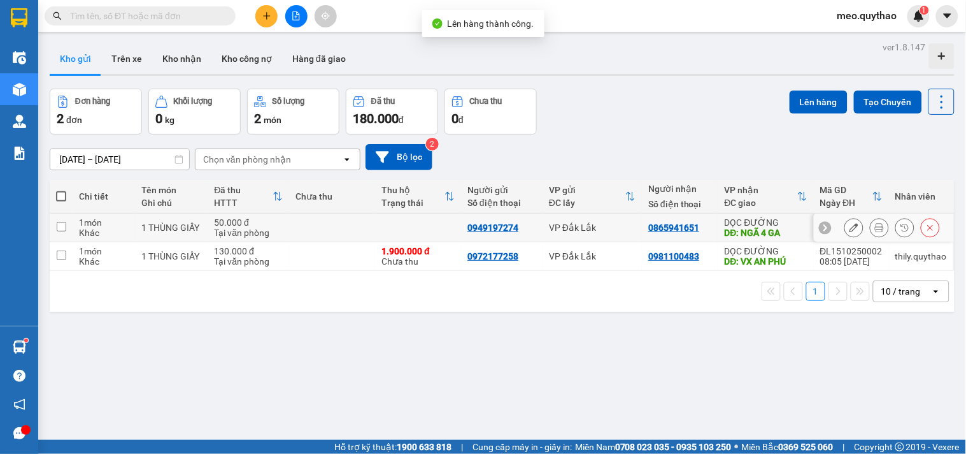
click at [814, 229] on div at bounding box center [884, 227] width 140 height 29
drag, startPoint x: 774, startPoint y: 224, endPoint x: 774, endPoint y: 204, distance: 19.1
click at [774, 222] on div "DỌC ĐƯỜNG" at bounding box center [766, 222] width 83 height 10
checkbox input "true"
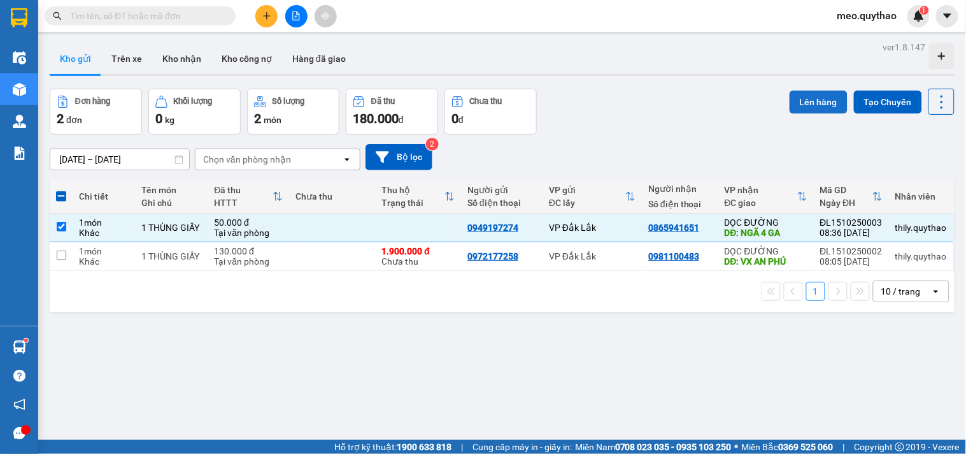
click at [807, 100] on button "Lên hàng" at bounding box center [819, 101] width 58 height 23
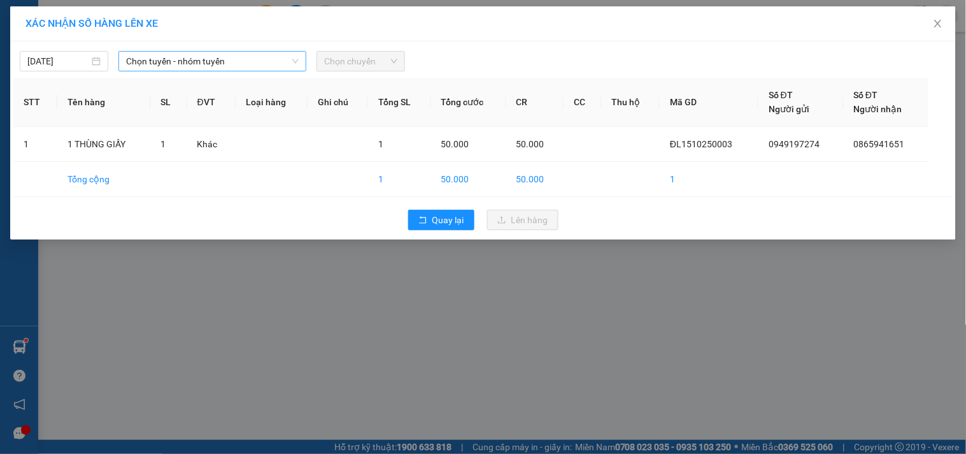
click at [287, 61] on span "Chọn tuyến - nhóm tuyến" at bounding box center [212, 61] width 173 height 19
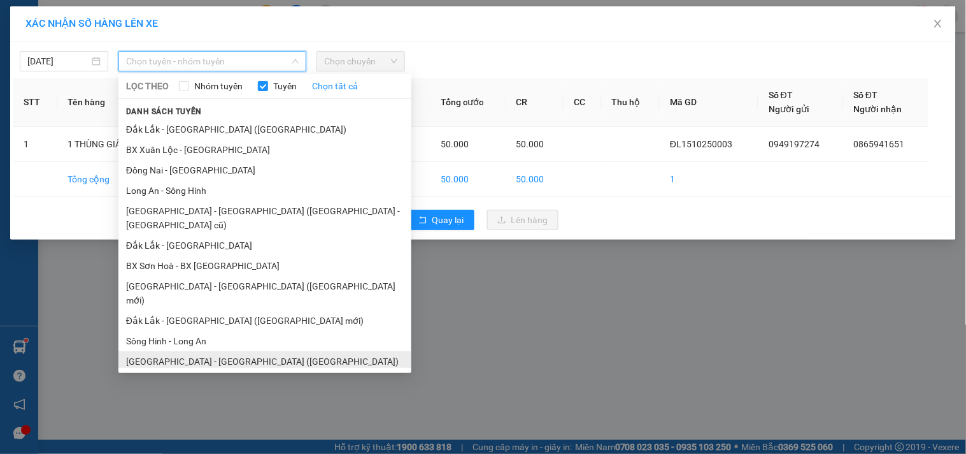
scroll to position [76, 0]
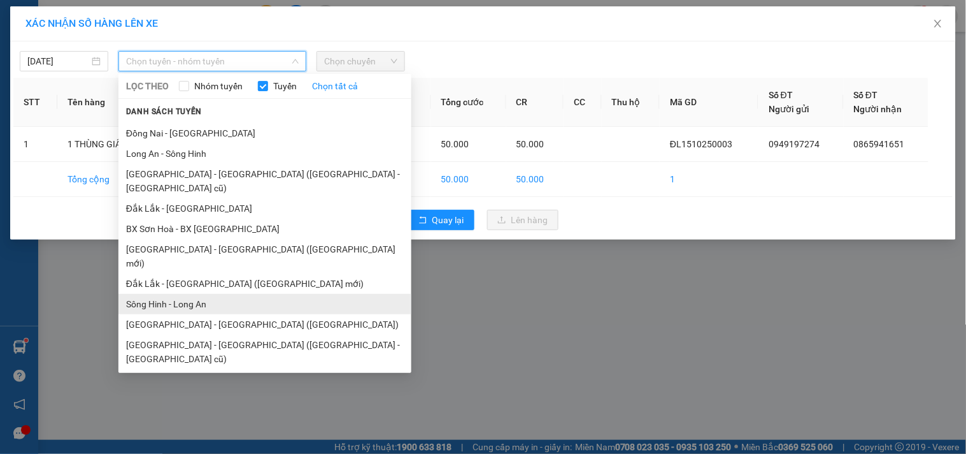
click at [211, 294] on li "Sông Hinh - Long An" at bounding box center [264, 304] width 293 height 20
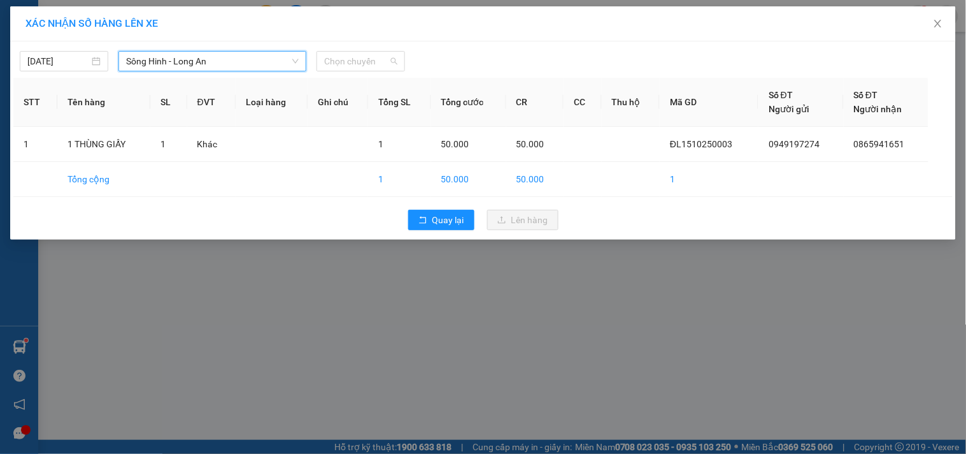
drag, startPoint x: 378, startPoint y: 58, endPoint x: 385, endPoint y: 98, distance: 40.7
click at [379, 64] on span "Chọn chuyến" at bounding box center [360, 61] width 73 height 19
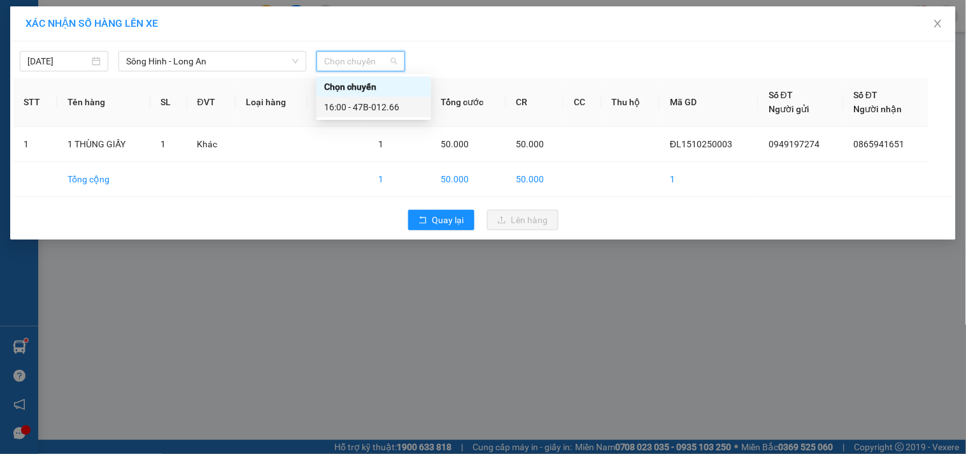
click at [383, 110] on div "16:00 - 47B-012.66" at bounding box center [373, 107] width 99 height 14
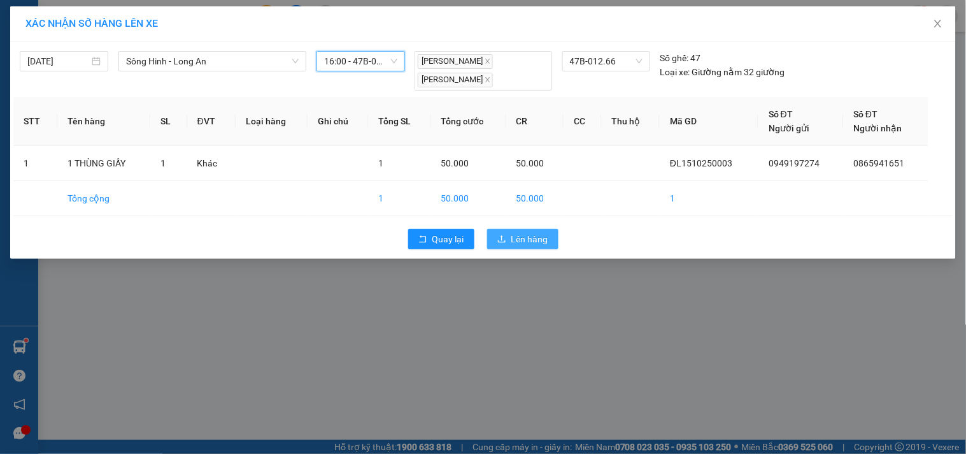
click at [524, 236] on span "Lên hàng" at bounding box center [530, 239] width 37 height 14
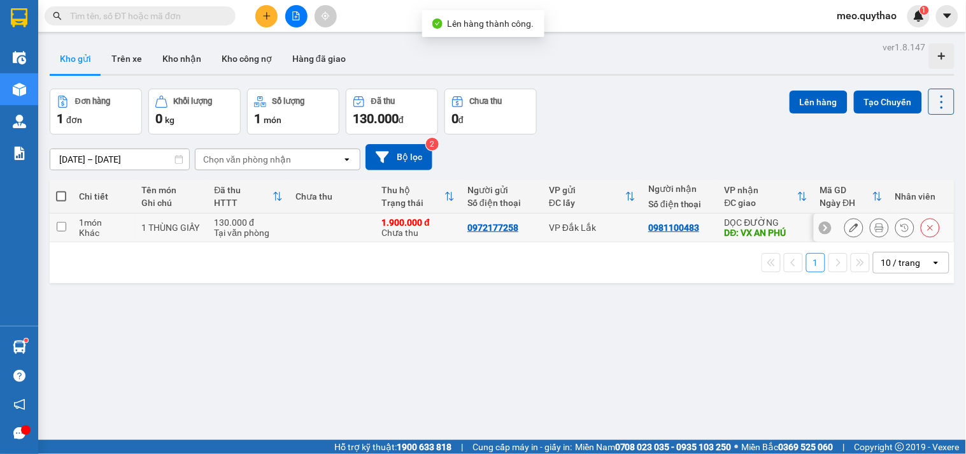
click at [730, 233] on div "DĐ: VX AN PHÚ" at bounding box center [766, 232] width 83 height 10
checkbox input "true"
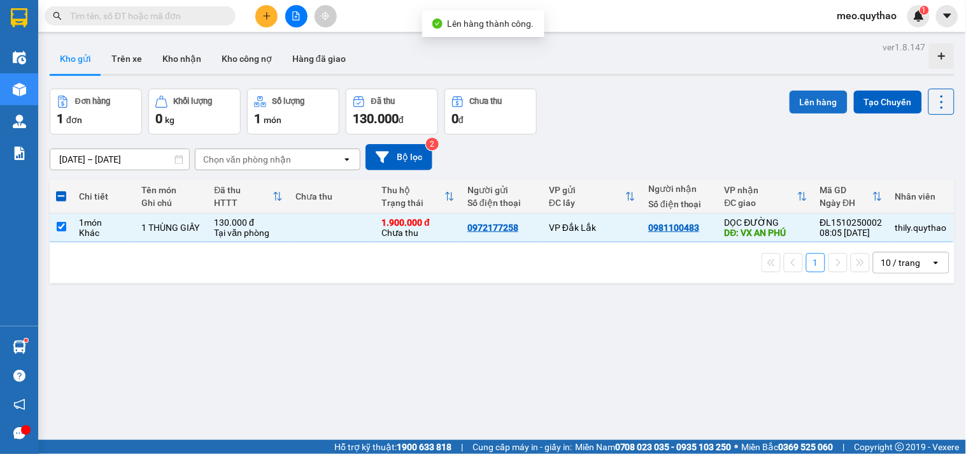
click at [814, 96] on button "Lên hàng" at bounding box center [819, 101] width 58 height 23
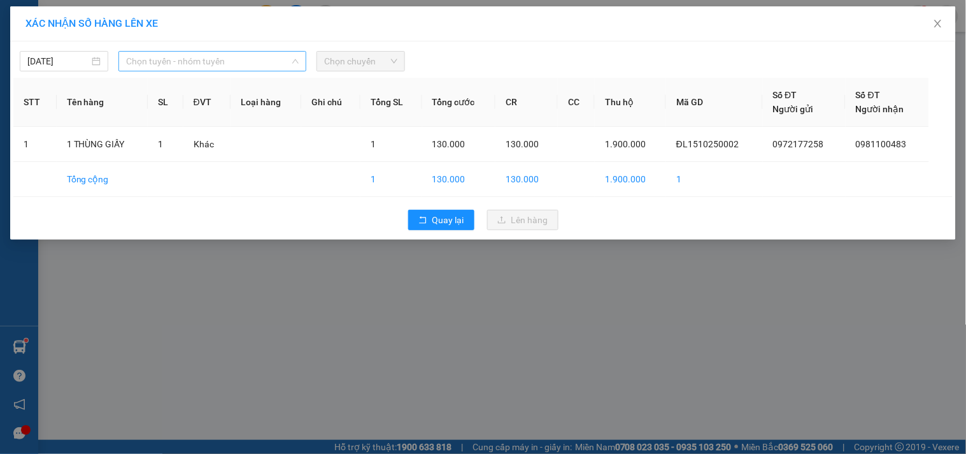
click at [253, 52] on span "Chọn tuyến - nhóm tuyến" at bounding box center [212, 61] width 173 height 19
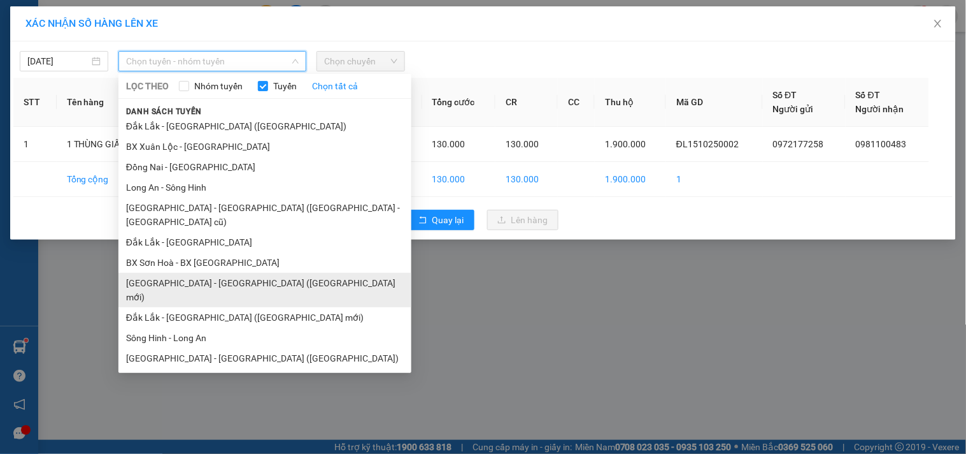
scroll to position [76, 0]
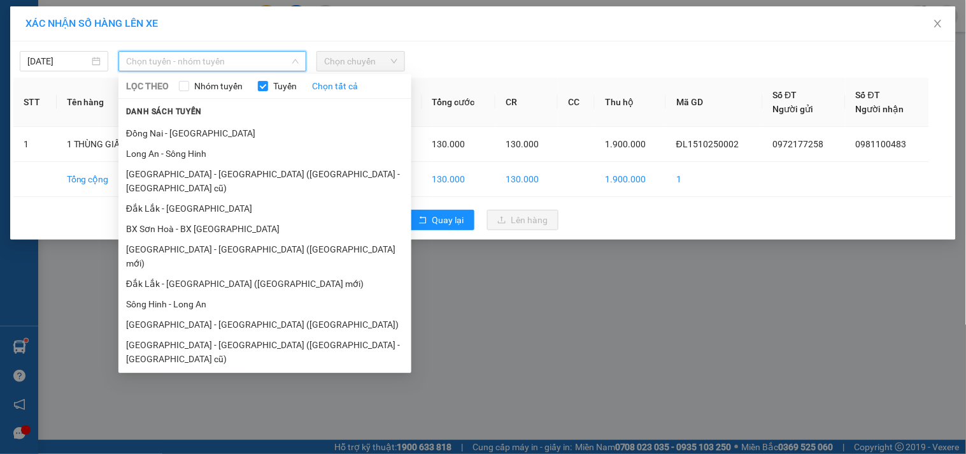
click at [207, 369] on li "[GEOGRAPHIC_DATA] - [GEOGRAPHIC_DATA]" at bounding box center [264, 379] width 293 height 20
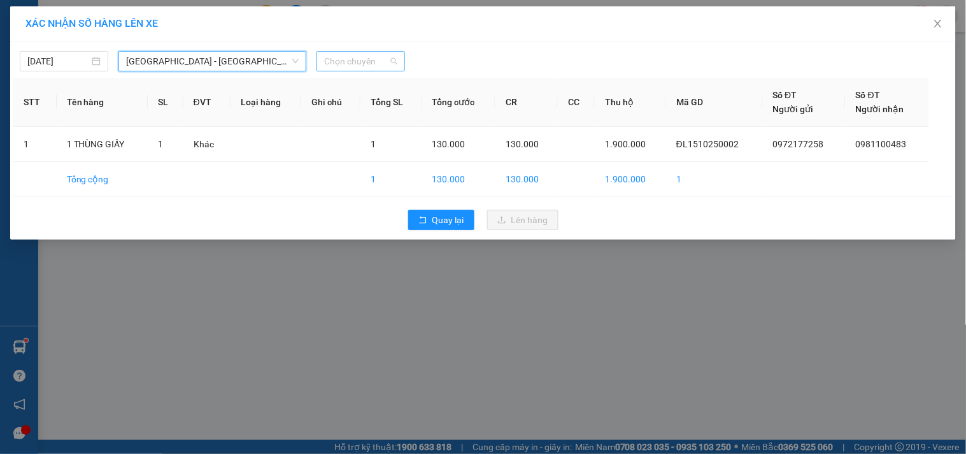
click at [373, 68] on span "Chọn chuyến" at bounding box center [360, 61] width 73 height 19
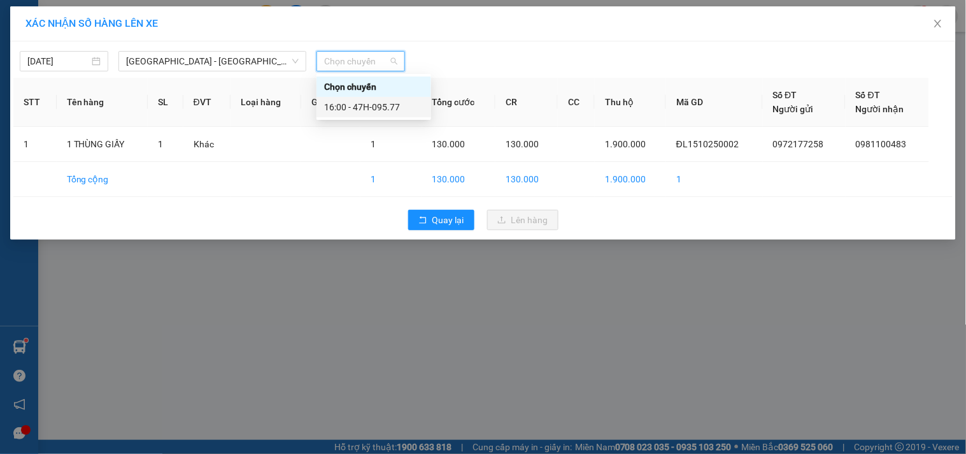
click at [380, 115] on div "16:00 - 47H-095.77" at bounding box center [374, 107] width 115 height 20
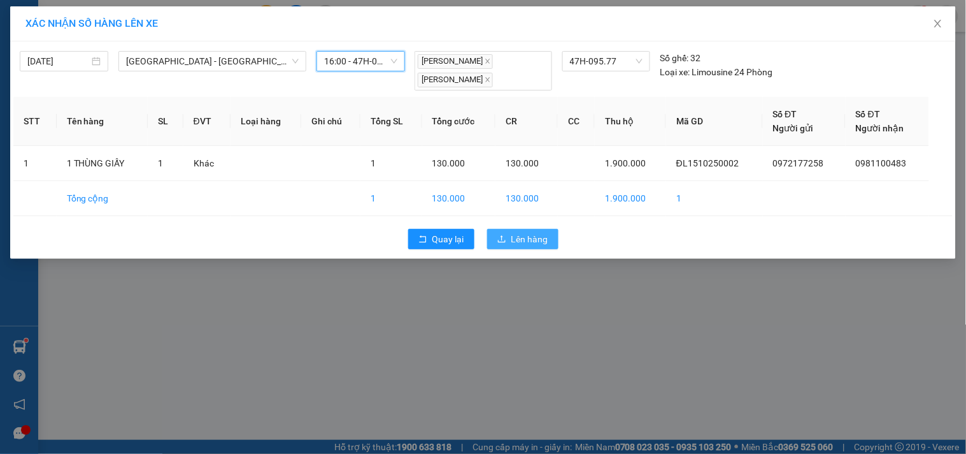
click at [525, 245] on span "Lên hàng" at bounding box center [530, 239] width 37 height 14
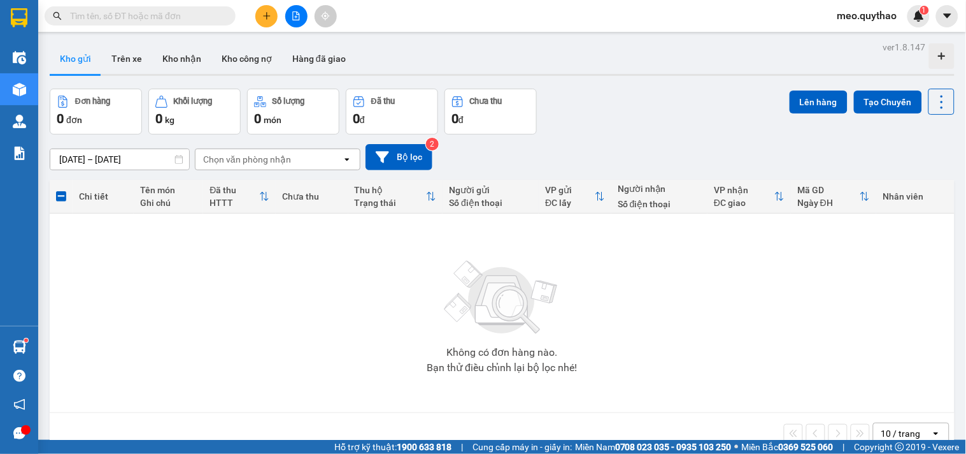
click at [301, 13] on button at bounding box center [296, 16] width 22 height 22
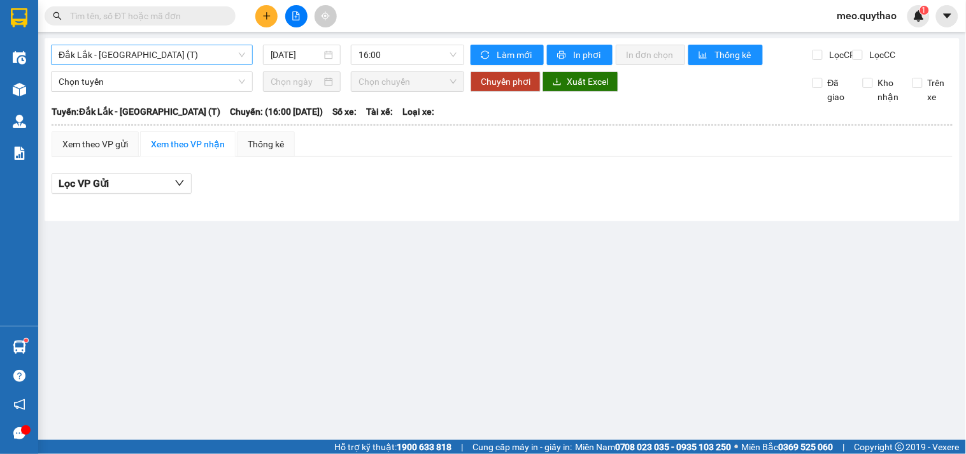
click at [170, 59] on span "Đắk Lắk - Sài Gòn (T)" at bounding box center [152, 54] width 187 height 19
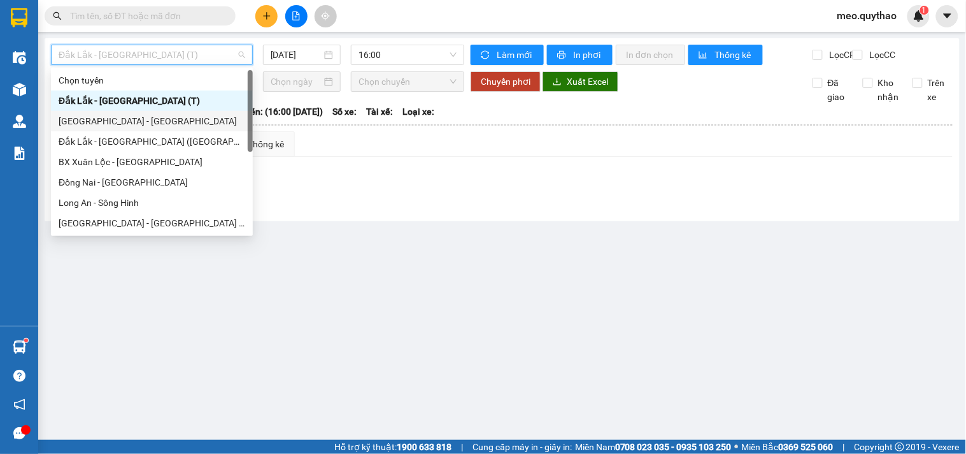
click at [154, 129] on div "Tây Ninh - Đắk Lắk" at bounding box center [152, 121] width 202 height 20
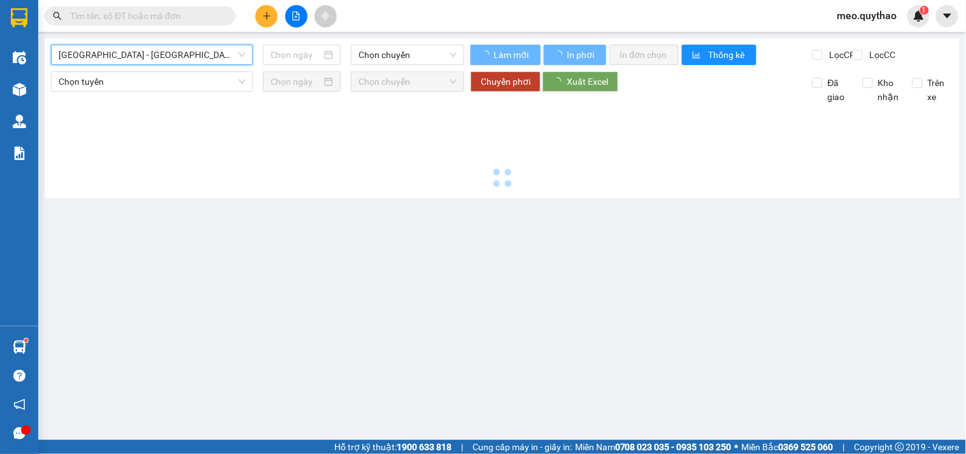
type input "[DATE]"
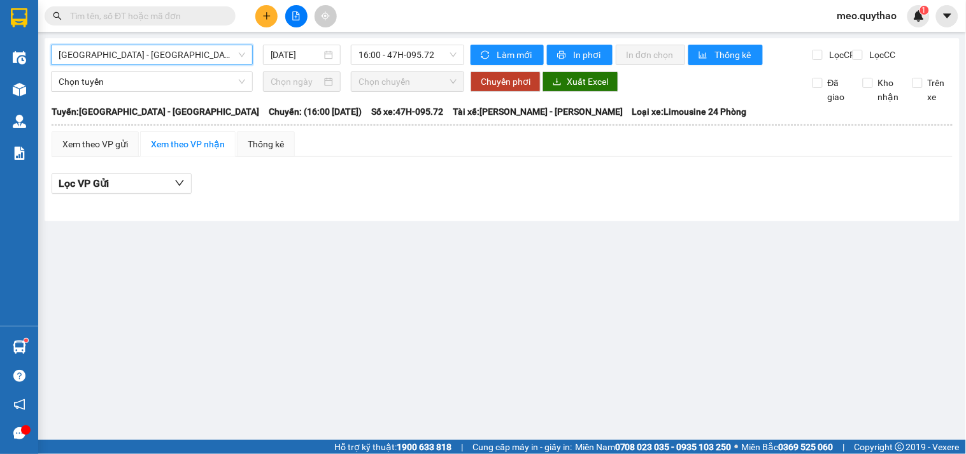
click at [144, 56] on span "Tây Ninh - Đắk Lắk" at bounding box center [152, 54] width 187 height 19
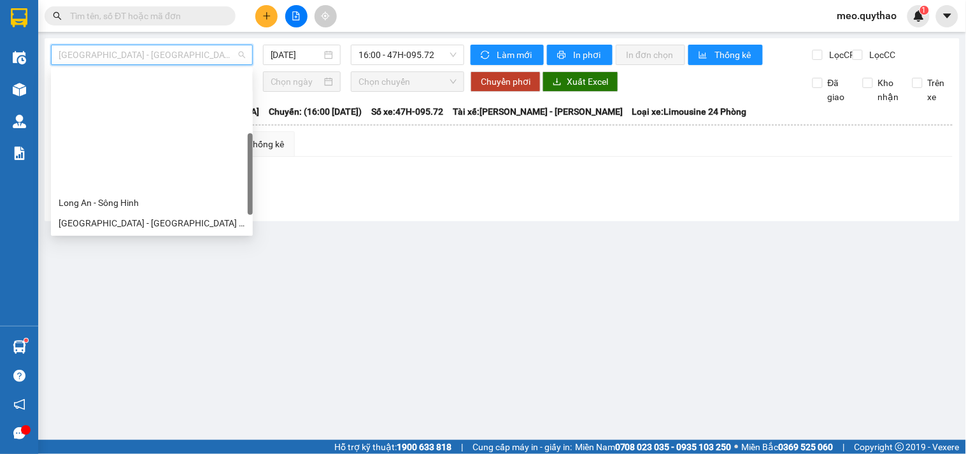
scroll to position [141, 0]
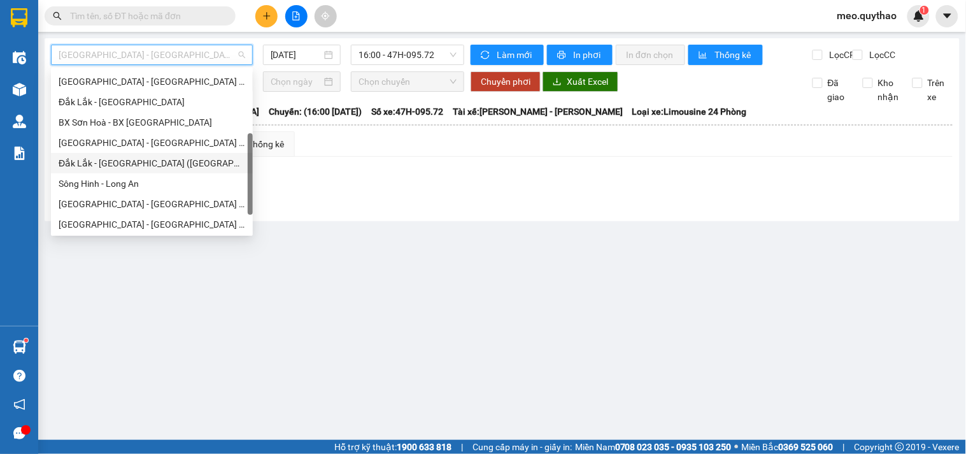
click at [168, 162] on div "Đắk Lắk - [GEOGRAPHIC_DATA] ([GEOGRAPHIC_DATA] mới)" at bounding box center [152, 163] width 187 height 14
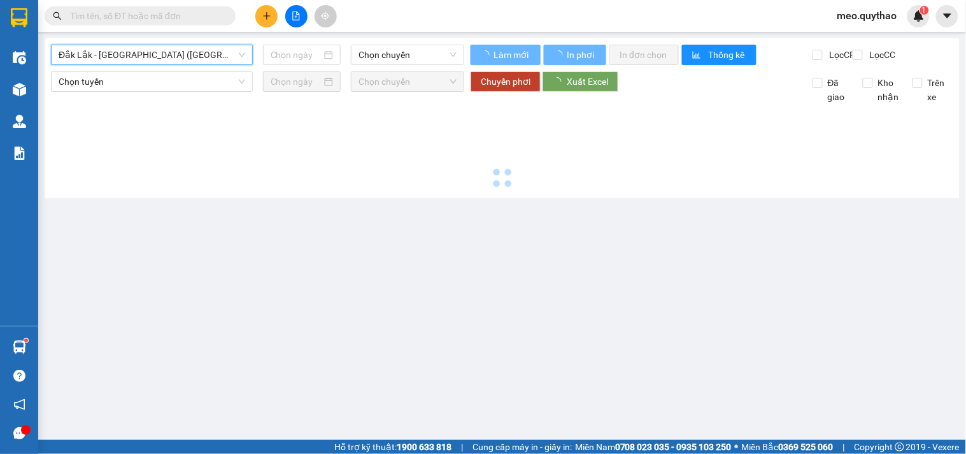
type input "[DATE]"
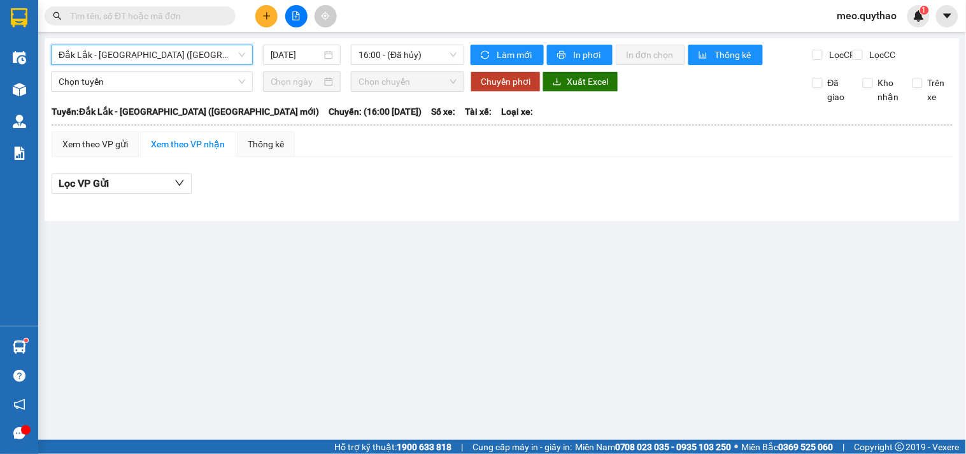
click at [173, 54] on span "Đắk Lắk - [GEOGRAPHIC_DATA] ([GEOGRAPHIC_DATA] mới)" at bounding box center [152, 54] width 187 height 19
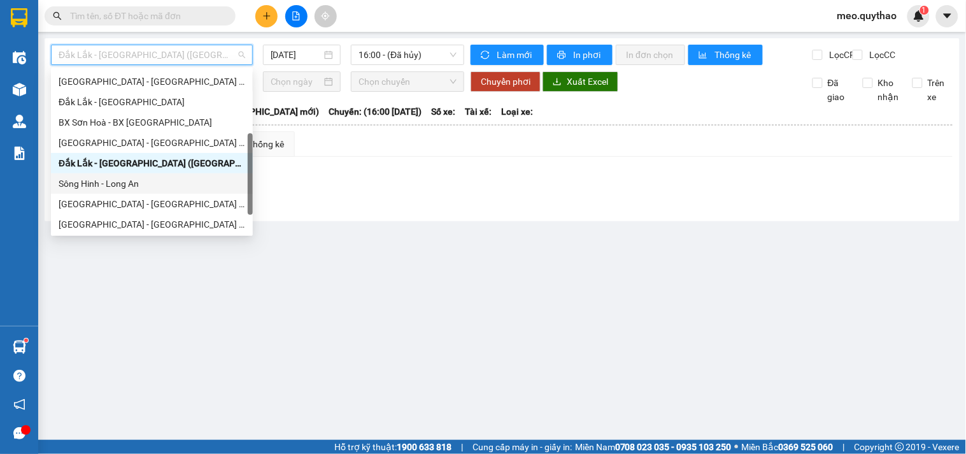
click at [150, 191] on div "Sông Hinh - Long An" at bounding box center [152, 183] width 202 height 20
type input "[DATE]"
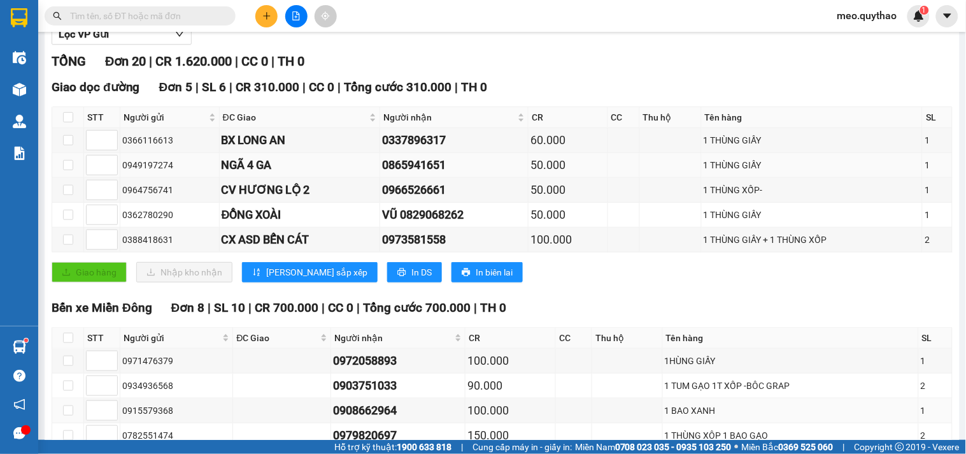
scroll to position [141, 0]
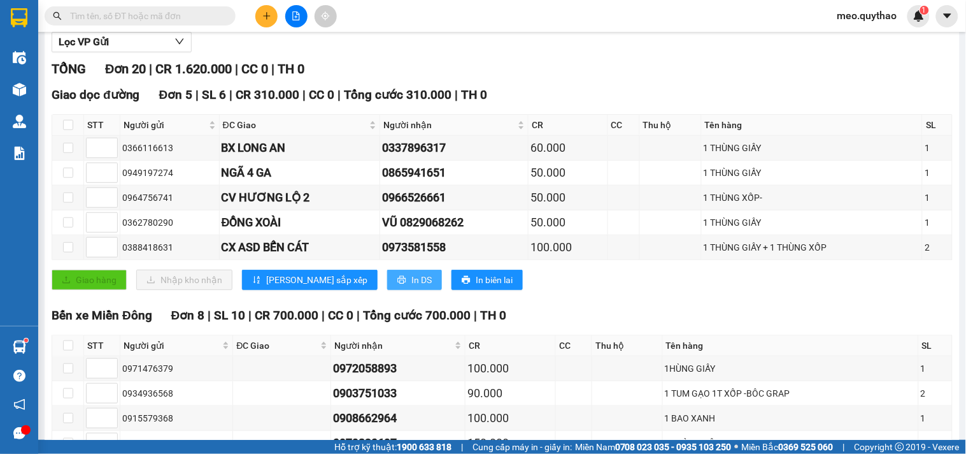
click at [412, 287] on span "In DS" at bounding box center [422, 280] width 20 height 14
click at [166, 132] on span "Người gửi" at bounding box center [165, 125] width 83 height 14
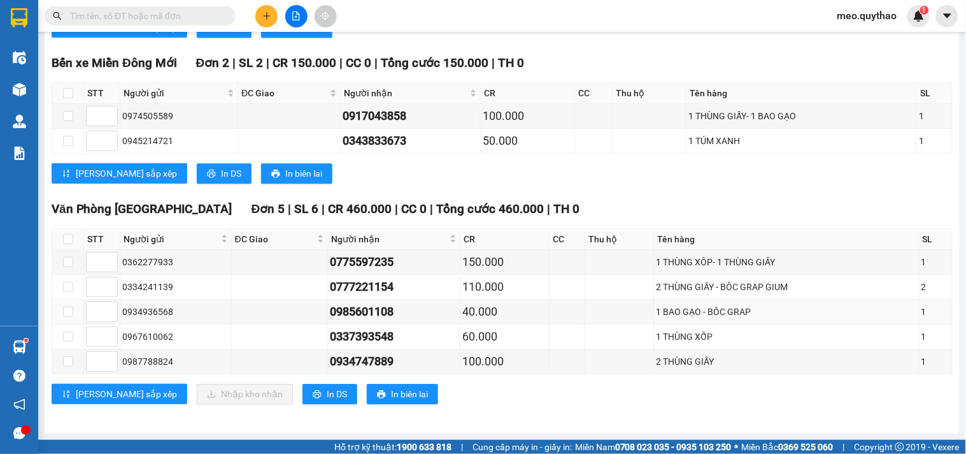
scroll to position [704, 0]
click at [221, 166] on span "In DS" at bounding box center [231, 173] width 20 height 14
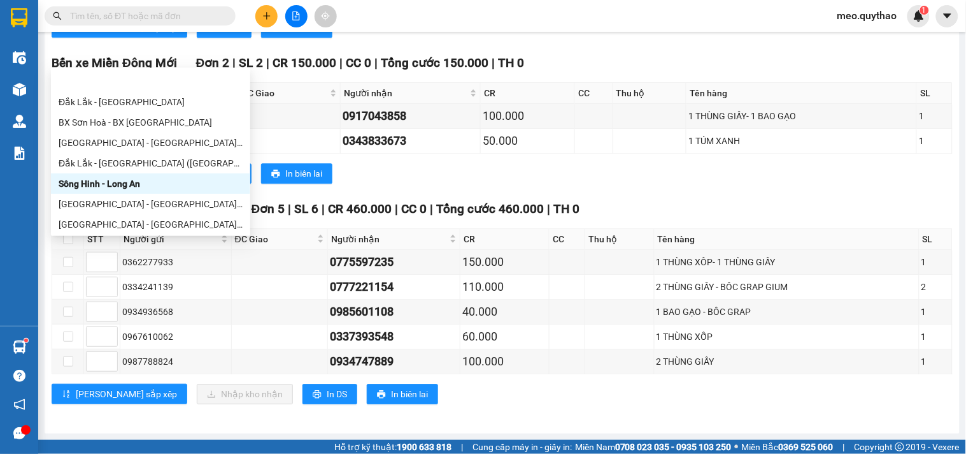
drag, startPoint x: 137, startPoint y: 206, endPoint x: 116, endPoint y: 204, distance: 21.2
click at [132, 238] on div "[GEOGRAPHIC_DATA] - [GEOGRAPHIC_DATA]" at bounding box center [151, 245] width 184 height 14
type input "[DATE]"
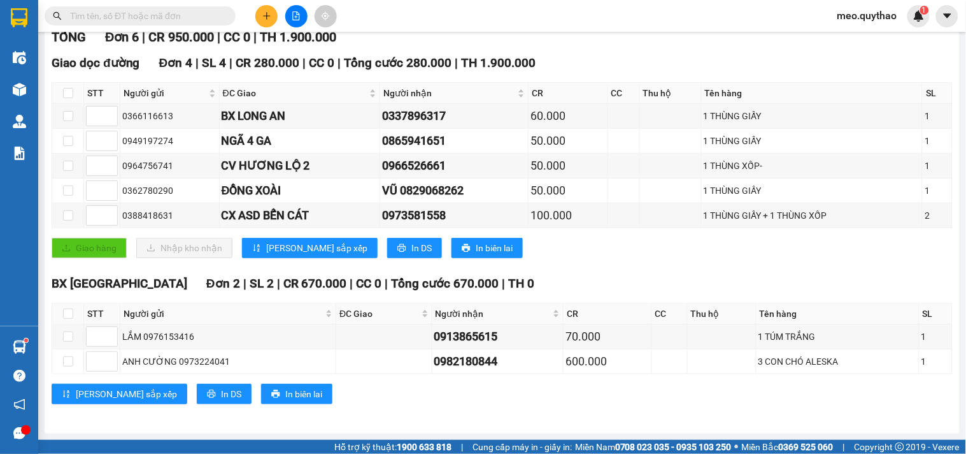
drag, startPoint x: 116, startPoint y: 204, endPoint x: 138, endPoint y: 194, distance: 24.5
click at [116, 20] on button "Lọc VP Gửi" at bounding box center [122, 10] width 140 height 20
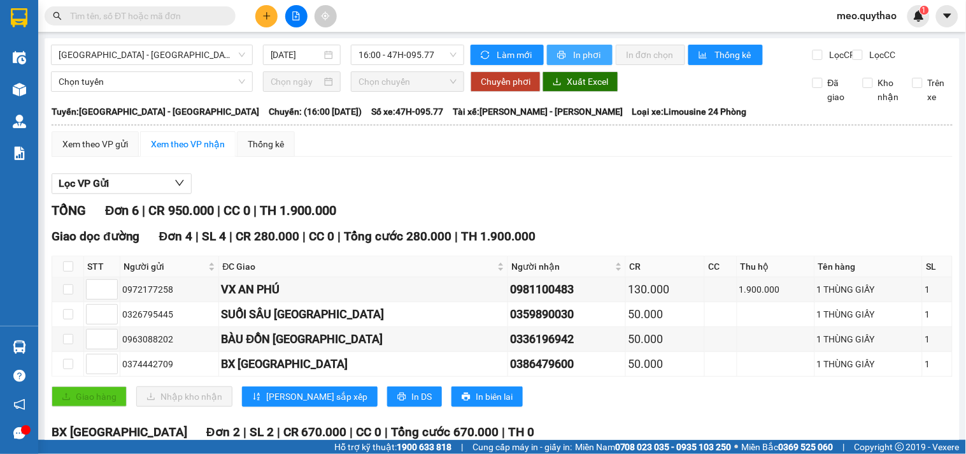
click at [562, 47] on button "In phơi" at bounding box center [580, 55] width 66 height 20
click at [254, 273] on div "ĐC Giao" at bounding box center [363, 266] width 282 height 14
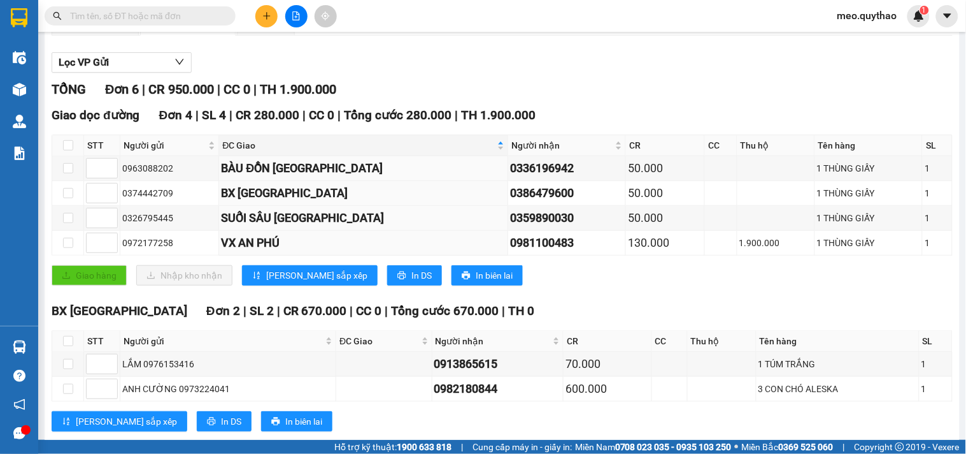
scroll to position [141, 0]
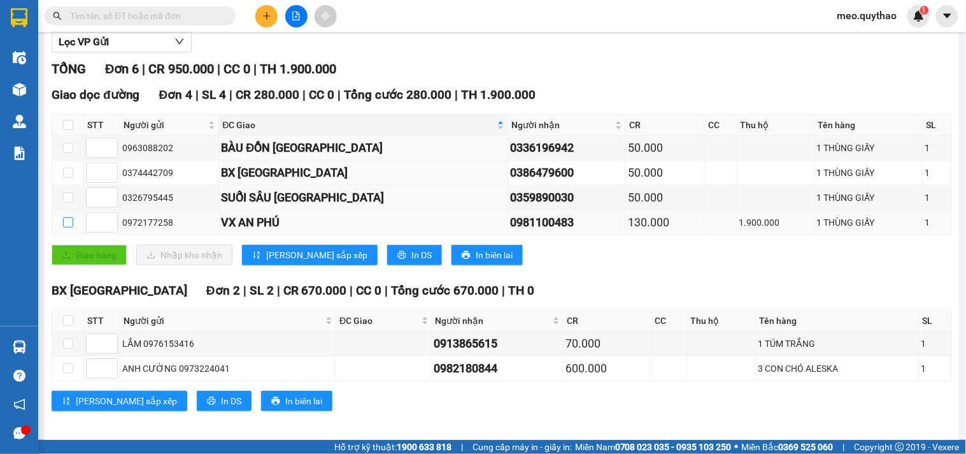
click at [64, 227] on input "checkbox" at bounding box center [68, 222] width 10 height 10
checkbox input "true"
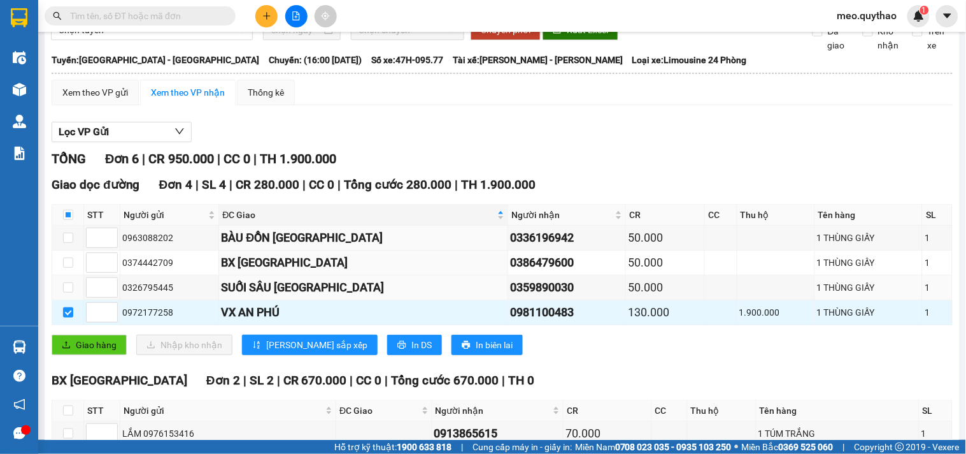
scroll to position [0, 0]
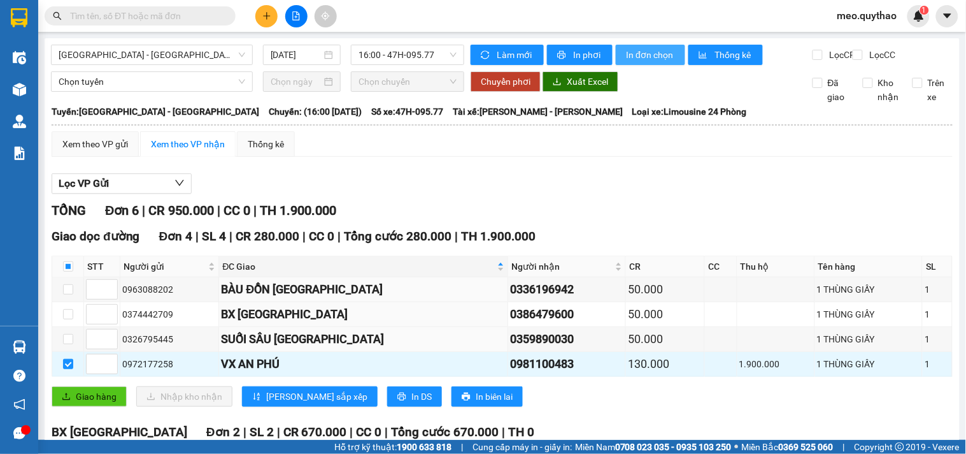
click at [654, 61] on span "In đơn chọn" at bounding box center [650, 55] width 49 height 14
click at [173, 56] on span "[GEOGRAPHIC_DATA] - [GEOGRAPHIC_DATA]" at bounding box center [152, 54] width 187 height 19
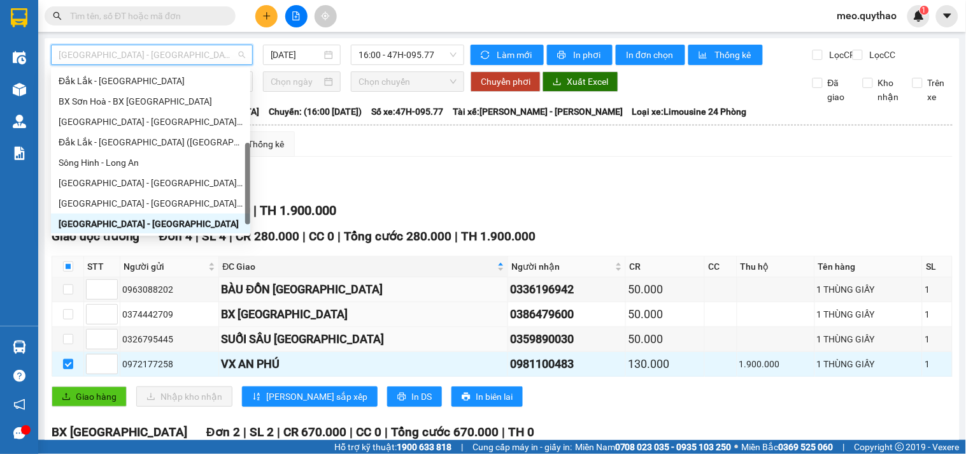
scroll to position [183, 0]
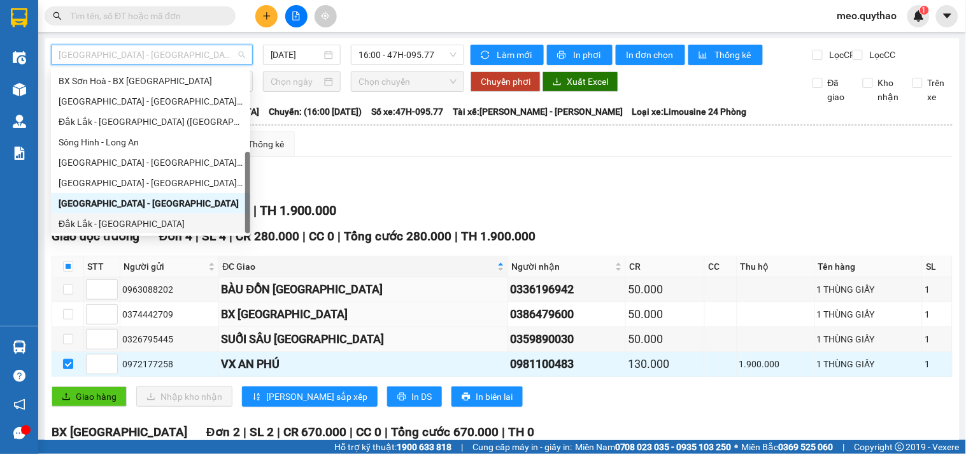
click at [156, 217] on div "Đắk Lắk - [GEOGRAPHIC_DATA]" at bounding box center [151, 224] width 184 height 14
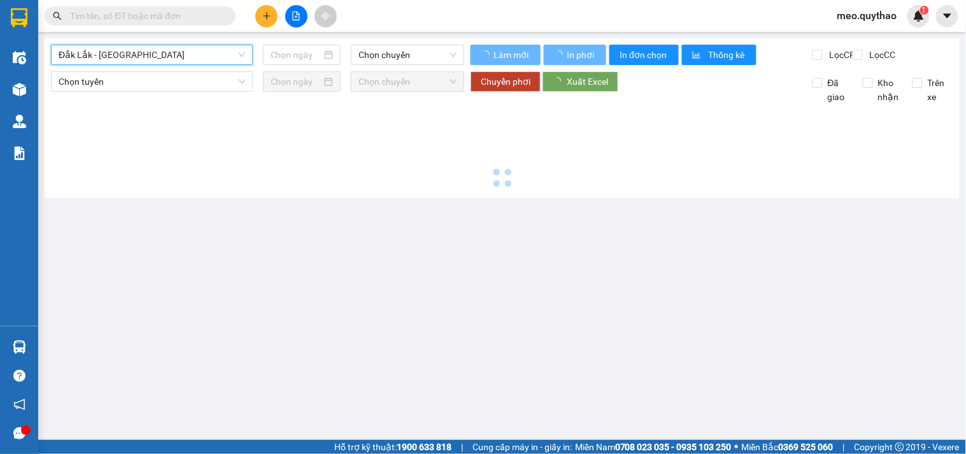
type input "[DATE]"
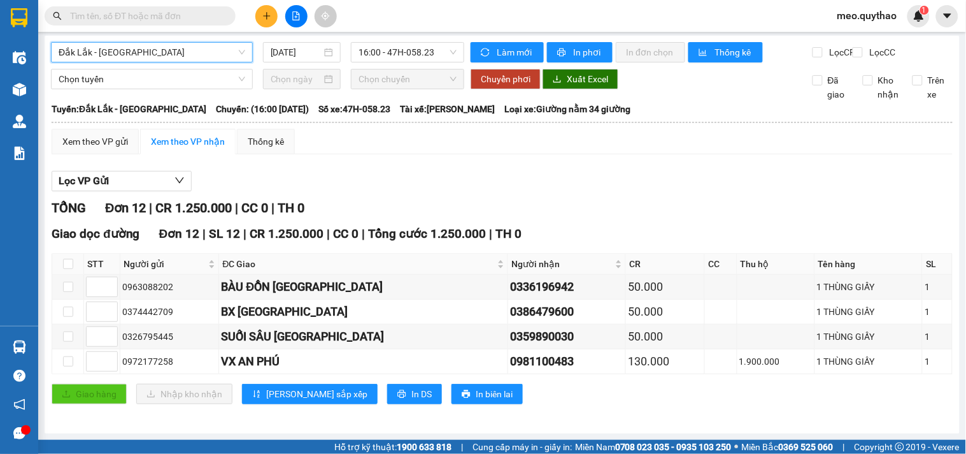
scroll to position [15, 0]
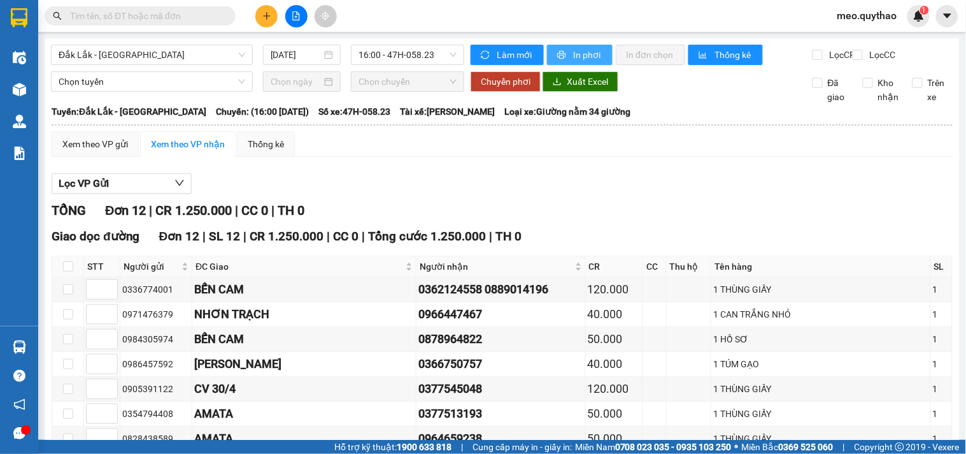
click at [577, 56] on span "In phơi" at bounding box center [587, 55] width 29 height 14
click at [92, 151] on div "Xem theo VP gửi" at bounding box center [95, 144] width 66 height 14
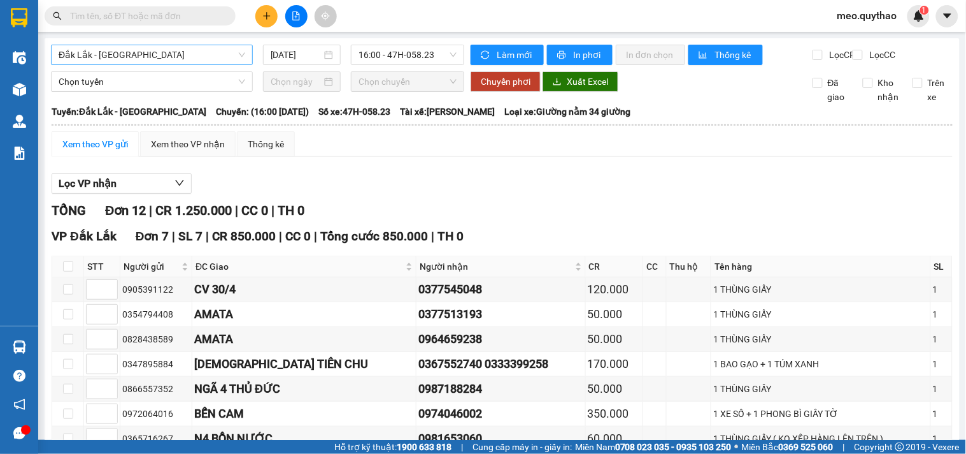
click at [149, 49] on span "Đắk Lắk - [GEOGRAPHIC_DATA]" at bounding box center [152, 54] width 187 height 19
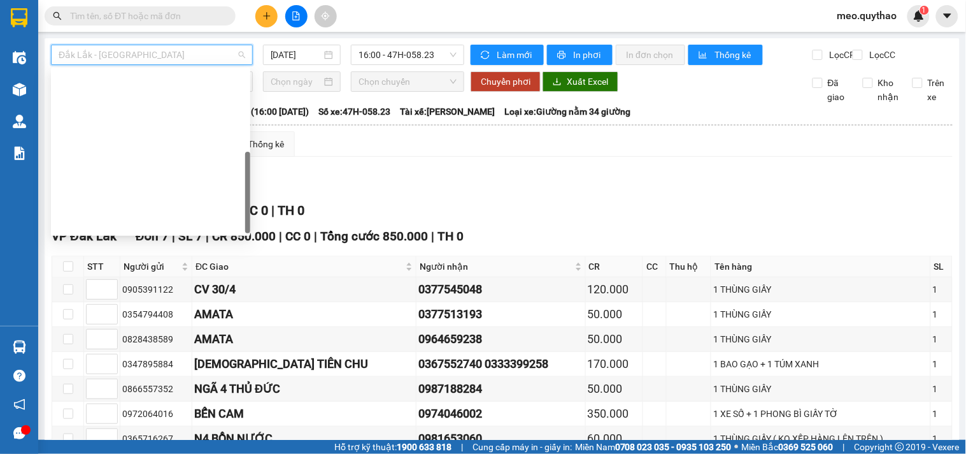
scroll to position [183, 0]
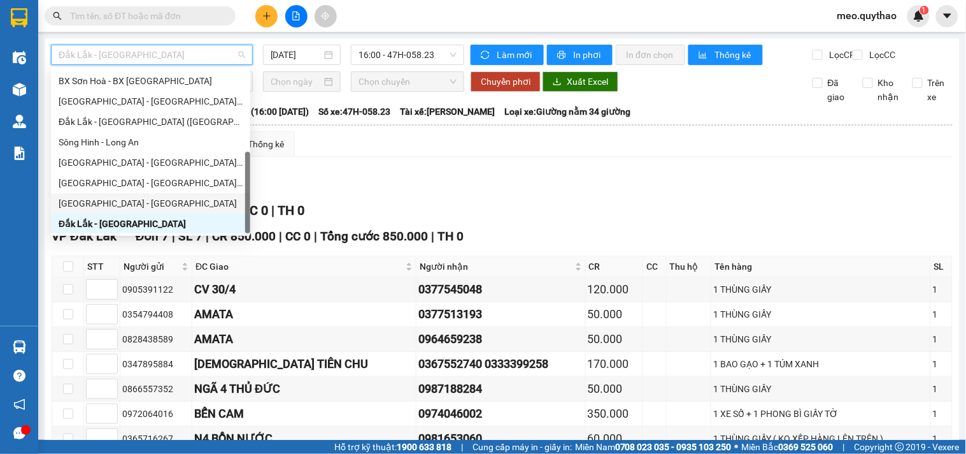
click at [128, 196] on div "[GEOGRAPHIC_DATA] - [GEOGRAPHIC_DATA]" at bounding box center [151, 203] width 184 height 14
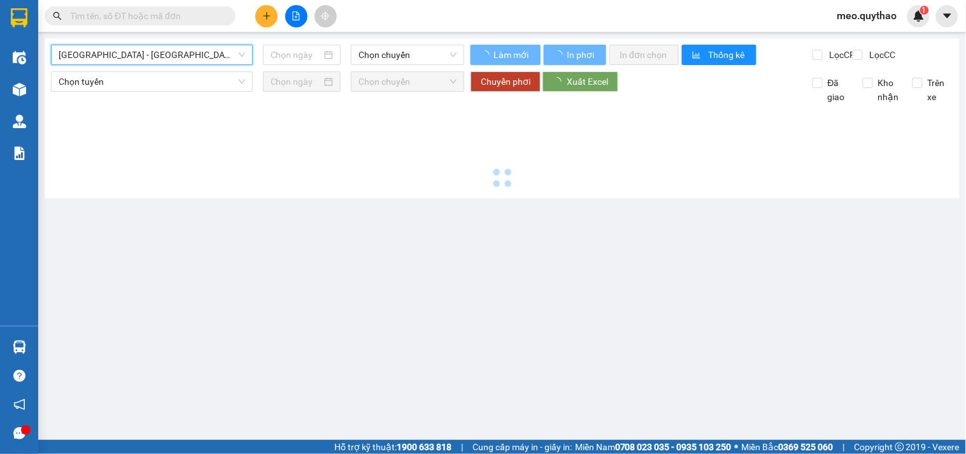
type input "[DATE]"
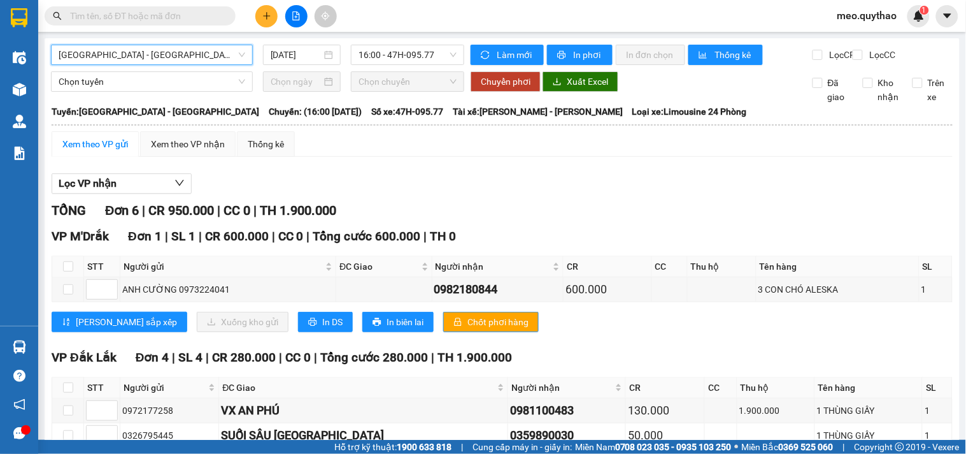
click at [182, 45] on div "[GEOGRAPHIC_DATA] - [GEOGRAPHIC_DATA]" at bounding box center [152, 55] width 202 height 20
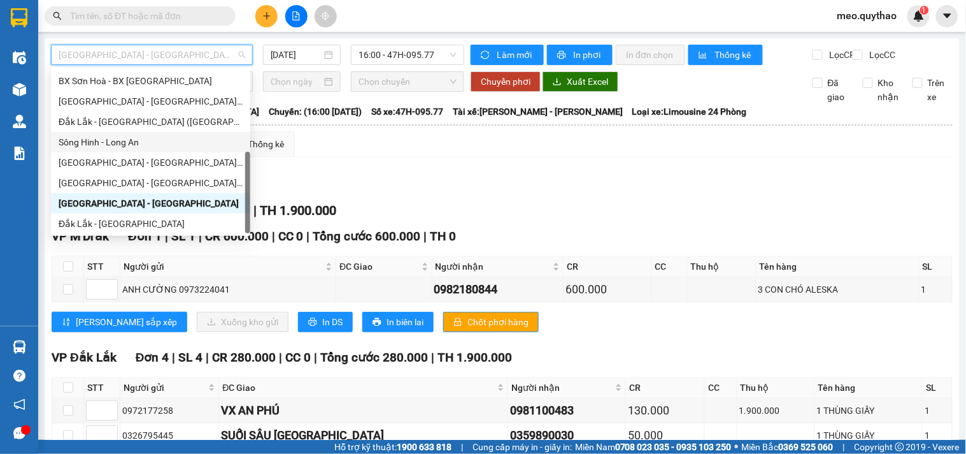
click at [113, 141] on div "Sông Hinh - Long An" at bounding box center [151, 142] width 184 height 14
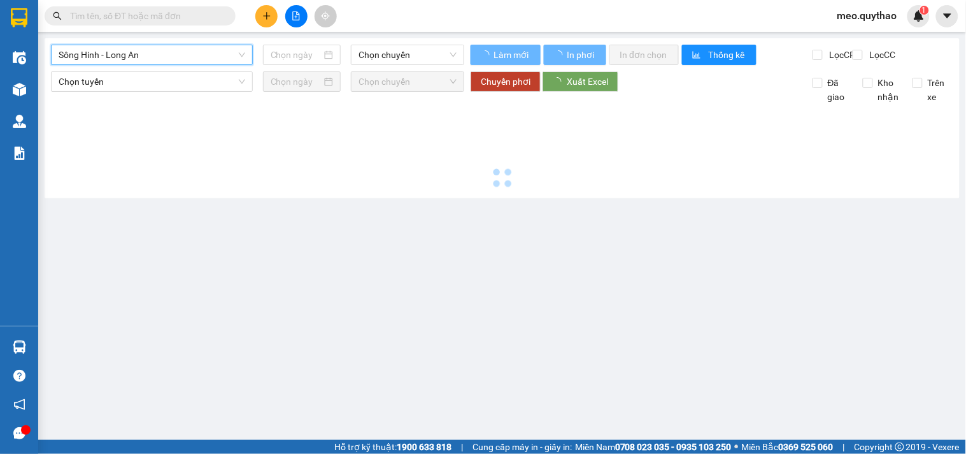
type input "[DATE]"
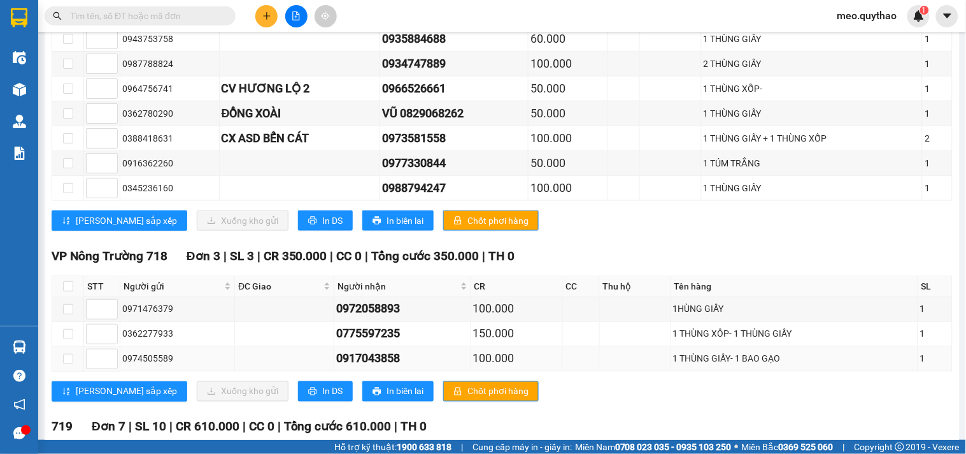
scroll to position [41, 0]
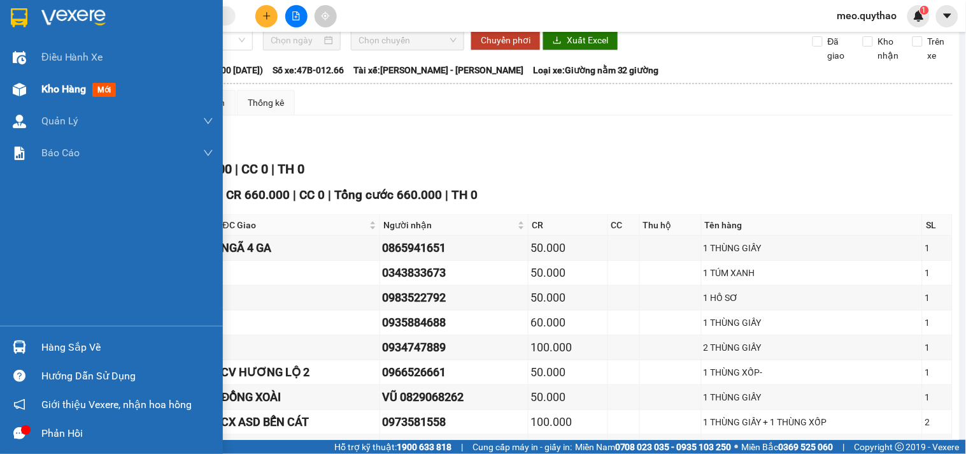
click at [85, 87] on span "Kho hàng" at bounding box center [63, 89] width 45 height 12
